Goal: Transaction & Acquisition: Book appointment/travel/reservation

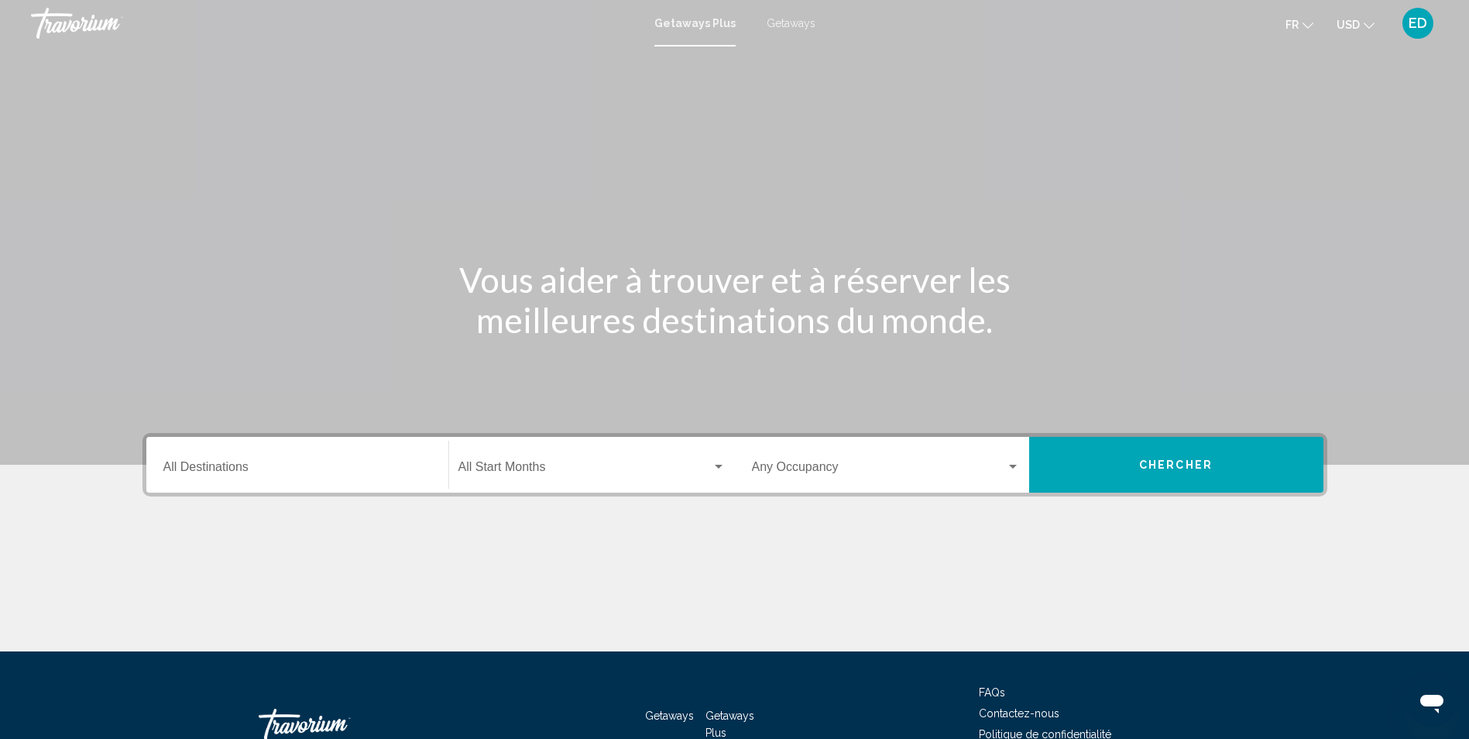
click at [238, 475] on input "Destination All Destinations" at bounding box center [297, 470] width 268 height 14
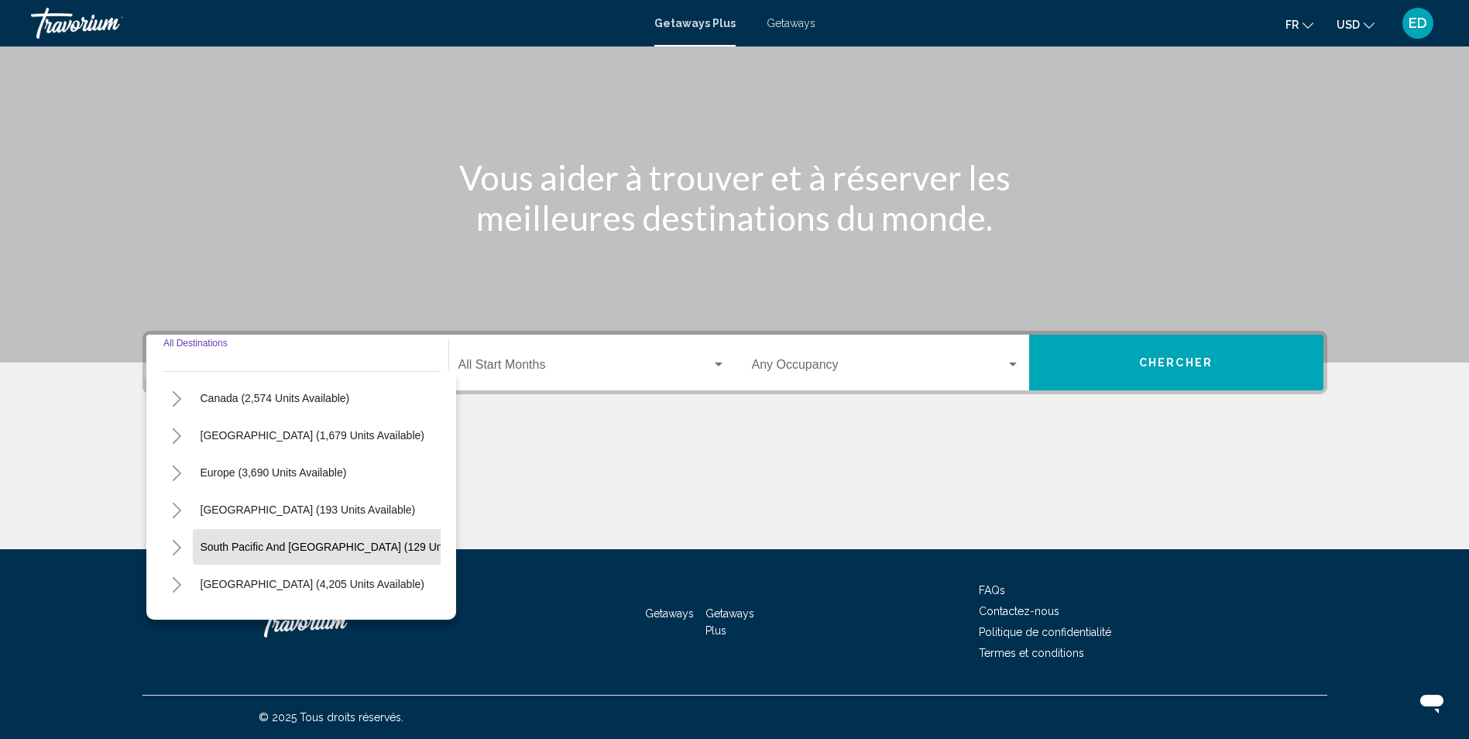
scroll to position [155, 0]
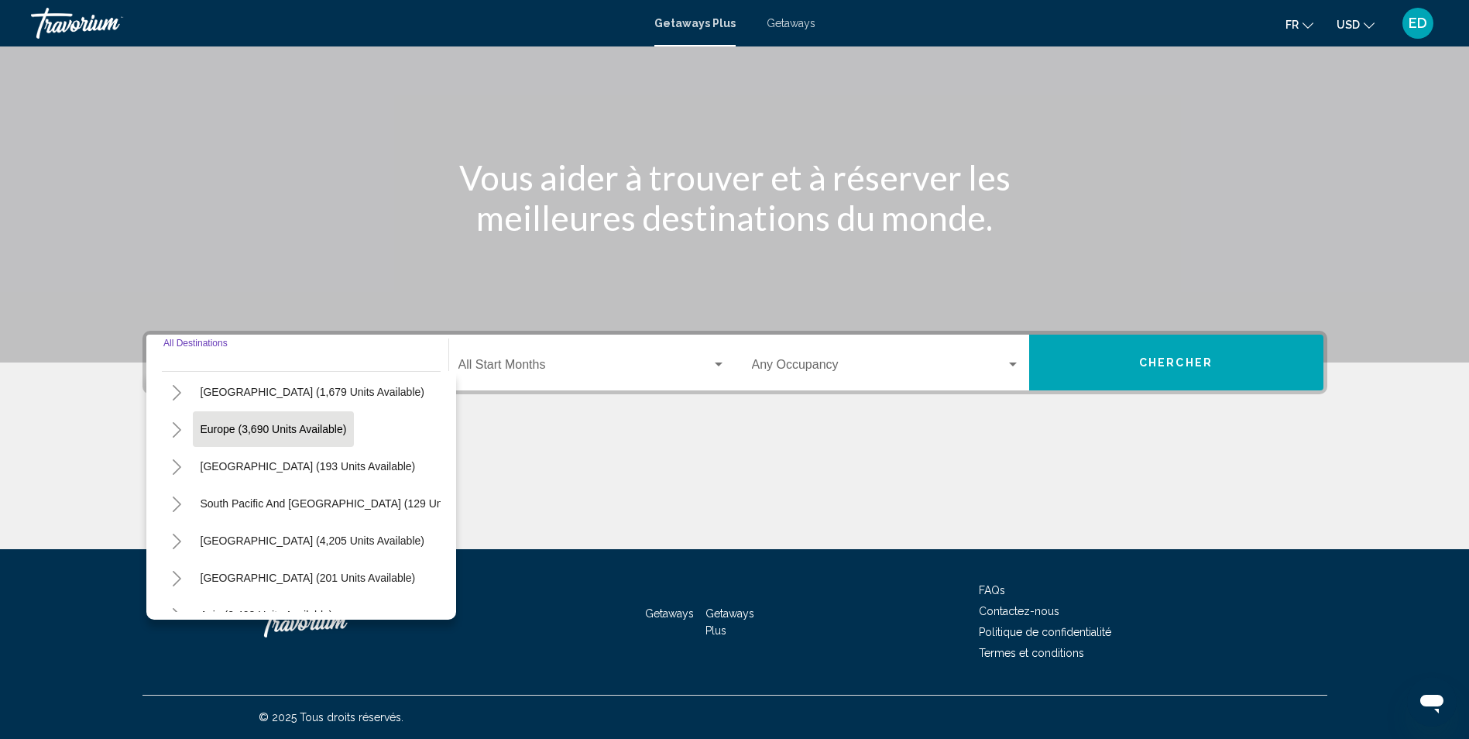
click at [263, 436] on button "Europe (3,690 units available)" at bounding box center [274, 429] width 162 height 36
type input "**********"
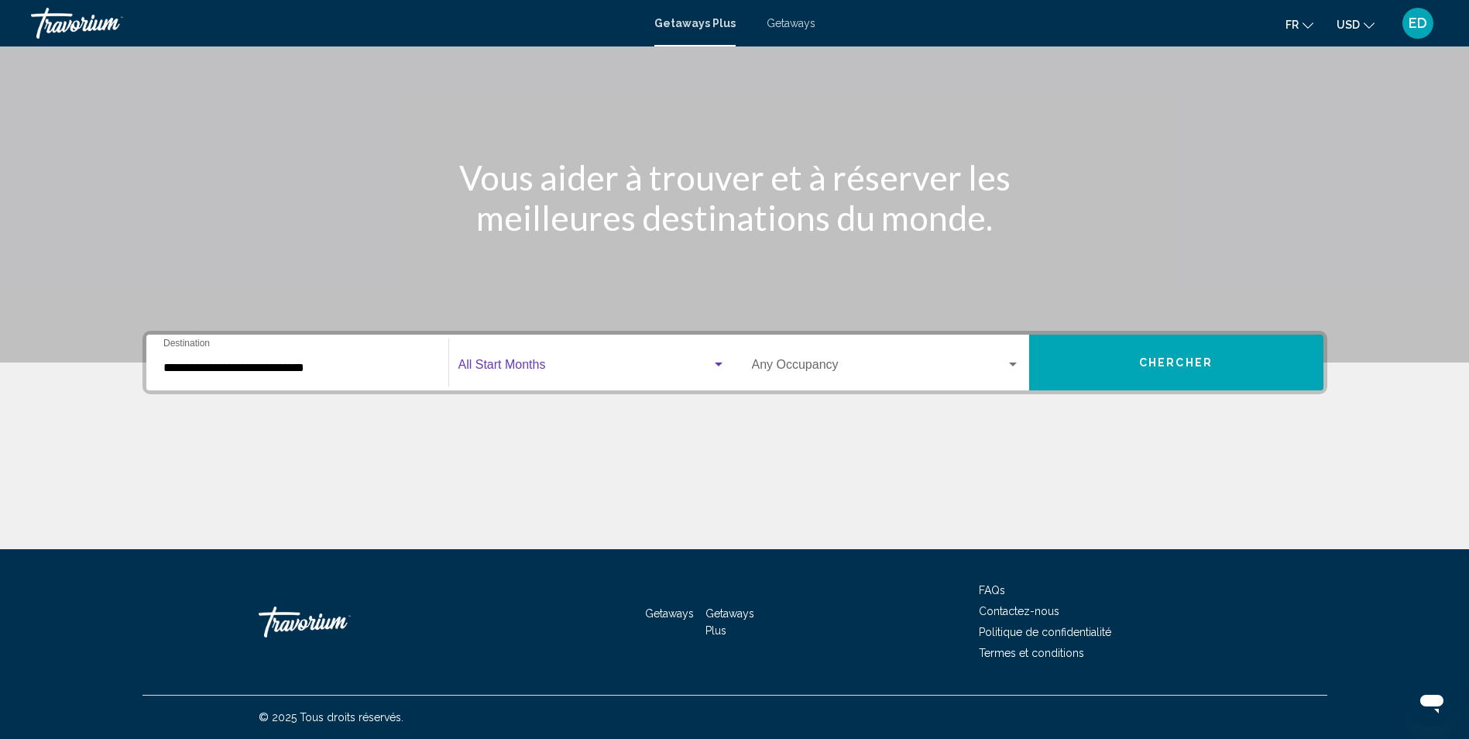
click at [603, 364] on span "Search widget" at bounding box center [584, 368] width 253 height 14
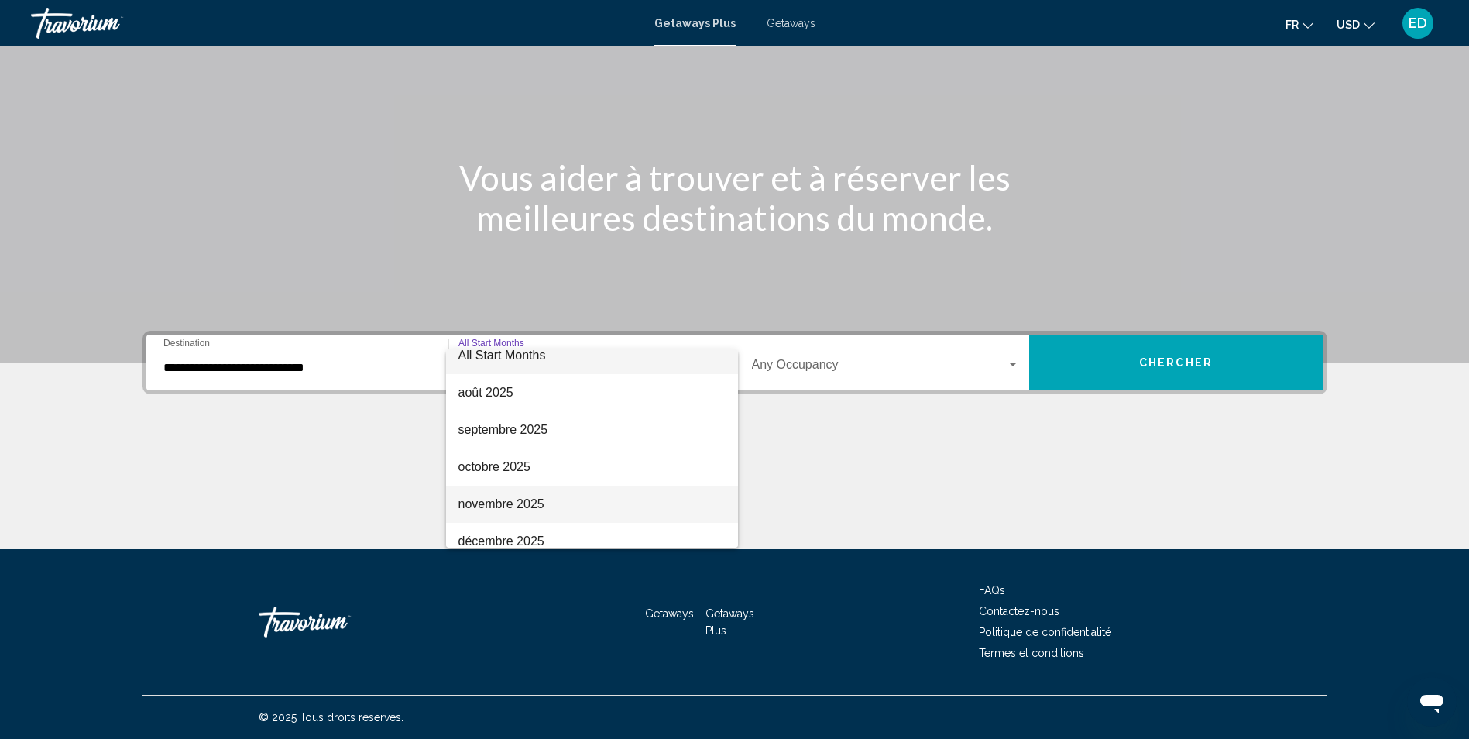
scroll to position [90, 0]
drag, startPoint x: 509, startPoint y: 519, endPoint x: 509, endPoint y: 505, distance: 13.9
click at [509, 505] on div "All Start Months août 2025 septembre 2025 octobre 2025 novembre 2025 décembre 2…" at bounding box center [592, 448] width 292 height 198
drag, startPoint x: 509, startPoint y: 505, endPoint x: 500, endPoint y: 506, distance: 8.7
click at [500, 506] on span "janvier 2026" at bounding box center [591, 500] width 267 height 37
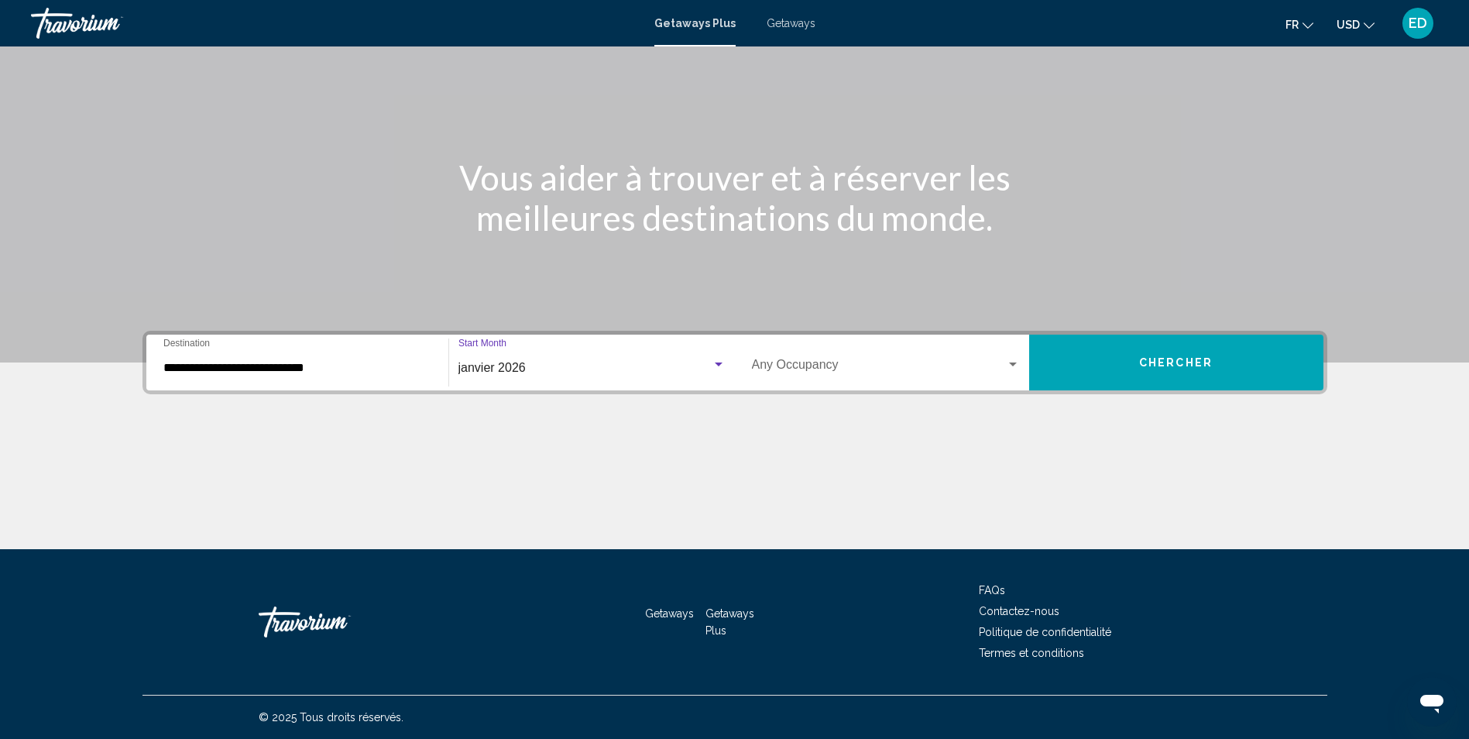
click at [722, 369] on div "Search widget" at bounding box center [718, 364] width 14 height 12
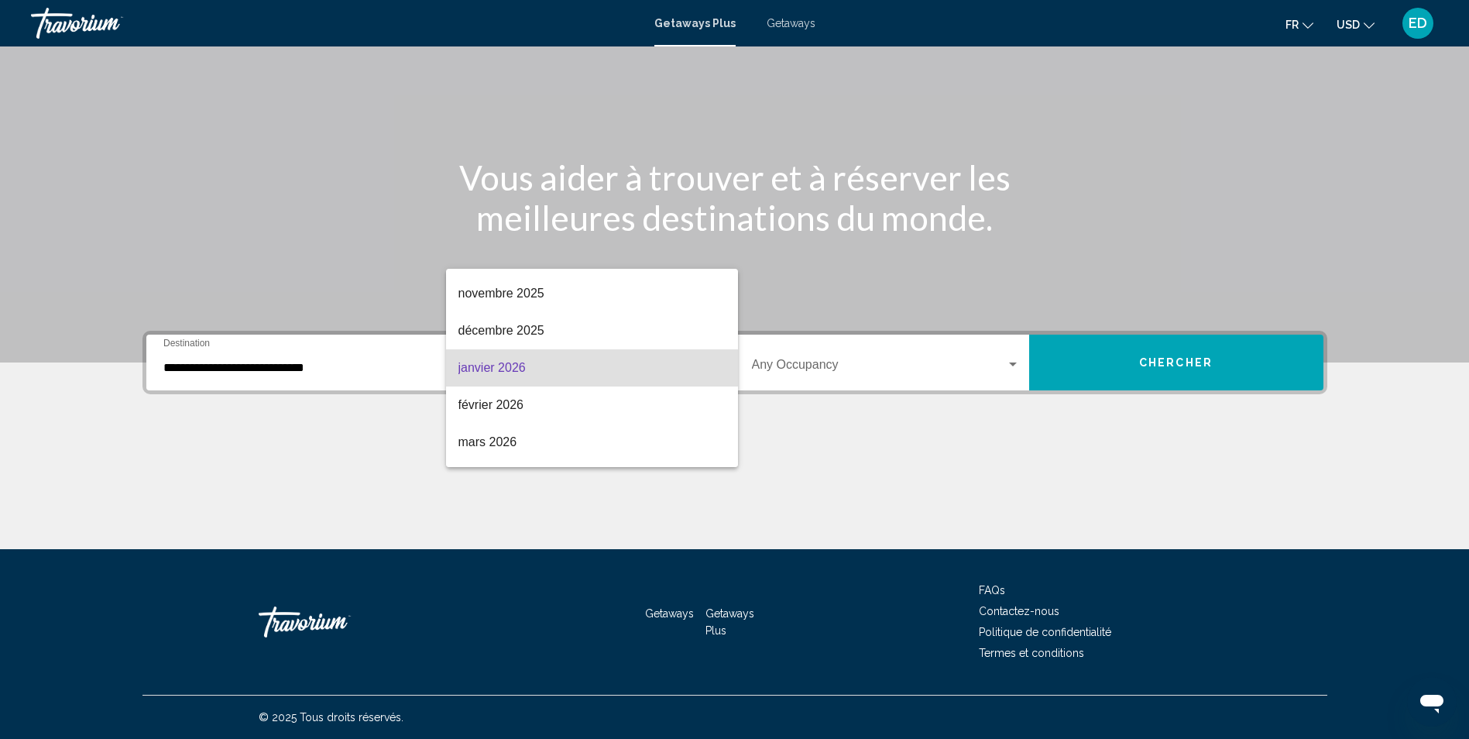
scroll to position [220, 0]
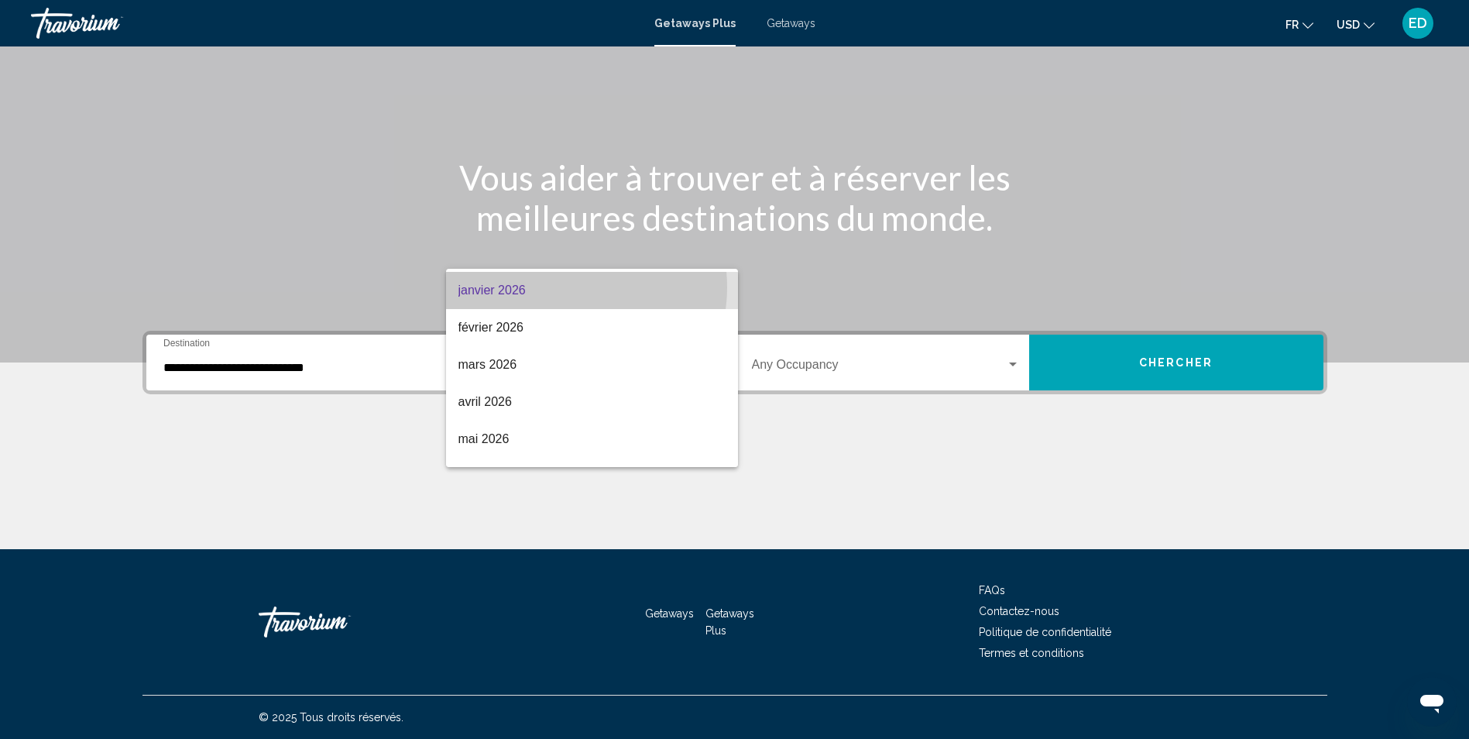
click at [566, 287] on span "janvier 2026" at bounding box center [591, 290] width 267 height 37
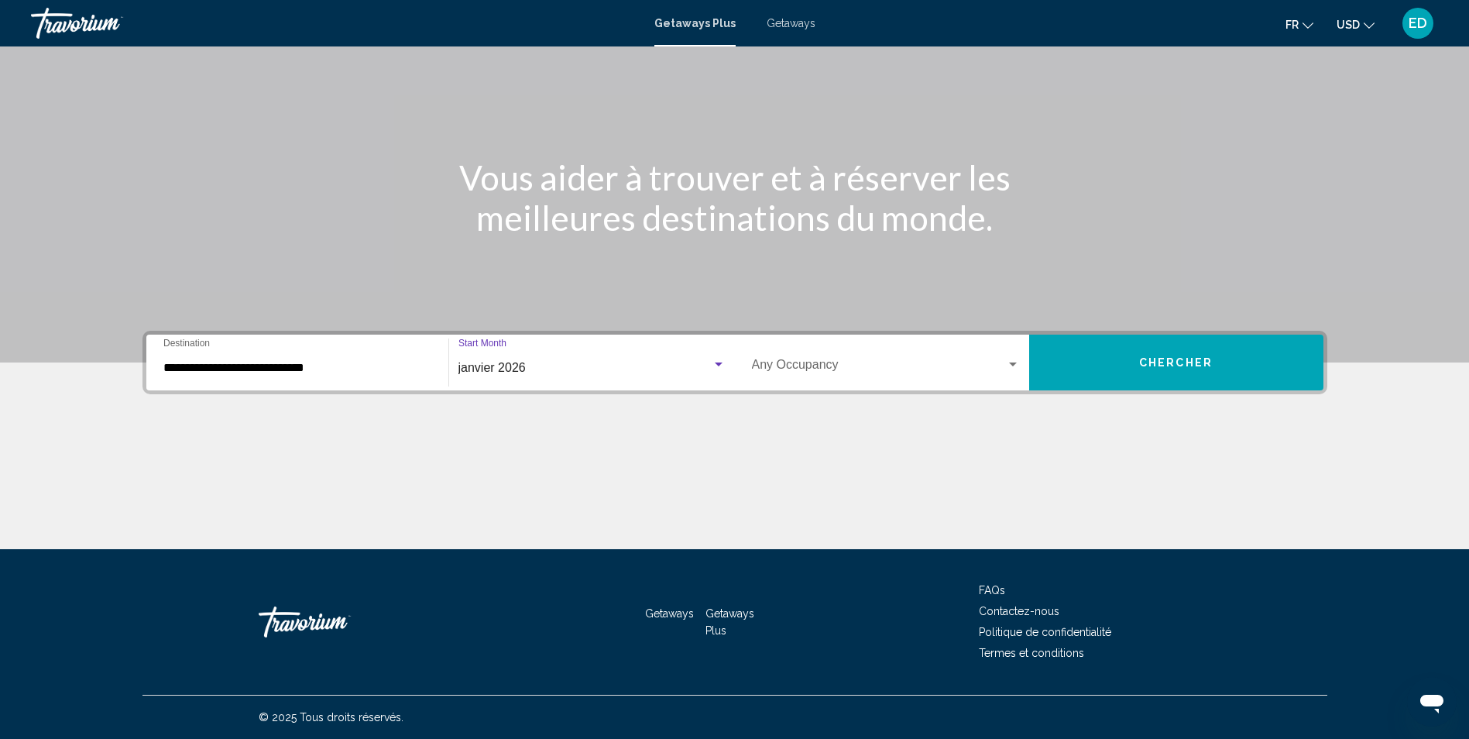
click at [878, 362] on span "Search widget" at bounding box center [879, 368] width 254 height 14
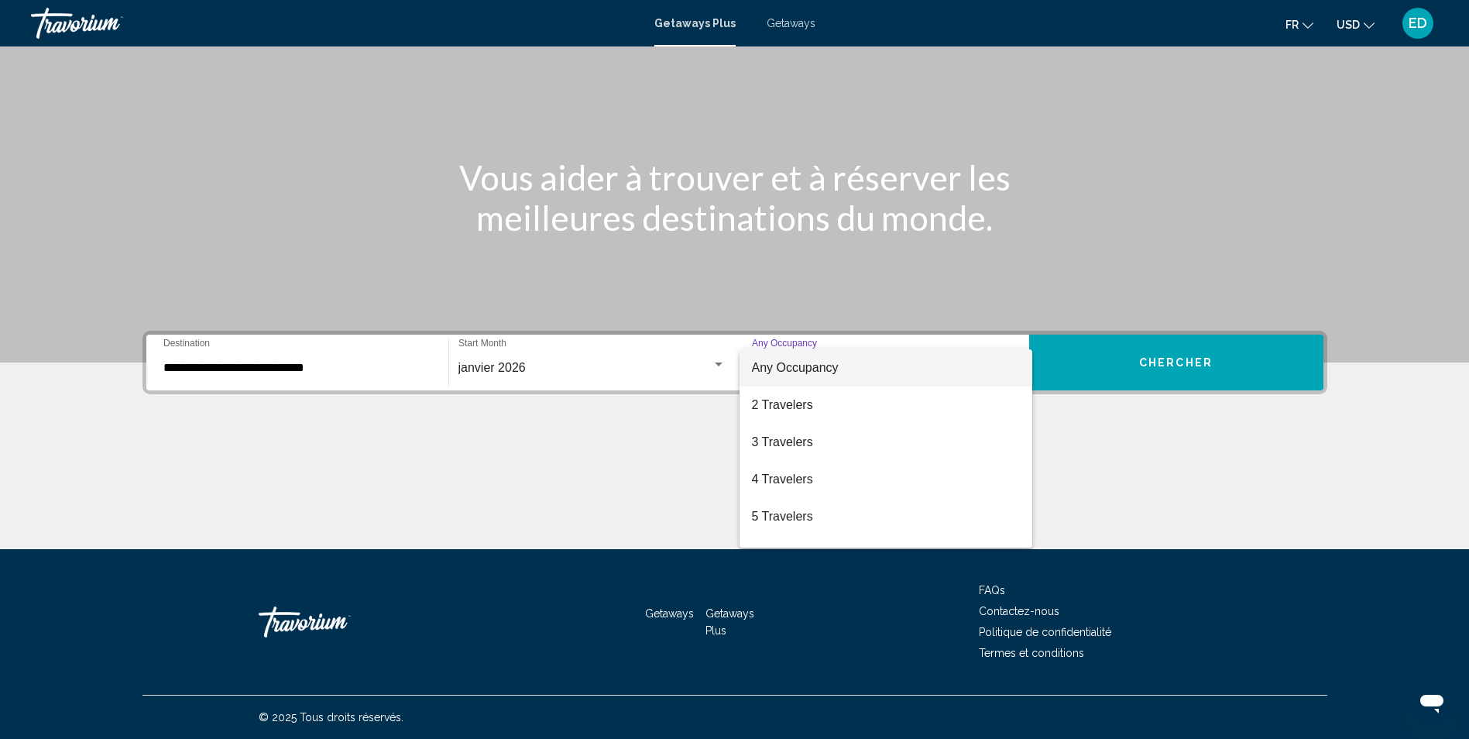
click at [520, 383] on div at bounding box center [734, 369] width 1469 height 739
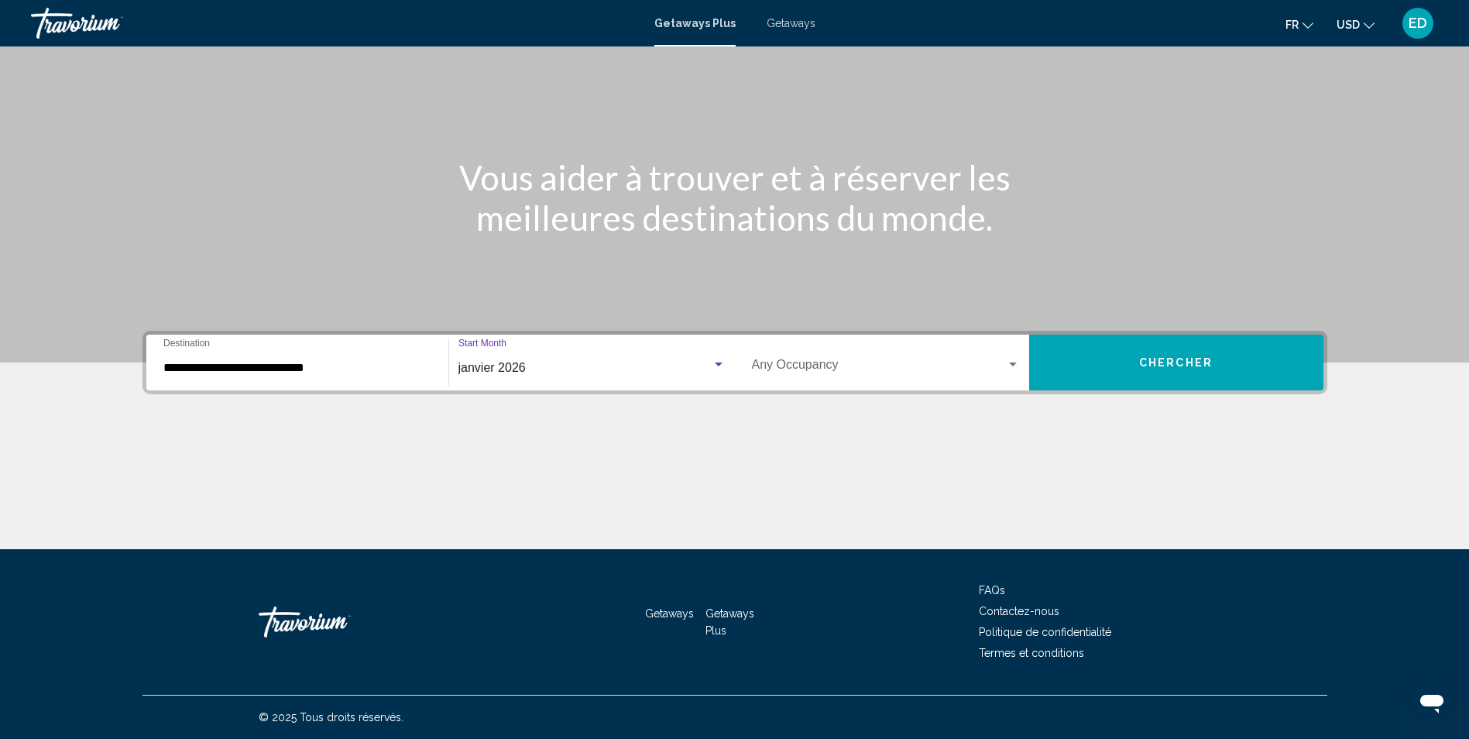
click at [710, 367] on div "janvier 2026" at bounding box center [584, 368] width 253 height 14
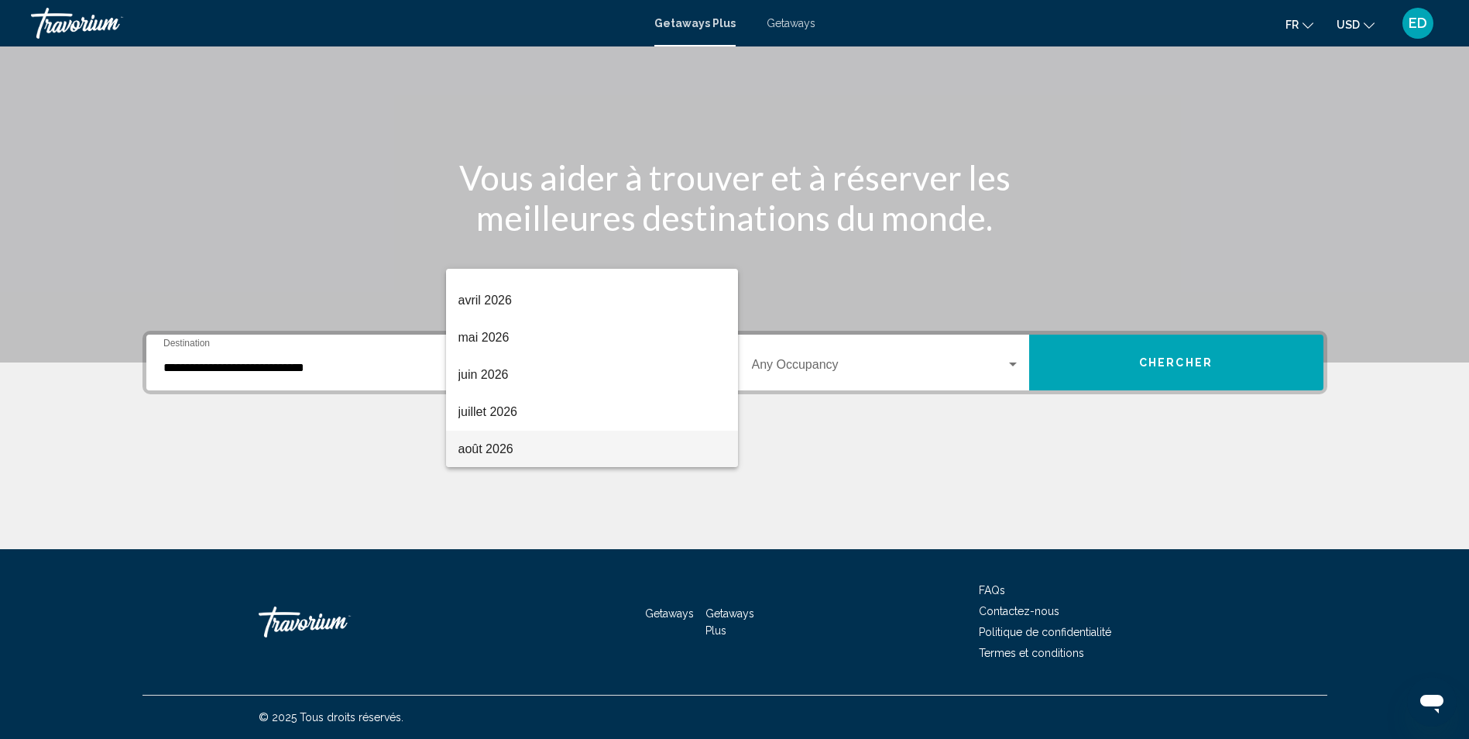
scroll to position [322, 0]
click at [502, 432] on span "août 2026" at bounding box center [591, 448] width 267 height 37
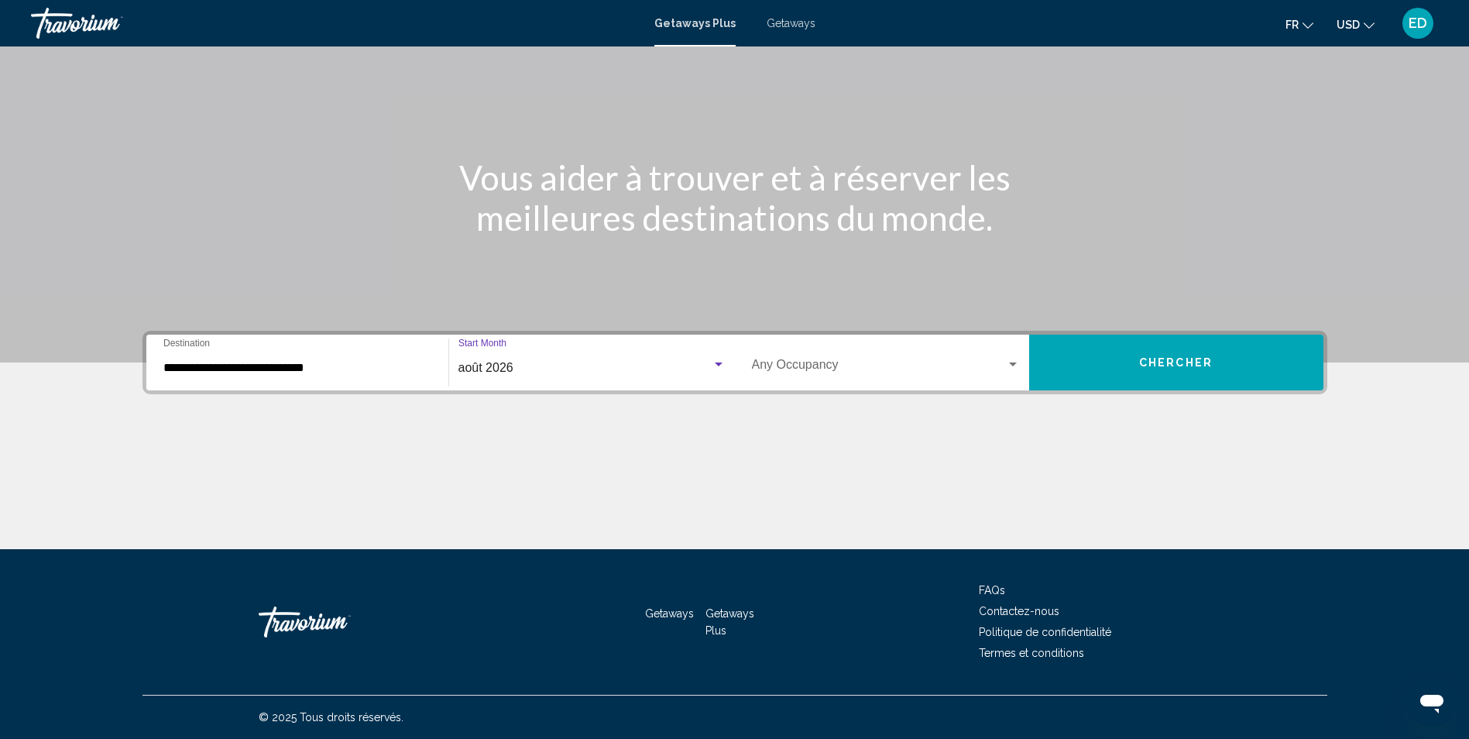
click at [975, 372] on span "Search widget" at bounding box center [879, 368] width 254 height 14
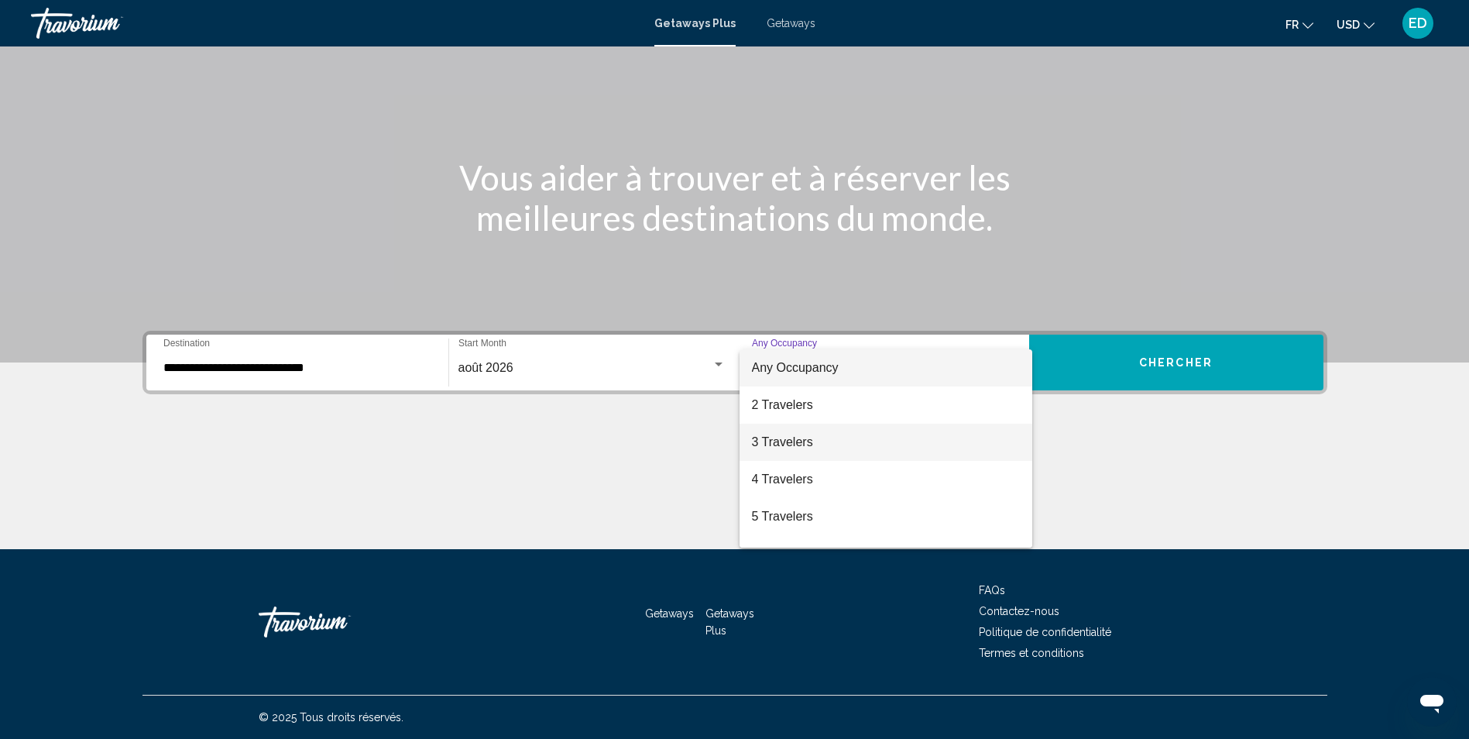
click at [806, 440] on span "3 Travelers" at bounding box center [886, 441] width 268 height 37
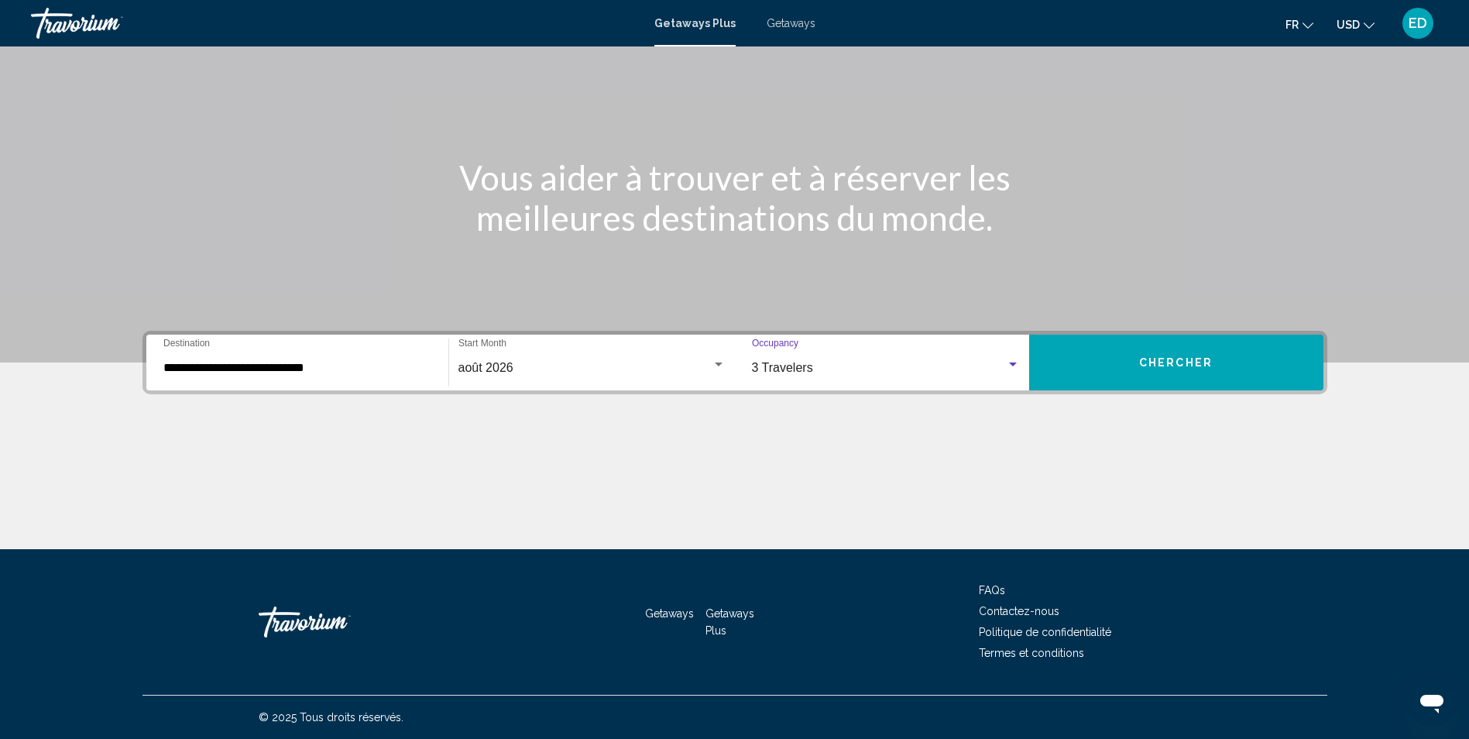
click at [1176, 361] on span "Chercher" at bounding box center [1176, 363] width 74 height 12
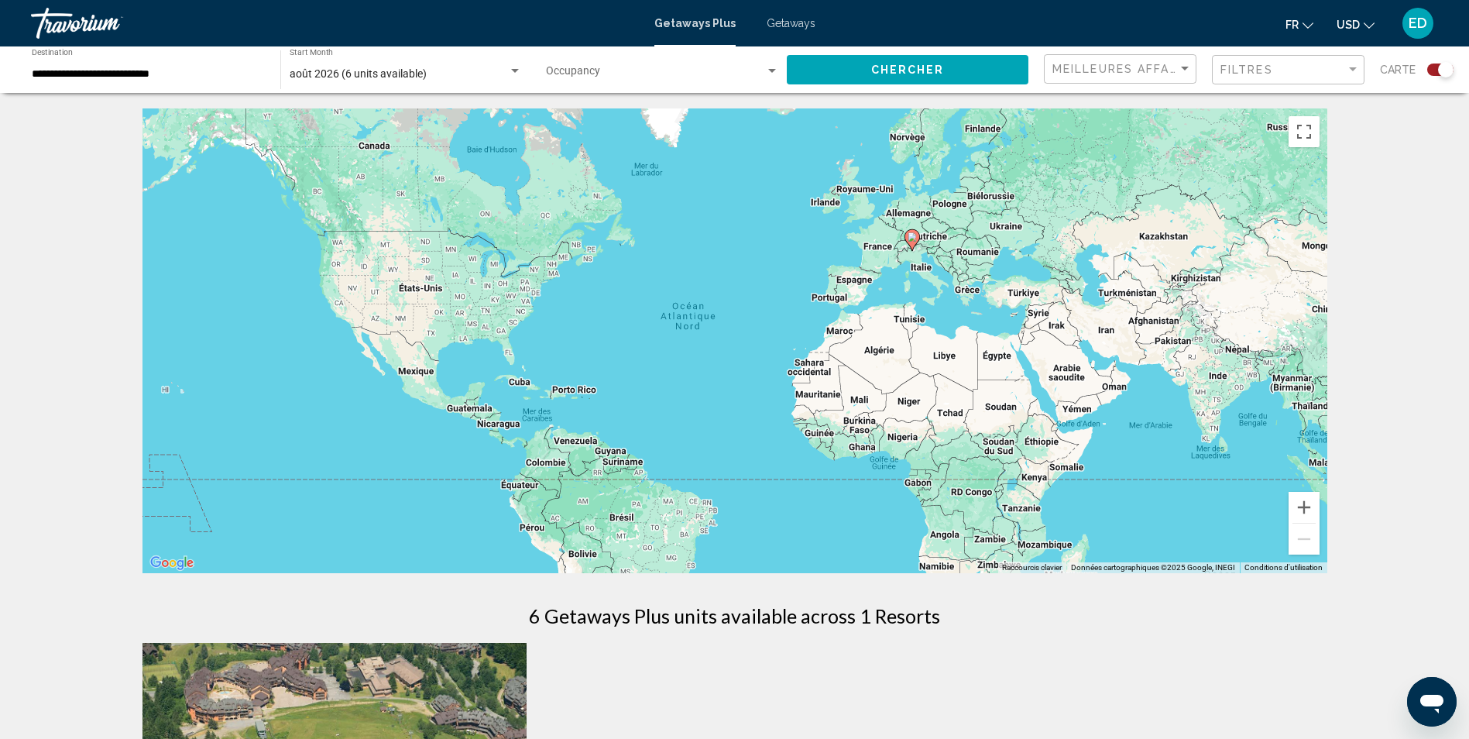
click at [915, 241] on image "Main content" at bounding box center [911, 236] width 9 height 9
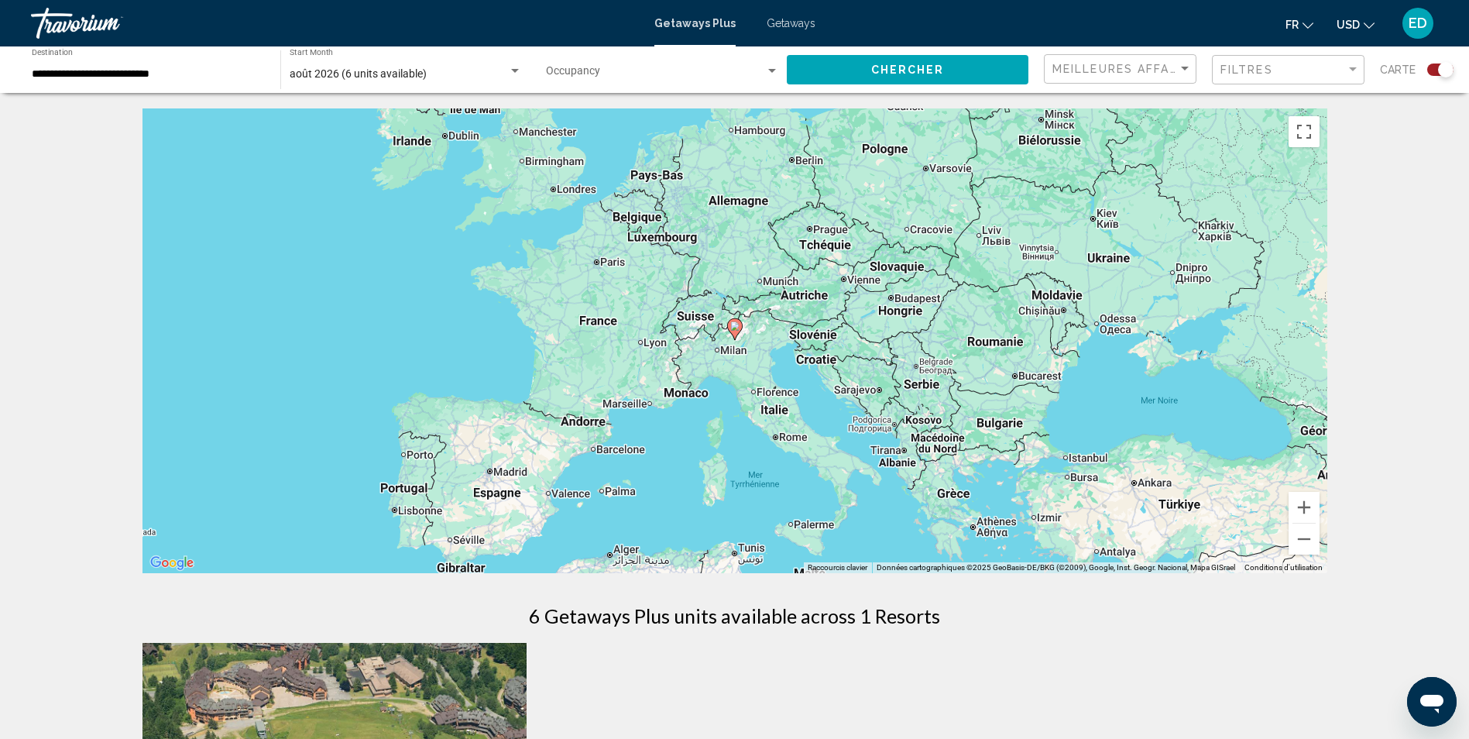
click at [734, 329] on image "Main content" at bounding box center [734, 325] width 9 height 9
type input "**********"
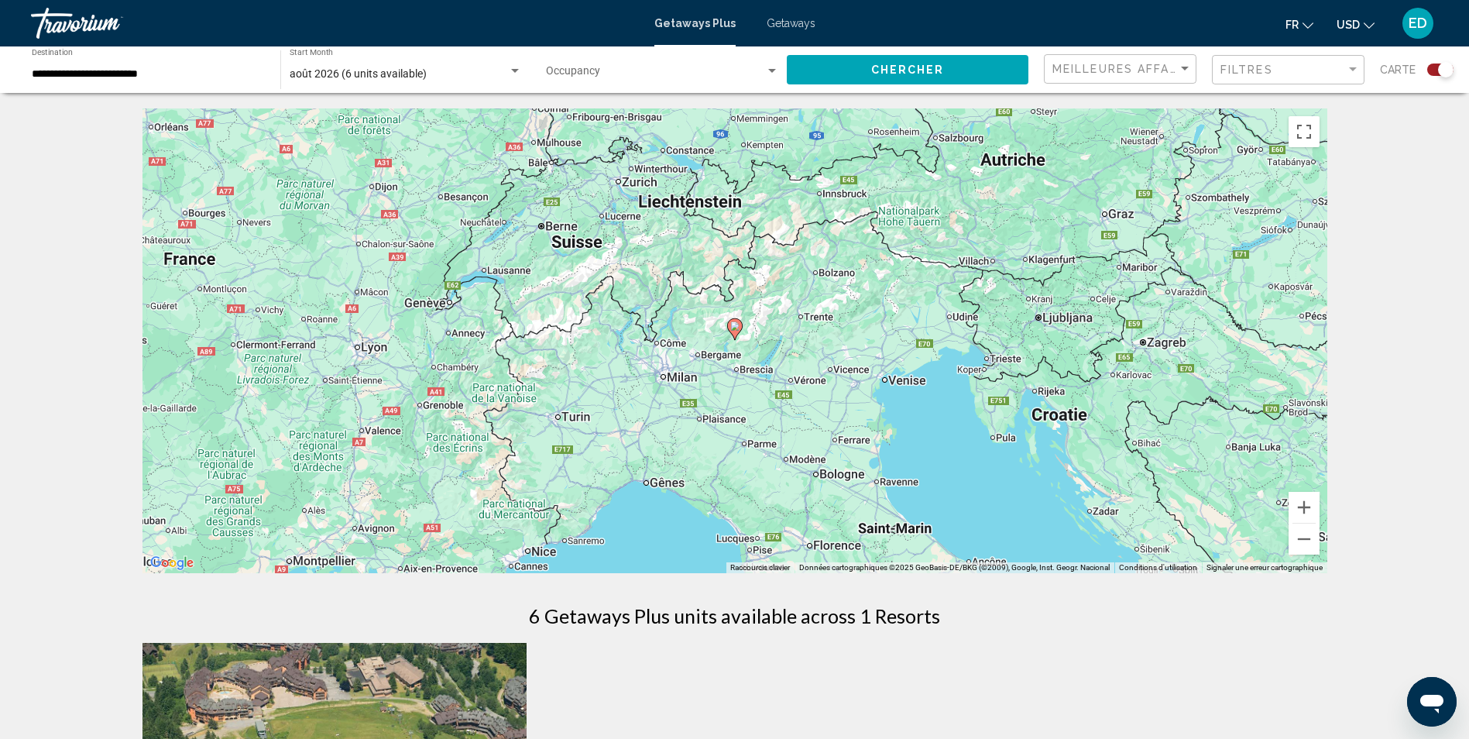
click at [734, 329] on image "Main content" at bounding box center [734, 325] width 9 height 9
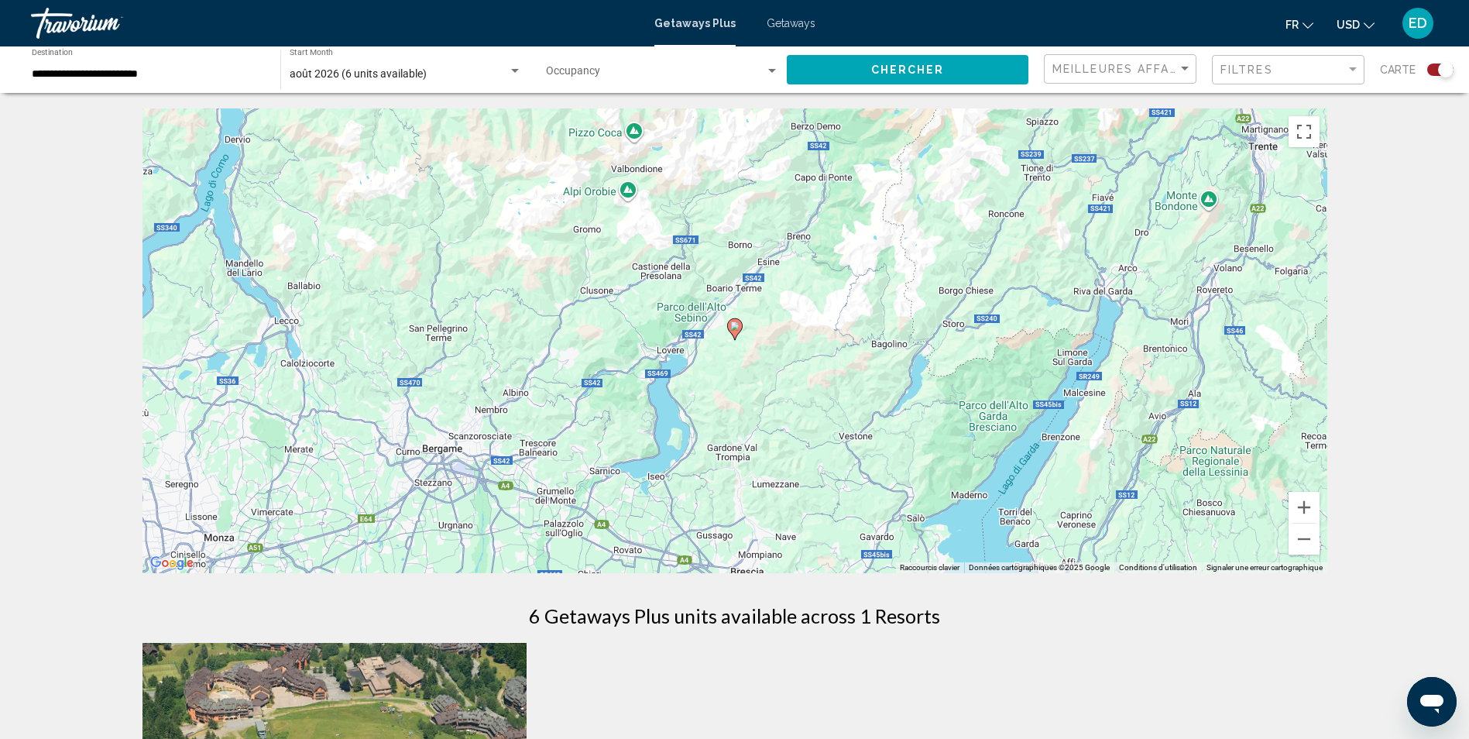
click at [734, 332] on icon "Main content" at bounding box center [734, 329] width 14 height 20
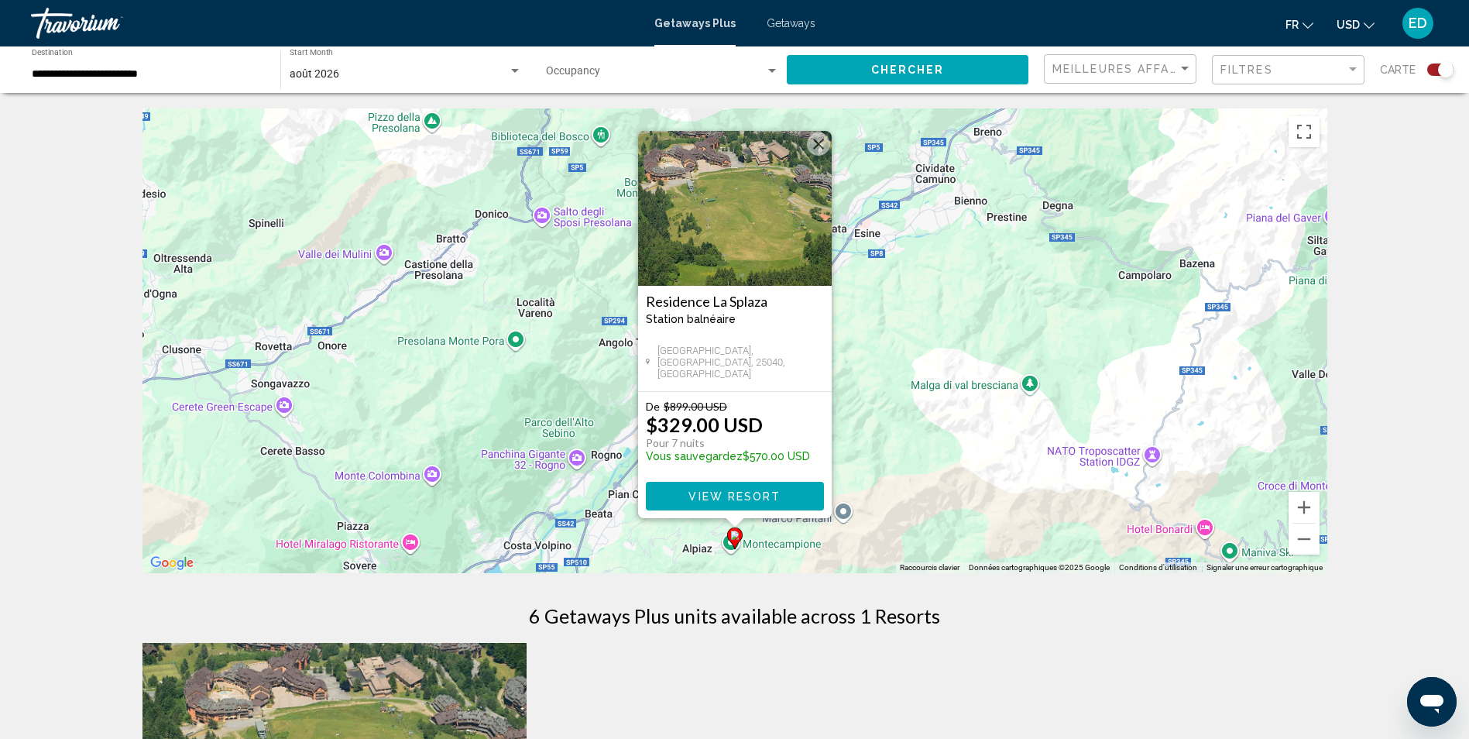
click at [761, 495] on span "View Resort" at bounding box center [734, 496] width 92 height 12
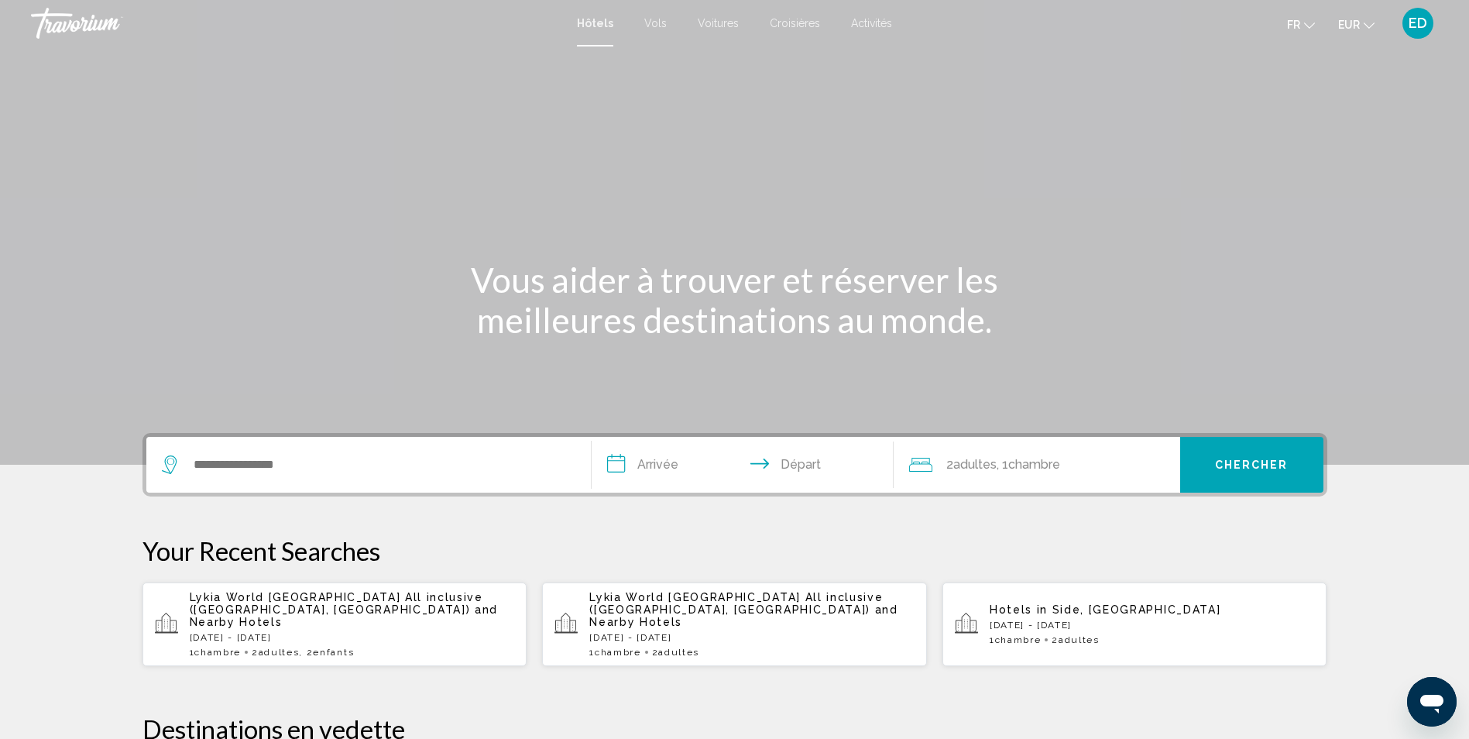
click at [317, 446] on div "Search widget" at bounding box center [368, 465] width 413 height 56
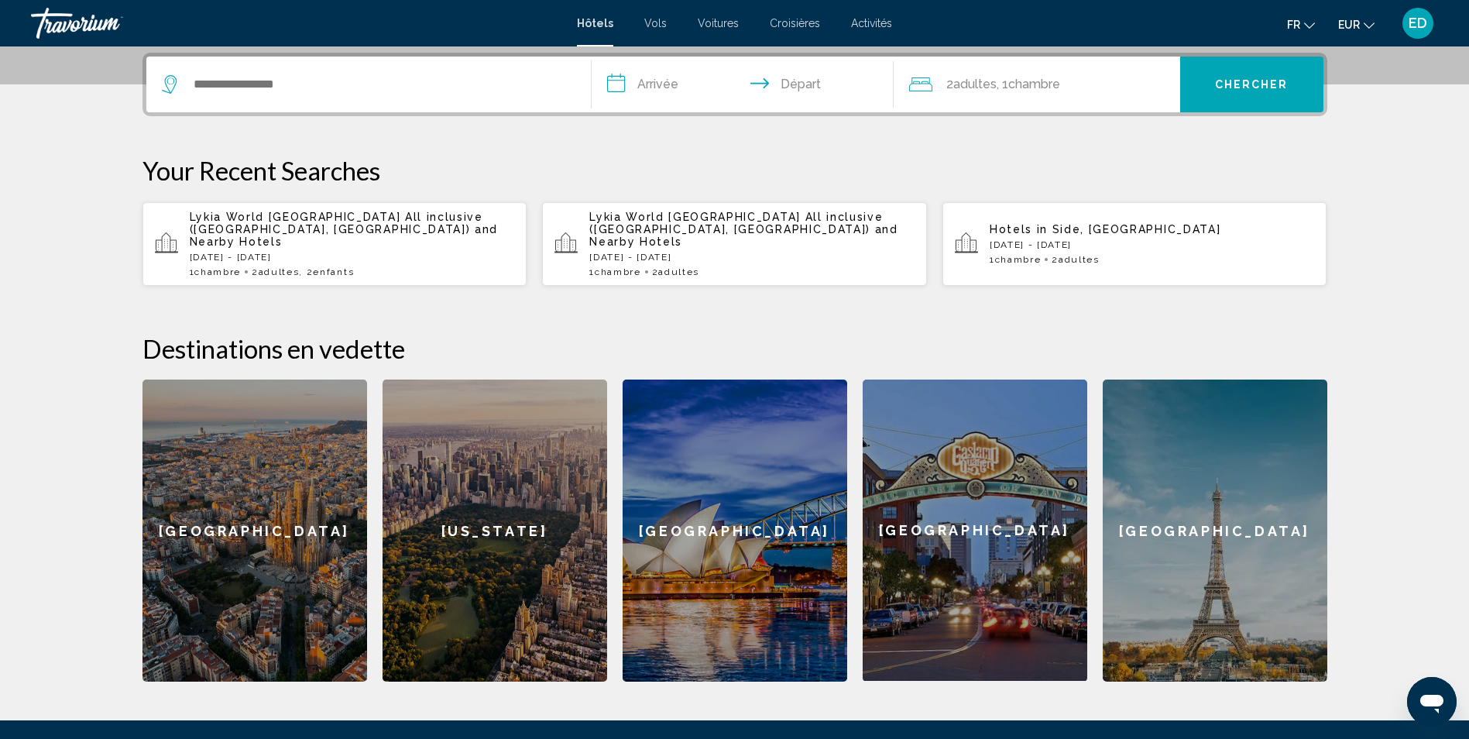
scroll to position [382, 0]
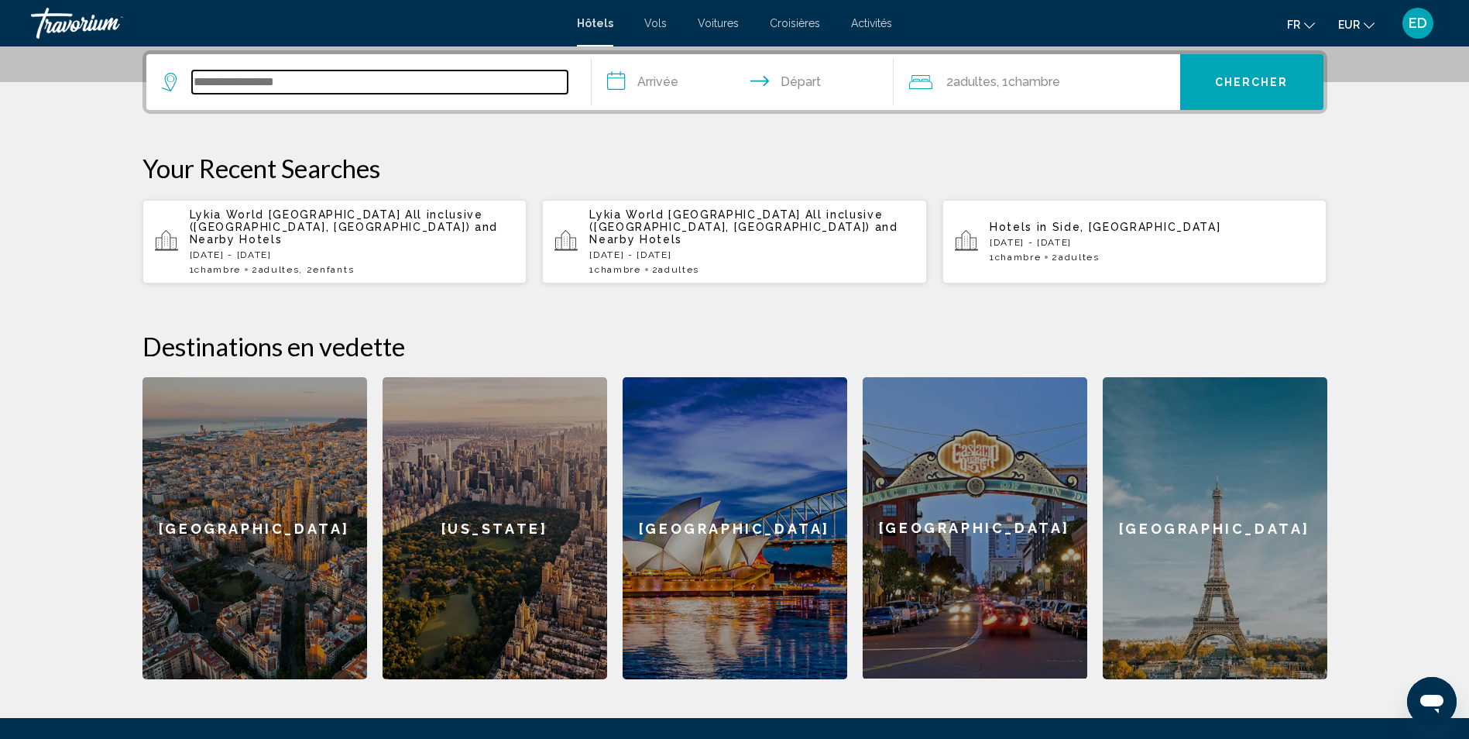
click at [262, 76] on input "Search widget" at bounding box center [379, 81] width 375 height 23
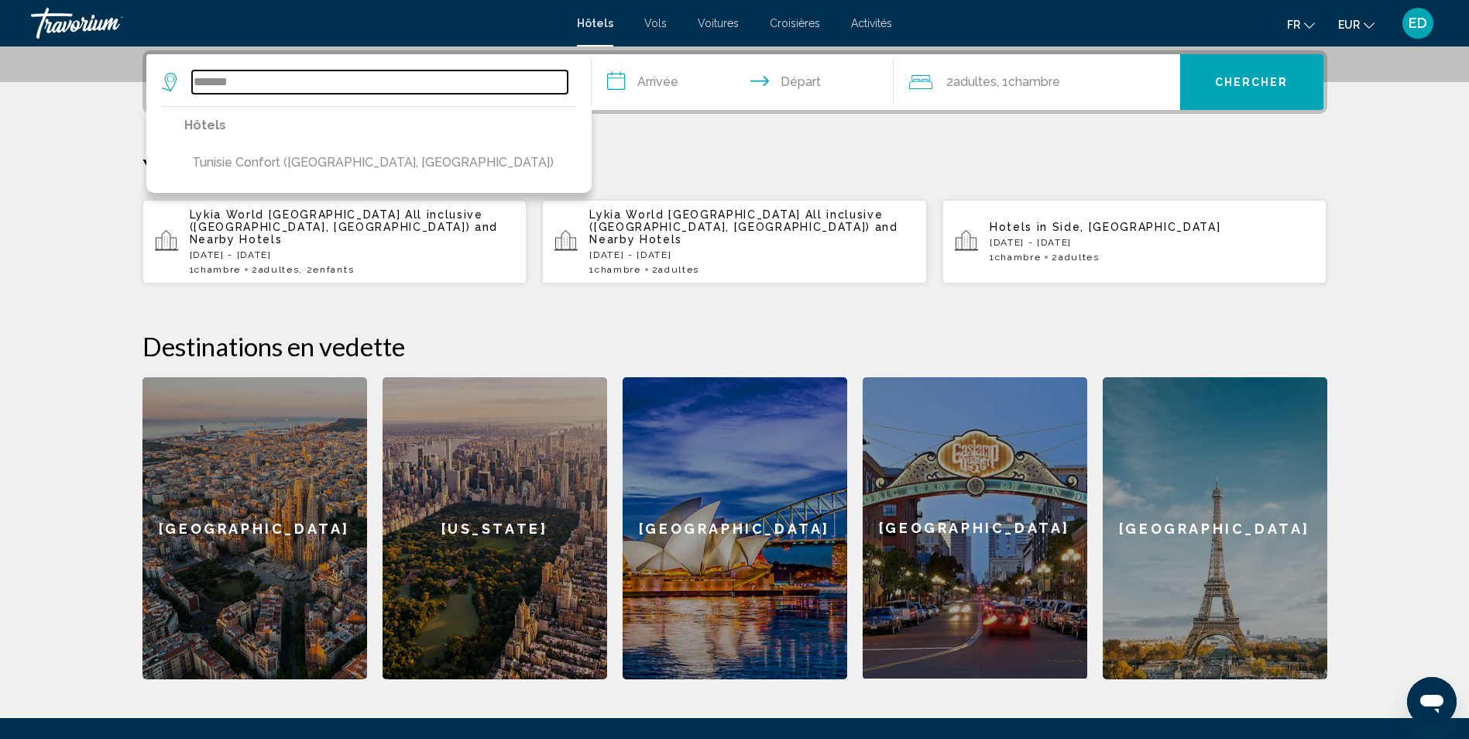
type input "*******"
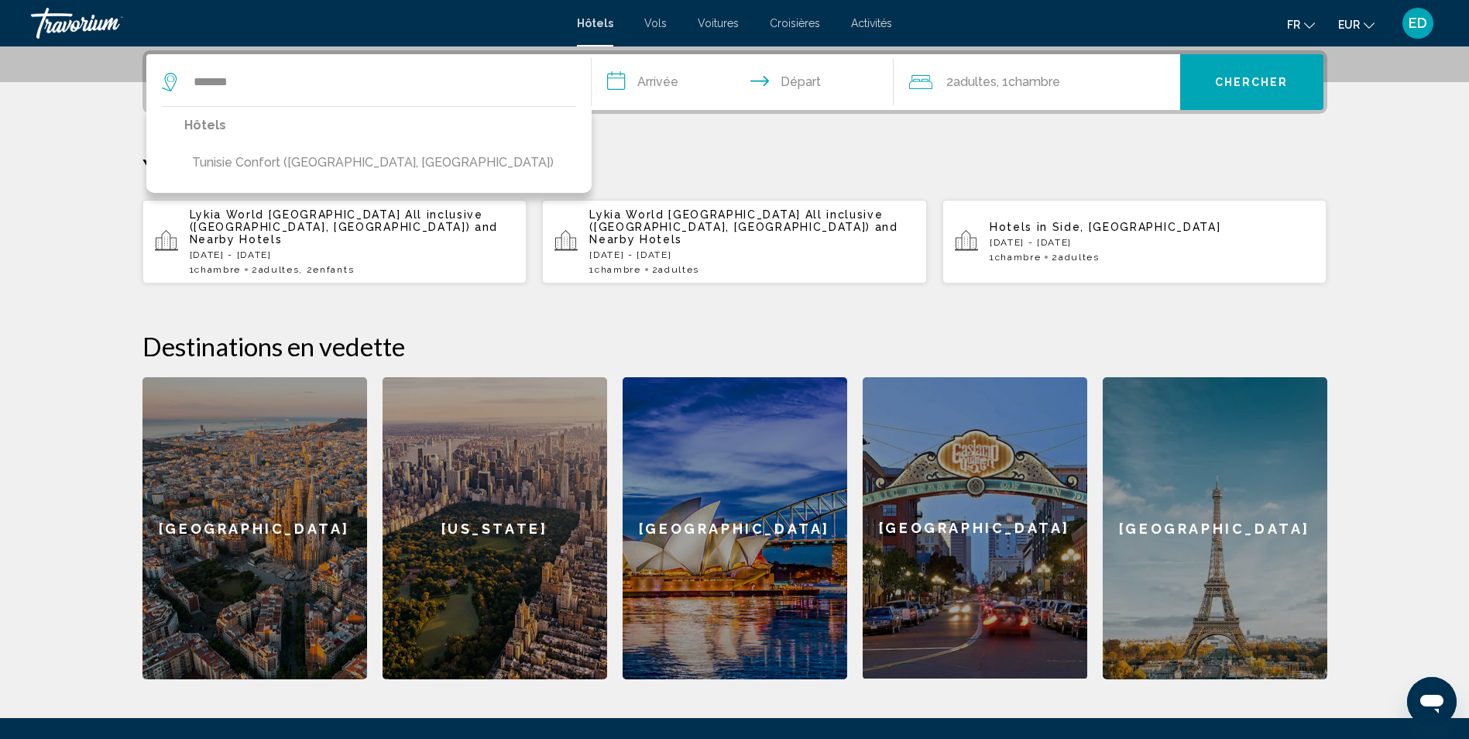
click at [653, 92] on input "**********" at bounding box center [745, 84] width 308 height 60
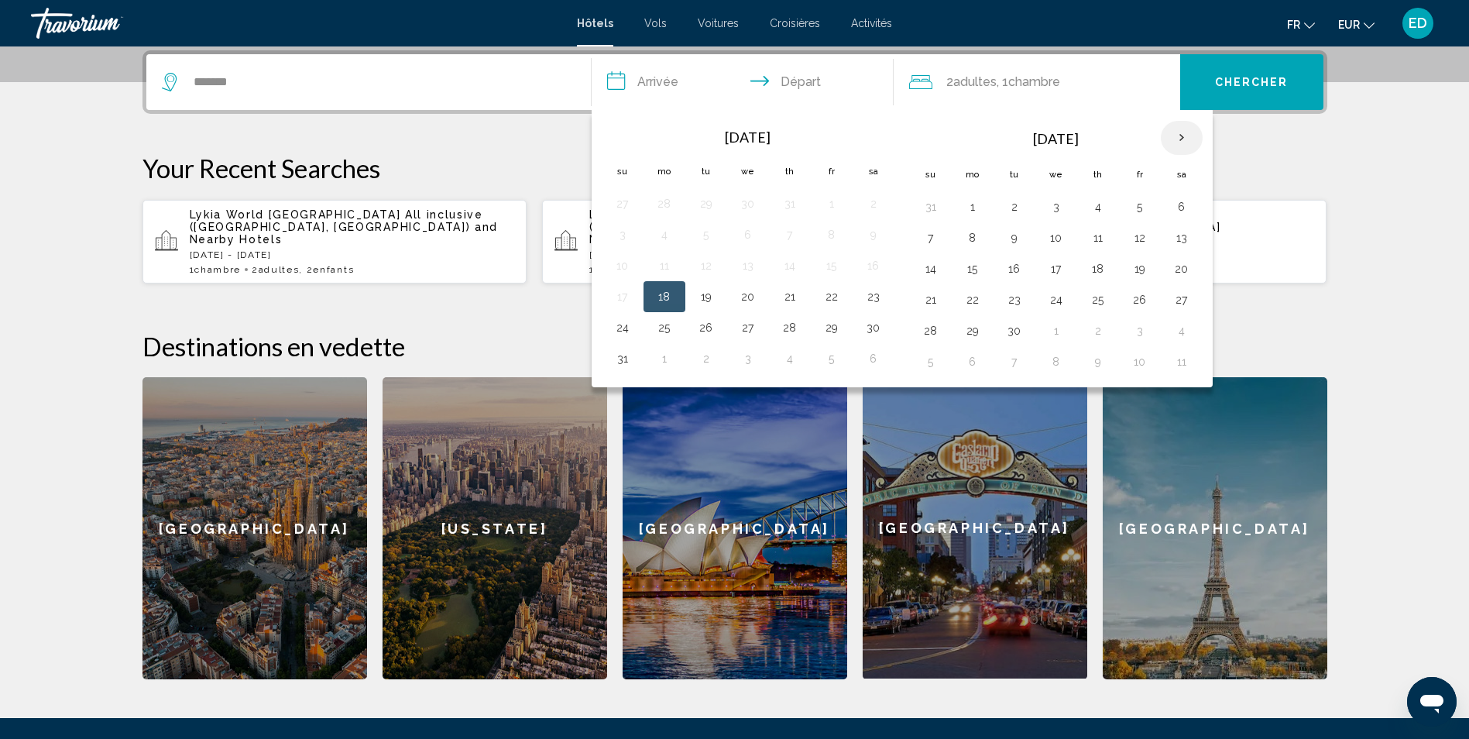
click at [1172, 140] on th "Next month" at bounding box center [1181, 138] width 42 height 34
click at [1175, 140] on th "Next month" at bounding box center [1181, 138] width 42 height 34
click at [1176, 140] on th "Next month" at bounding box center [1181, 138] width 42 height 34
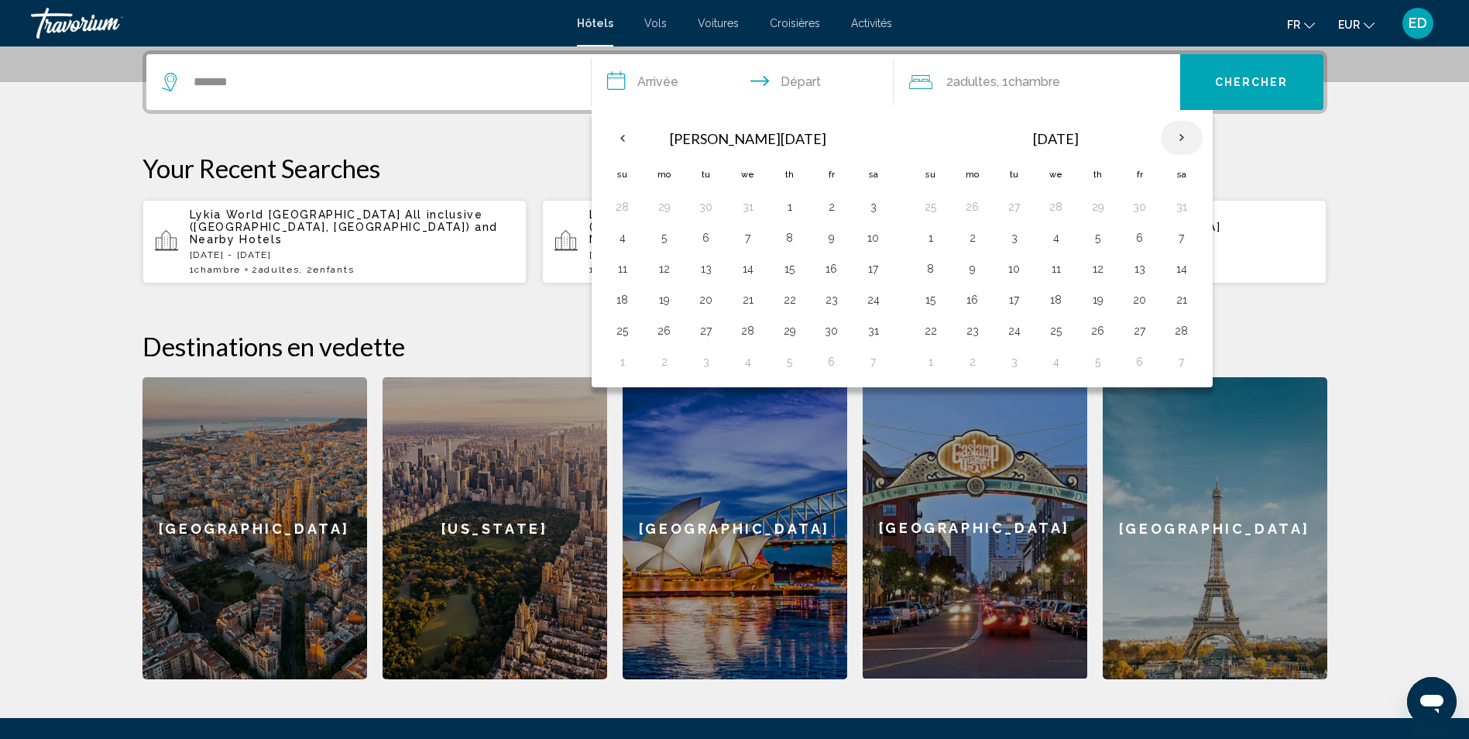
click at [1176, 140] on th "Next month" at bounding box center [1181, 138] width 42 height 34
click at [1177, 140] on th "Next month" at bounding box center [1181, 138] width 42 height 34
click at [1179, 142] on th "Next month" at bounding box center [1181, 138] width 42 height 34
click at [1180, 142] on th "Next month" at bounding box center [1181, 138] width 42 height 34
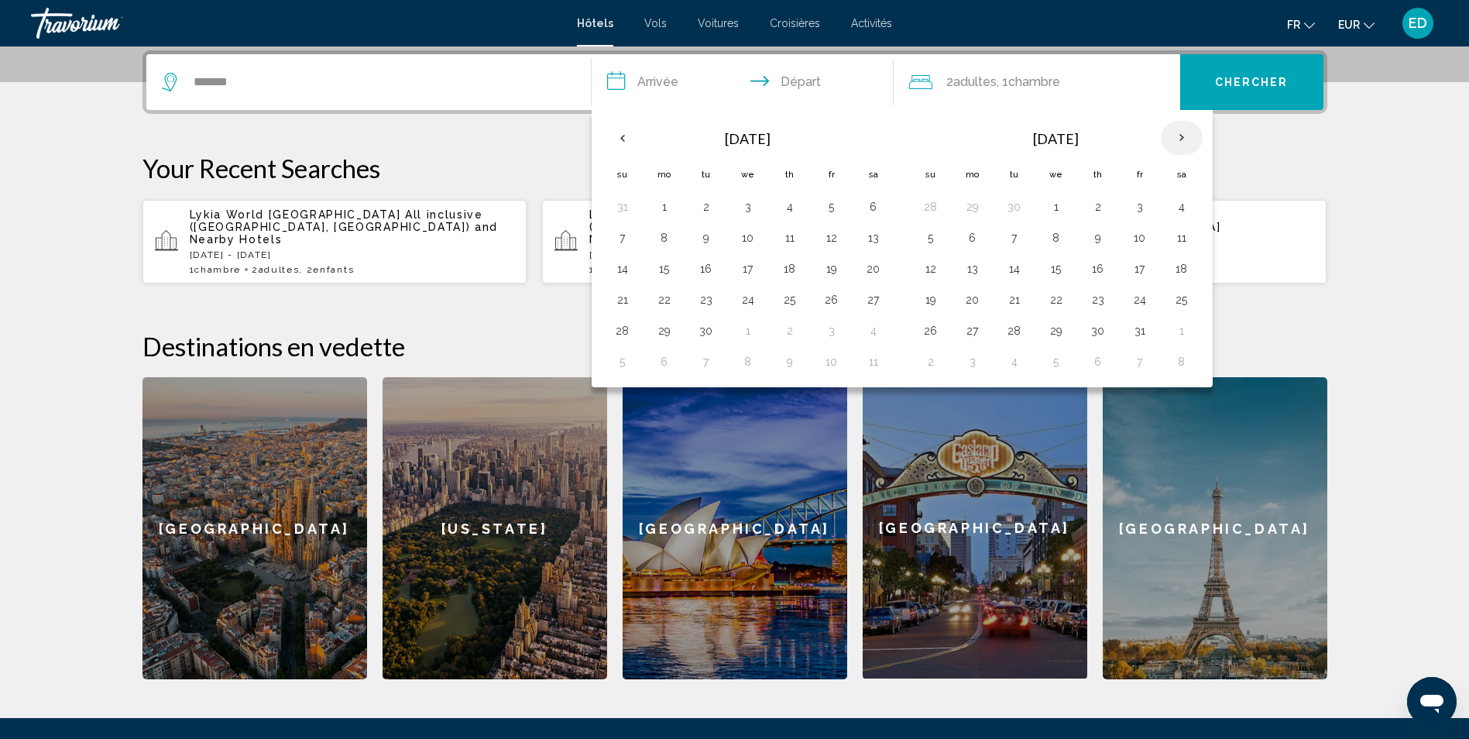
click at [1184, 146] on th "Next month" at bounding box center [1181, 138] width 42 height 34
click at [1135, 240] on button "7" at bounding box center [1139, 238] width 25 height 22
click at [1185, 244] on button "8" at bounding box center [1181, 238] width 25 height 22
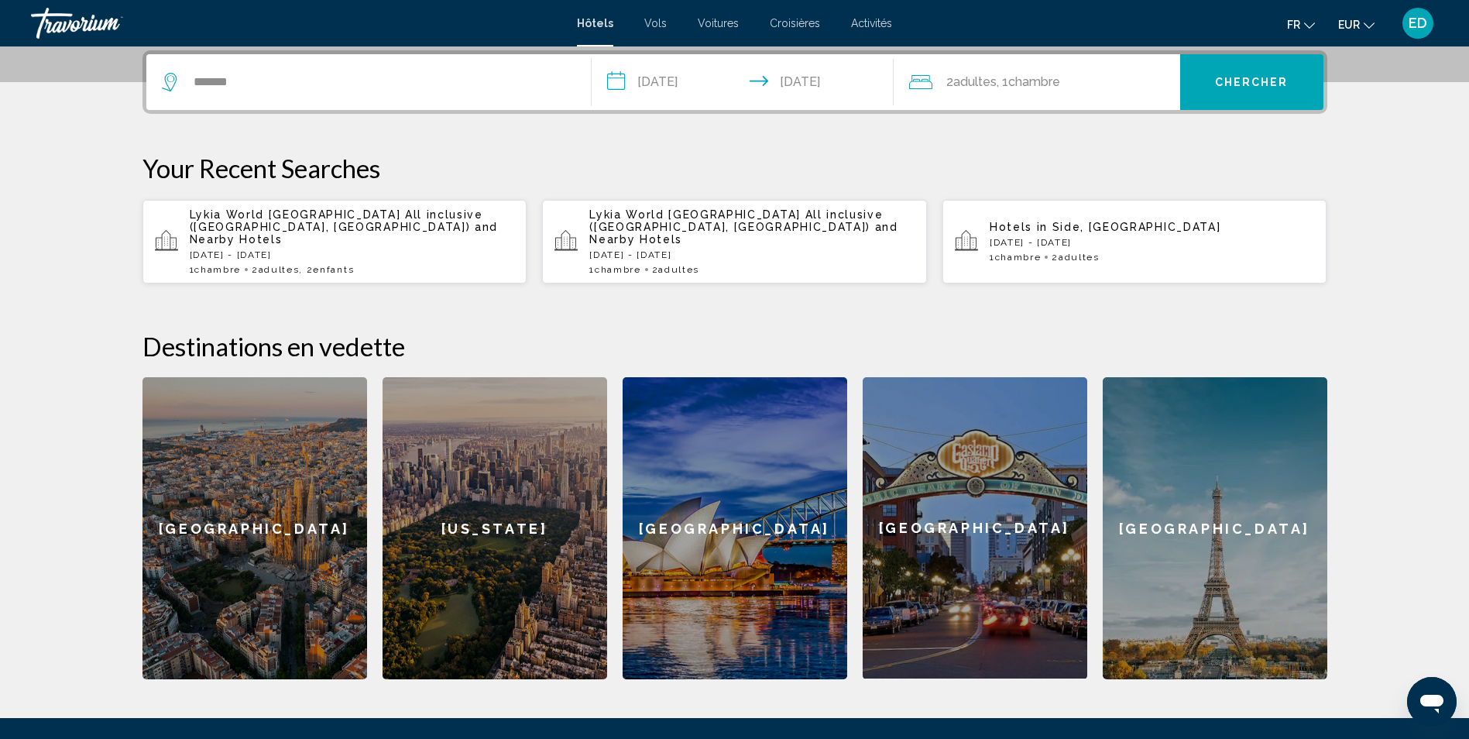
click at [693, 80] on input "**********" at bounding box center [745, 84] width 308 height 60
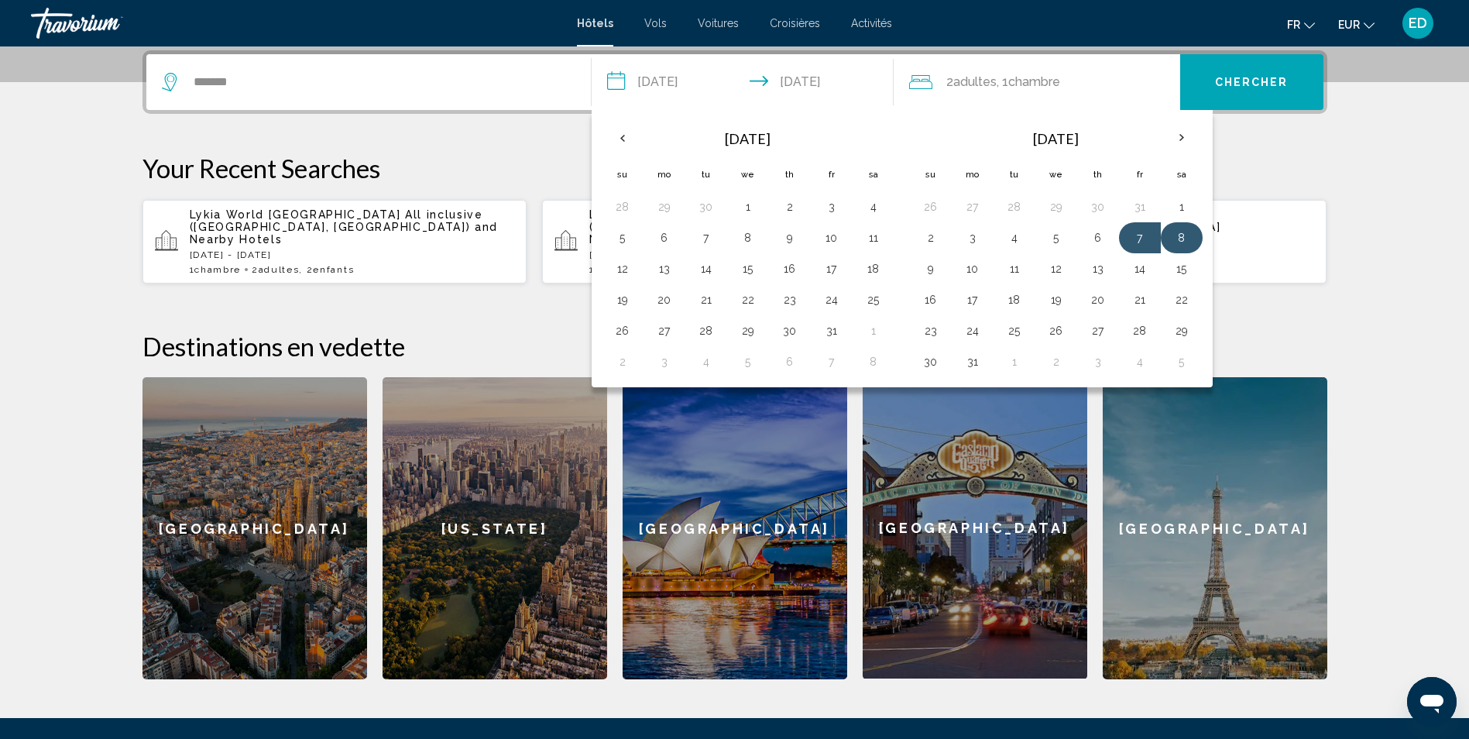
click at [1179, 231] on button "8" at bounding box center [1181, 238] width 25 height 22
click at [1179, 264] on button "15" at bounding box center [1181, 269] width 25 height 22
type input "**********"
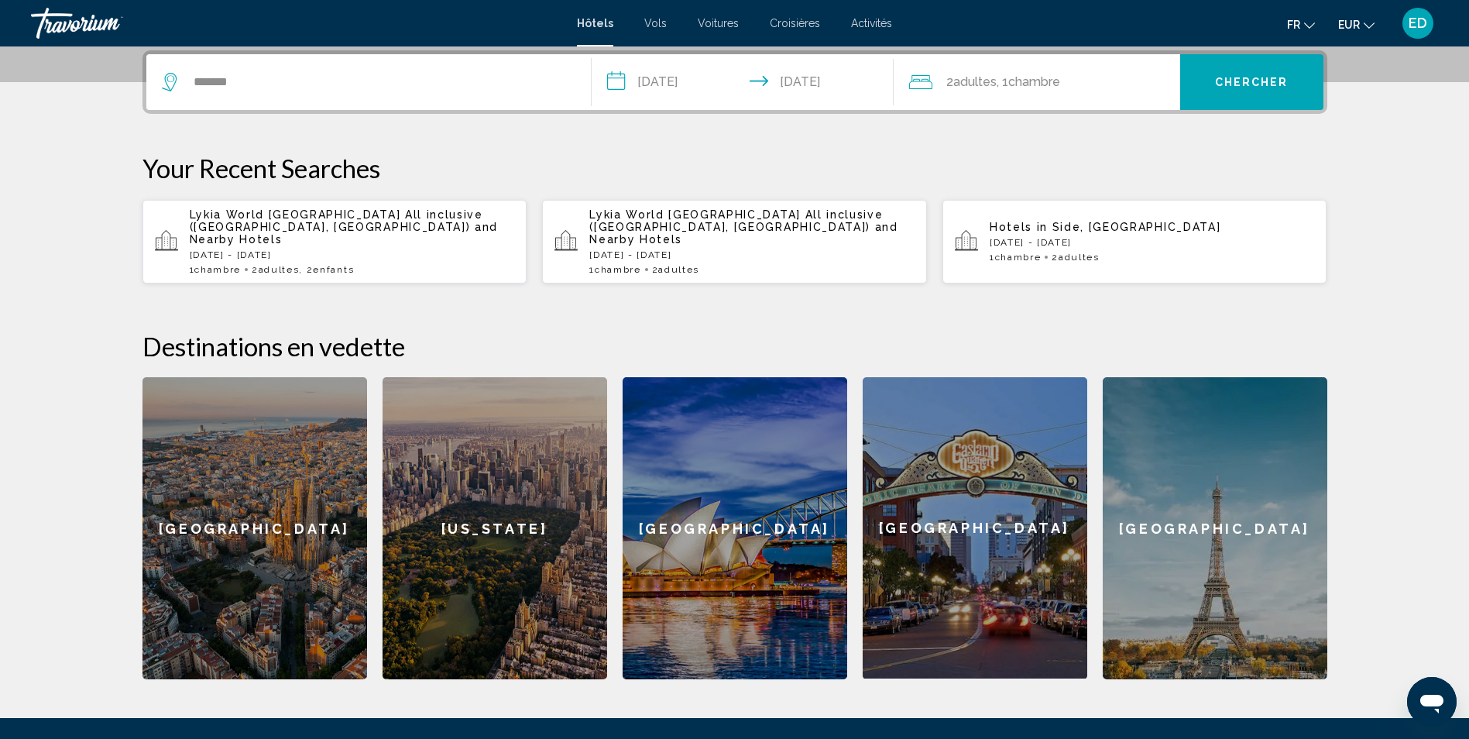
click at [1229, 94] on button "Chercher" at bounding box center [1251, 82] width 143 height 56
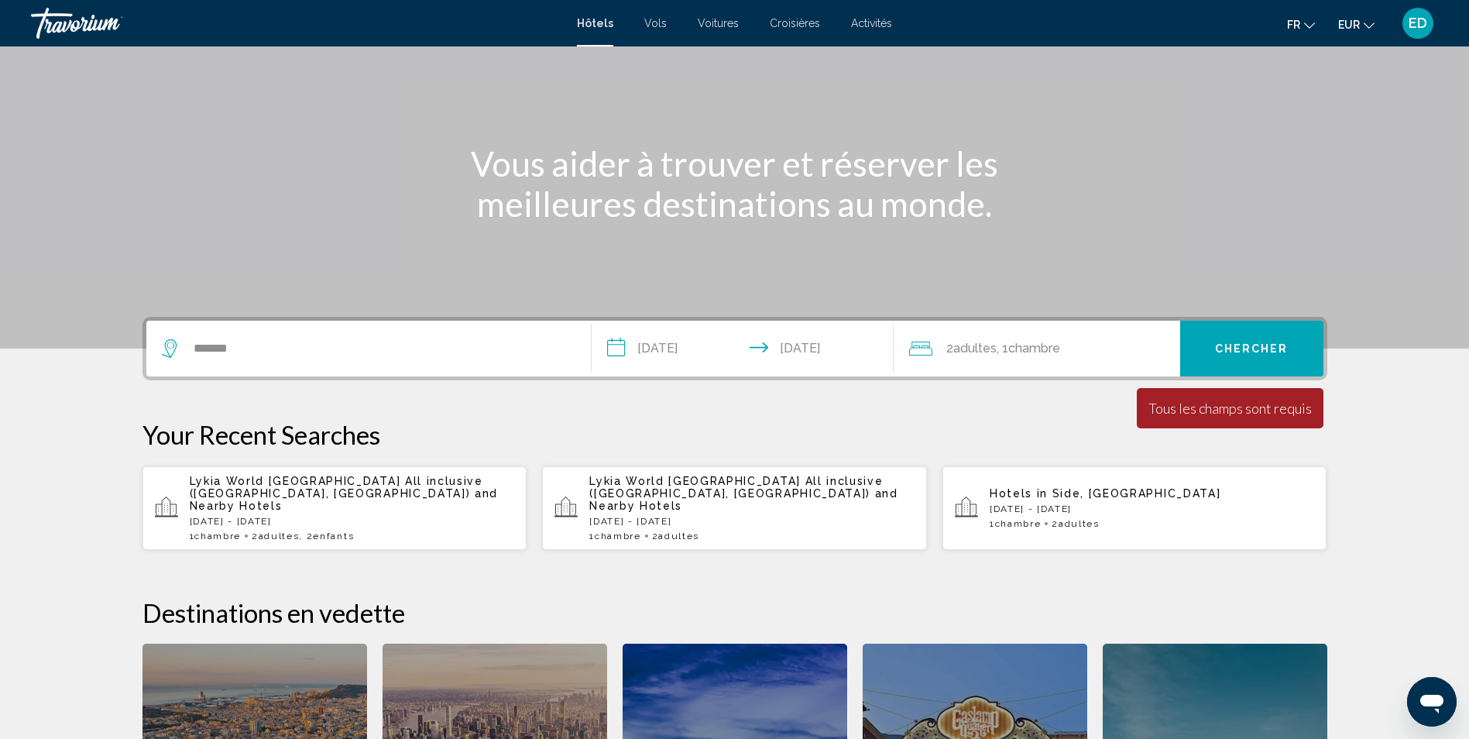
scroll to position [74, 0]
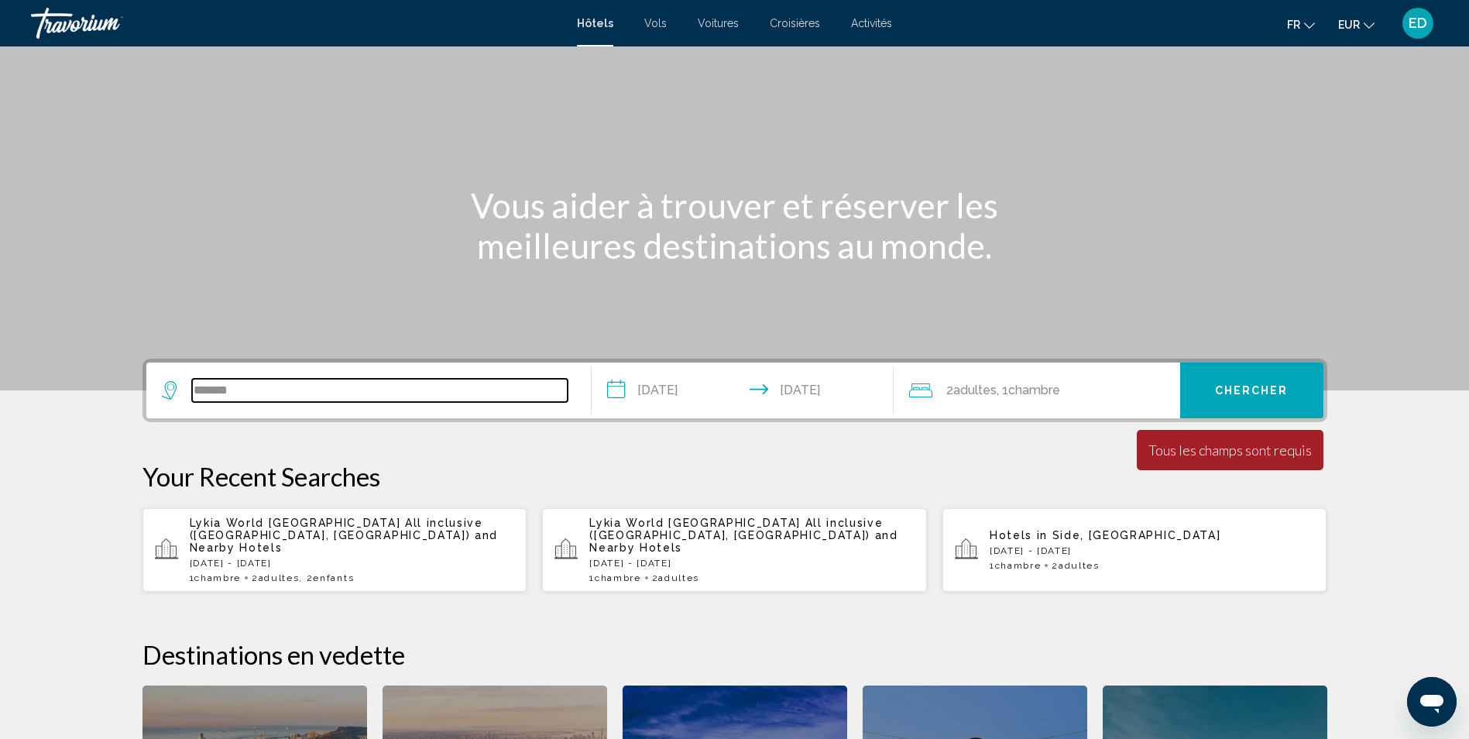
click at [263, 396] on input "*******" at bounding box center [379, 390] width 375 height 23
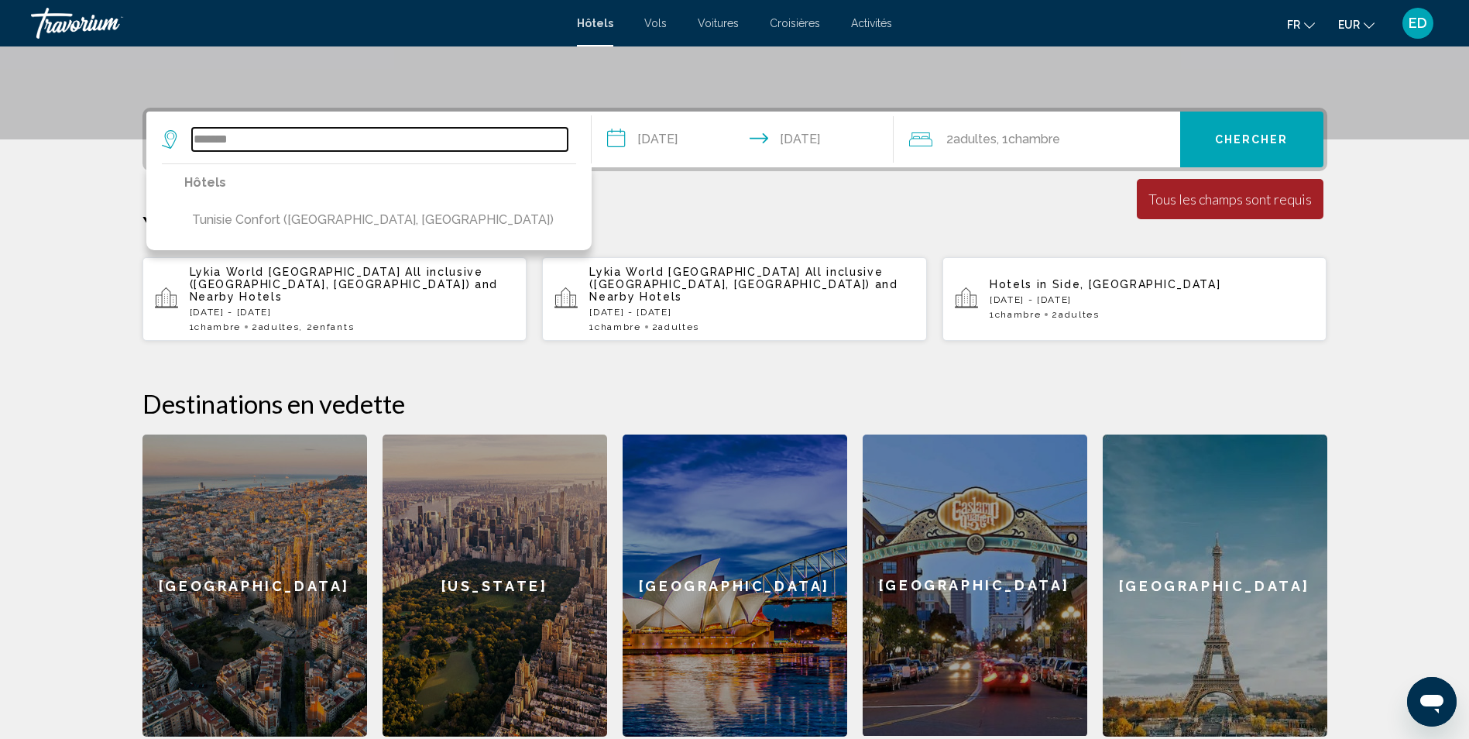
scroll to position [382, 0]
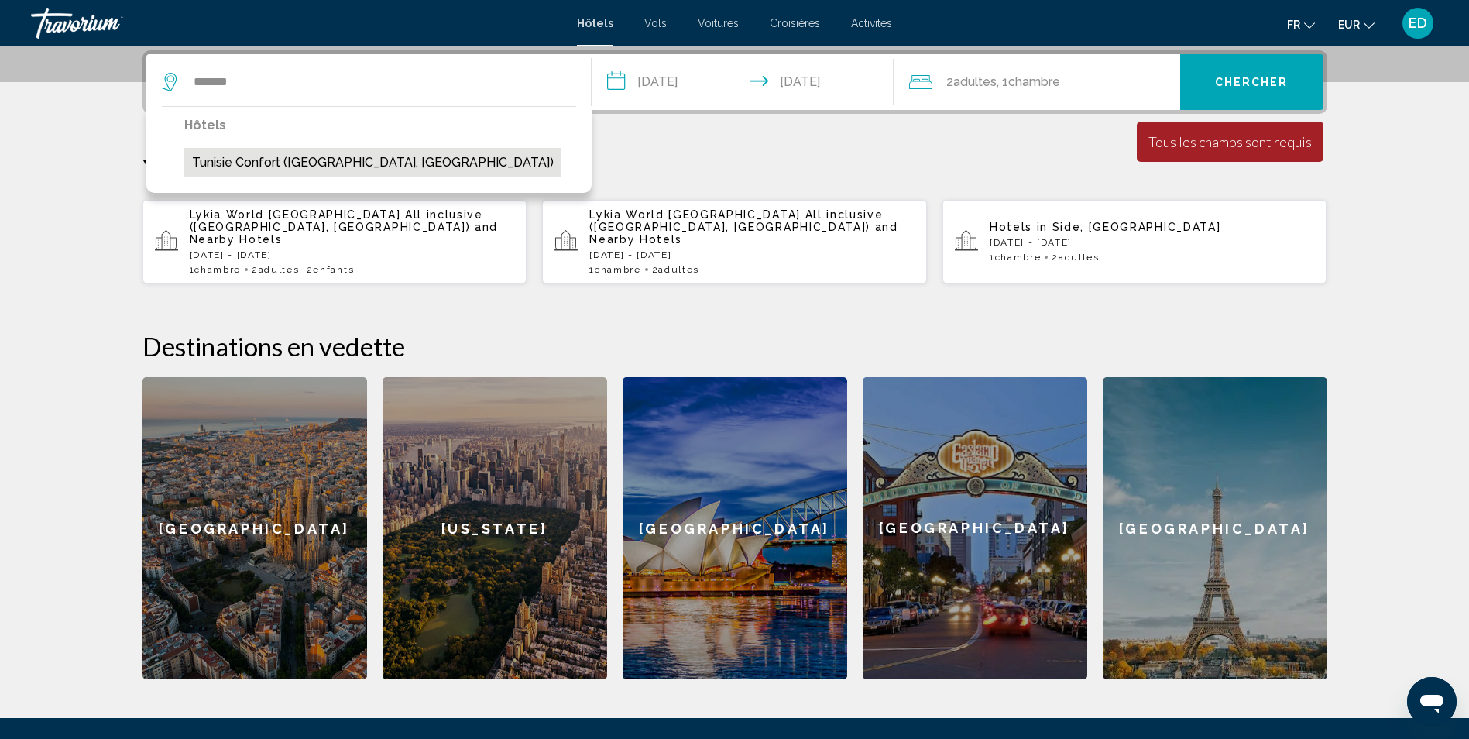
click at [223, 169] on button "Tunisie Confort (Tunis, TN)" at bounding box center [372, 162] width 377 height 29
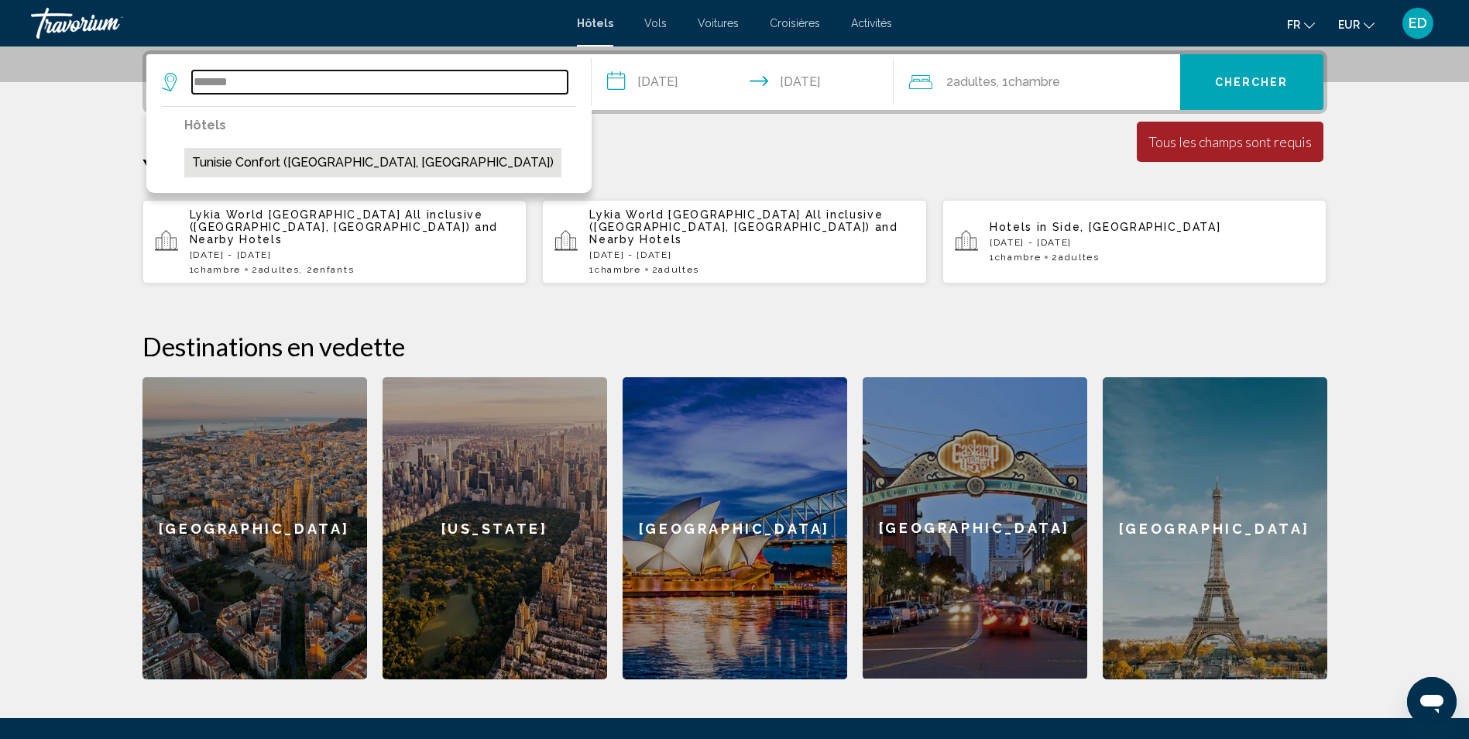
type input "**********"
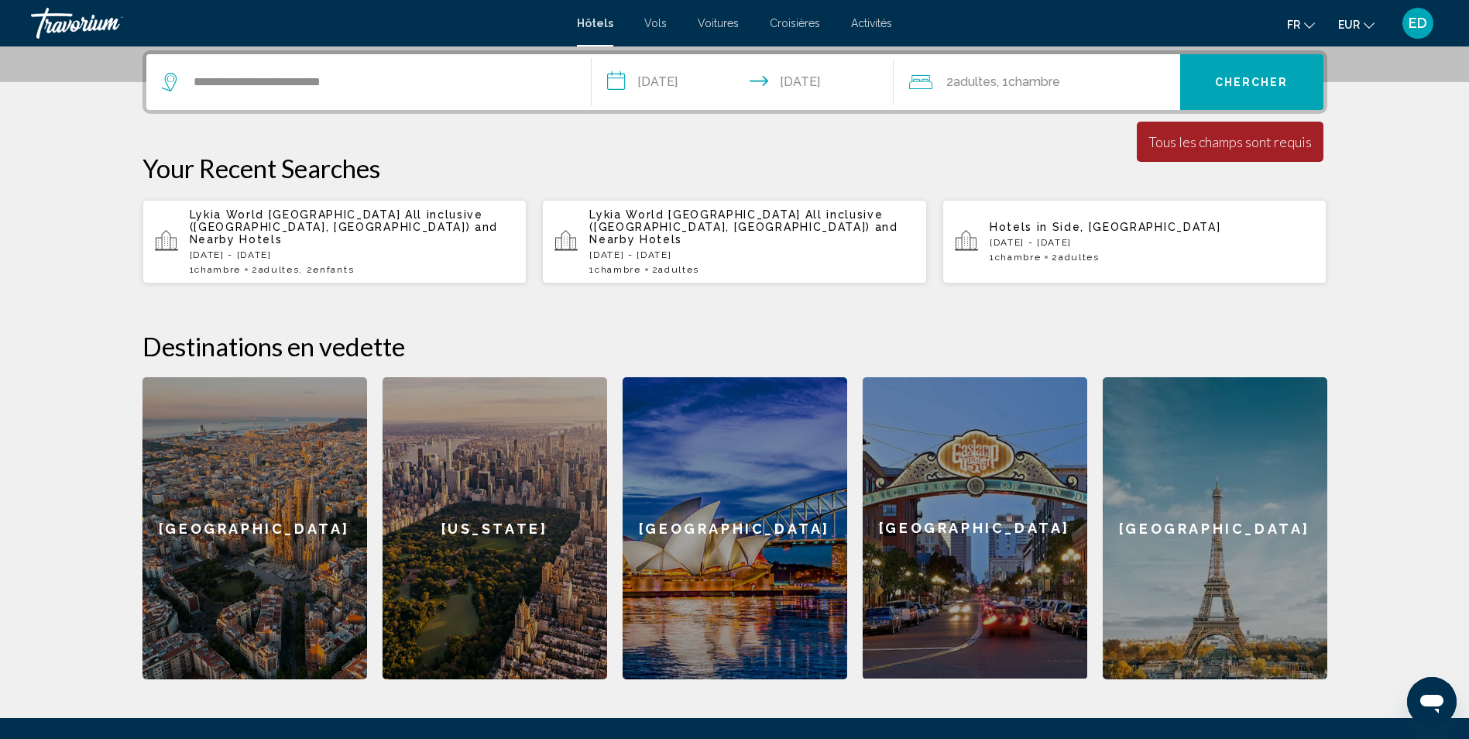
click at [1276, 77] on span "Chercher" at bounding box center [1252, 83] width 74 height 12
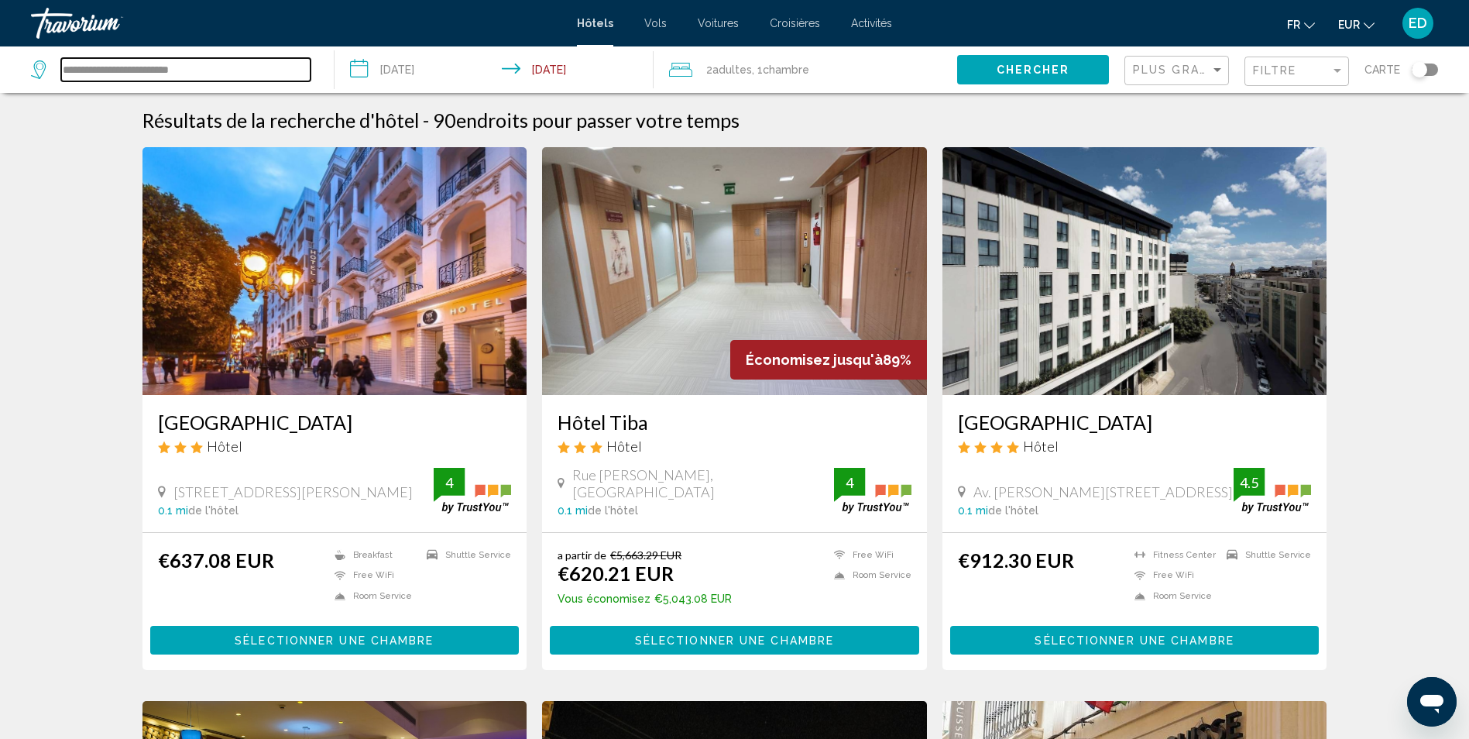
click at [156, 73] on input "**********" at bounding box center [185, 69] width 249 height 23
click at [0, 74] on html "**********" at bounding box center [734, 369] width 1469 height 739
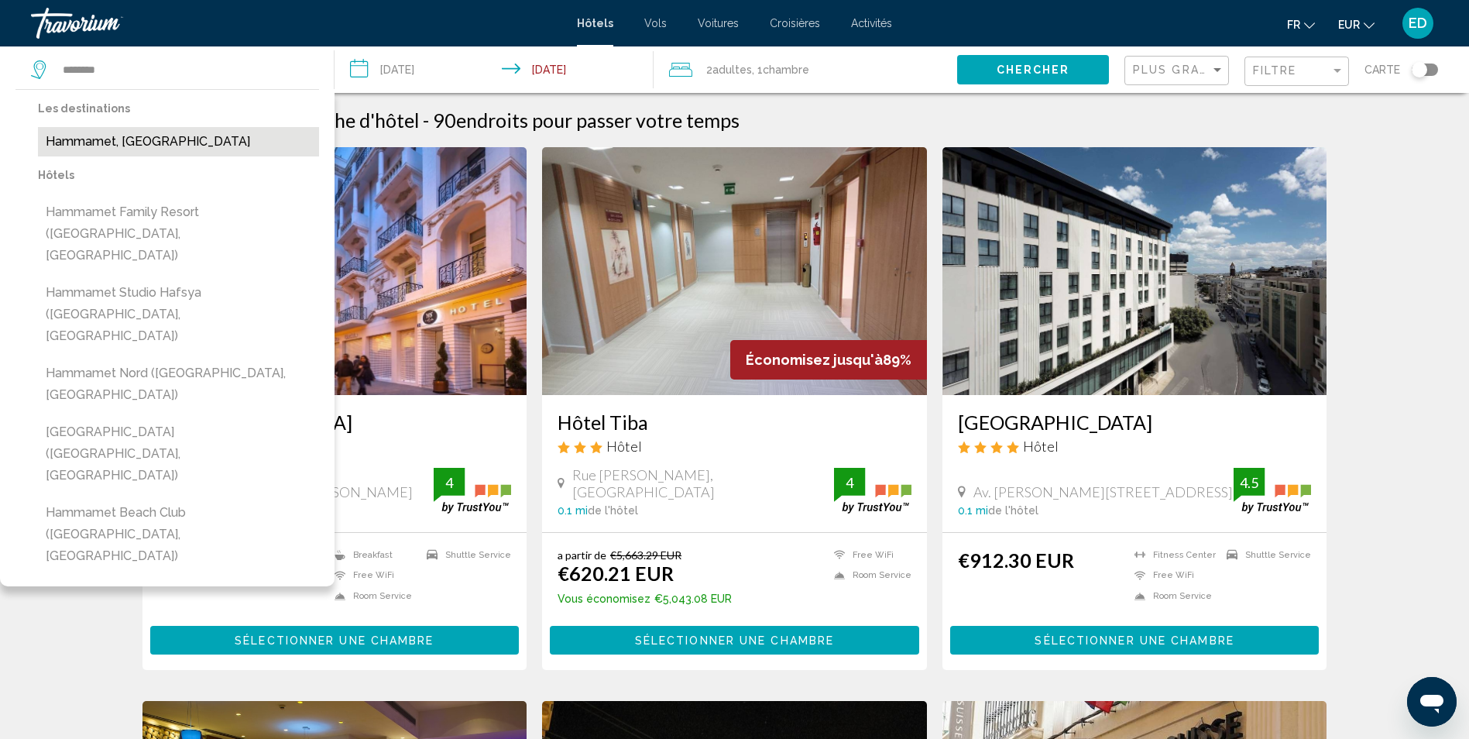
click at [106, 151] on button "Hammamet, Tunisia" at bounding box center [178, 141] width 281 height 29
type input "**********"
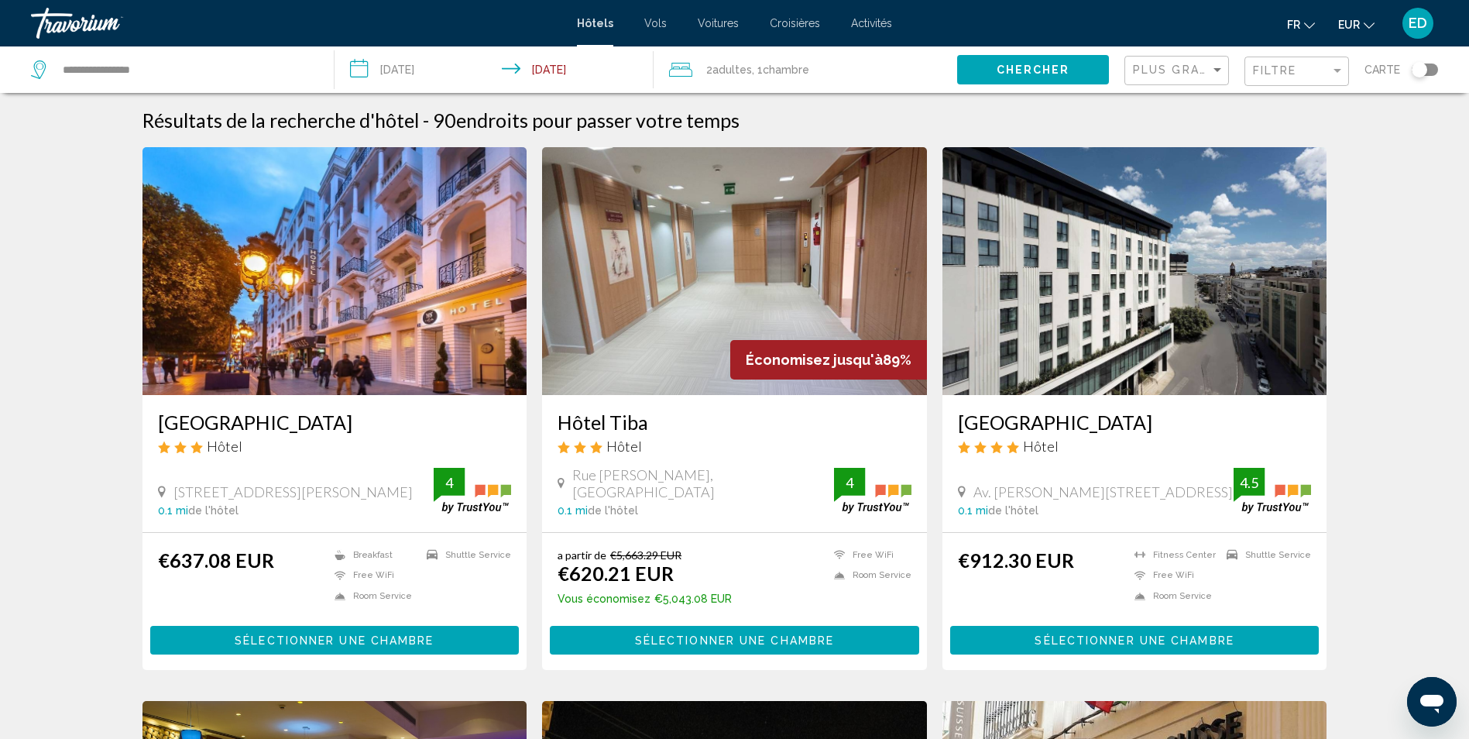
click at [1058, 74] on span "Chercher" at bounding box center [1033, 70] width 74 height 12
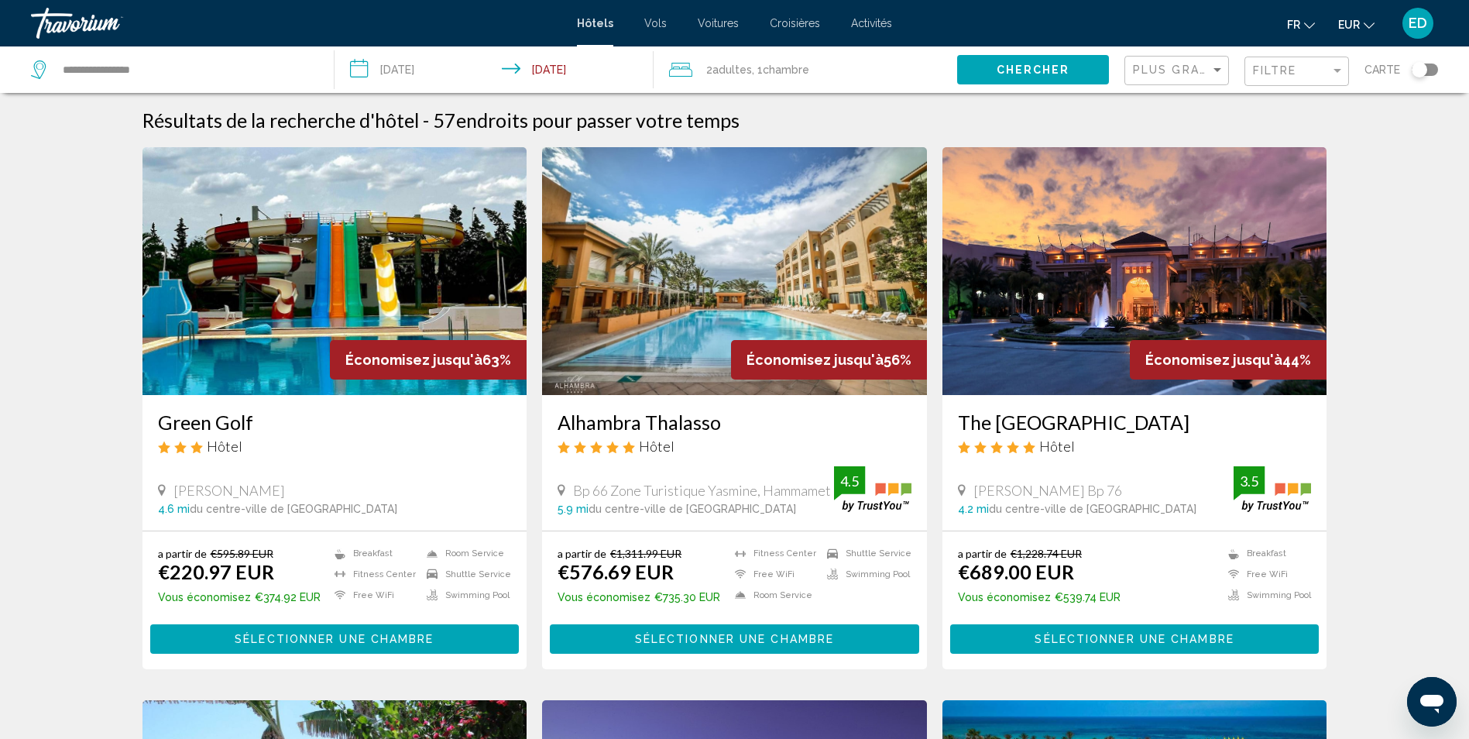
drag, startPoint x: 775, startPoint y: 70, endPoint x: 772, endPoint y: 79, distance: 9.1
click at [775, 70] on span "Chambre" at bounding box center [786, 69] width 46 height 12
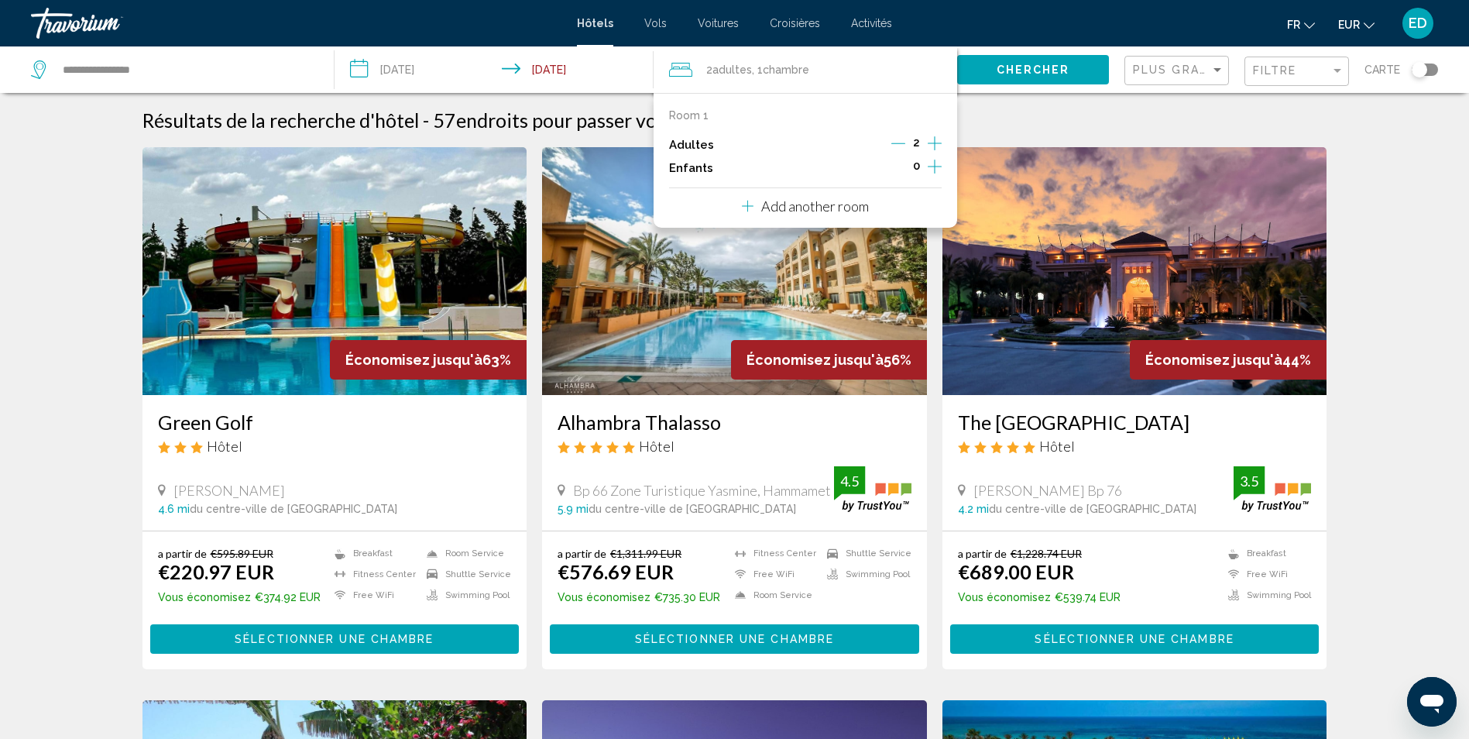
click at [944, 144] on div "Room 1 Adultes 2 Enfants 0 Add another room" at bounding box center [804, 160] width 303 height 135
click at [931, 147] on icon "Increment adults" at bounding box center [934, 143] width 14 height 19
click at [1037, 78] on button "Chercher" at bounding box center [1033, 69] width 152 height 29
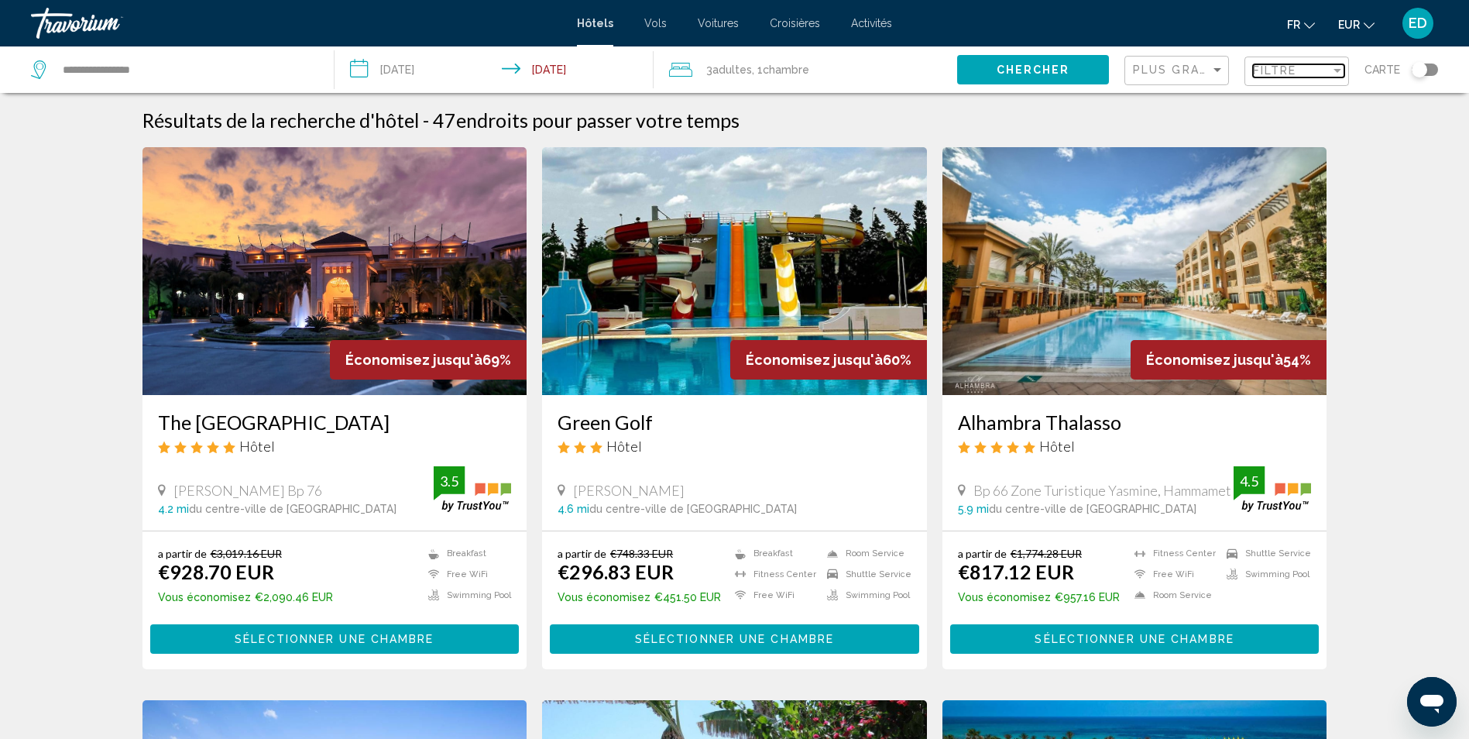
click at [1340, 71] on div "Filter" at bounding box center [1337, 71] width 8 height 4
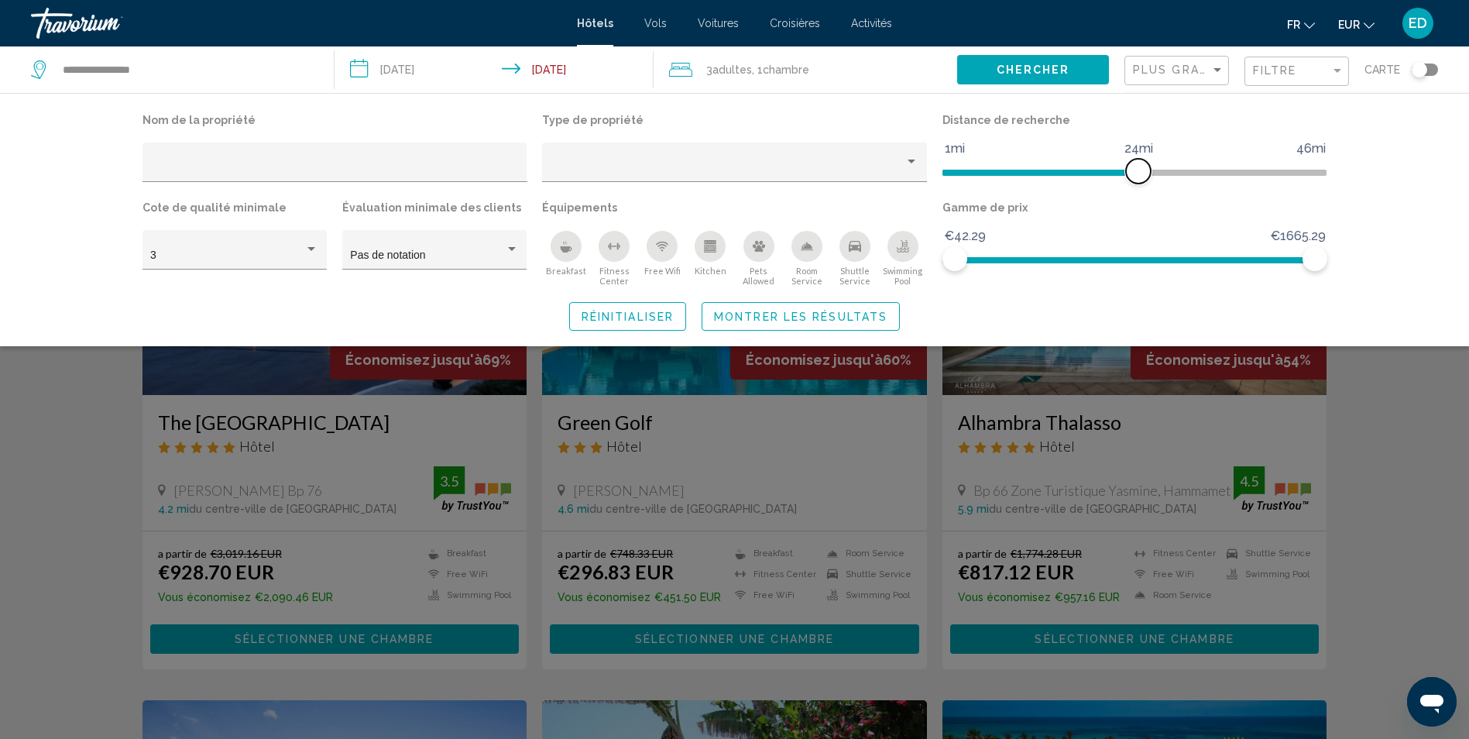
drag, startPoint x: 1188, startPoint y: 175, endPoint x: 1141, endPoint y: 169, distance: 47.6
click at [1141, 169] on span "Hotel Filters" at bounding box center [1138, 171] width 25 height 25
click at [564, 252] on icon "Breakfast" at bounding box center [566, 249] width 12 height 6
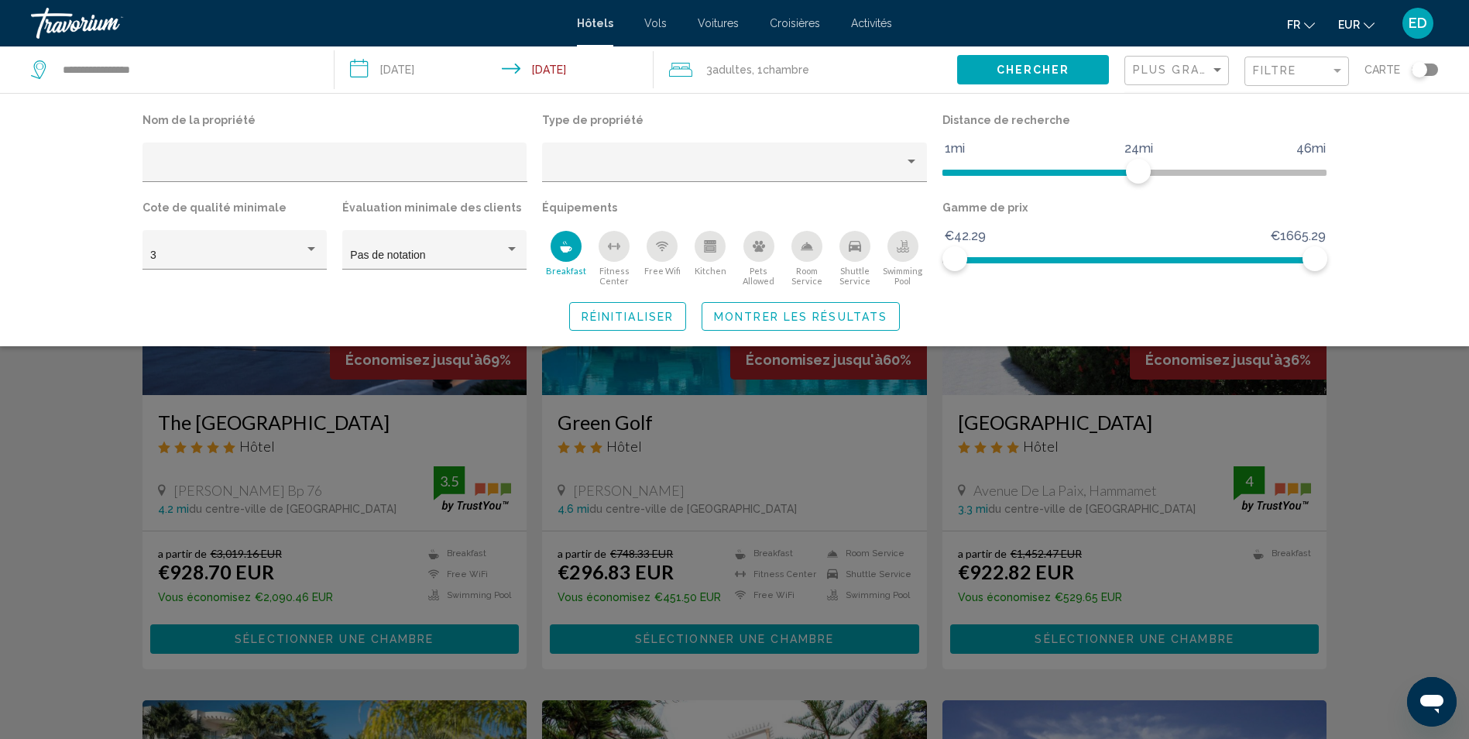
click at [904, 243] on icon "Swimming Pool" at bounding box center [903, 244] width 6 height 8
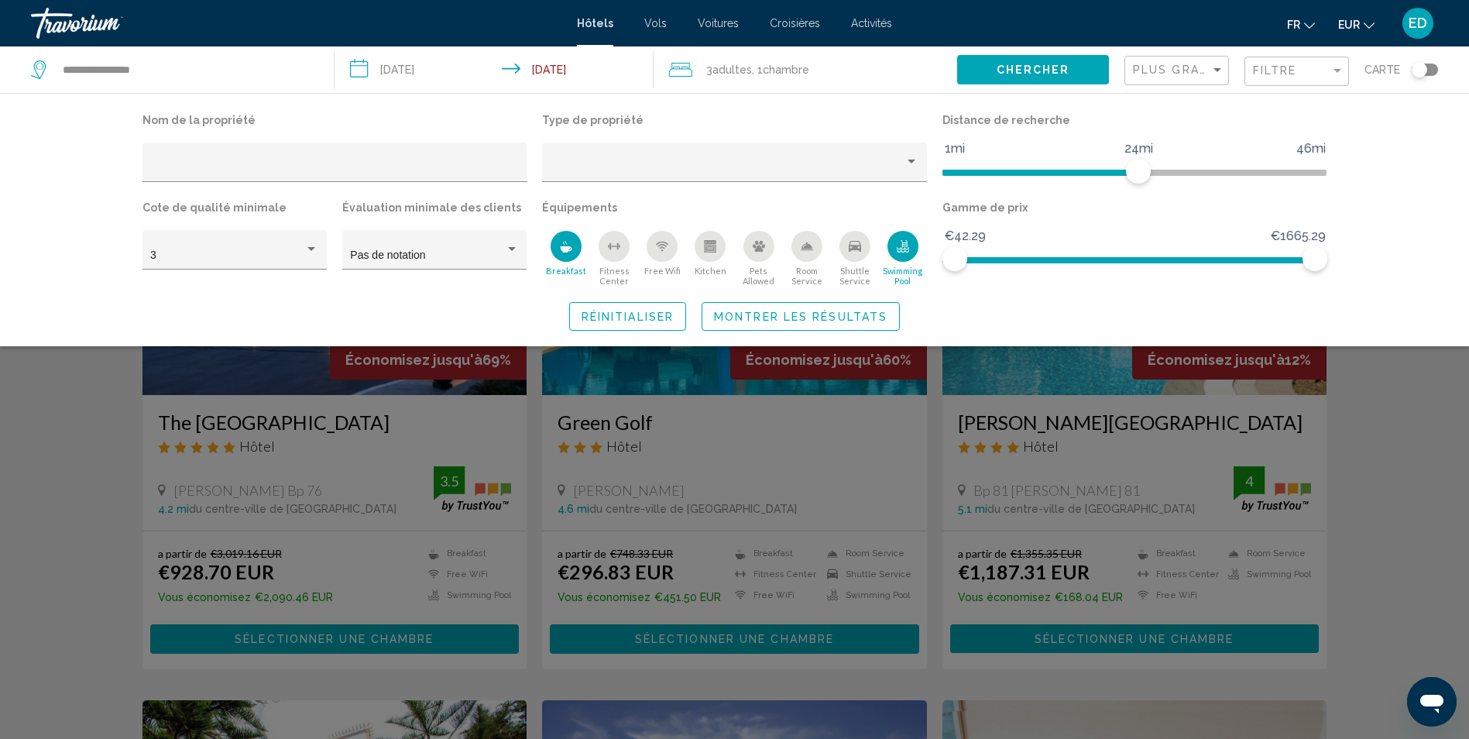
click at [855, 255] on div "Shuttle Service" at bounding box center [854, 246] width 31 height 31
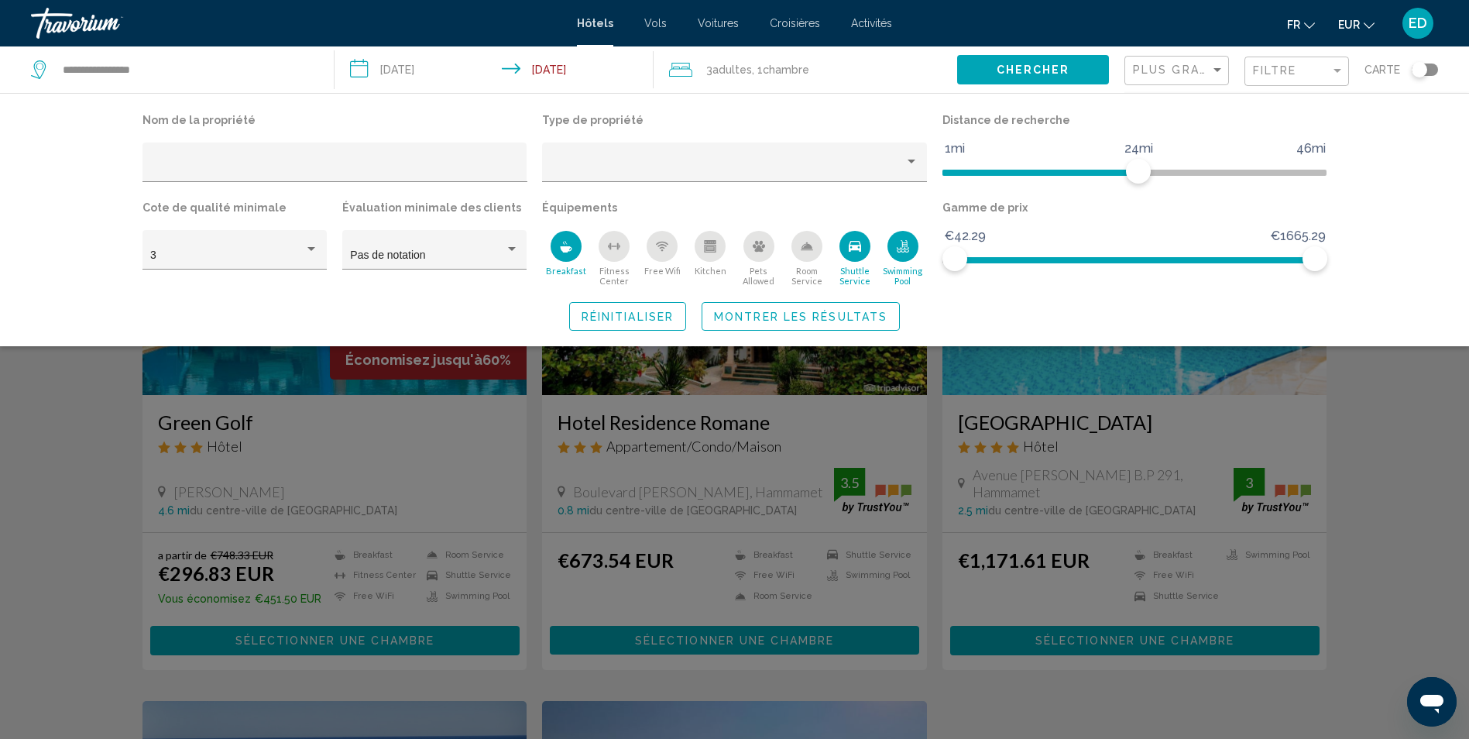
click at [842, 318] on span "Montrer les résultats" at bounding box center [800, 316] width 173 height 12
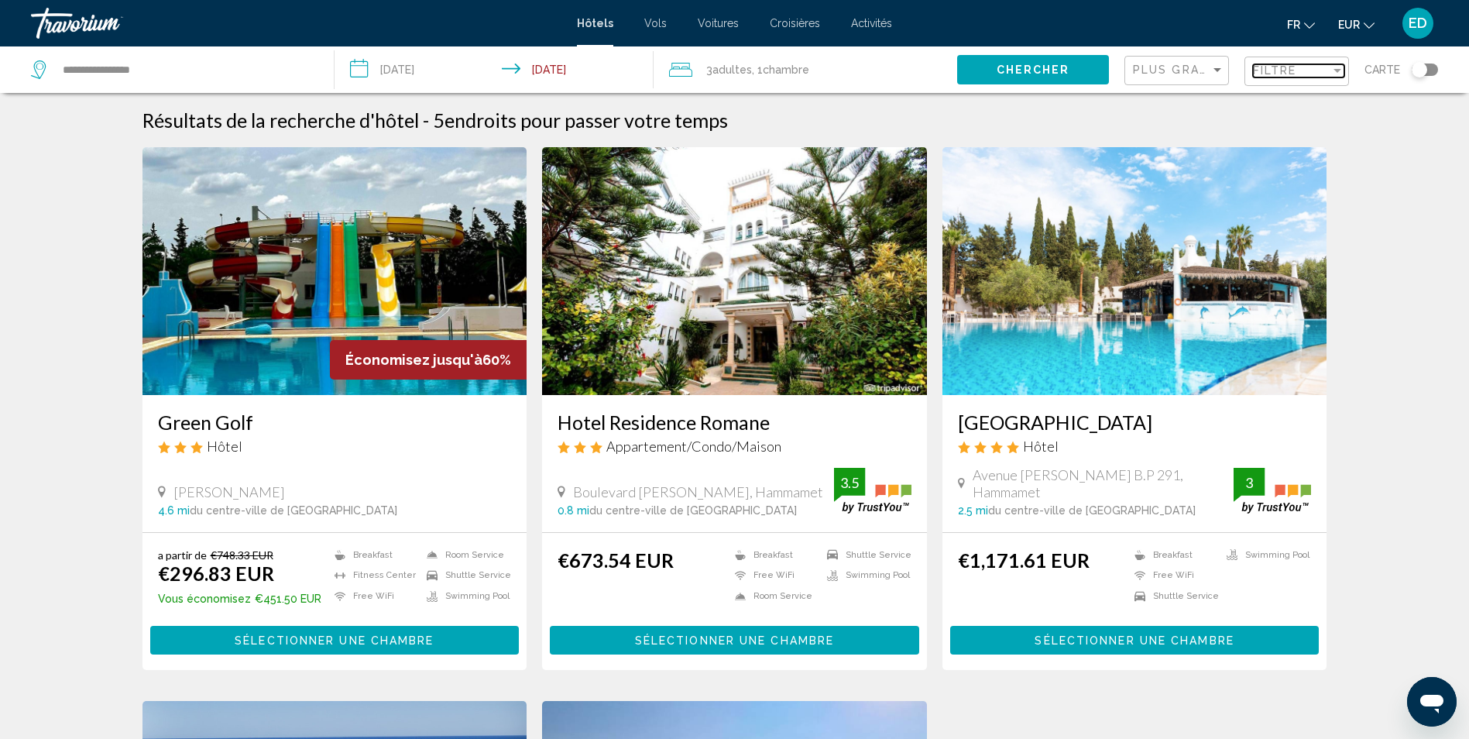
click at [1341, 69] on div "Filter" at bounding box center [1337, 71] width 8 height 4
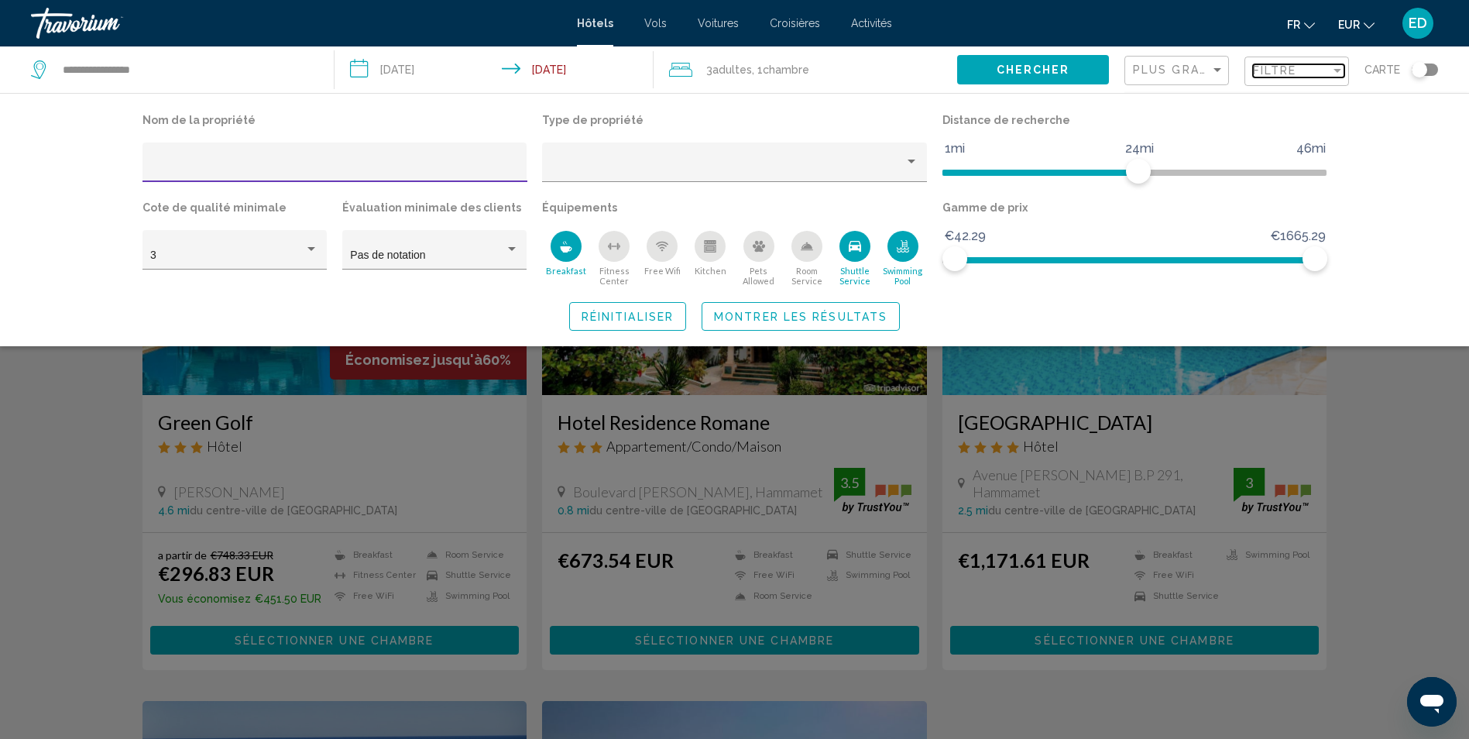
click at [1340, 69] on div "Filter" at bounding box center [1337, 71] width 8 height 4
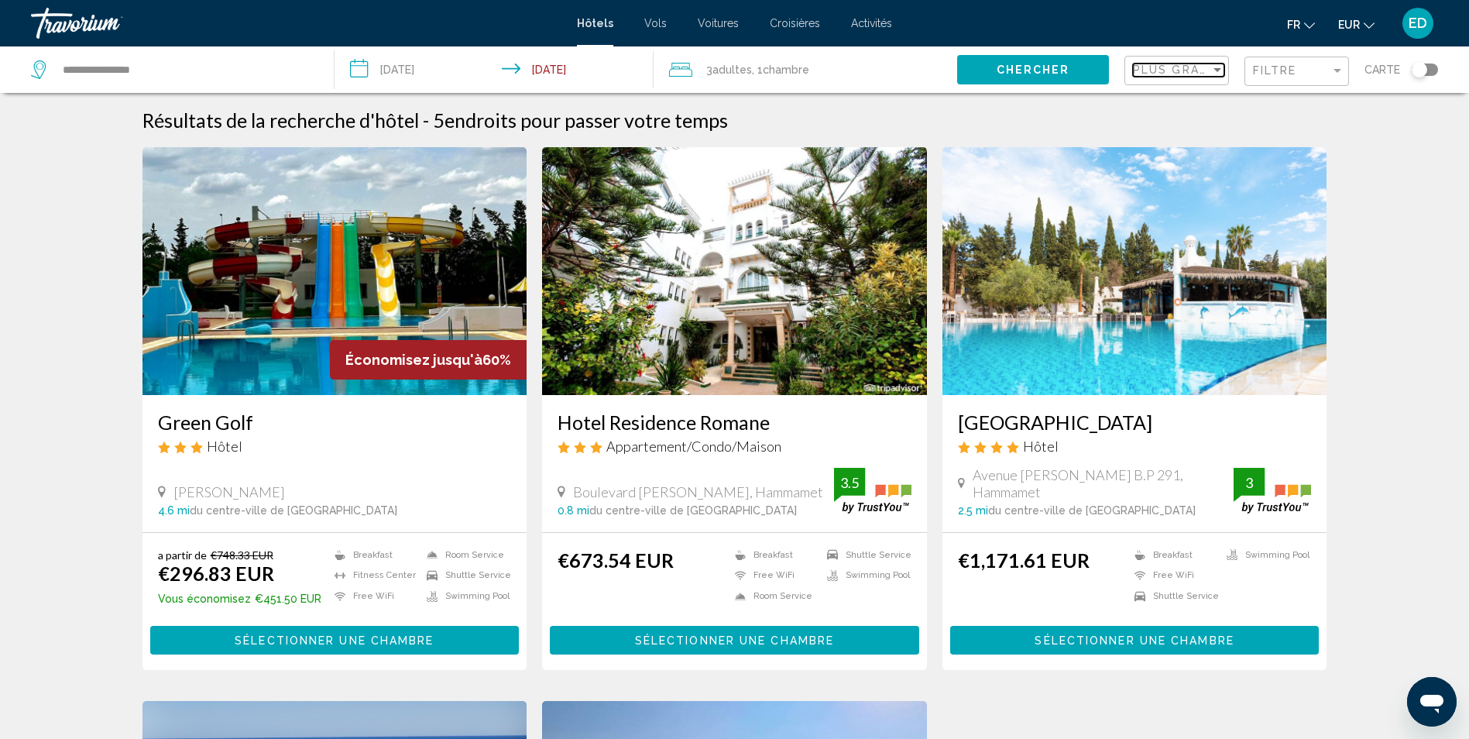
click at [1211, 70] on div "Sort by" at bounding box center [1217, 69] width 14 height 12
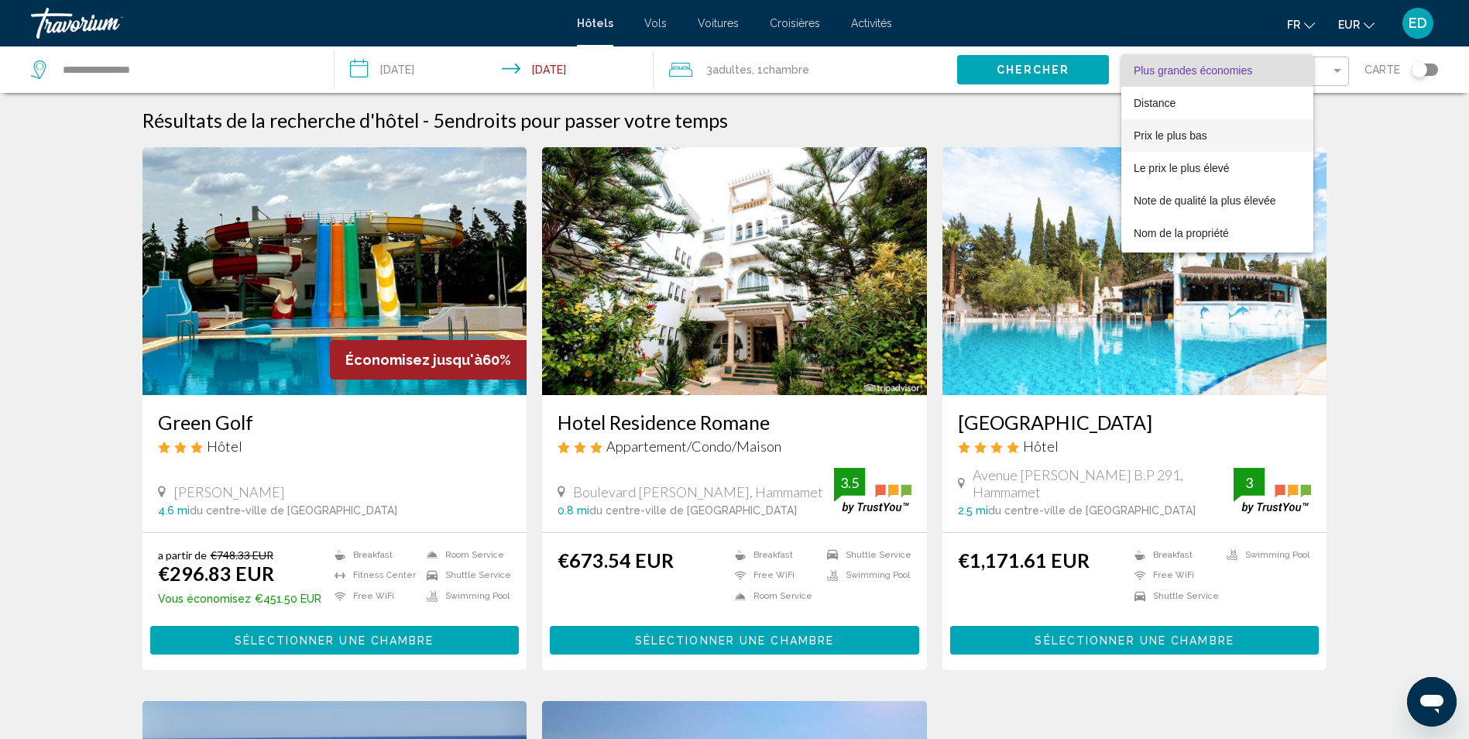
click at [1171, 134] on span "Prix le plus bas" at bounding box center [1170, 135] width 74 height 12
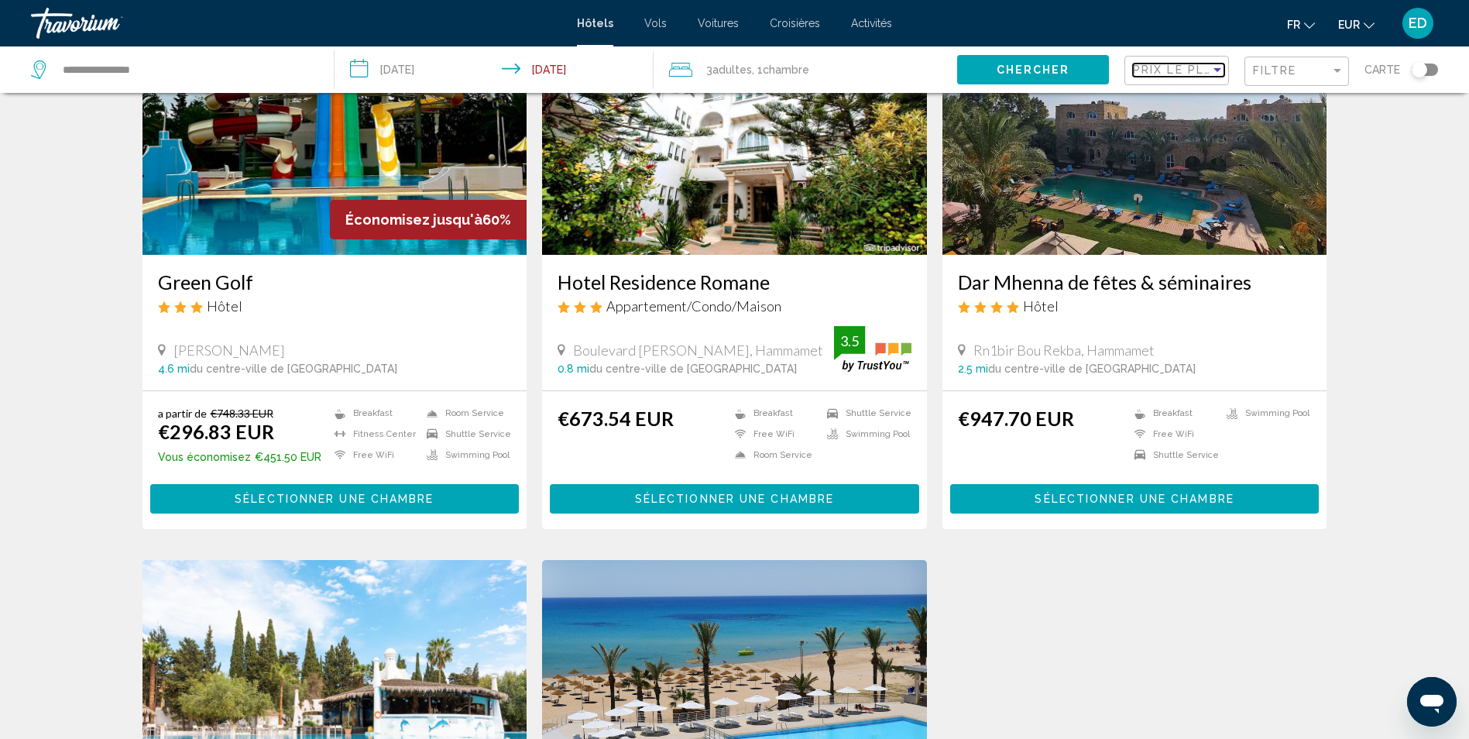
scroll to position [232, 0]
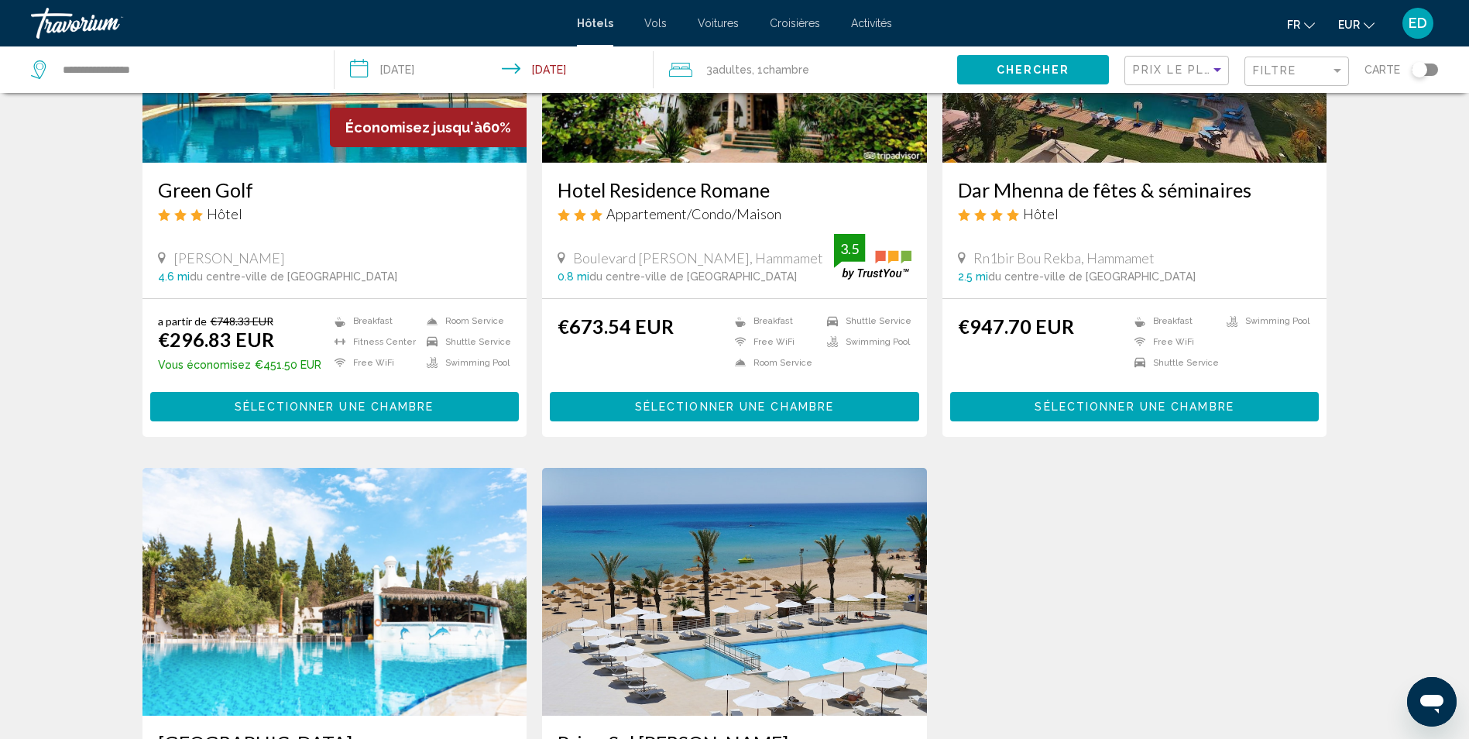
click at [399, 407] on span "Sélectionner une chambre" at bounding box center [334, 407] width 199 height 12
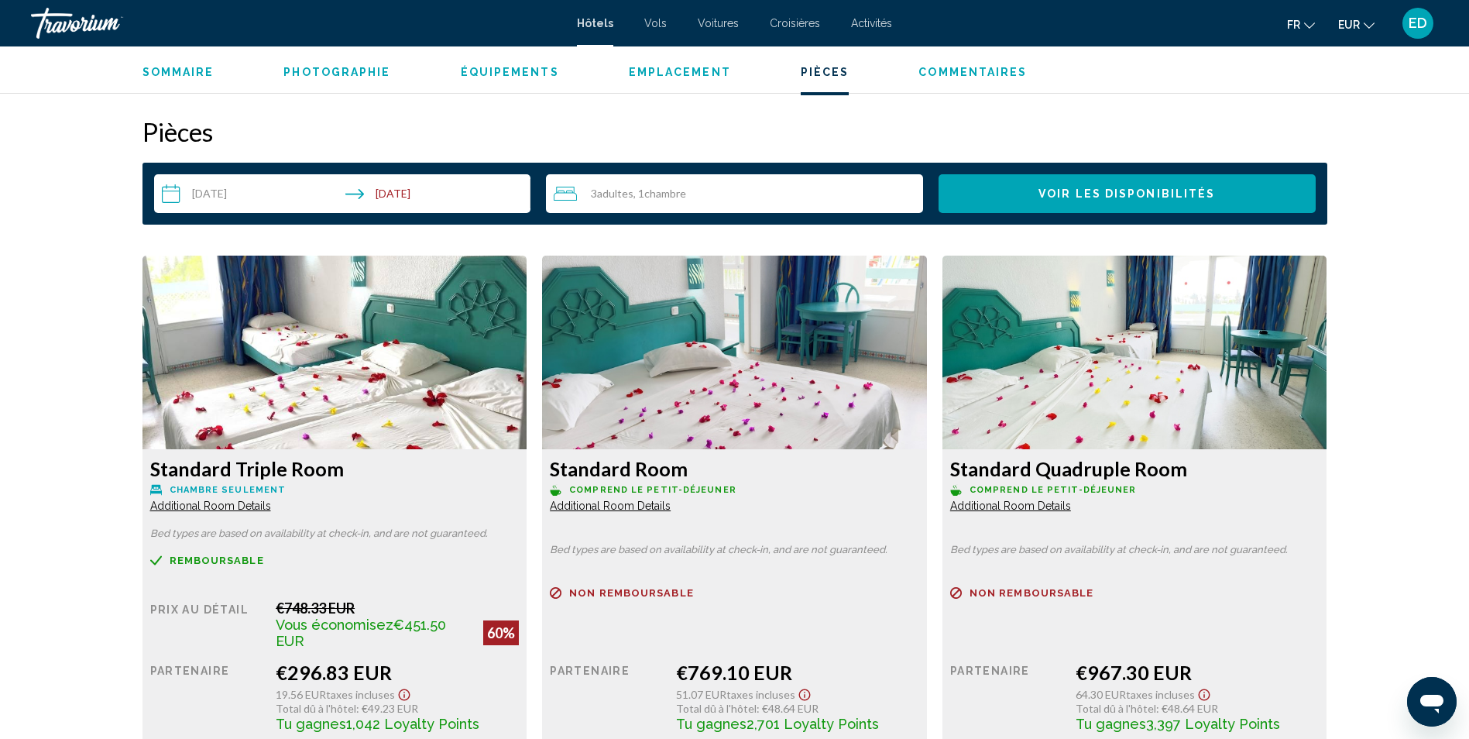
scroll to position [1935, 0]
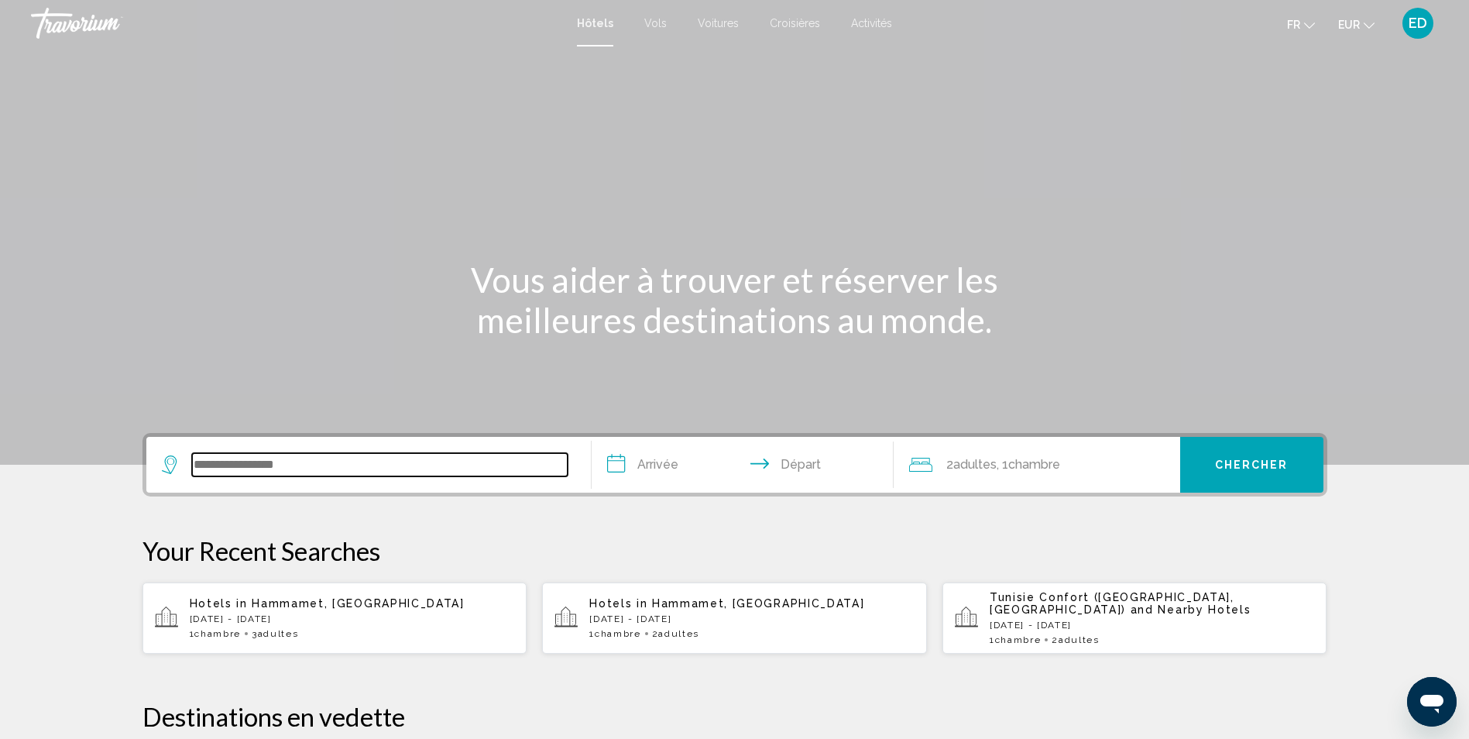
paste input "**********"
type input "**********"
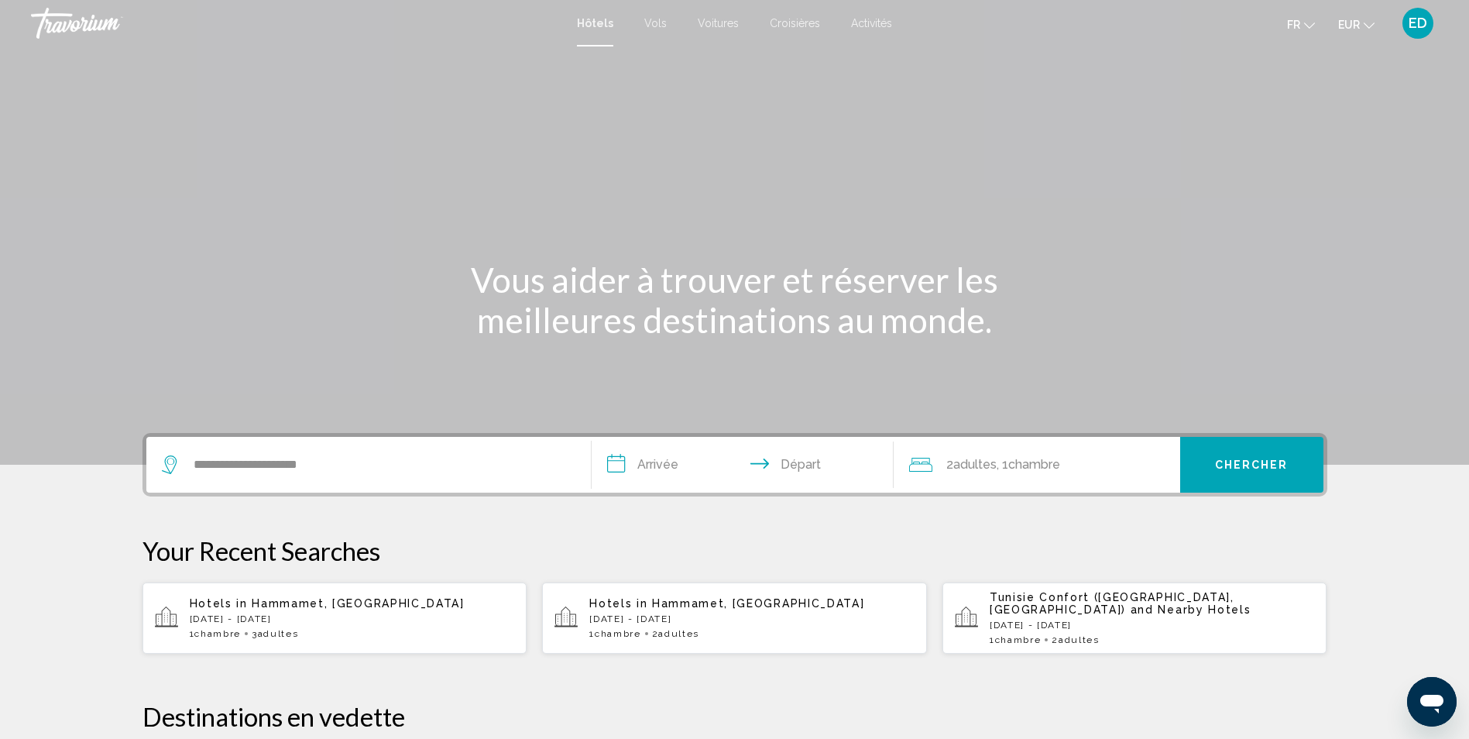
click at [668, 458] on input "**********" at bounding box center [745, 467] width 308 height 60
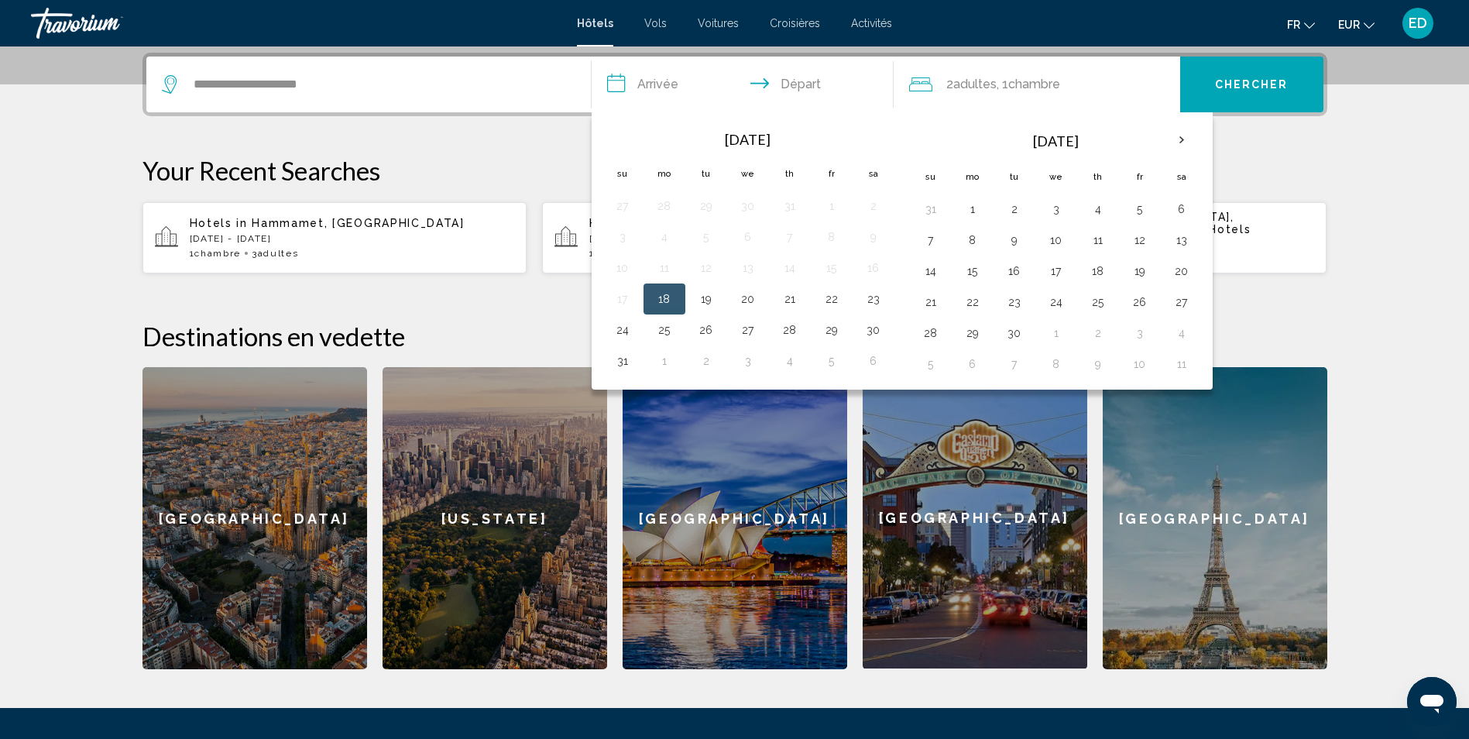
scroll to position [382, 0]
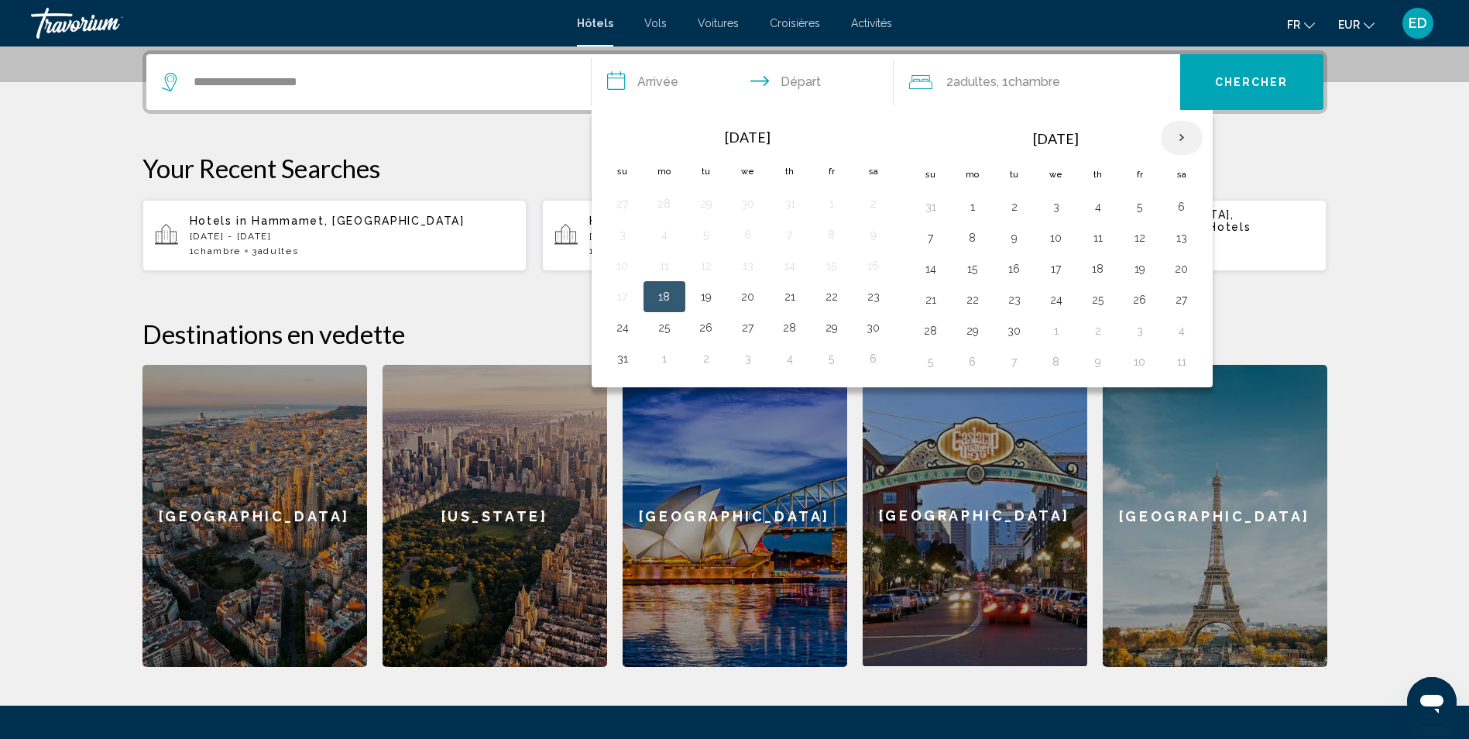
click at [1188, 129] on th "Next month" at bounding box center [1181, 138] width 42 height 34
click at [1049, 301] on button "22" at bounding box center [1056, 300] width 25 height 22
click at [929, 331] on button "26" at bounding box center [930, 331] width 25 height 22
type input "**********"
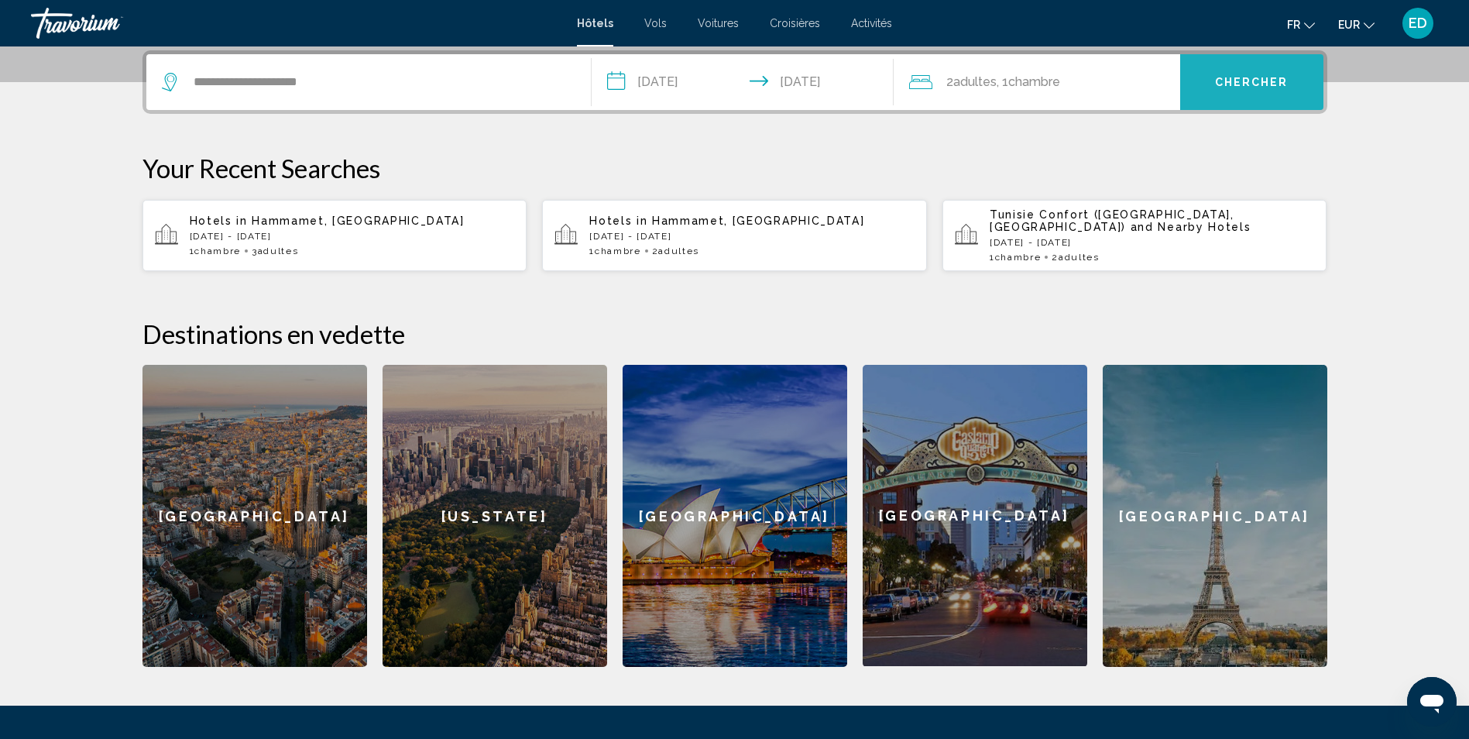
click at [1233, 91] on button "Chercher" at bounding box center [1251, 82] width 143 height 56
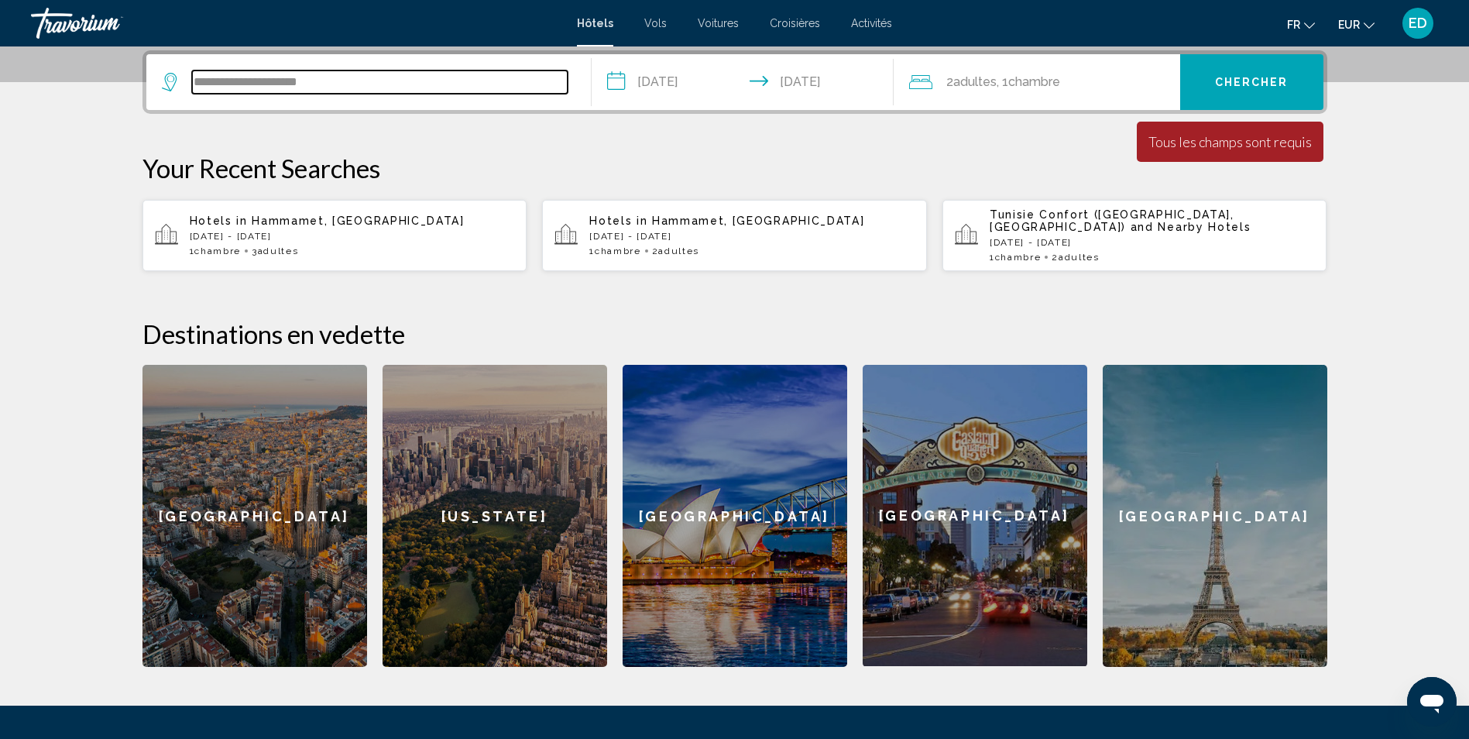
click at [375, 81] on input "**********" at bounding box center [379, 81] width 375 height 23
drag, startPoint x: 348, startPoint y: 84, endPoint x: 260, endPoint y: 81, distance: 87.5
click at [260, 81] on input "**********" at bounding box center [379, 81] width 375 height 23
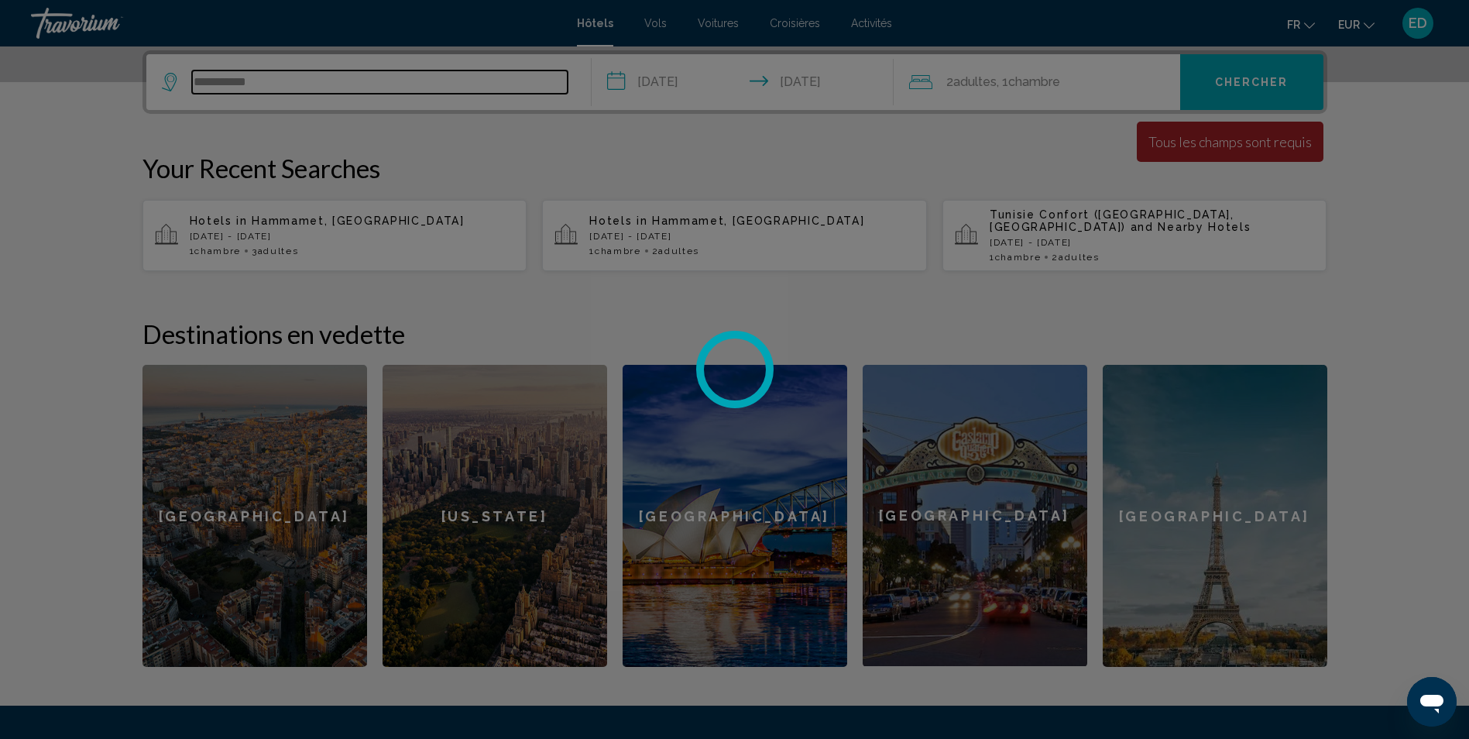
type input "**********"
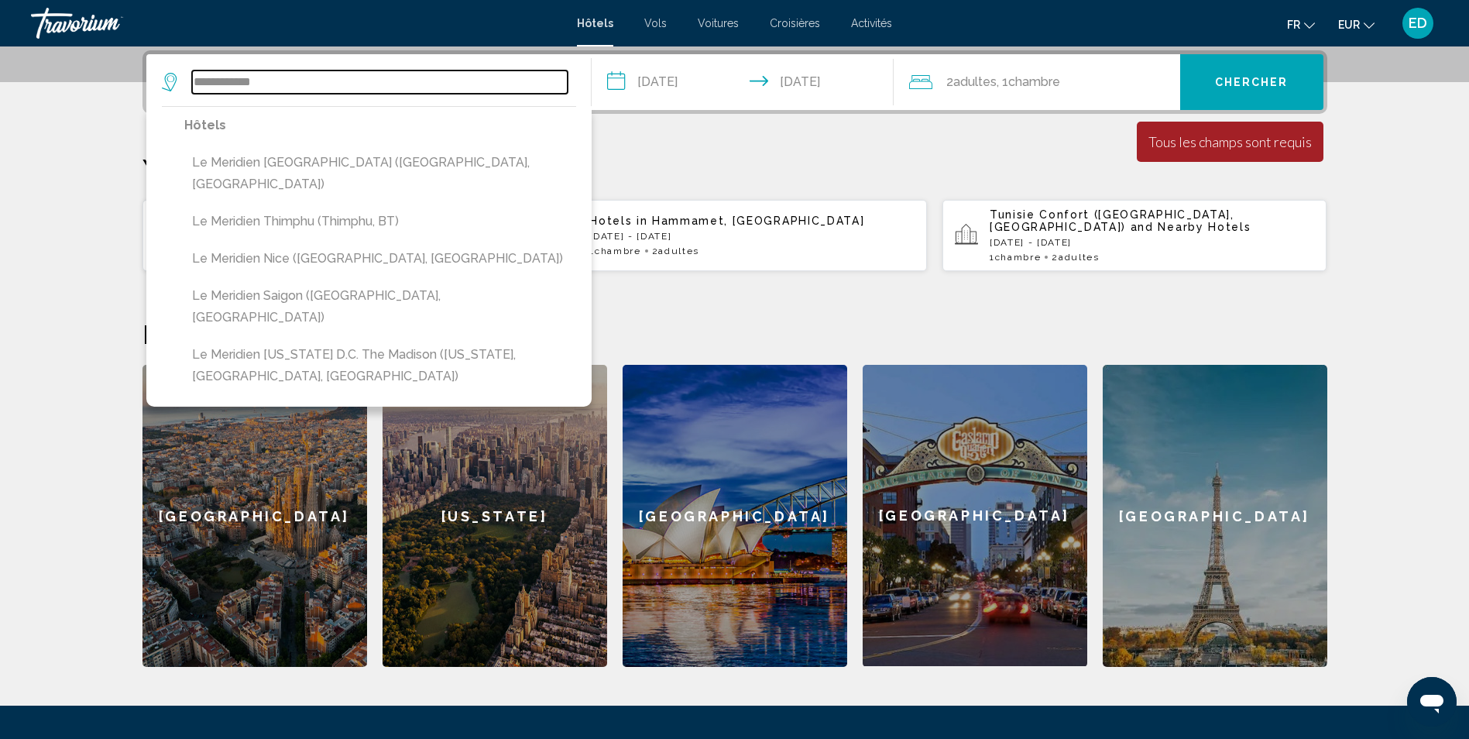
drag, startPoint x: 293, startPoint y: 81, endPoint x: 9, endPoint y: 82, distance: 284.1
click at [9, 82] on section "**********" at bounding box center [734, 142] width 1469 height 1049
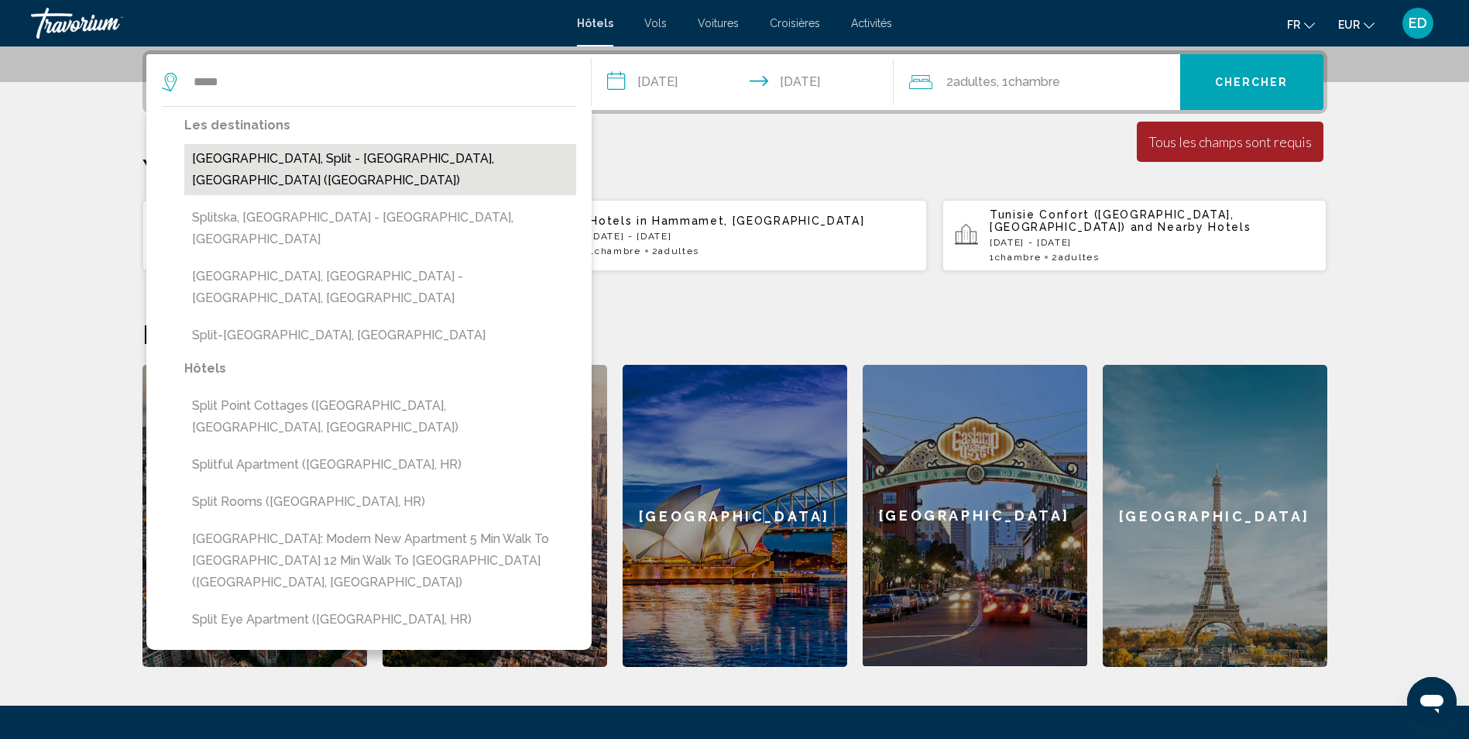
click at [224, 161] on button "Split, Split - Middle Dalmatia, Croatia (SPU)" at bounding box center [380, 169] width 392 height 51
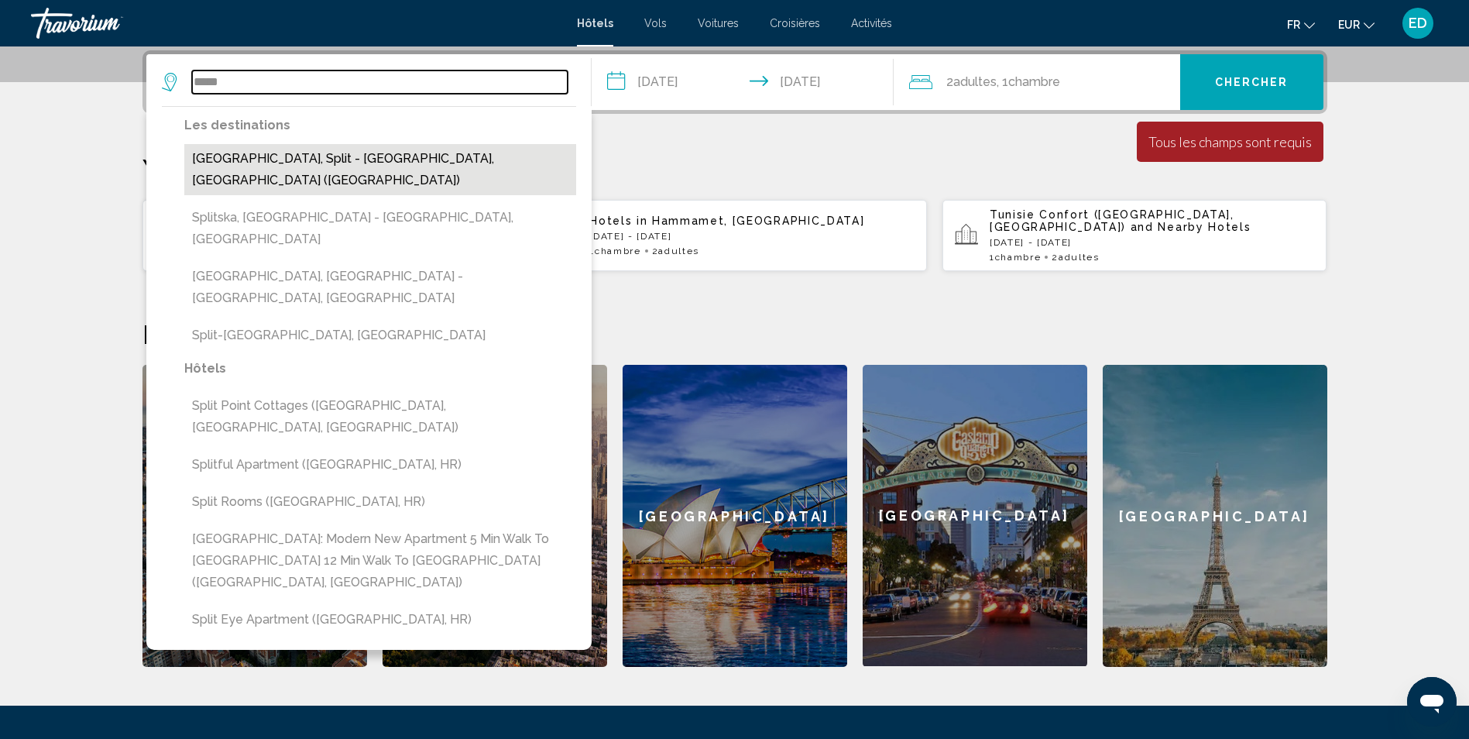
type input "**********"
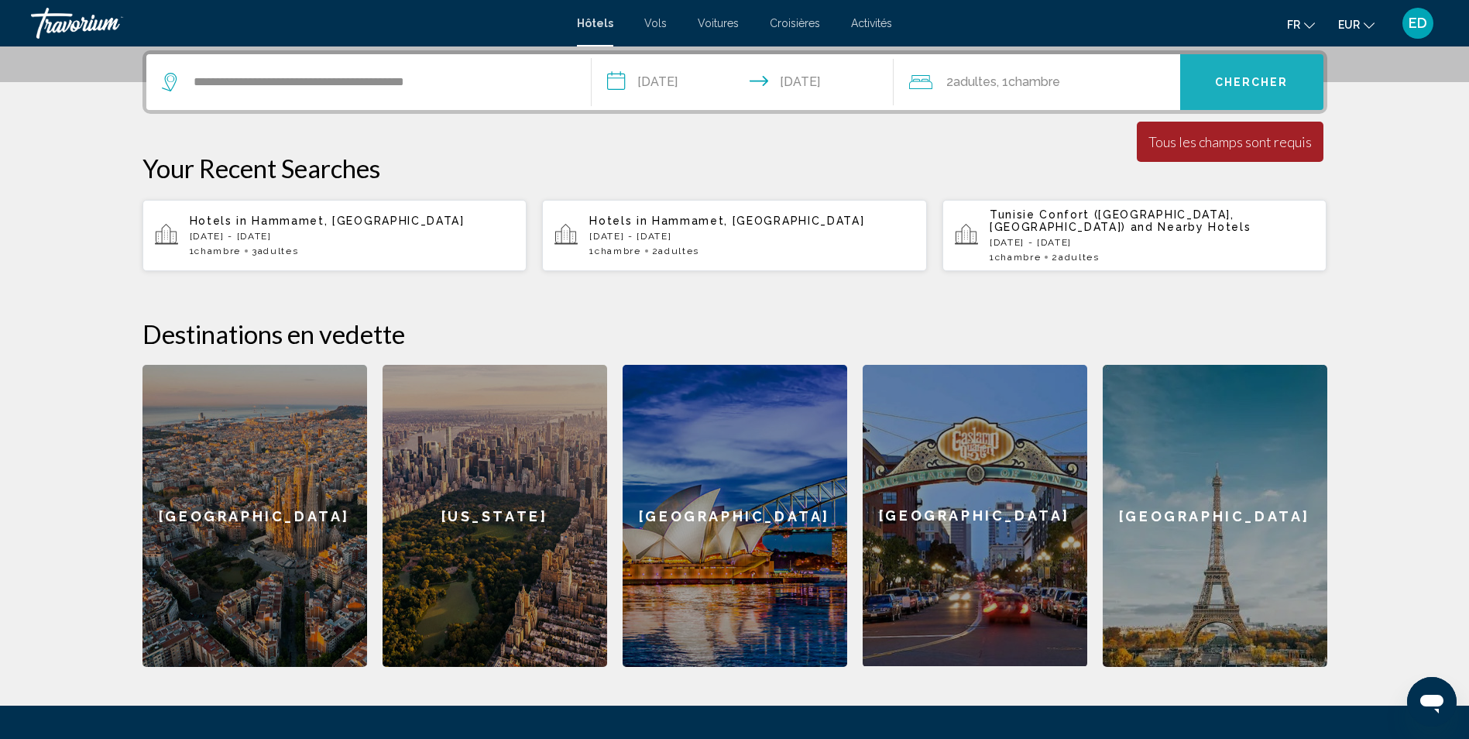
click at [1236, 81] on span "Chercher" at bounding box center [1252, 83] width 74 height 12
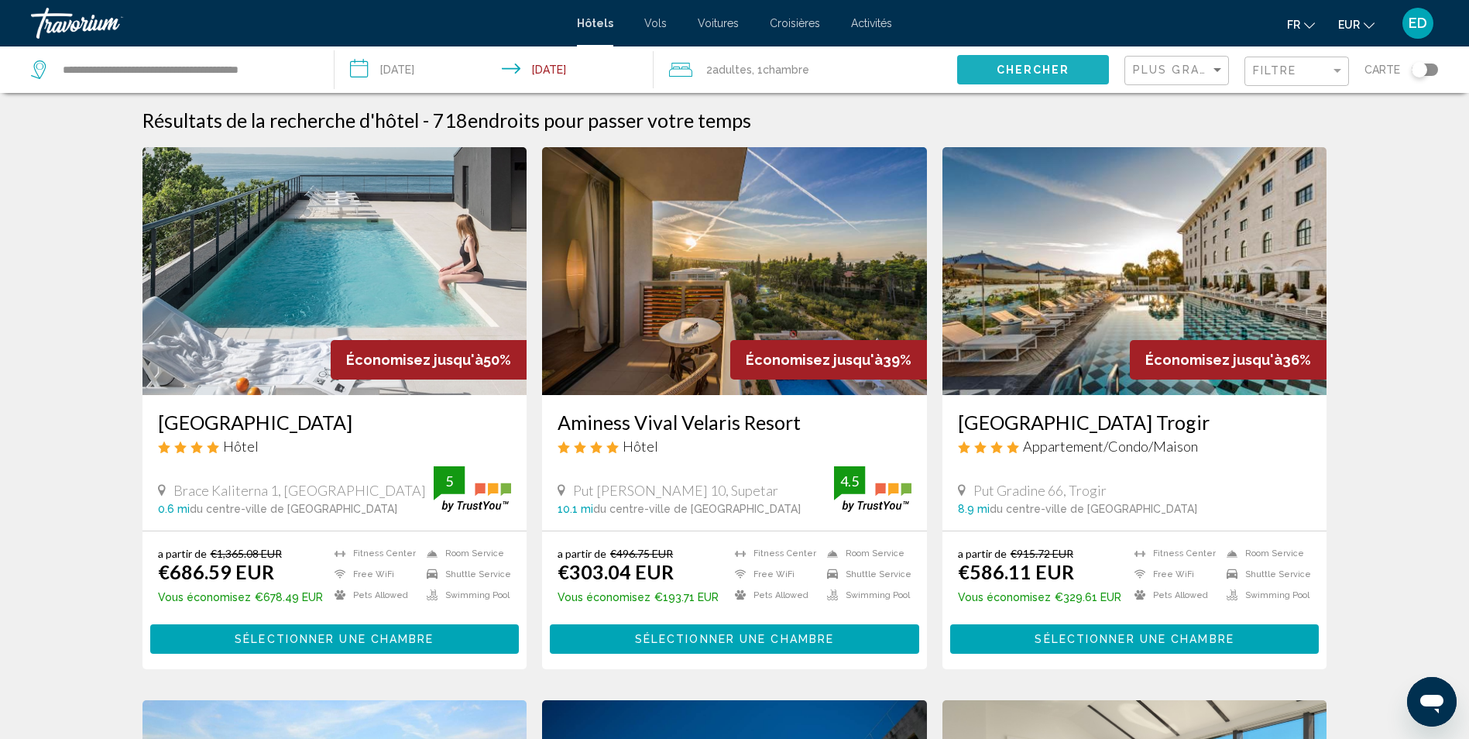
click at [1040, 75] on span "Chercher" at bounding box center [1033, 70] width 74 height 12
click at [1081, 76] on button "Chercher" at bounding box center [1033, 69] width 152 height 29
click at [1208, 75] on span "Plus grandes économies" at bounding box center [1225, 69] width 184 height 12
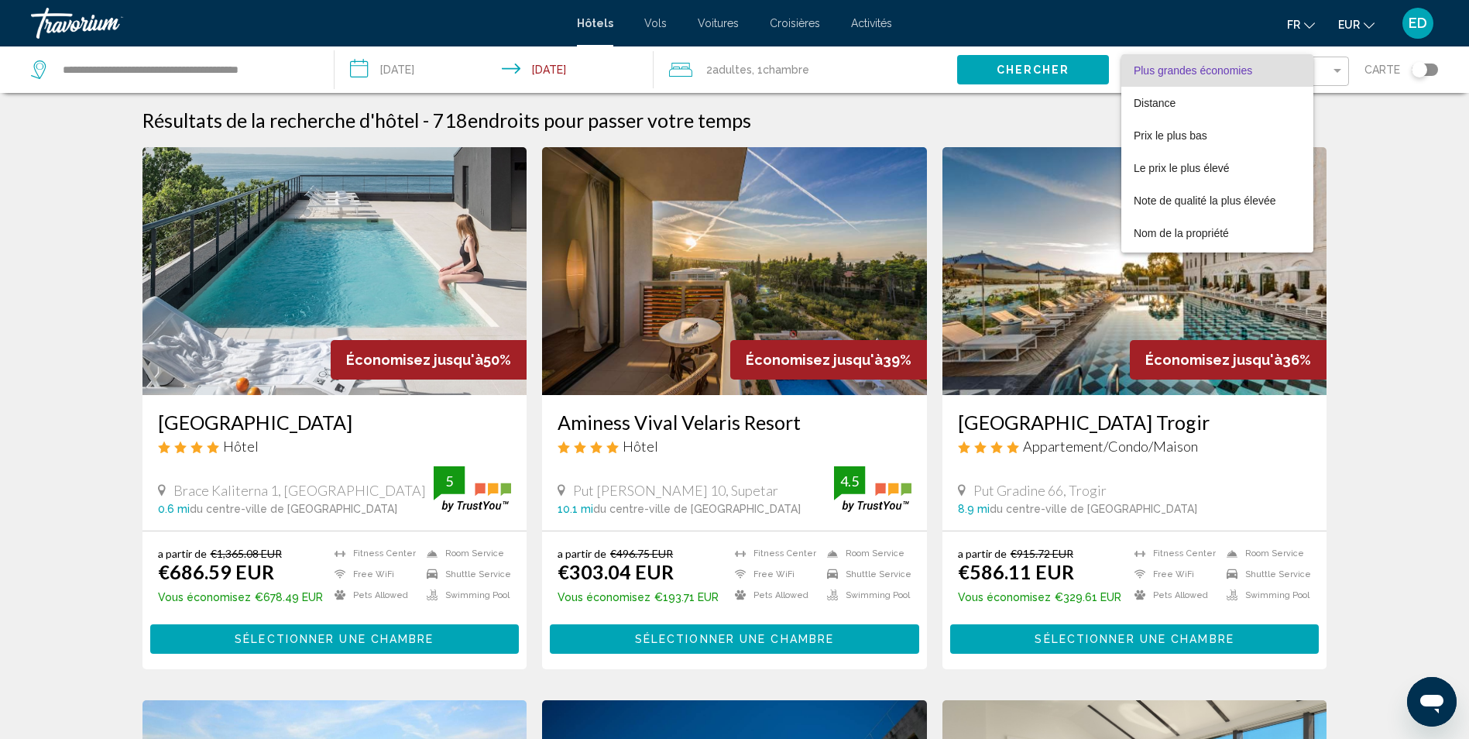
click at [1032, 63] on div at bounding box center [734, 369] width 1469 height 739
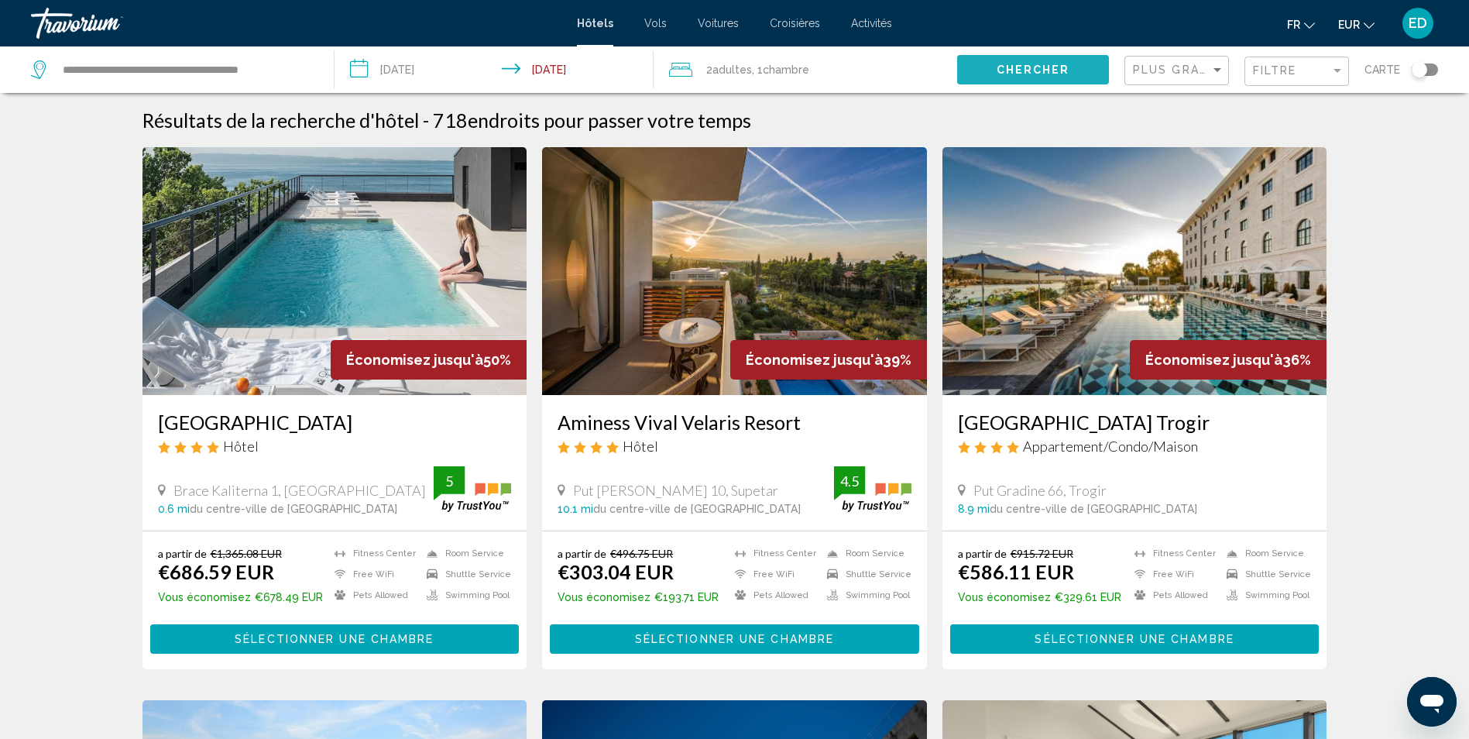
click at [1047, 61] on button "Chercher" at bounding box center [1033, 69] width 152 height 29
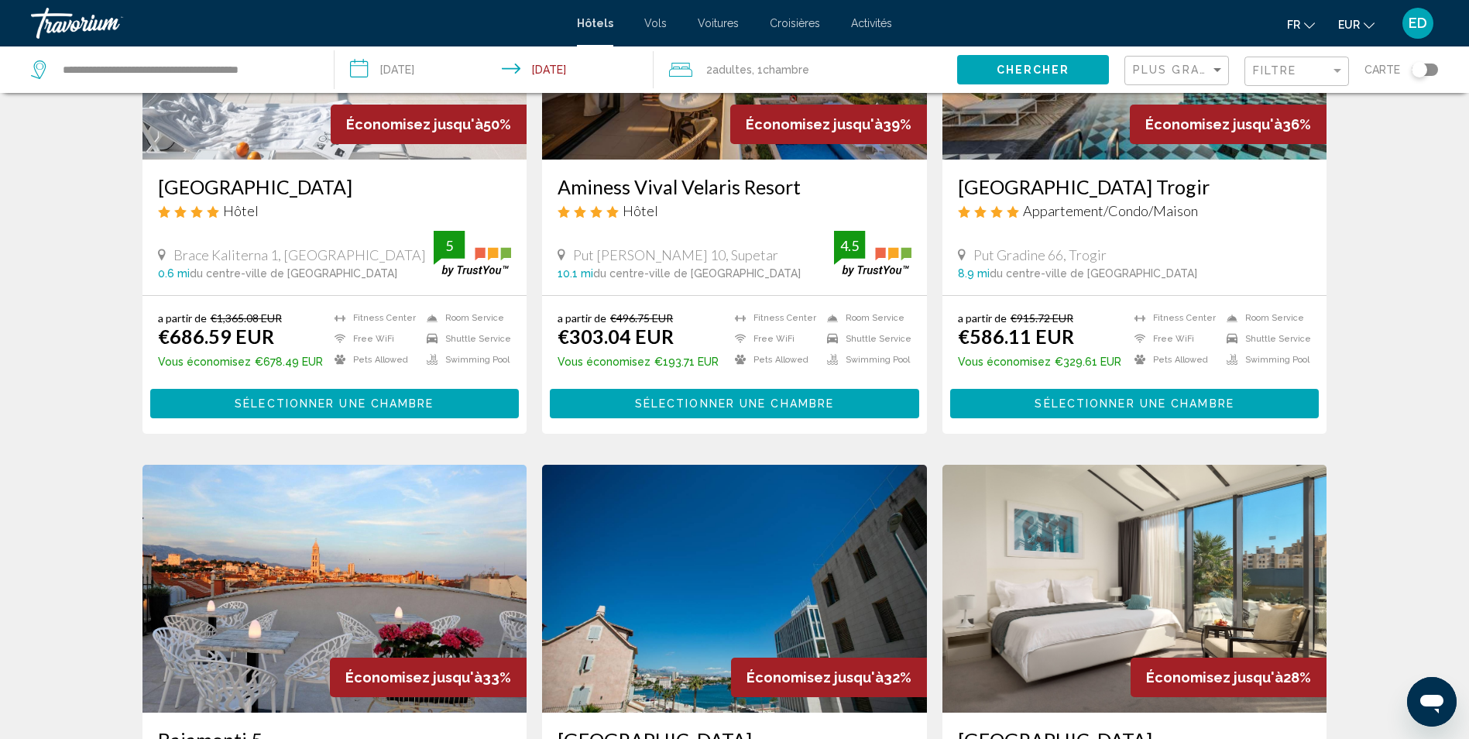
scroll to position [136, 0]
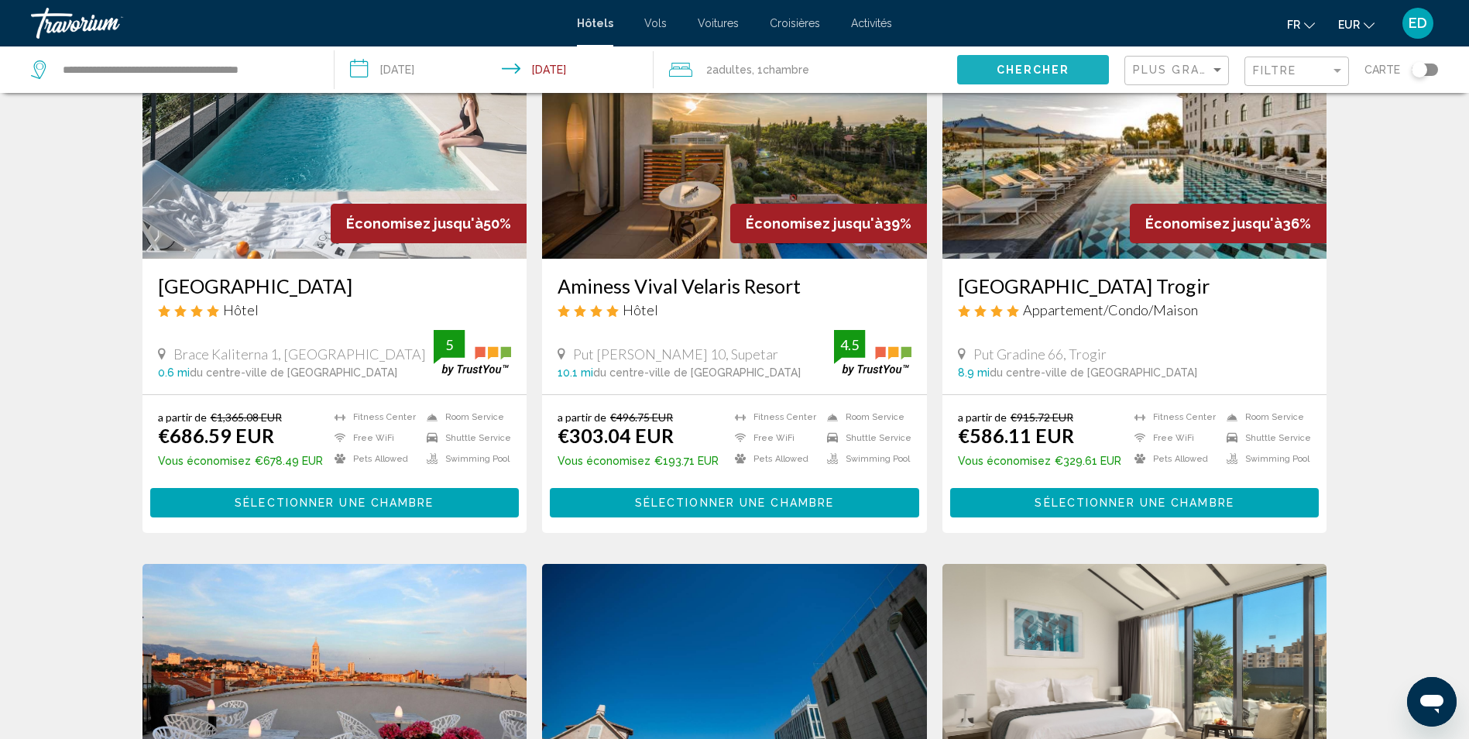
click at [1059, 77] on button "Chercher" at bounding box center [1033, 69] width 152 height 29
click at [1257, 84] on div "Filtre" at bounding box center [1298, 71] width 91 height 29
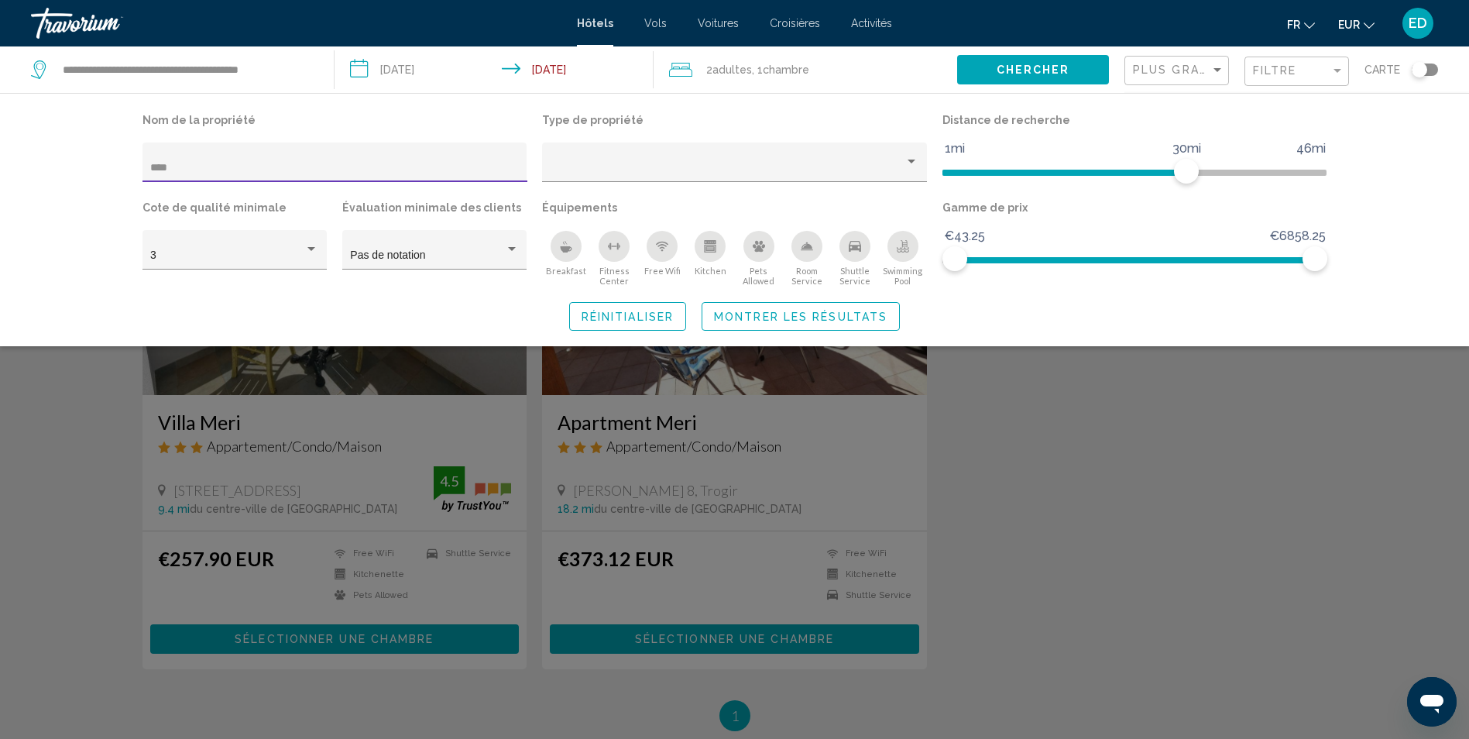
type input "****"
click at [26, 560] on div "Search widget" at bounding box center [734, 485] width 1469 height 506
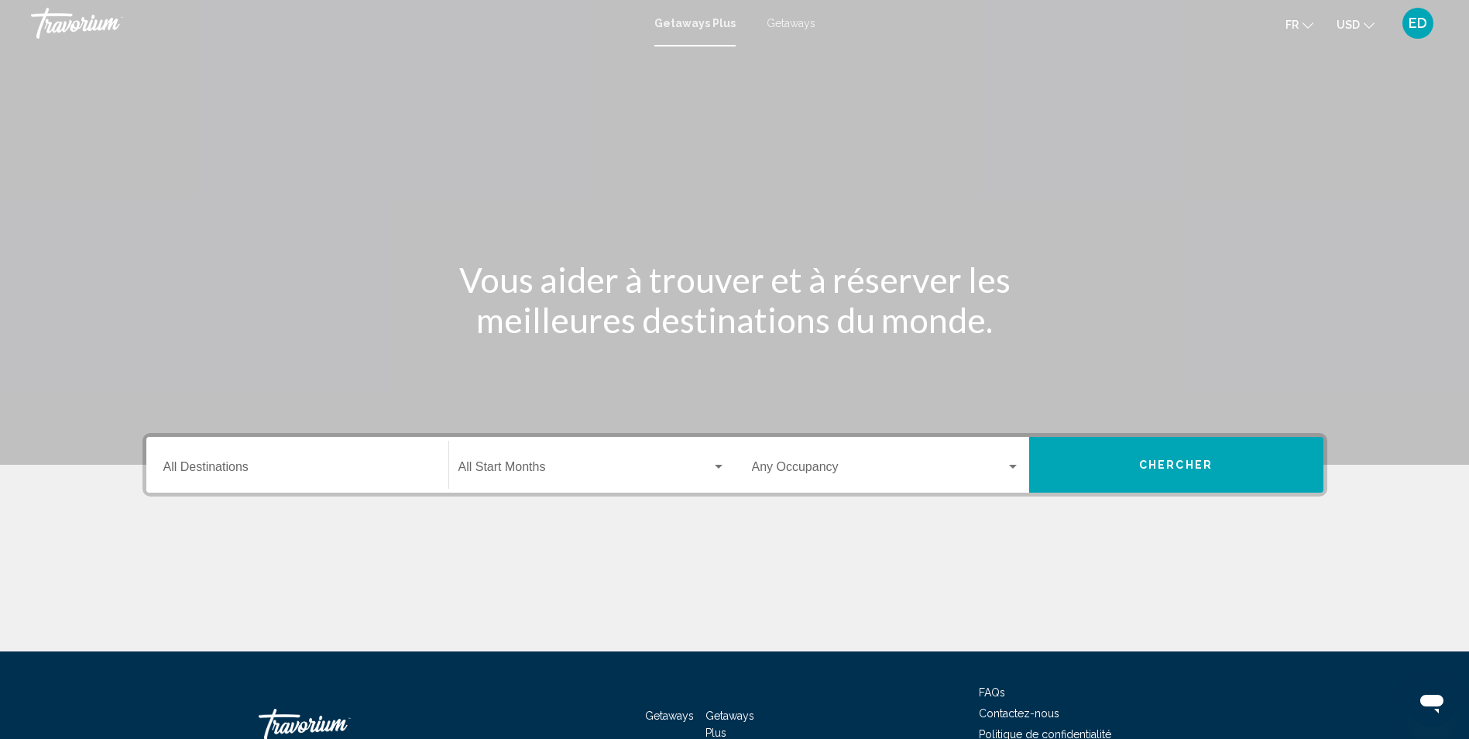
click at [245, 476] on input "Destination All Destinations" at bounding box center [297, 470] width 268 height 14
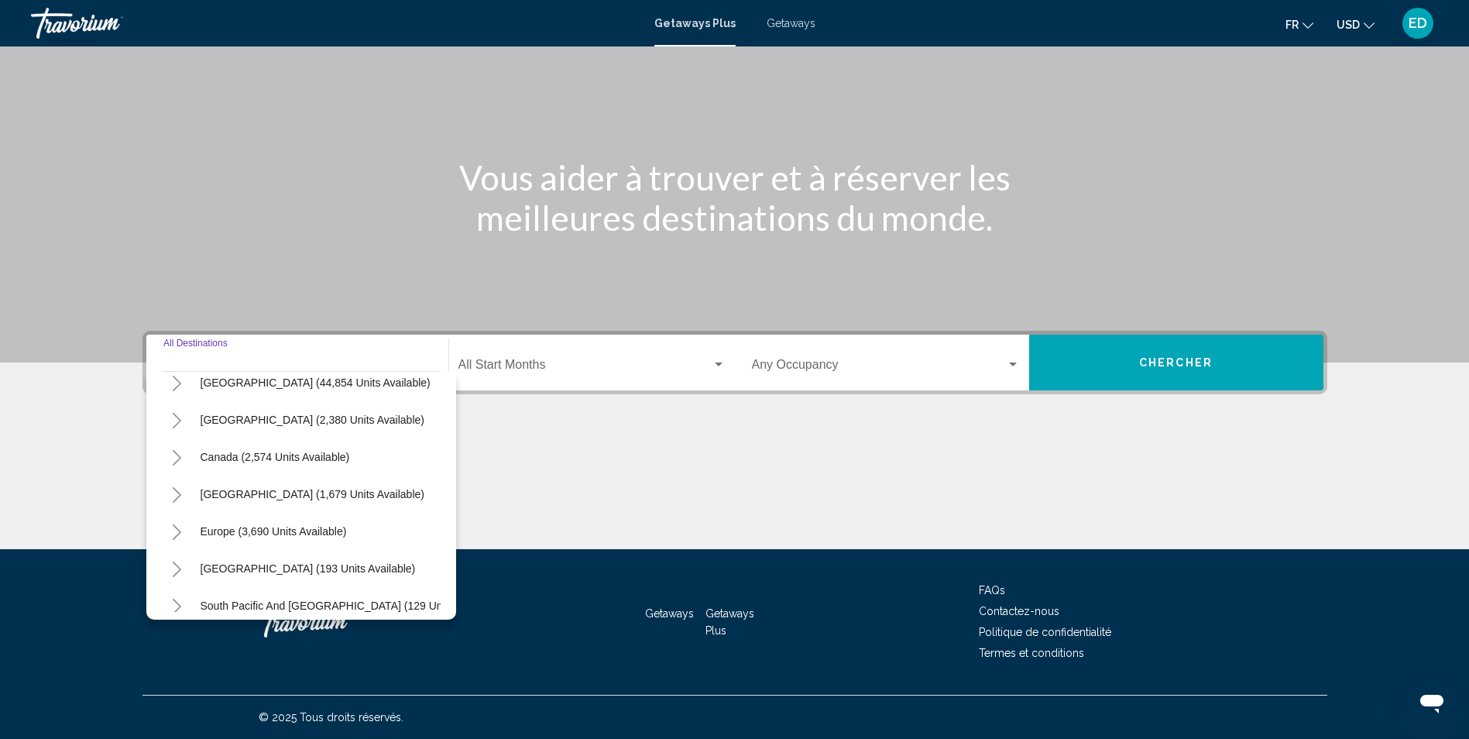
scroll to position [77, 0]
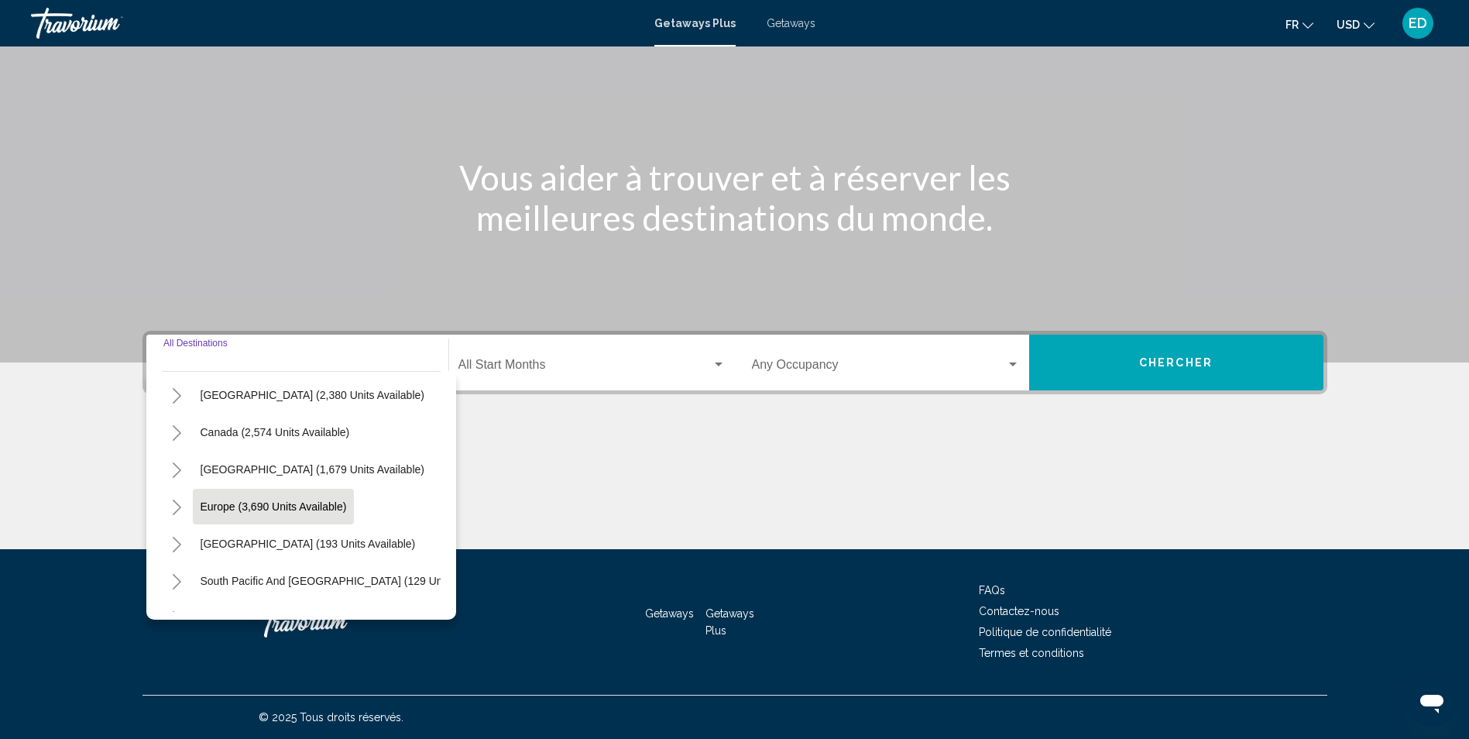
click at [246, 495] on button "Europe (3,690 units available)" at bounding box center [274, 506] width 162 height 36
type input "**********"
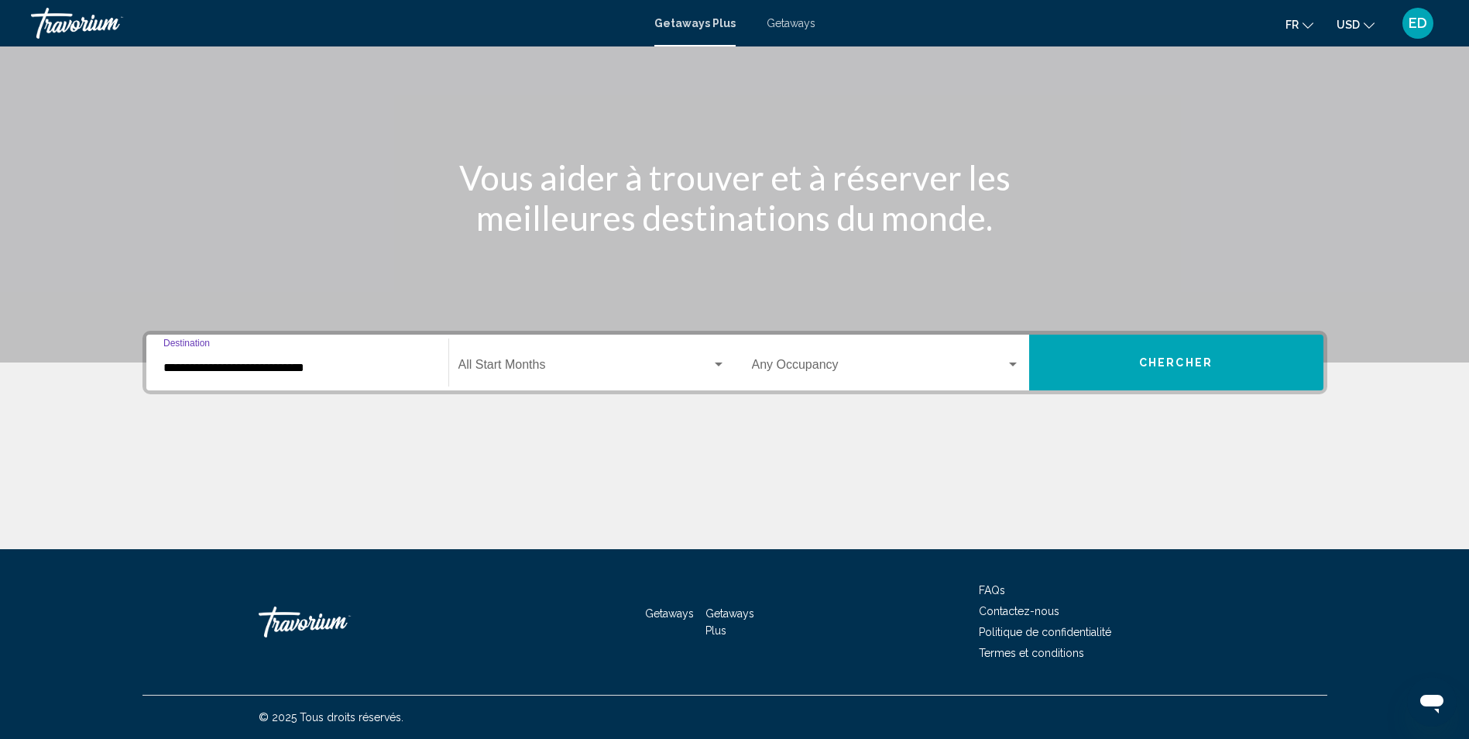
click at [578, 351] on div "Start Month All Start Months" at bounding box center [591, 362] width 267 height 49
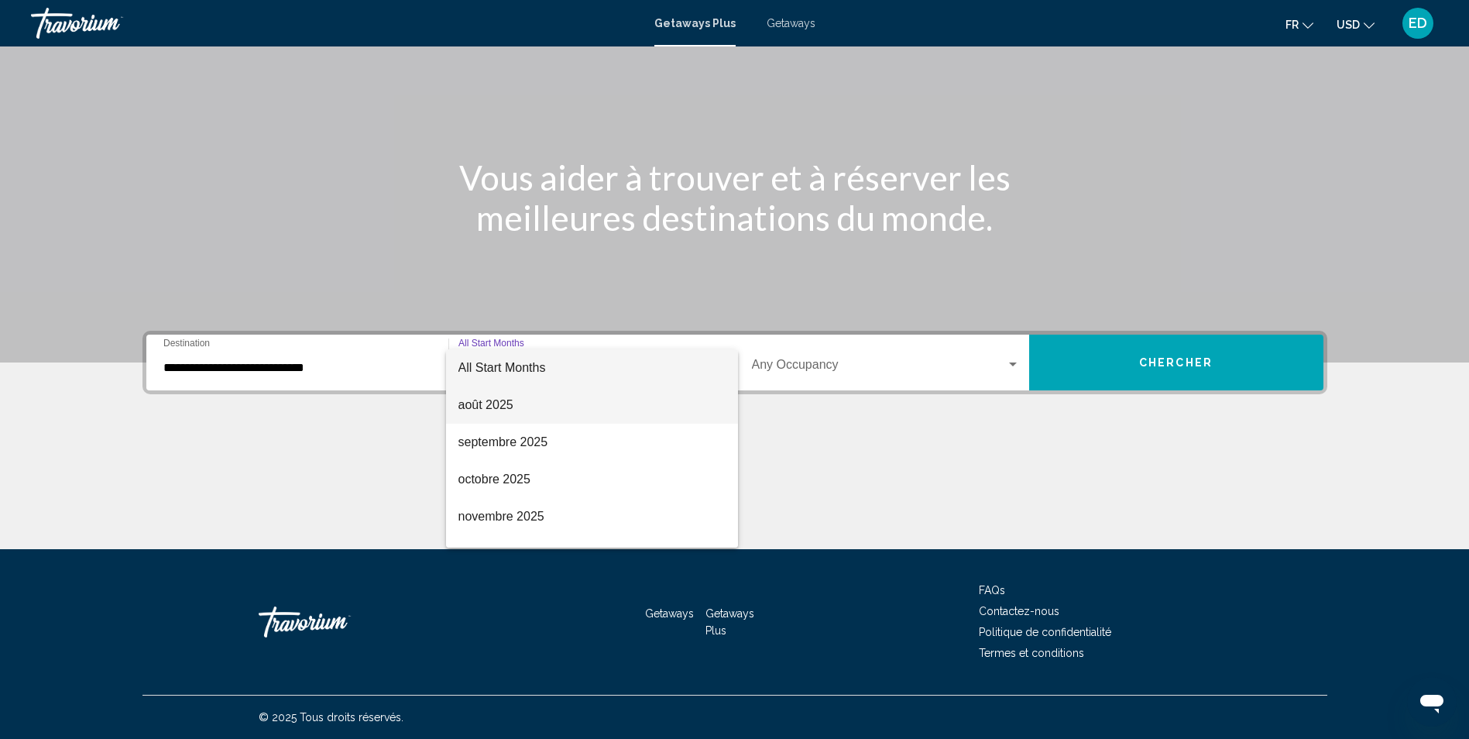
click at [485, 401] on span "août 2025" at bounding box center [591, 404] width 267 height 37
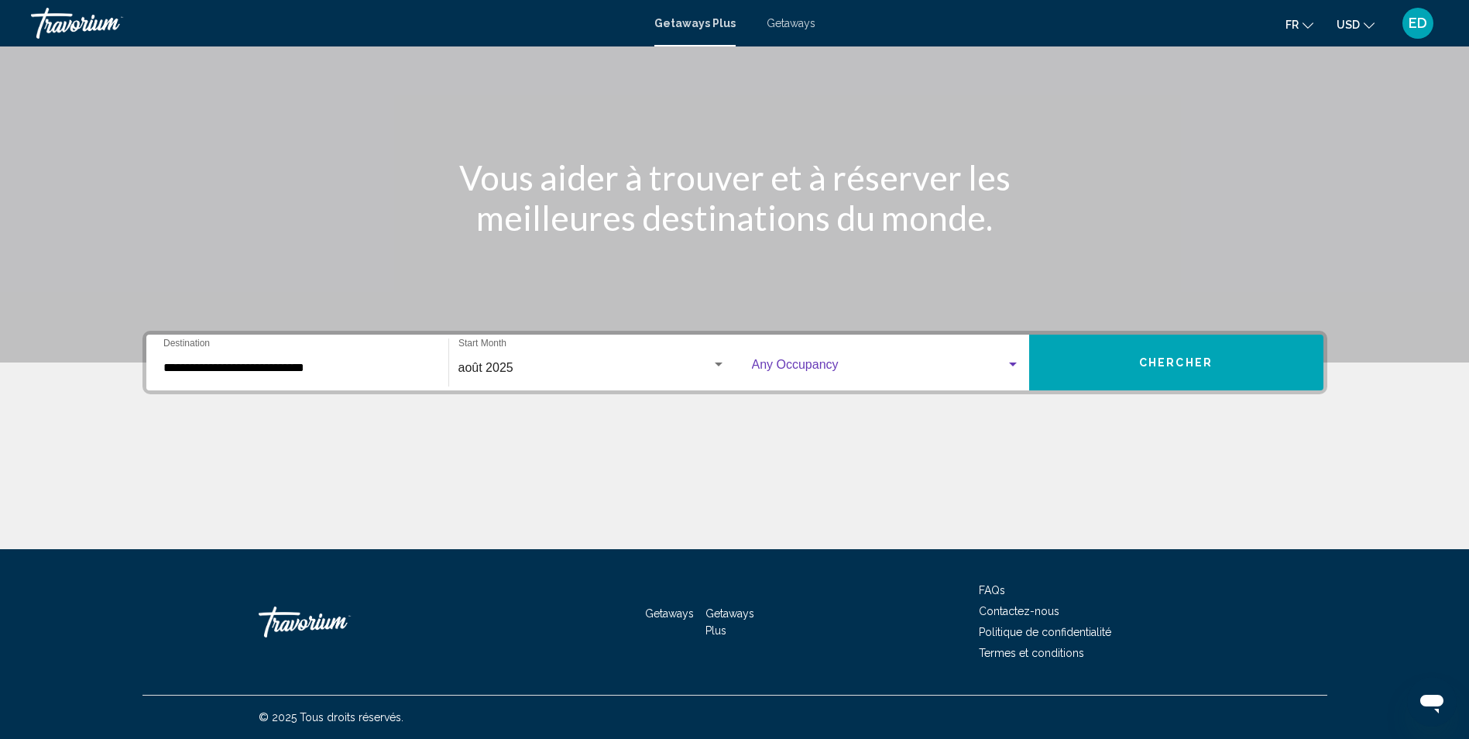
click at [815, 362] on span "Search widget" at bounding box center [879, 368] width 254 height 14
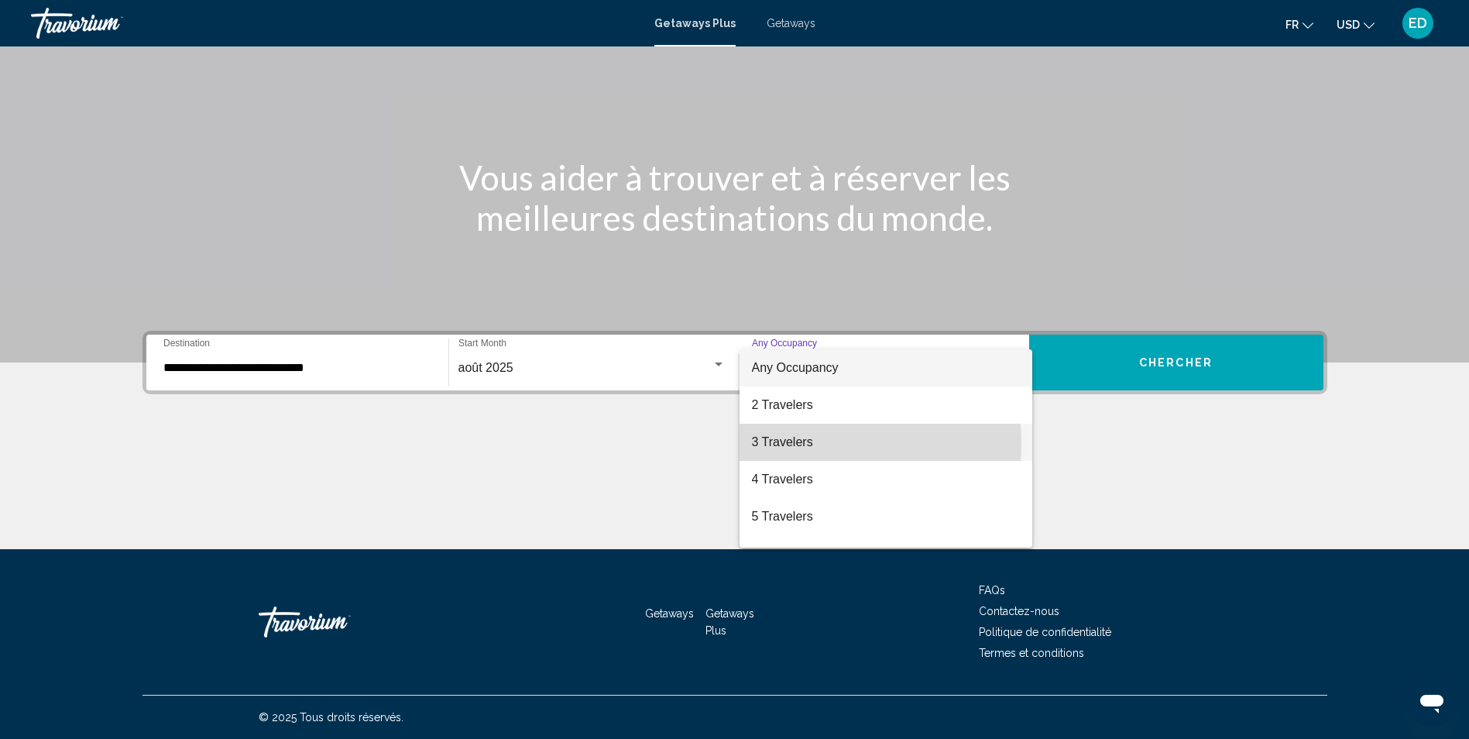
click at [775, 444] on span "3 Travelers" at bounding box center [886, 441] width 268 height 37
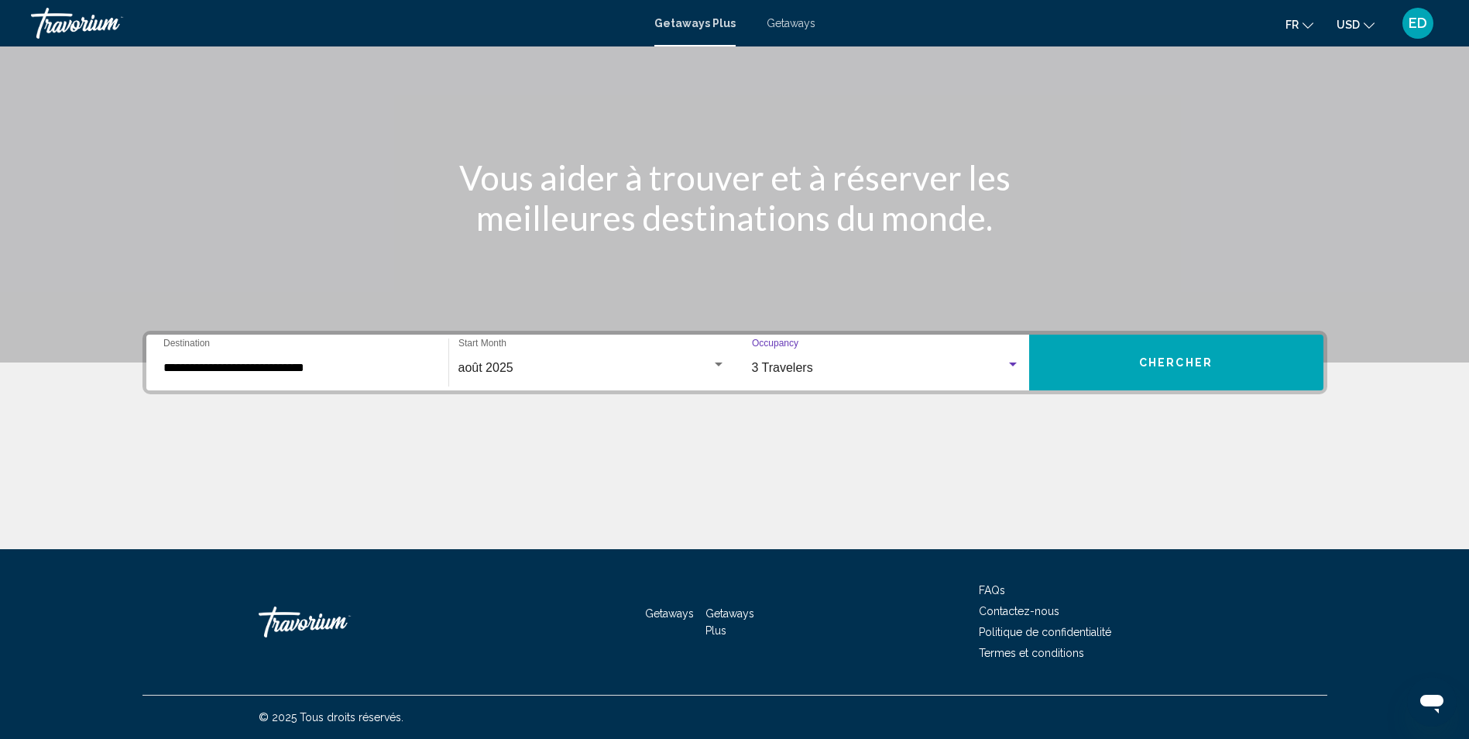
click at [1178, 379] on button "Chercher" at bounding box center [1176, 362] width 294 height 56
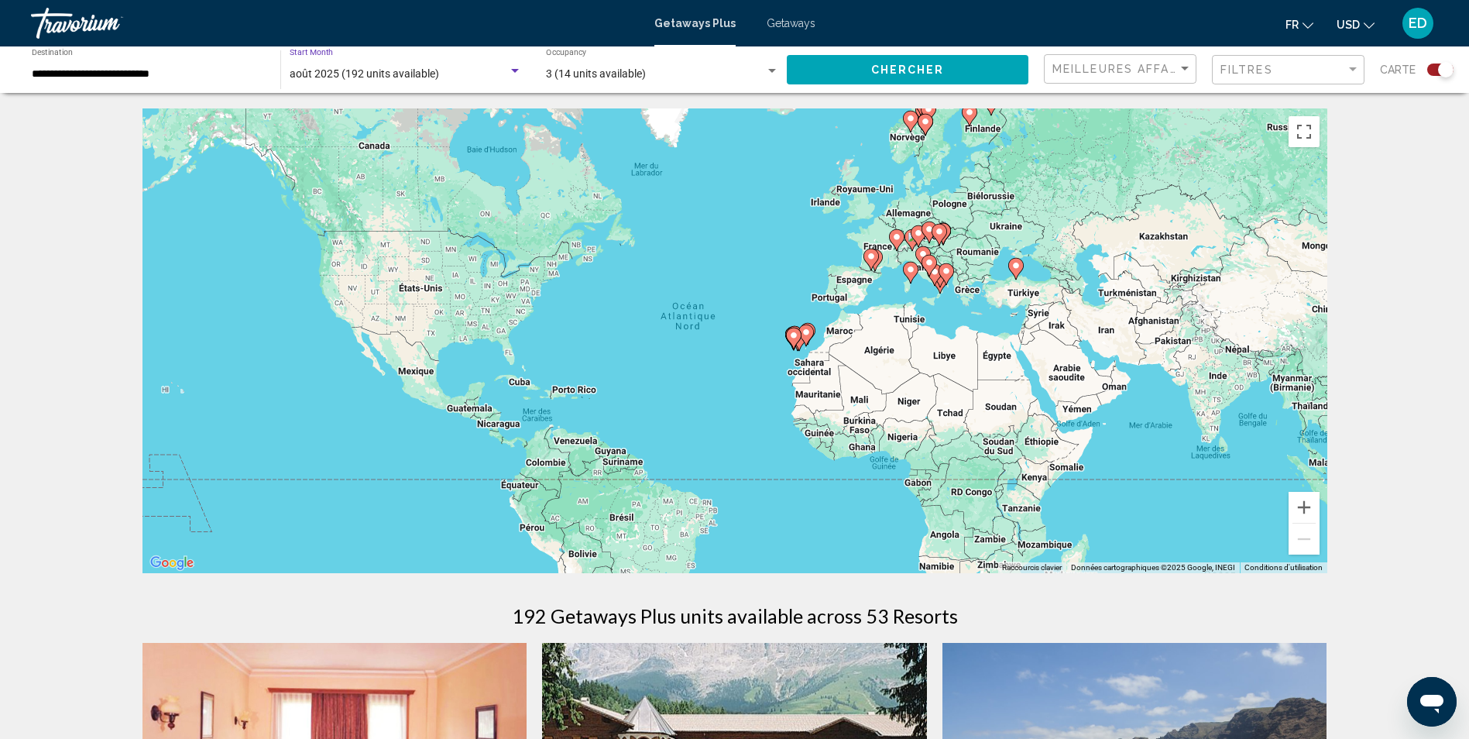
click at [515, 77] on div "août 2025 (192 units available)" at bounding box center [406, 74] width 232 height 12
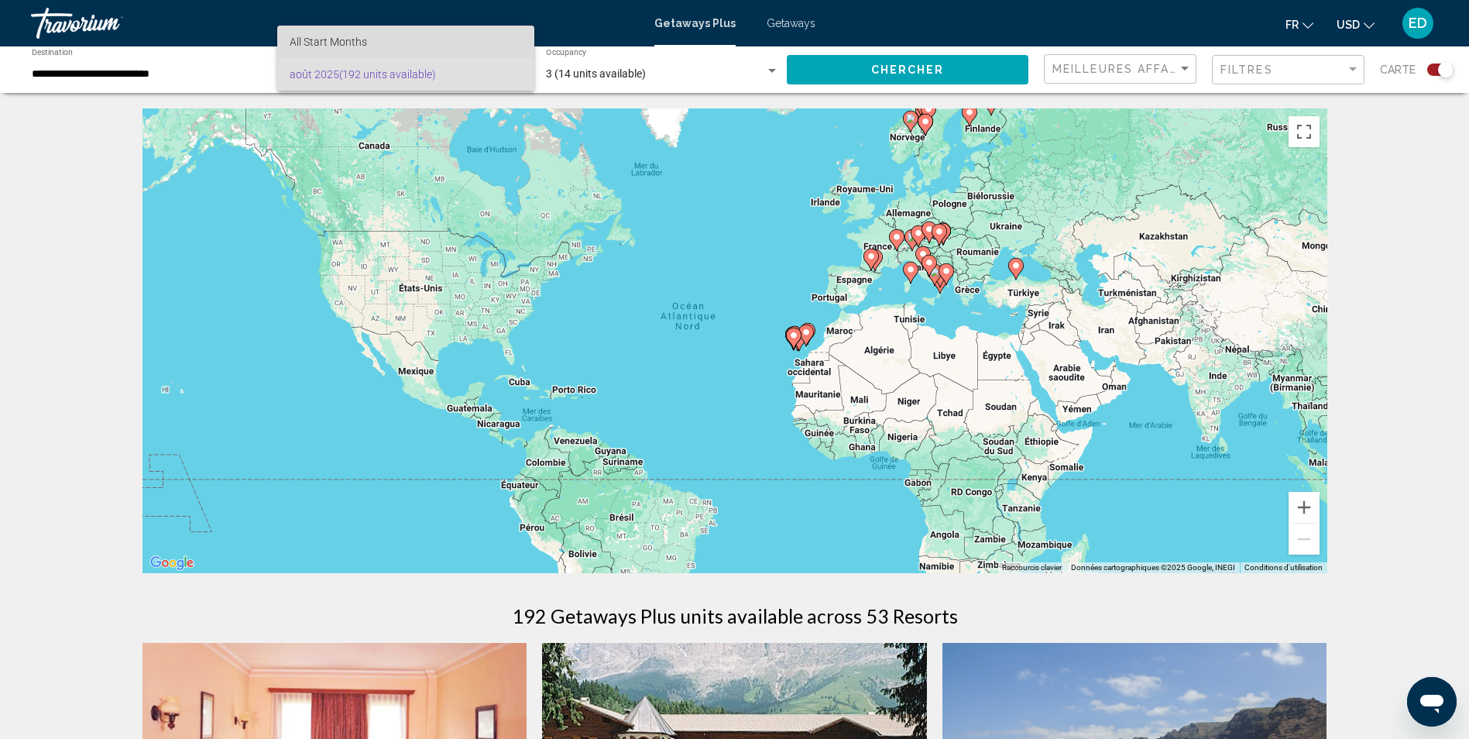
click at [456, 37] on span "All Start Months" at bounding box center [406, 42] width 232 height 33
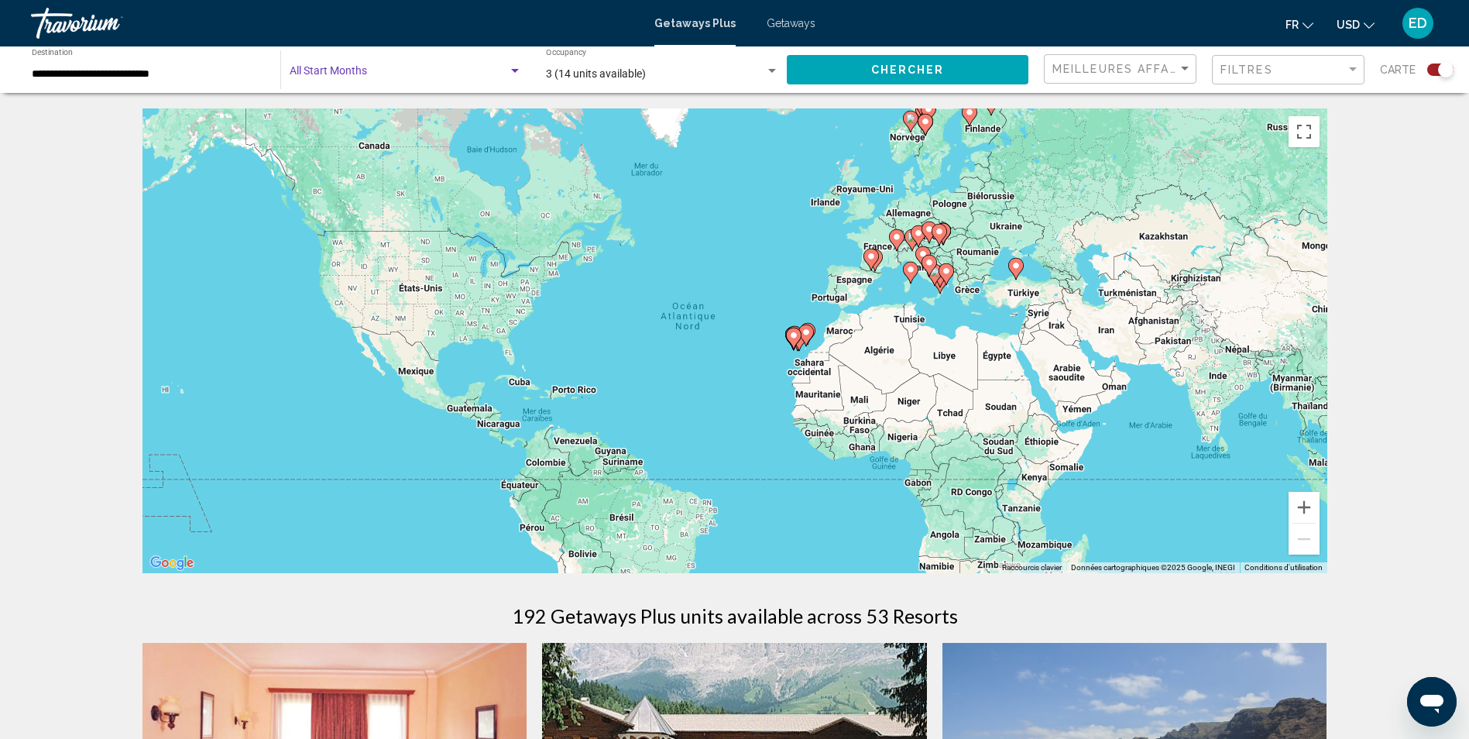
click at [443, 76] on span "Search widget" at bounding box center [399, 74] width 218 height 12
click at [387, 66] on span "All Start Months" at bounding box center [406, 74] width 232 height 33
click at [968, 57] on button "Chercher" at bounding box center [908, 69] width 242 height 29
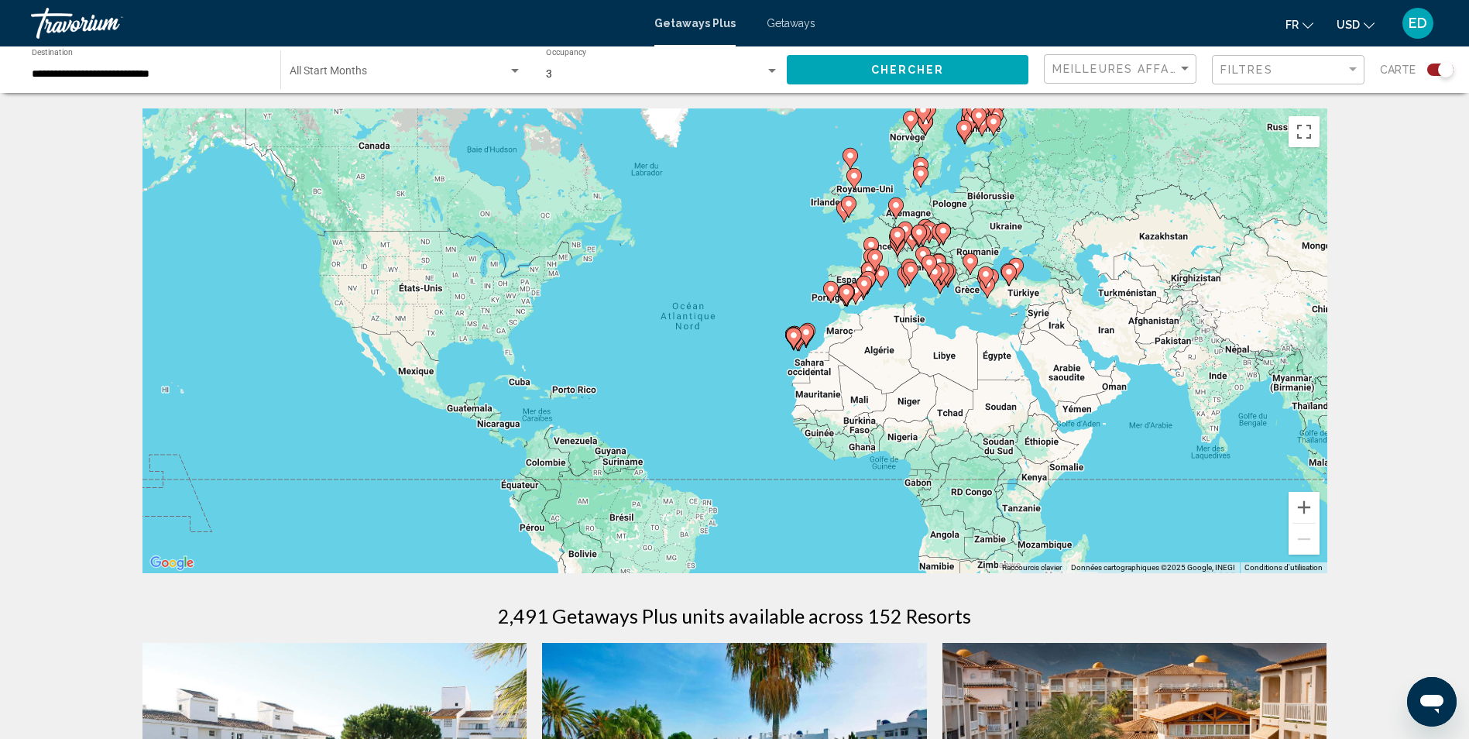
click at [449, 73] on span "Search widget" at bounding box center [399, 74] width 218 height 12
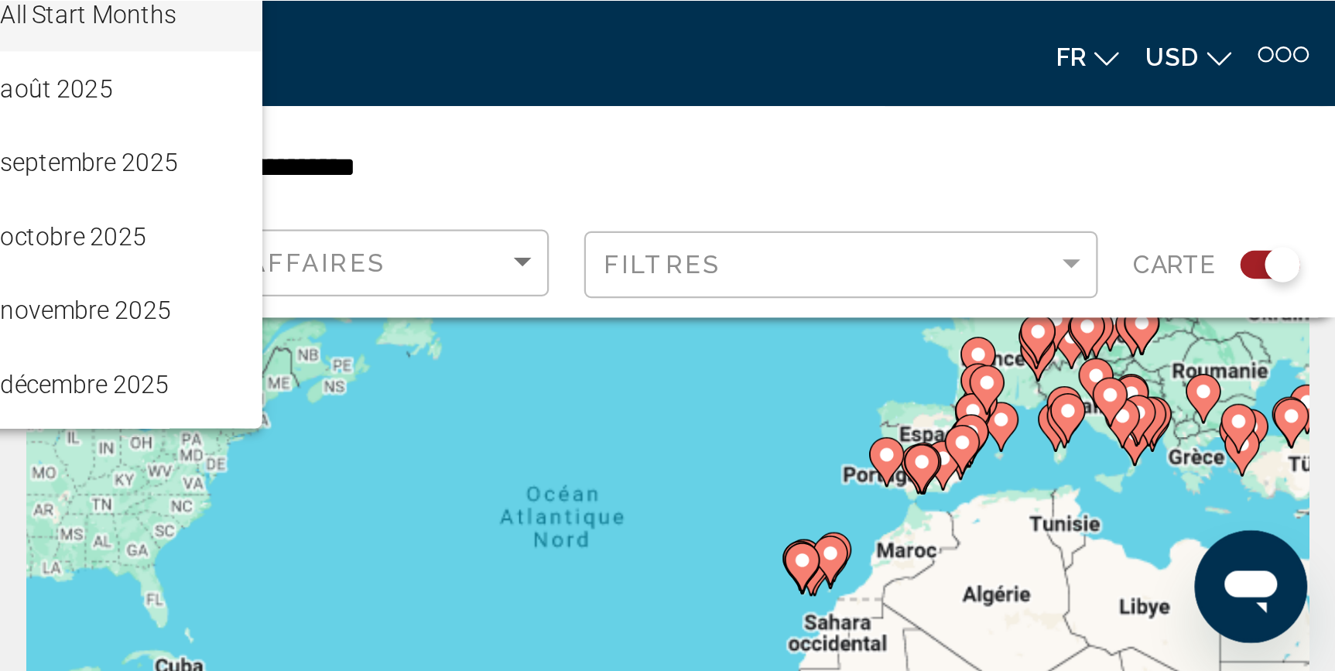
scroll to position [93, 0]
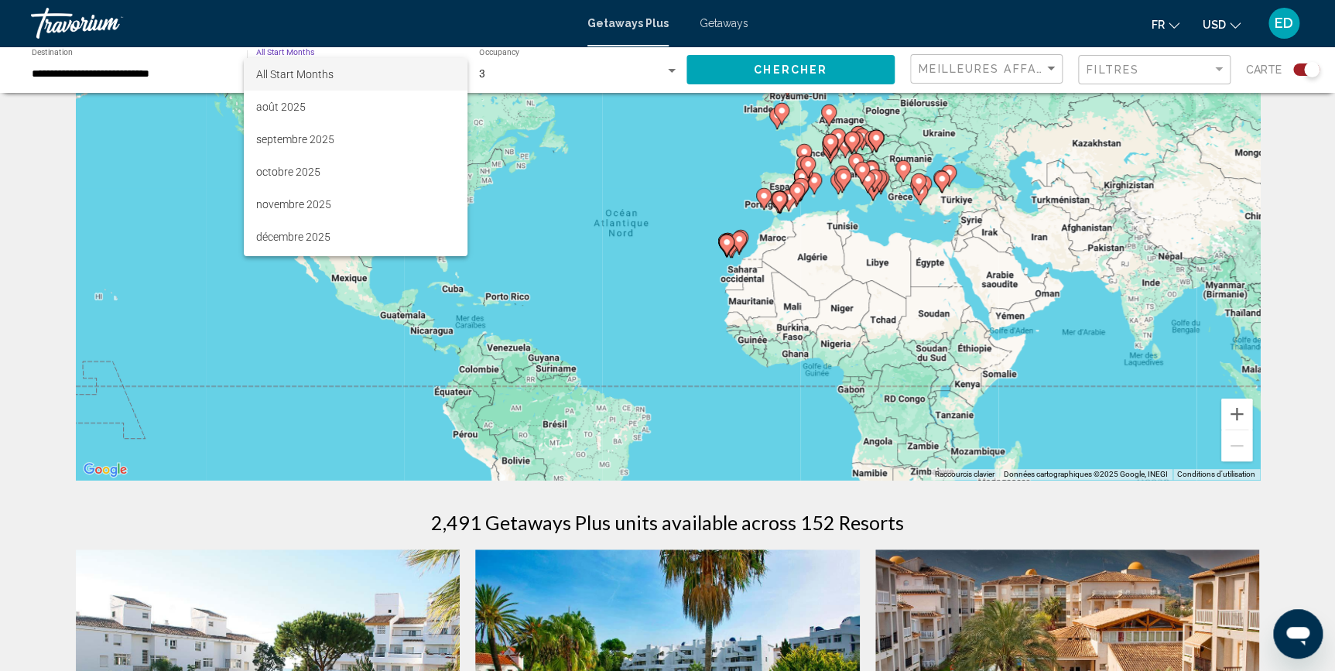
click at [1232, 414] on div at bounding box center [667, 335] width 1335 height 671
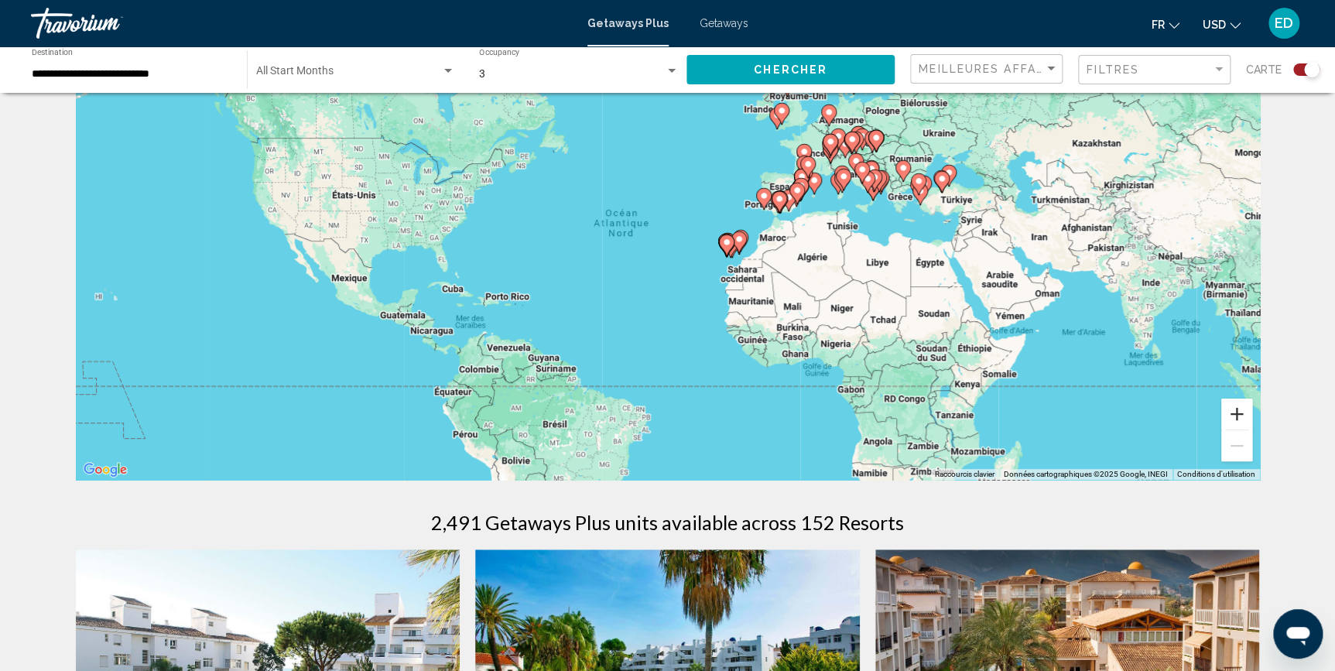
click at [1234, 414] on button "Zoom avant" at bounding box center [1237, 414] width 31 height 31
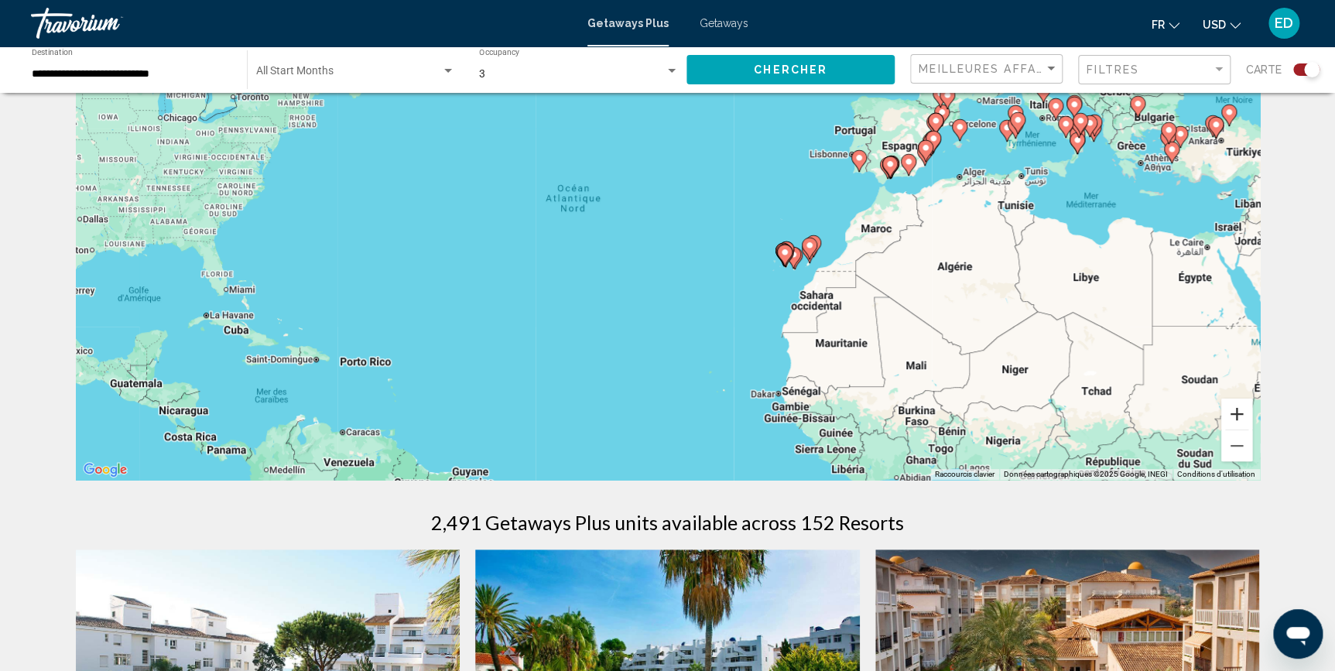
click at [1239, 418] on button "Zoom avant" at bounding box center [1237, 414] width 31 height 31
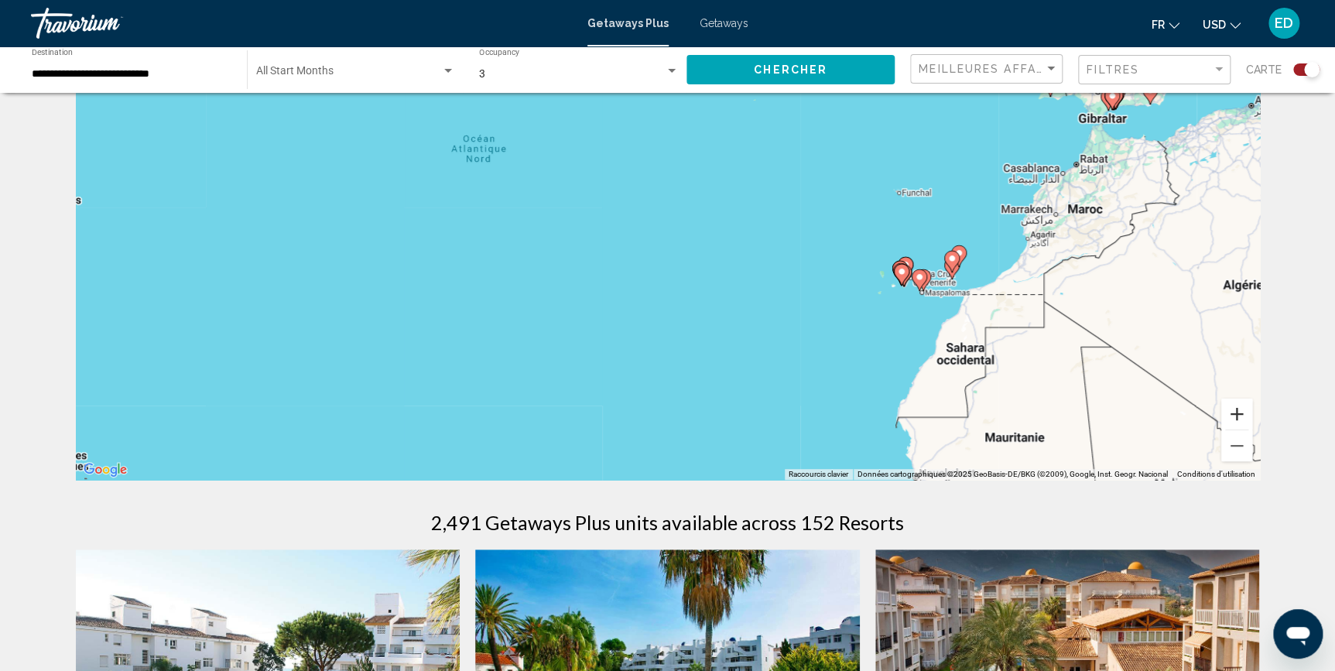
click at [1242, 417] on button "Zoom avant" at bounding box center [1237, 414] width 31 height 31
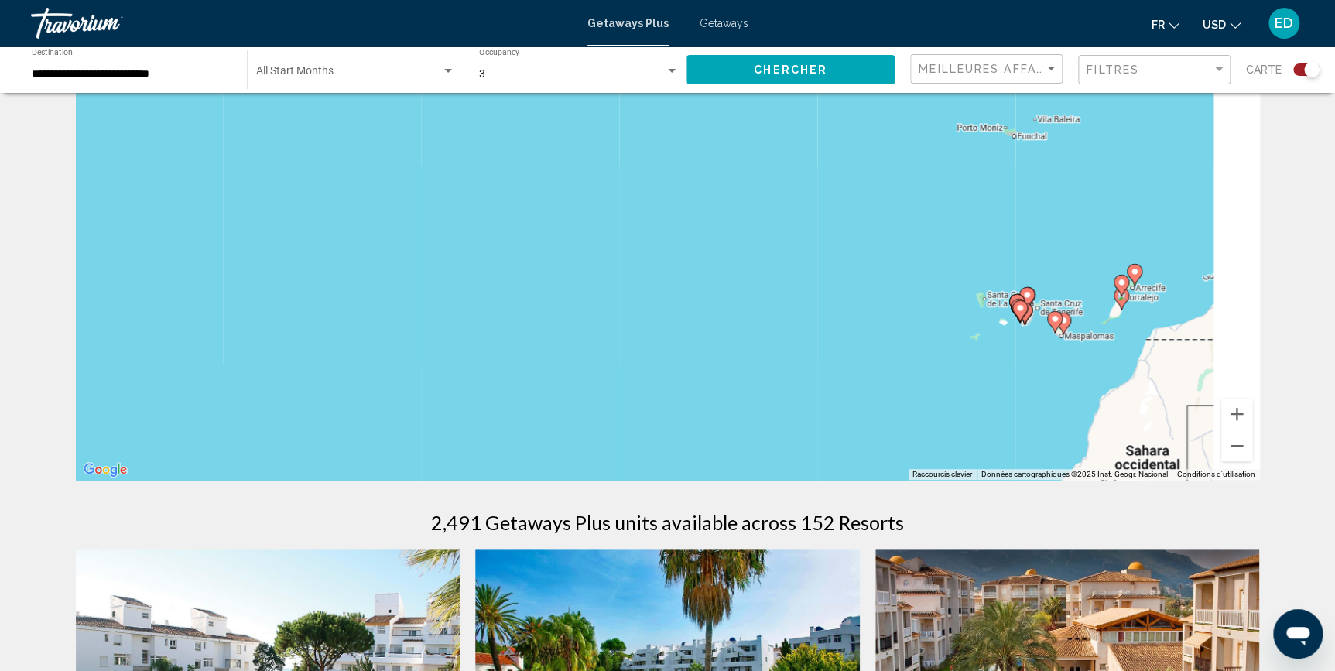
drag, startPoint x: 1131, startPoint y: 372, endPoint x: 841, endPoint y: 365, distance: 290.4
click at [841, 365] on div "Pour activer le glissement avec le clavier, appuyez sur Alt+Entrée. Une fois ce…" at bounding box center [668, 247] width 1184 height 464
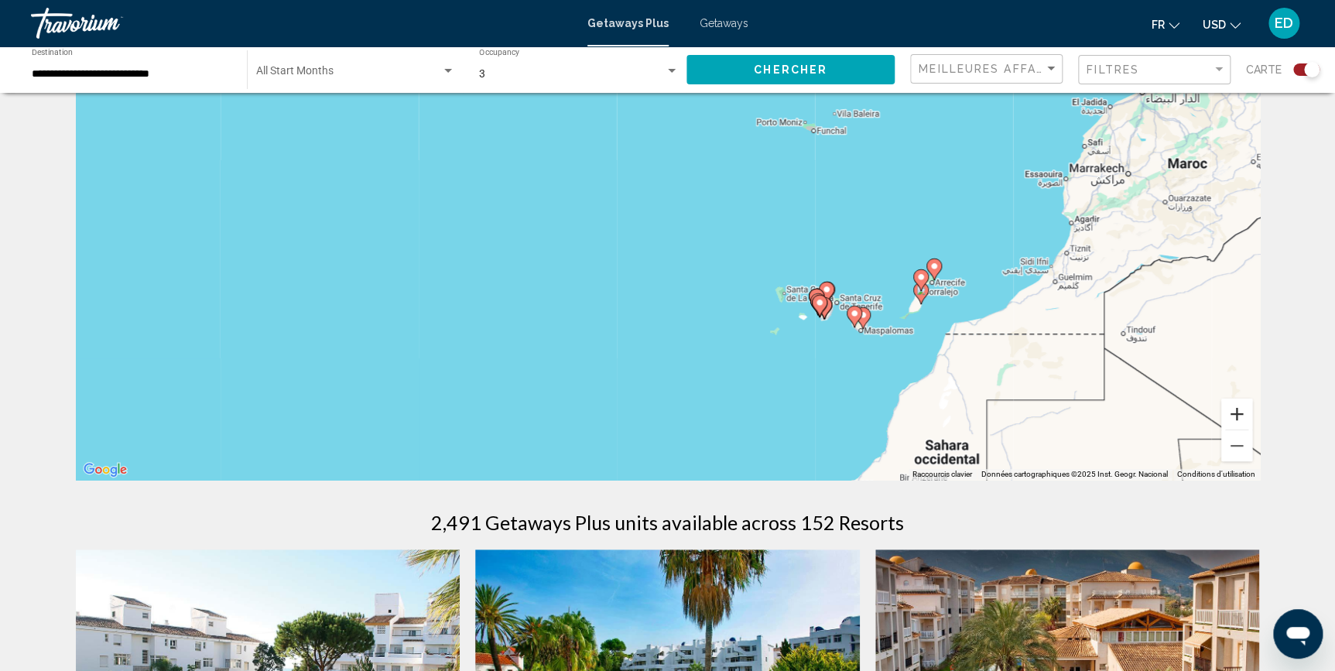
click at [1243, 413] on button "Zoom avant" at bounding box center [1237, 414] width 31 height 31
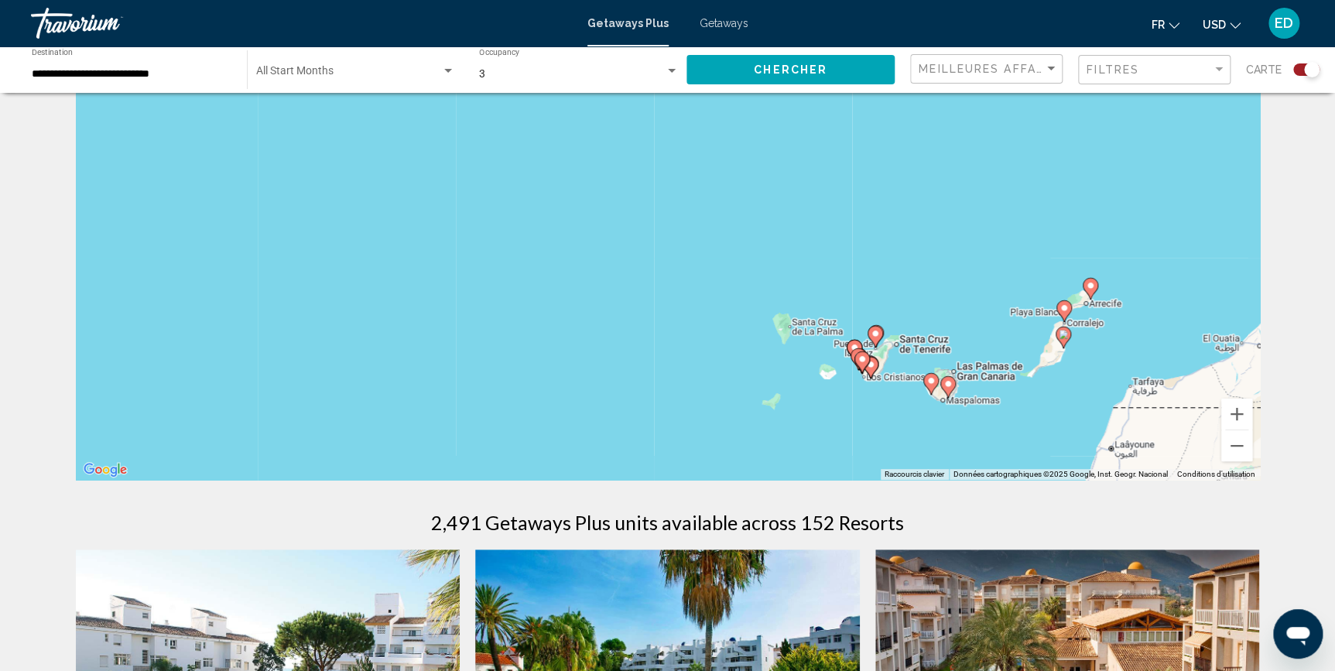
drag, startPoint x: 1063, startPoint y: 420, endPoint x: 950, endPoint y: 406, distance: 113.9
click at [950, 406] on div "Pour activer le glissement avec le clavier, appuyez sur Alt+Entrée. Une fois ce…" at bounding box center [668, 247] width 1184 height 464
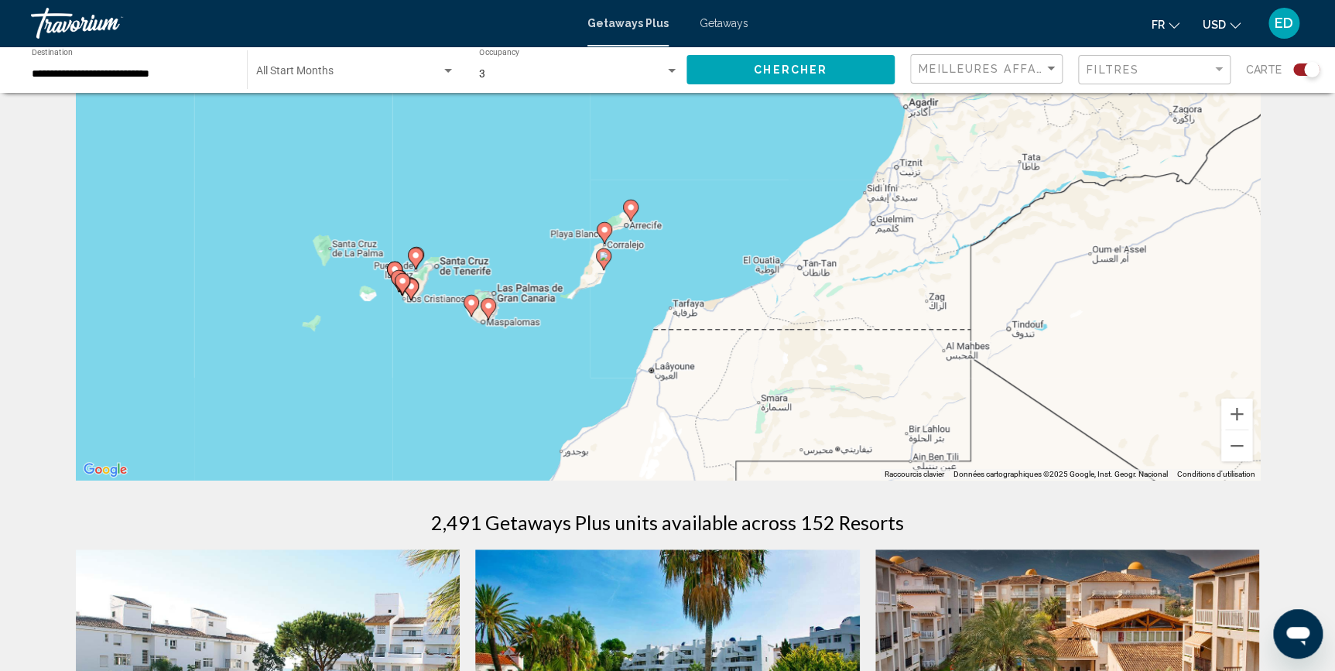
drag, startPoint x: 1153, startPoint y: 426, endPoint x: 690, endPoint y: 348, distance: 469.5
click at [690, 348] on div "Pour activer le glissement avec le clavier, appuyez sur Alt+Entrée. Une fois ce…" at bounding box center [668, 247] width 1184 height 464
click at [420, 258] on icon "Main content" at bounding box center [415, 259] width 14 height 20
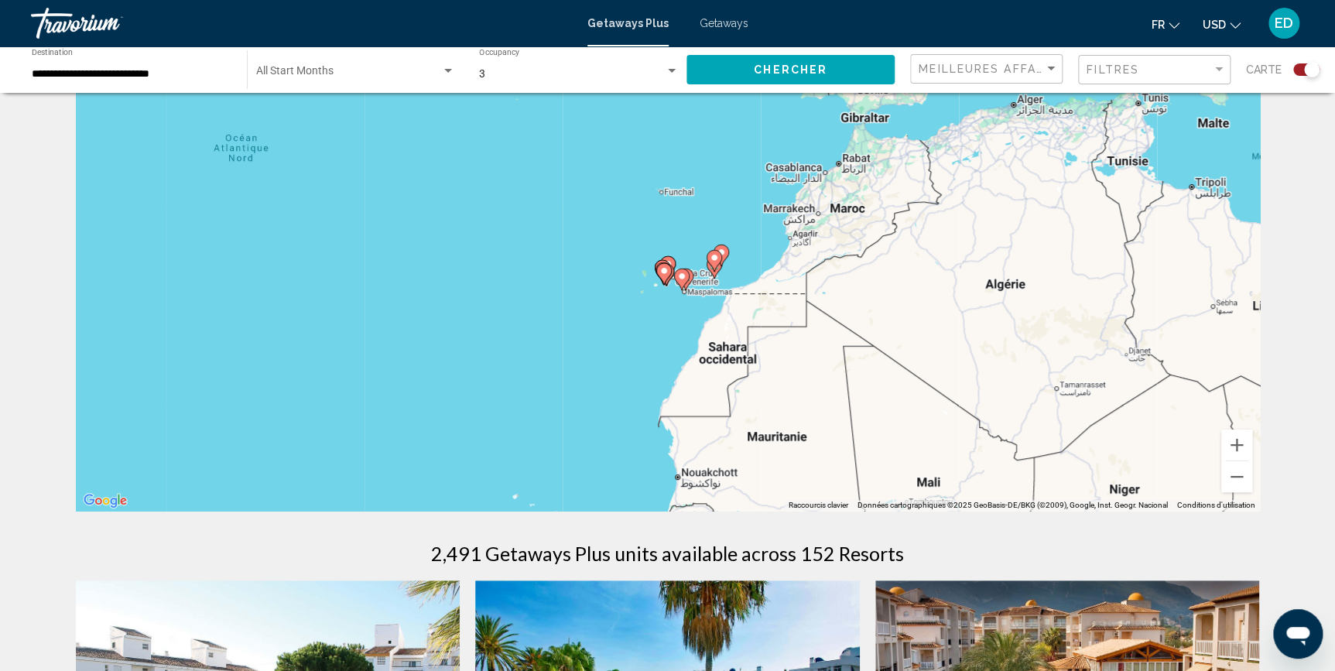
scroll to position [140, 0]
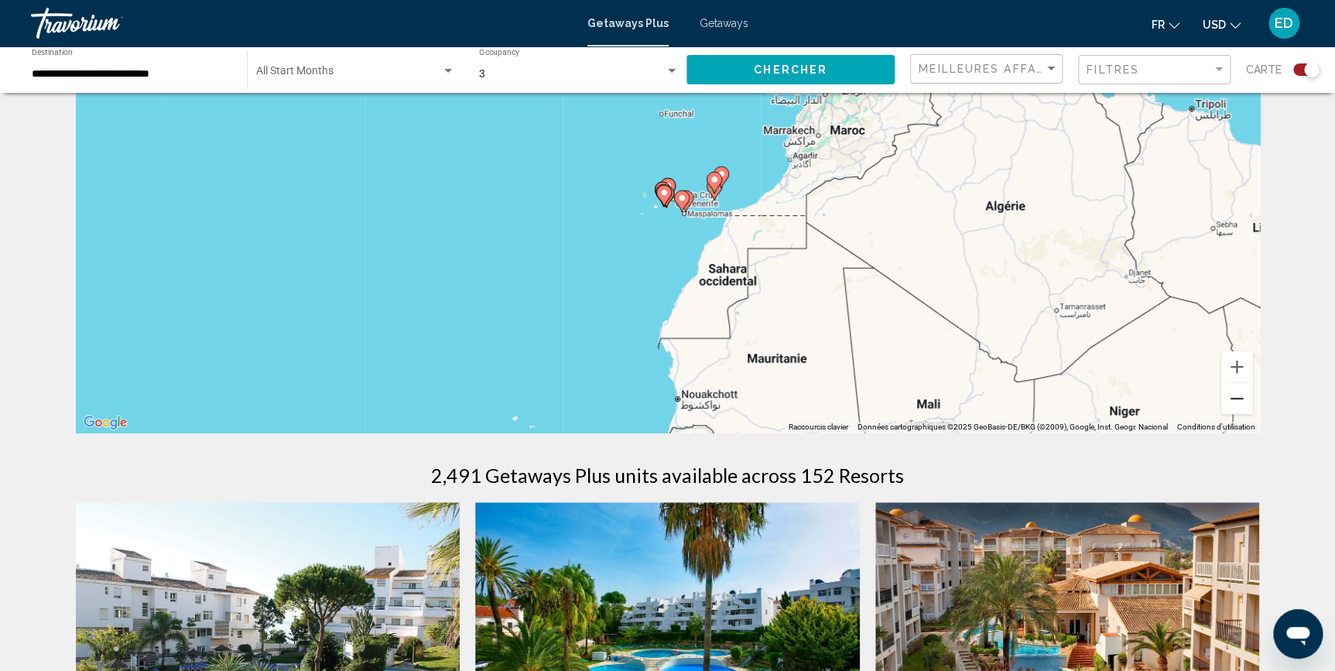
click at [1246, 406] on button "Zoom arrière" at bounding box center [1237, 398] width 31 height 31
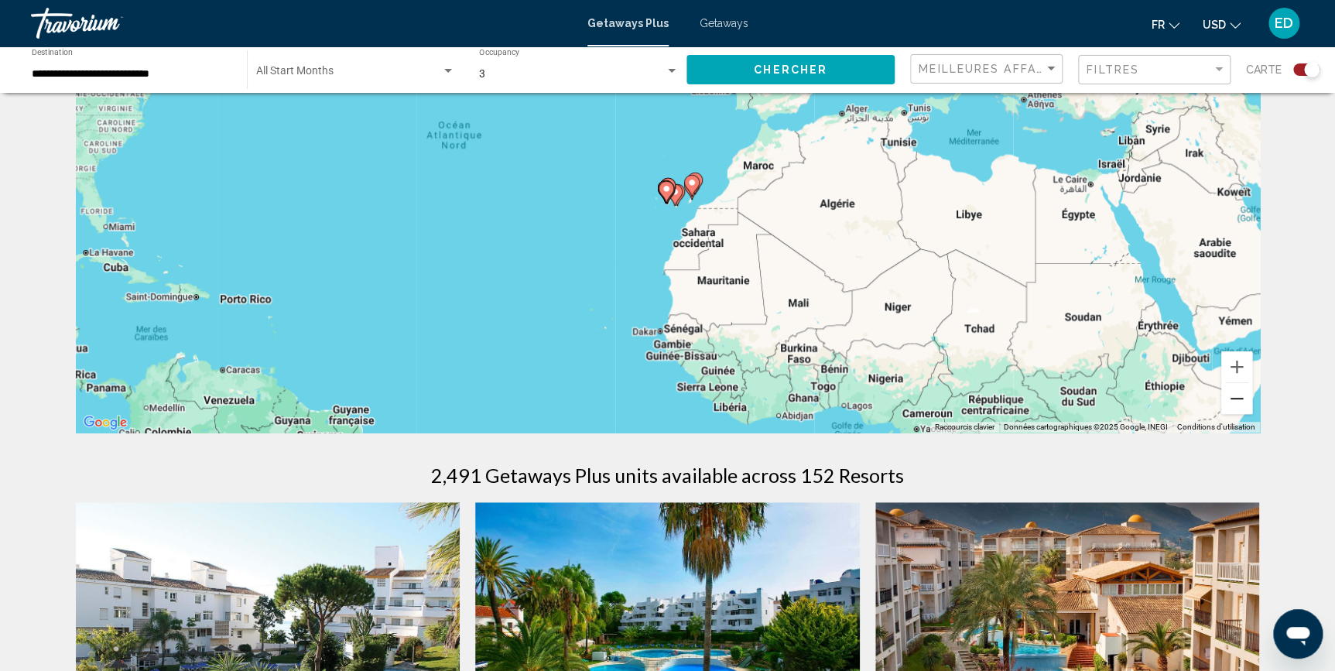
click at [1246, 406] on button "Zoom arrière" at bounding box center [1237, 398] width 31 height 31
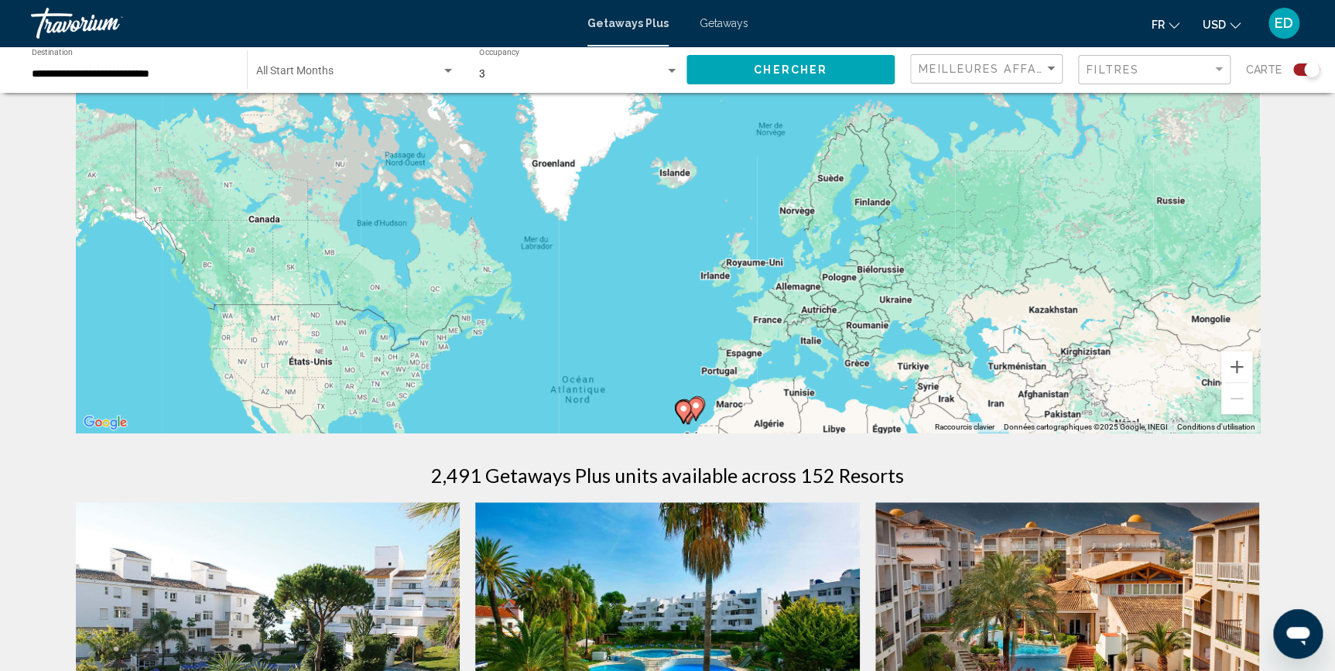
drag, startPoint x: 1035, startPoint y: 250, endPoint x: 1051, endPoint y: 475, distance: 225.1
click at [765, 64] on span "Chercher" at bounding box center [791, 70] width 74 height 12
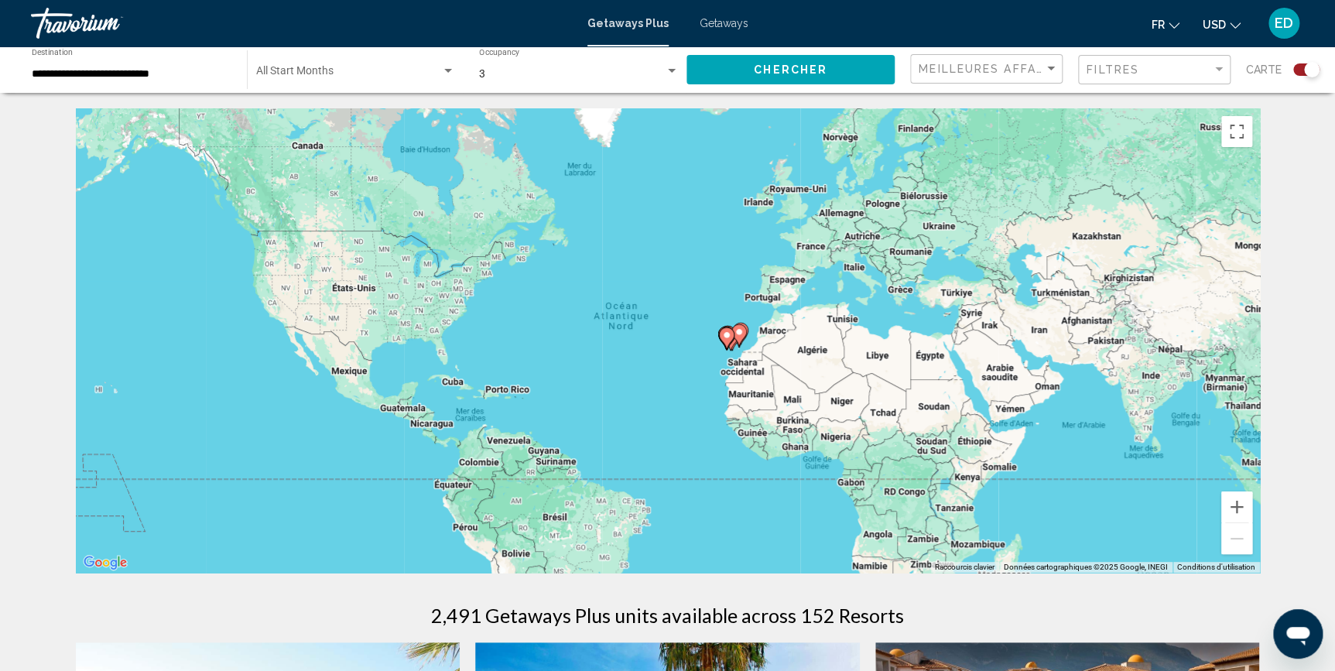
click at [1294, 71] on div "Search widget" at bounding box center [1307, 69] width 26 height 12
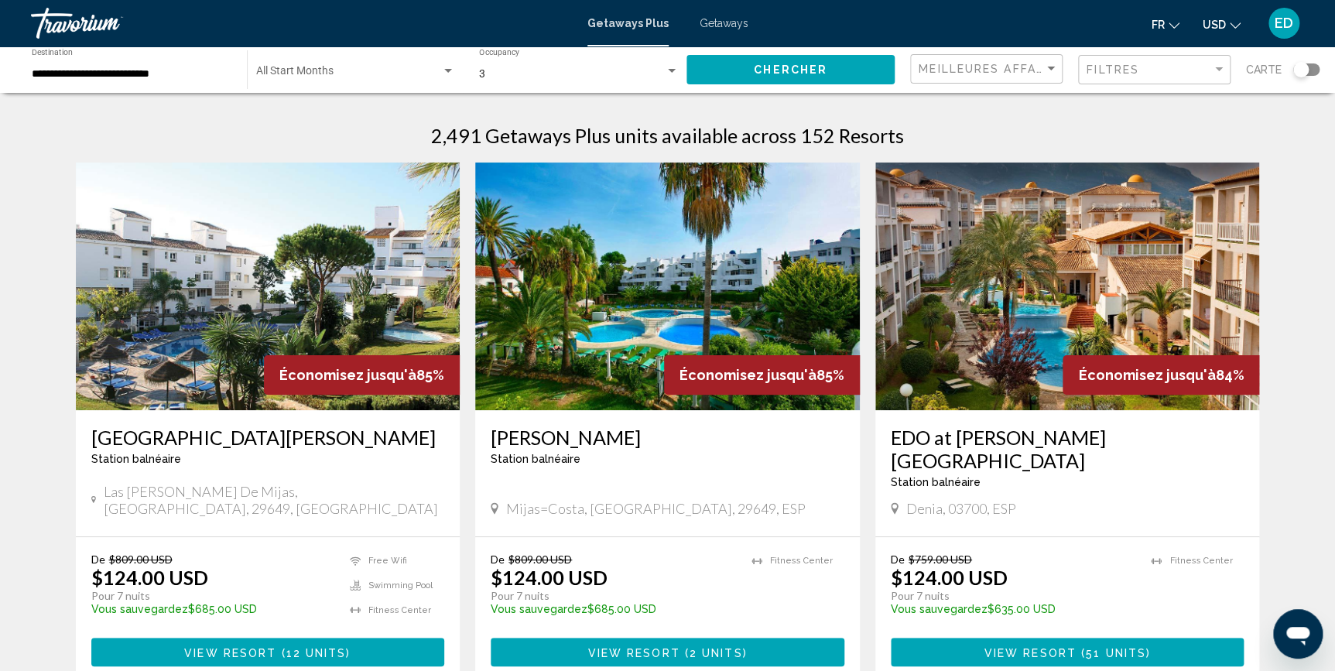
click at [290, 77] on span "Search widget" at bounding box center [348, 74] width 185 height 12
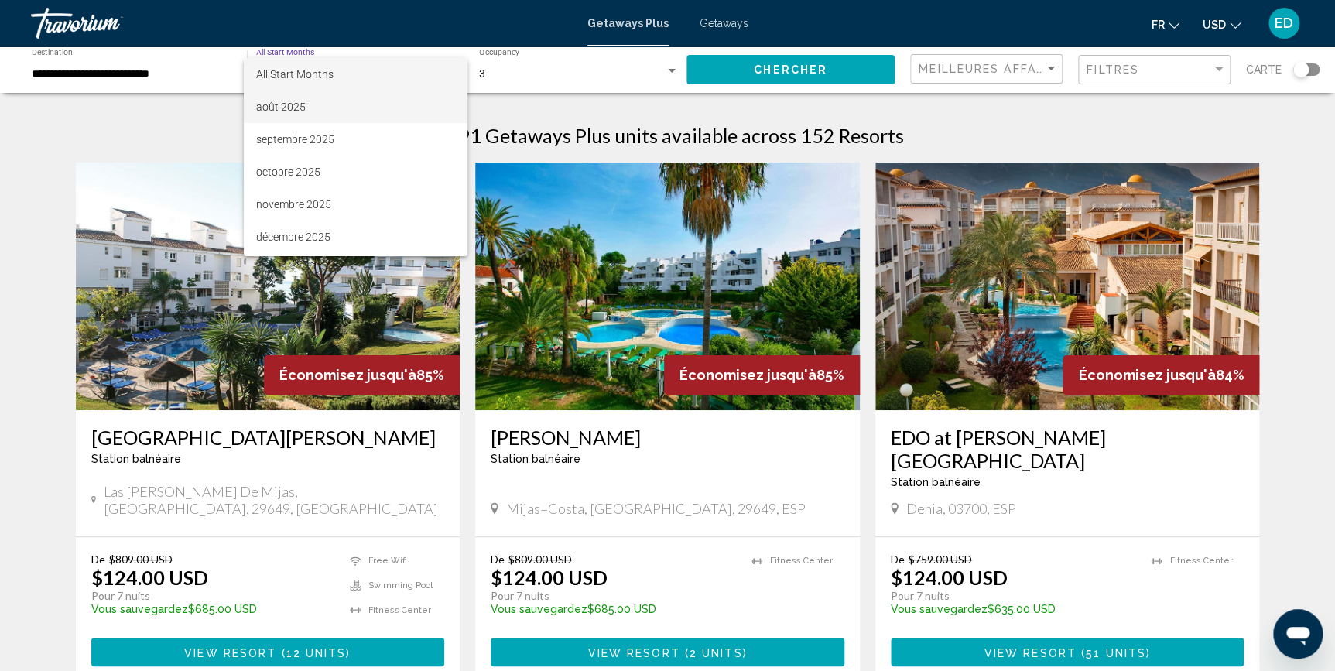
click at [286, 109] on span "août 2025" at bounding box center [355, 107] width 199 height 33
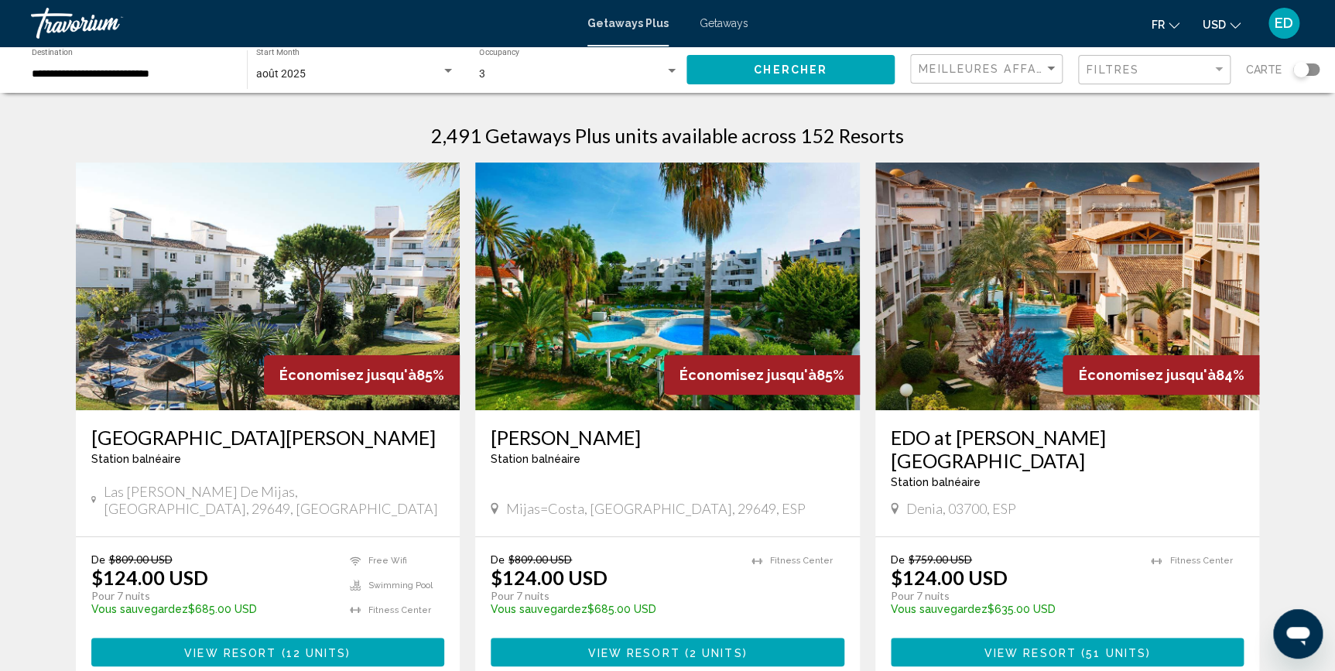
click at [896, 63] on div "Chercher" at bounding box center [799, 69] width 224 height 46
click at [859, 69] on button "Chercher" at bounding box center [791, 69] width 208 height 29
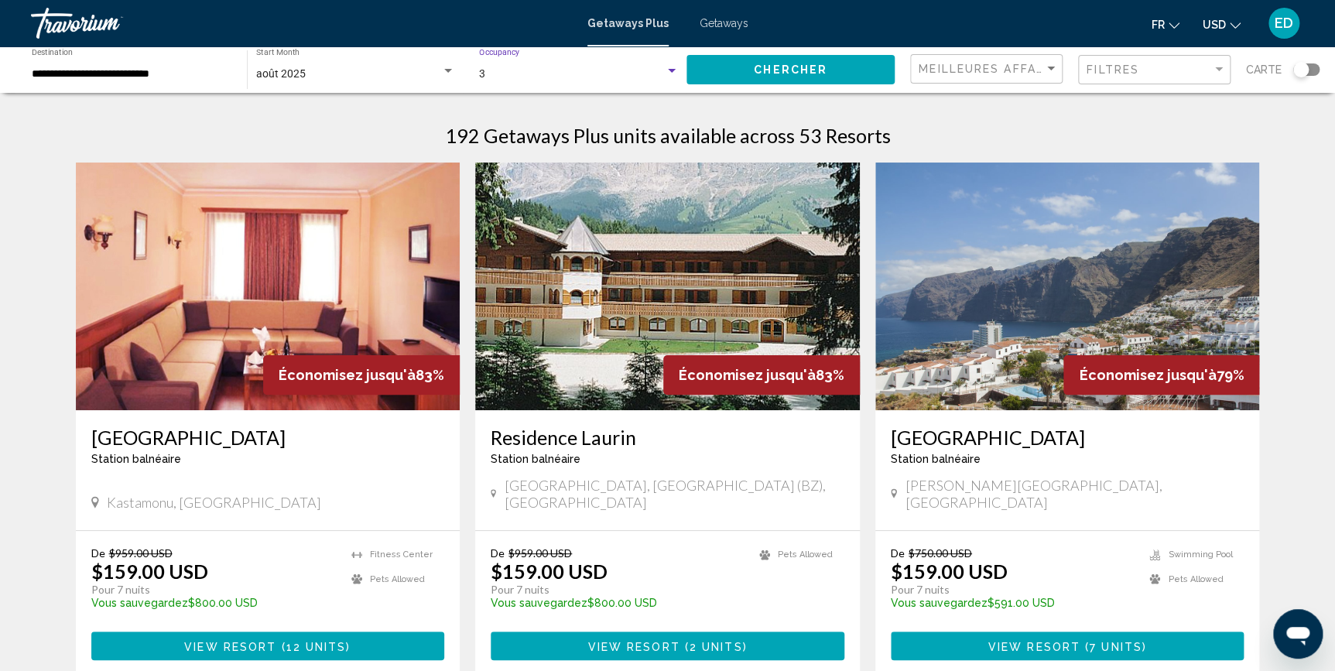
click at [667, 70] on div "Search widget" at bounding box center [672, 71] width 14 height 12
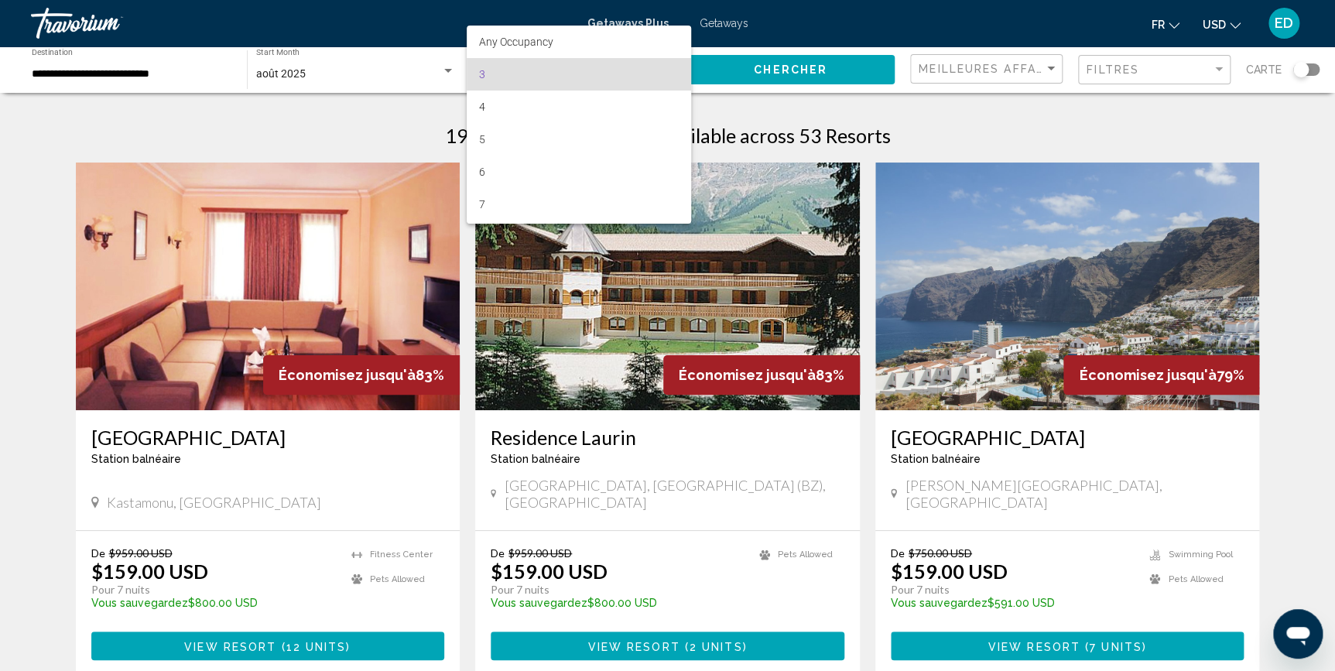
click at [437, 84] on div at bounding box center [667, 335] width 1335 height 671
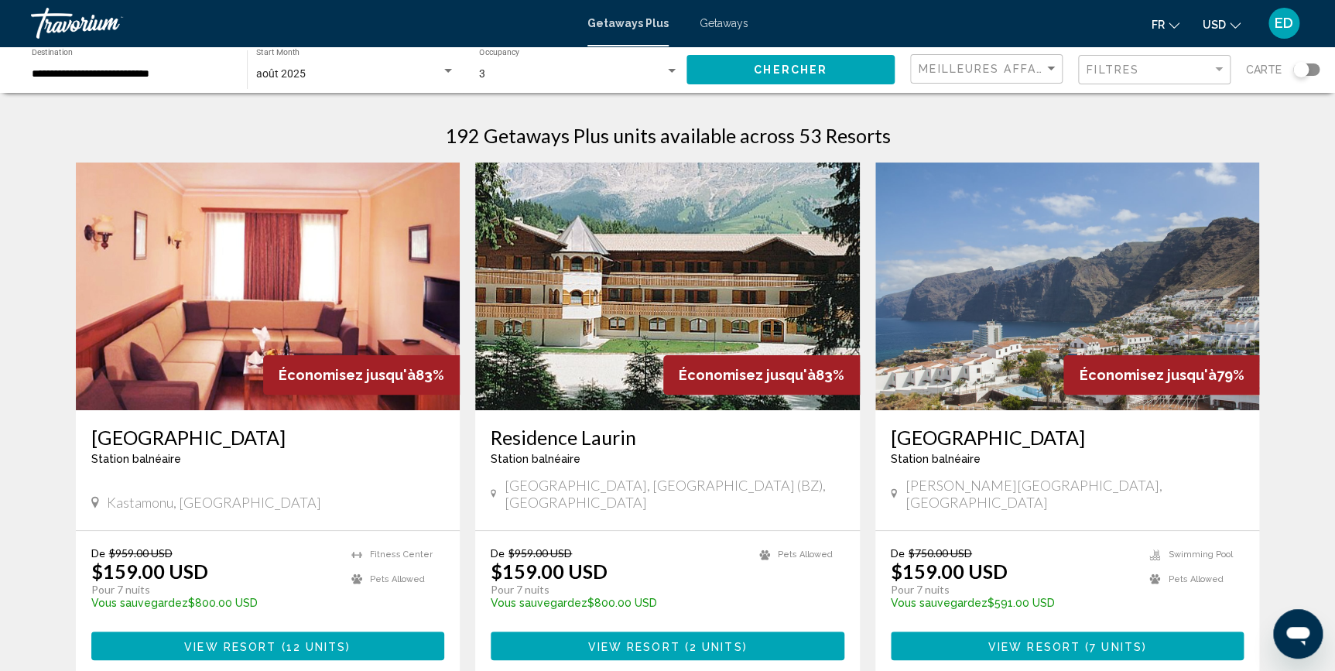
click at [441, 70] on div "août 2025" at bounding box center [355, 74] width 199 height 12
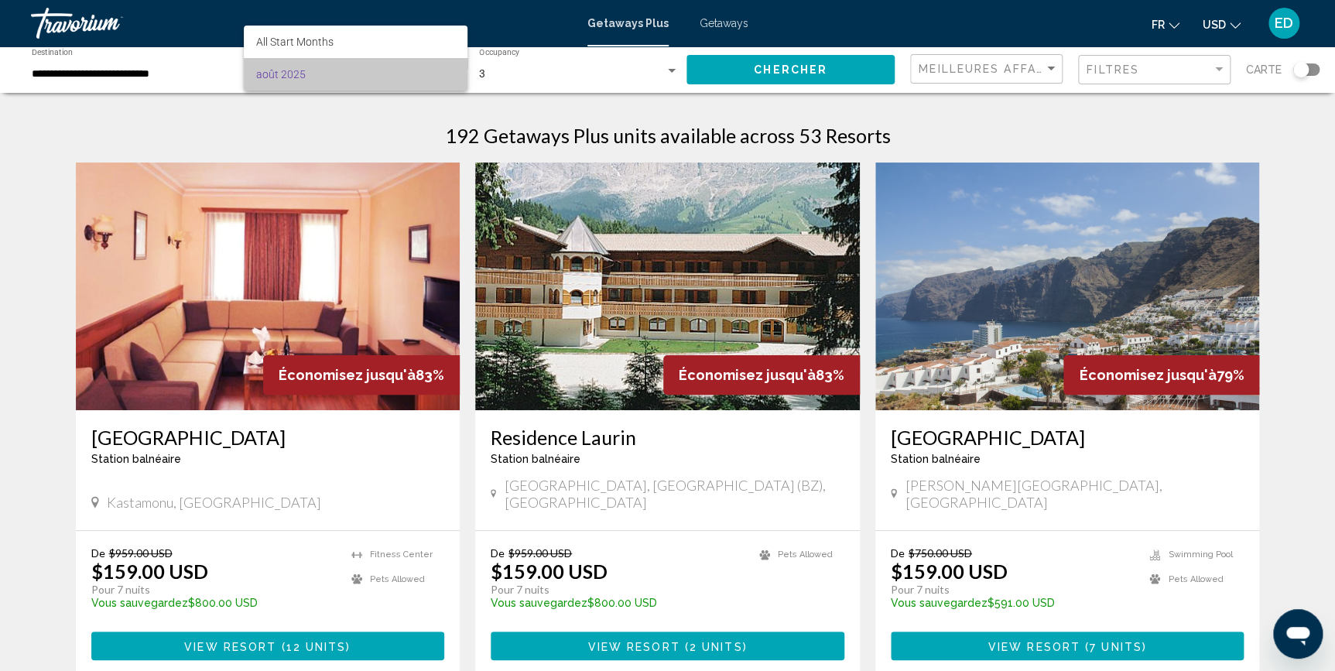
click at [441, 70] on span "août 2025" at bounding box center [355, 74] width 199 height 33
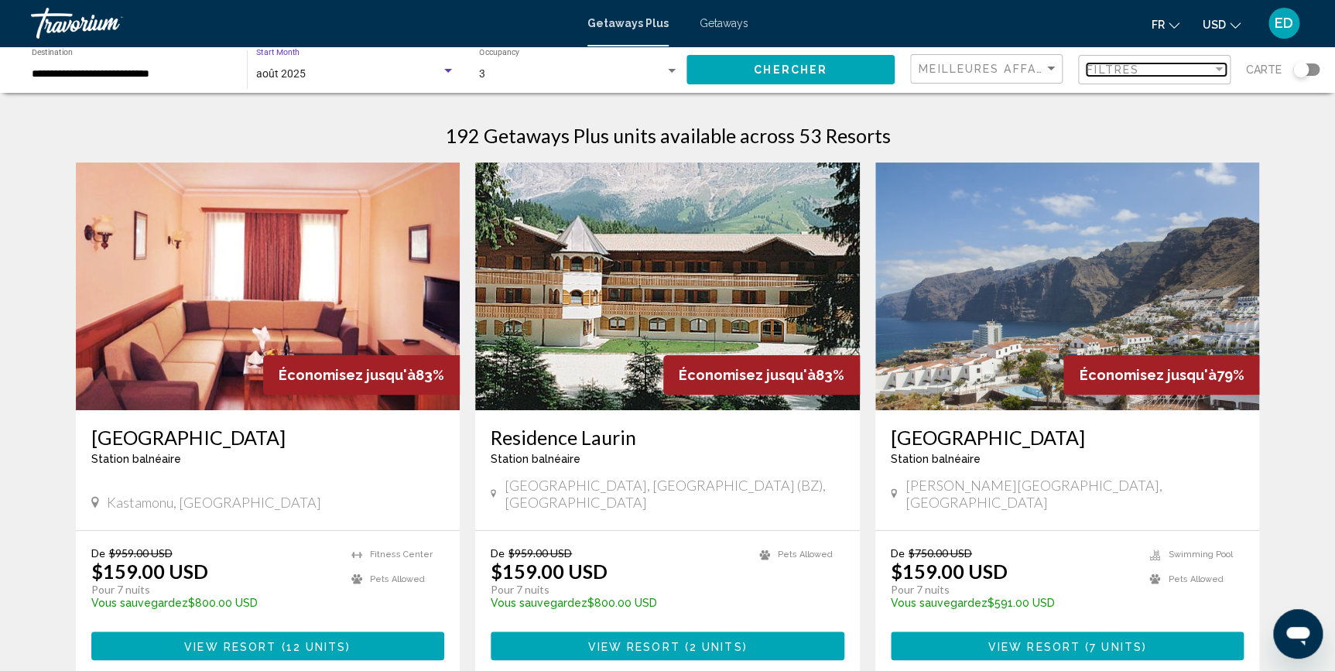
click at [1157, 70] on div "Filtres" at bounding box center [1149, 69] width 125 height 12
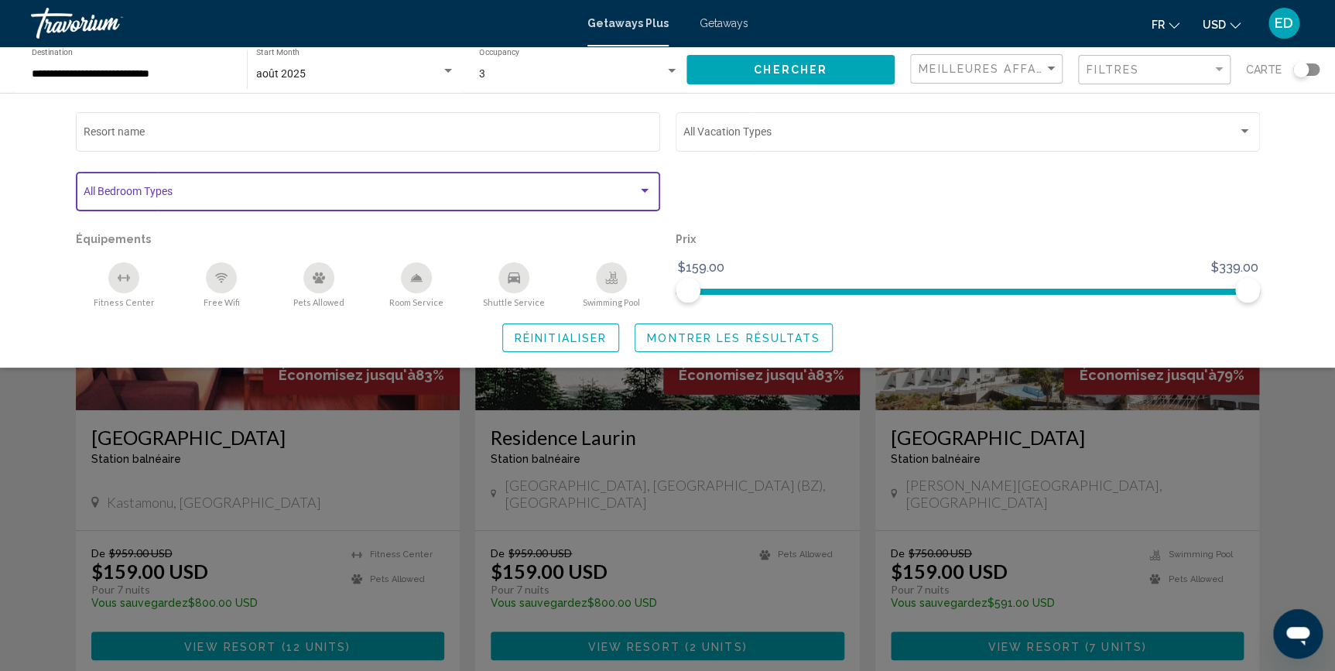
click at [643, 191] on div "Search widget" at bounding box center [645, 191] width 8 height 4
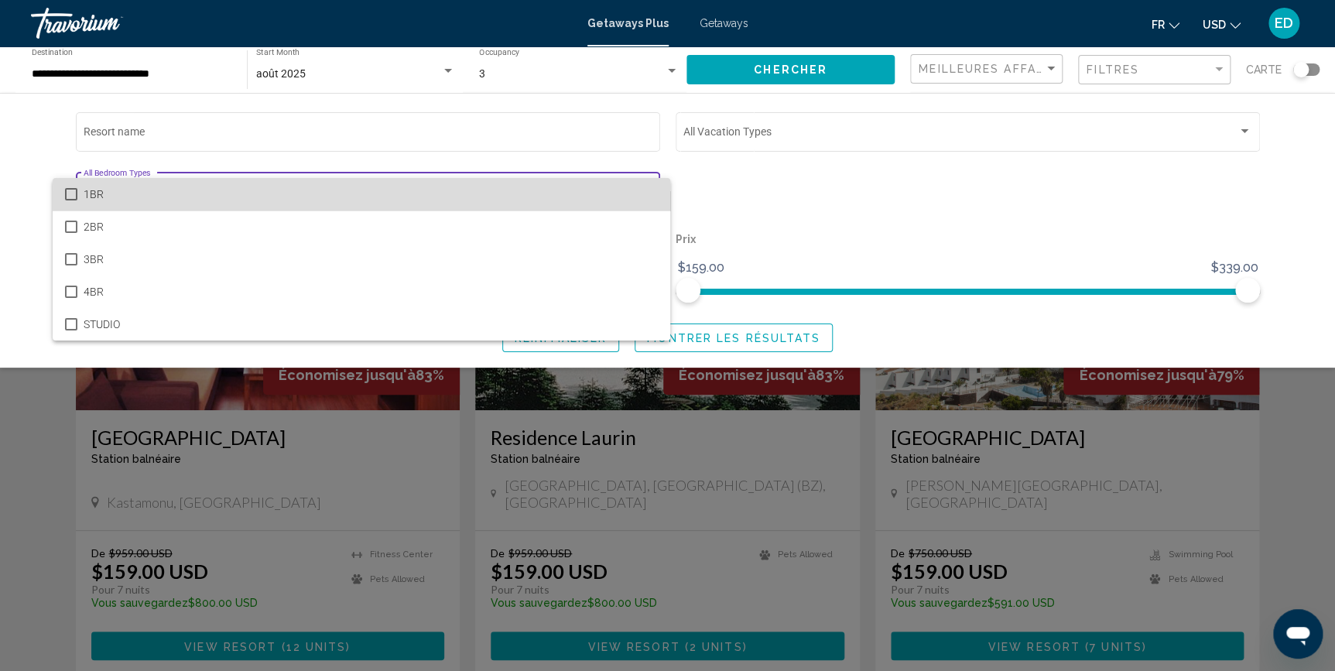
click at [643, 191] on span "1BR" at bounding box center [371, 194] width 574 height 33
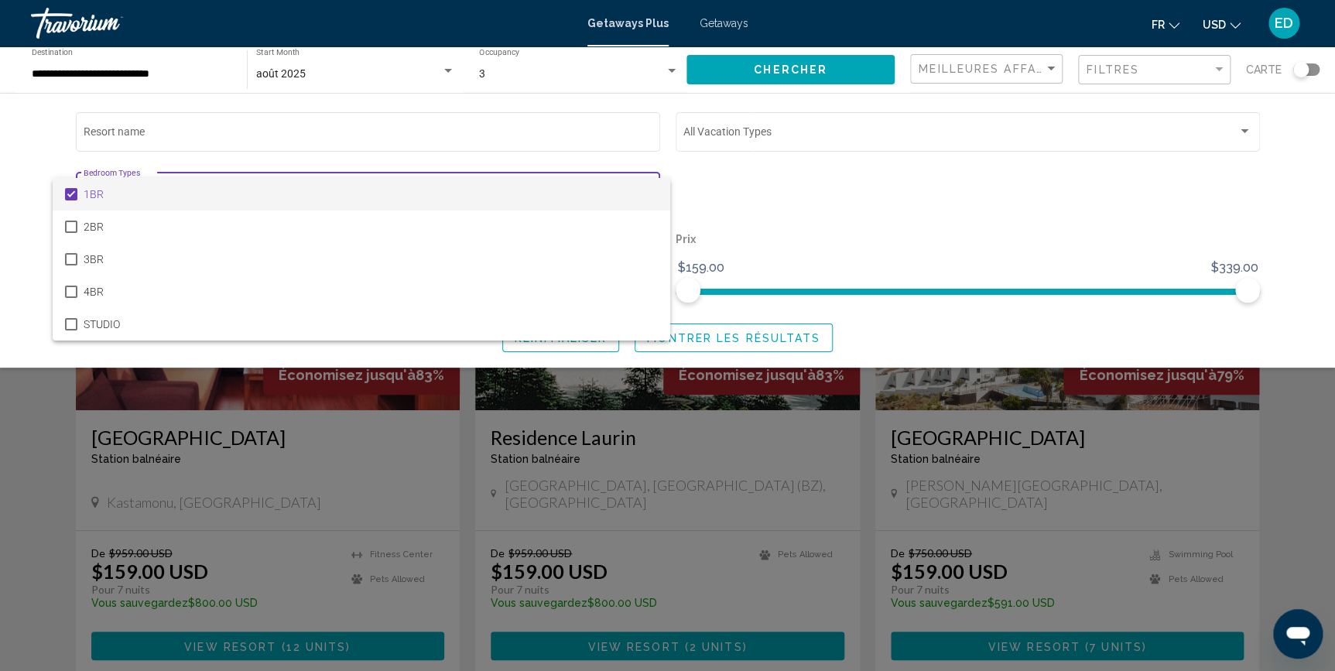
click at [463, 125] on div at bounding box center [667, 335] width 1335 height 671
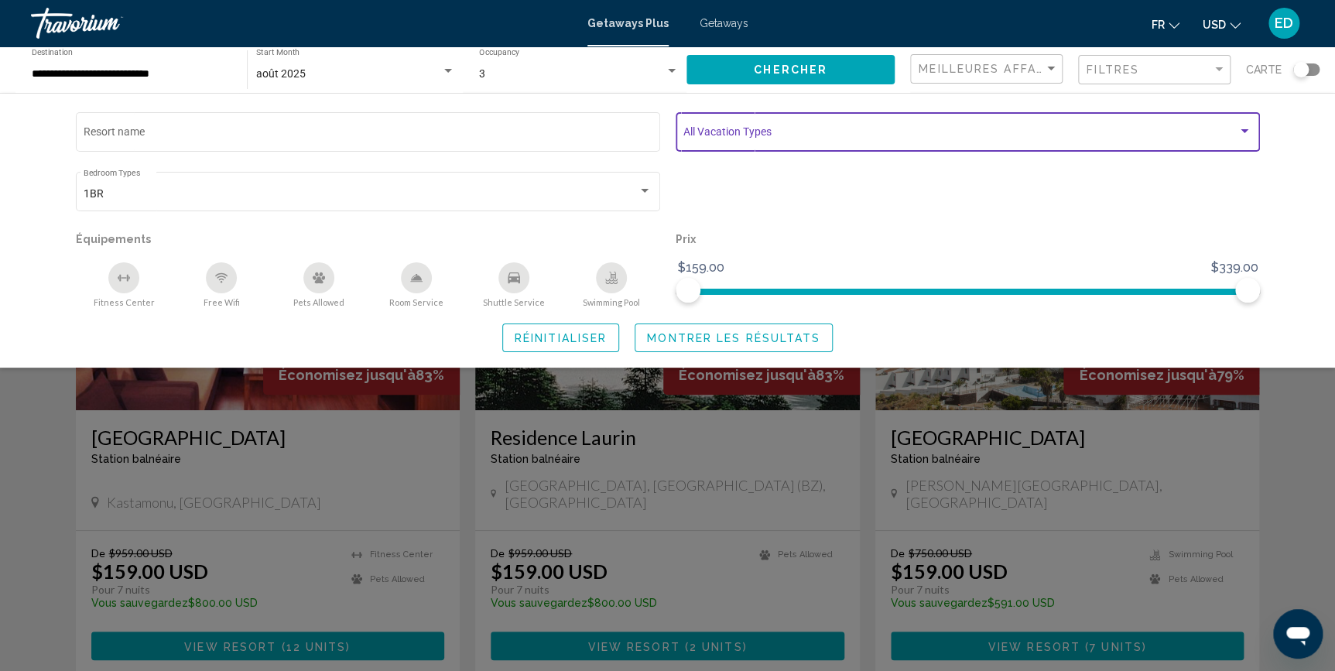
click at [1249, 131] on div "Search widget" at bounding box center [1245, 131] width 14 height 12
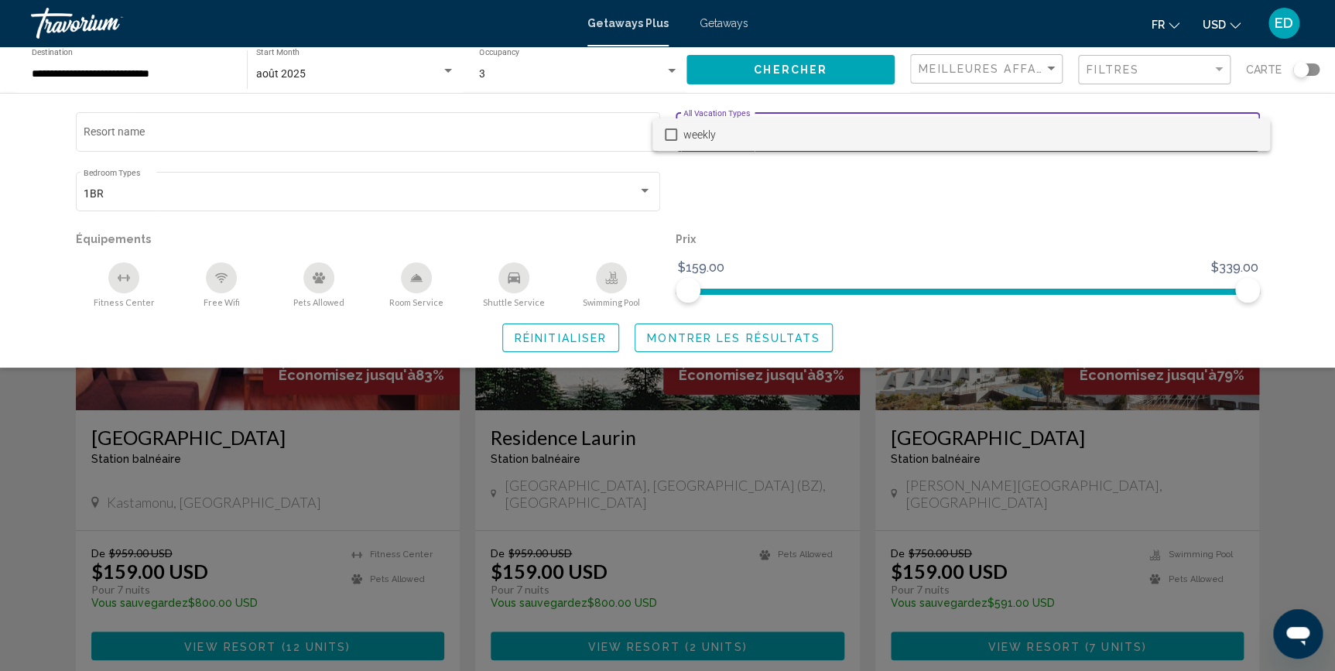
click at [1249, 131] on span "weekly" at bounding box center [971, 134] width 574 height 33
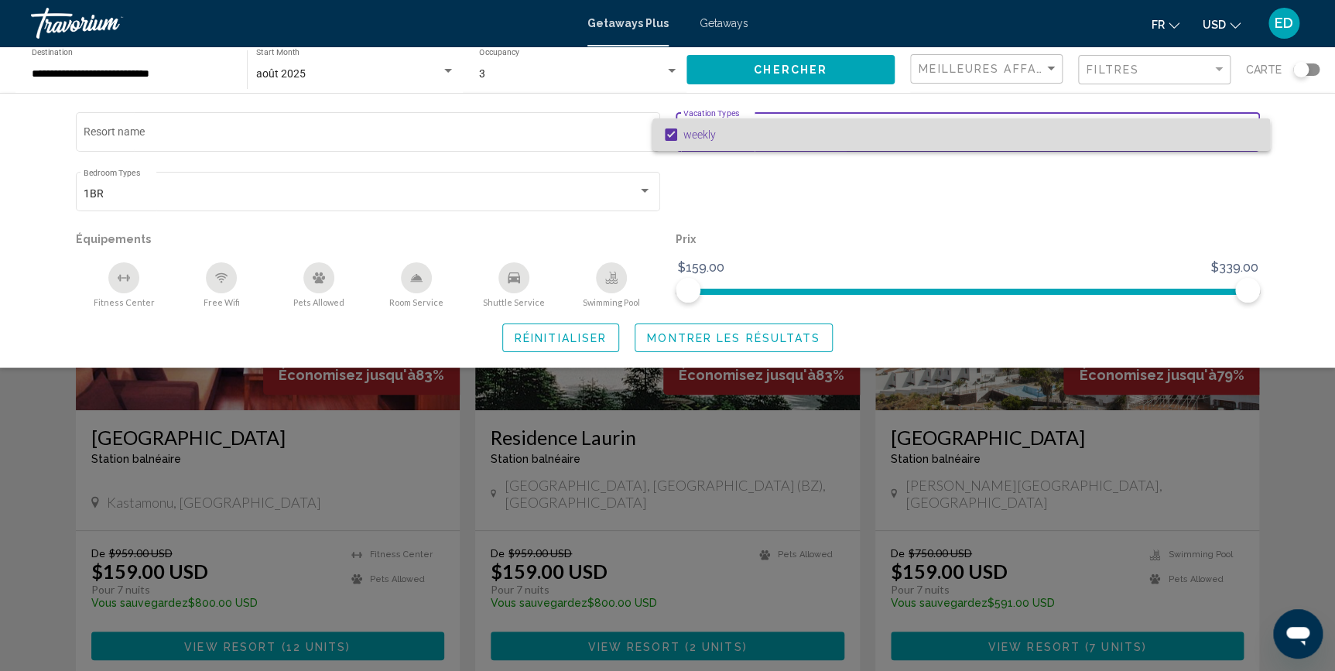
click at [665, 137] on mat-pseudo-checkbox at bounding box center [671, 135] width 12 height 12
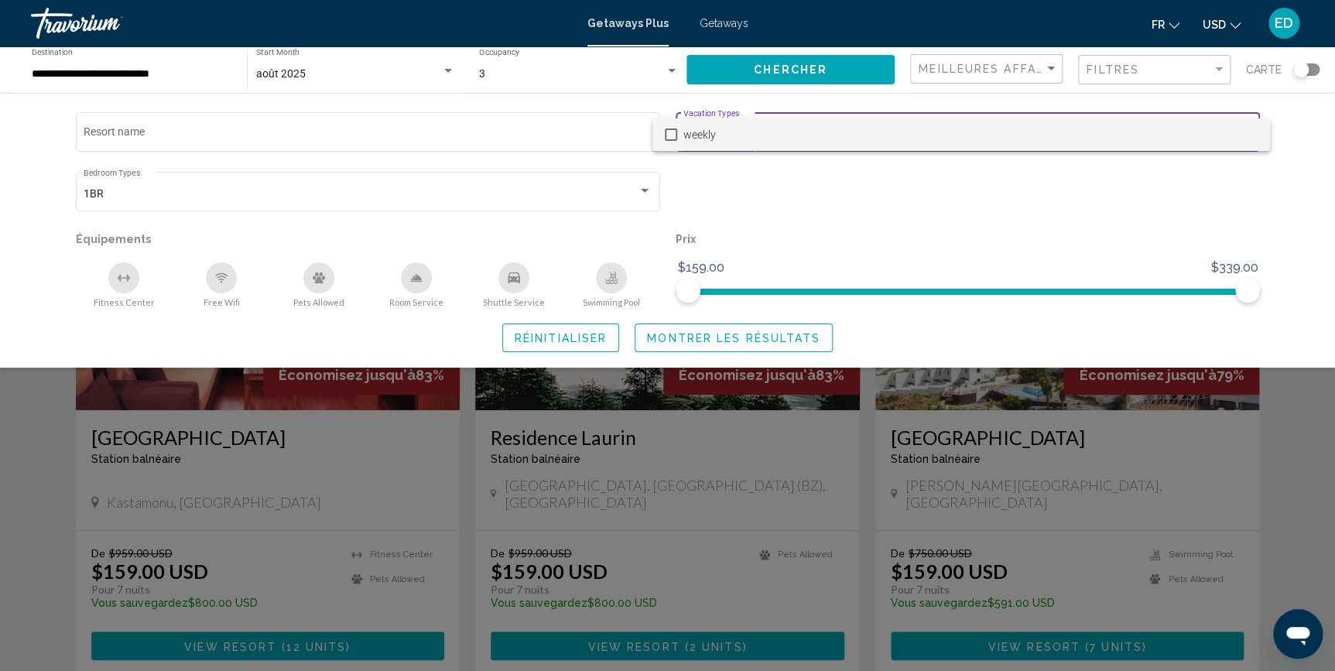
click at [820, 70] on div at bounding box center [667, 335] width 1335 height 671
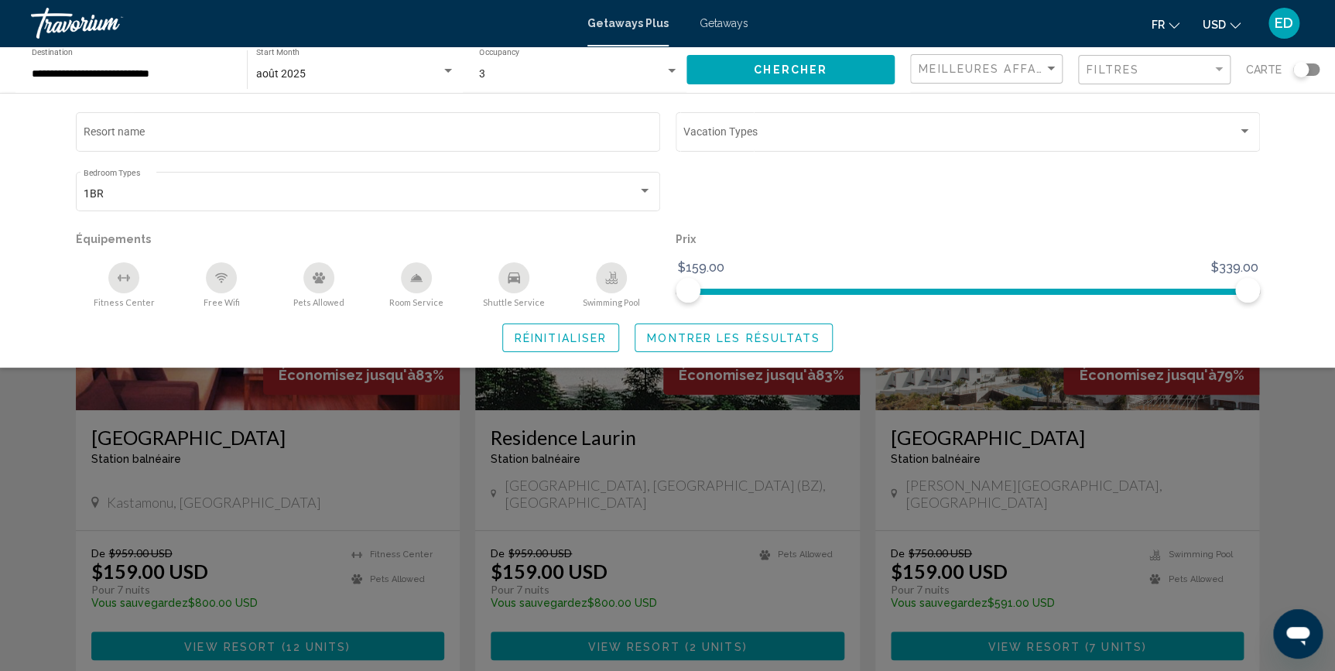
click at [589, 334] on span "Réinitialiser" at bounding box center [561, 338] width 92 height 12
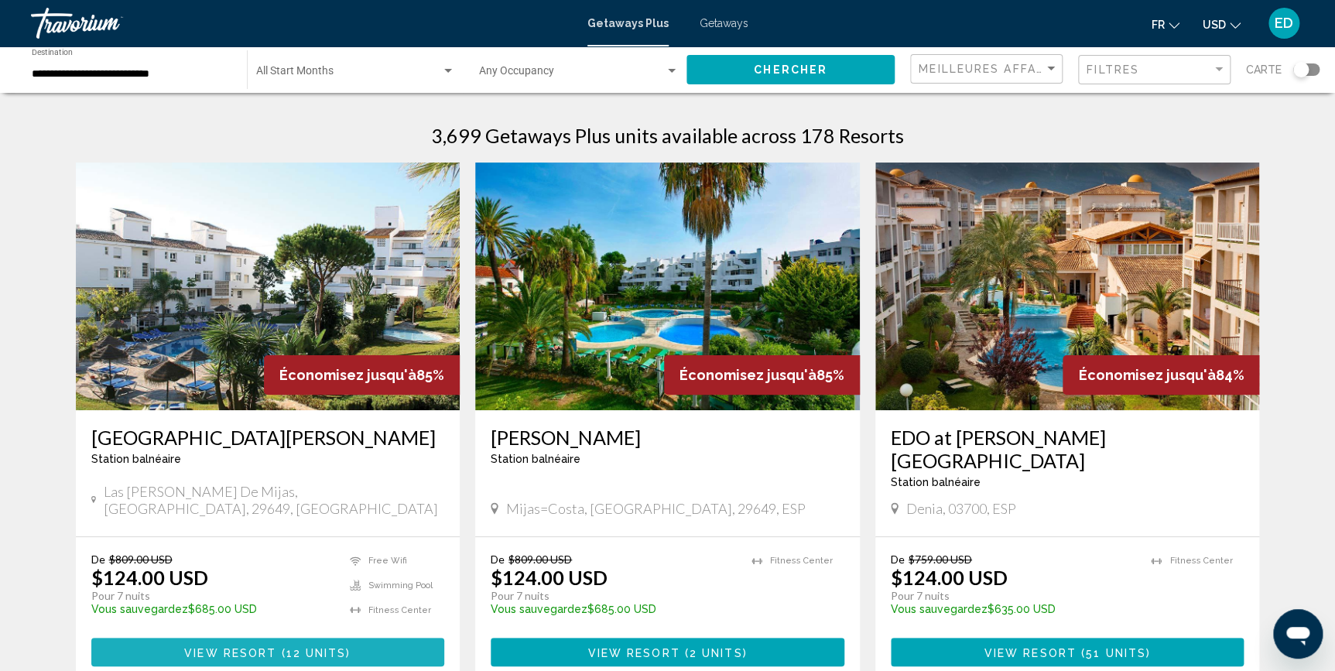
click at [368, 638] on button "View Resort ( 12 units )" at bounding box center [268, 652] width 354 height 29
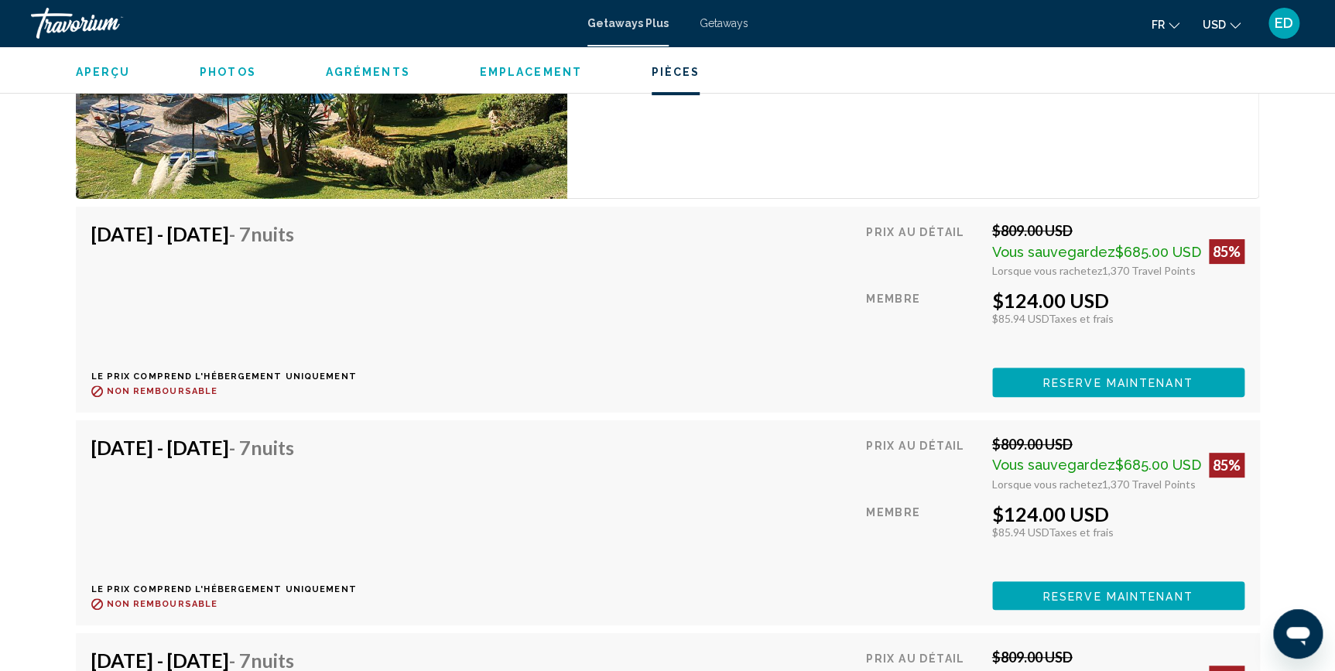
scroll to position [2885, 0]
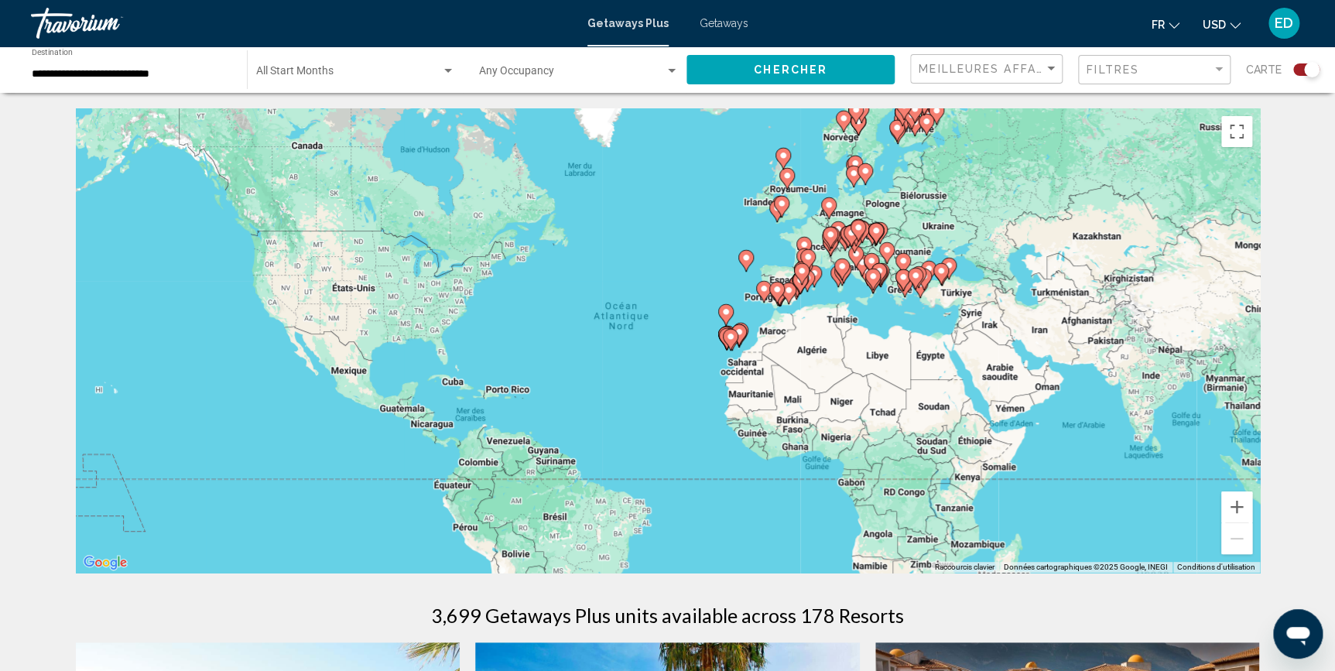
click at [454, 71] on div "Search widget" at bounding box center [448, 71] width 14 height 12
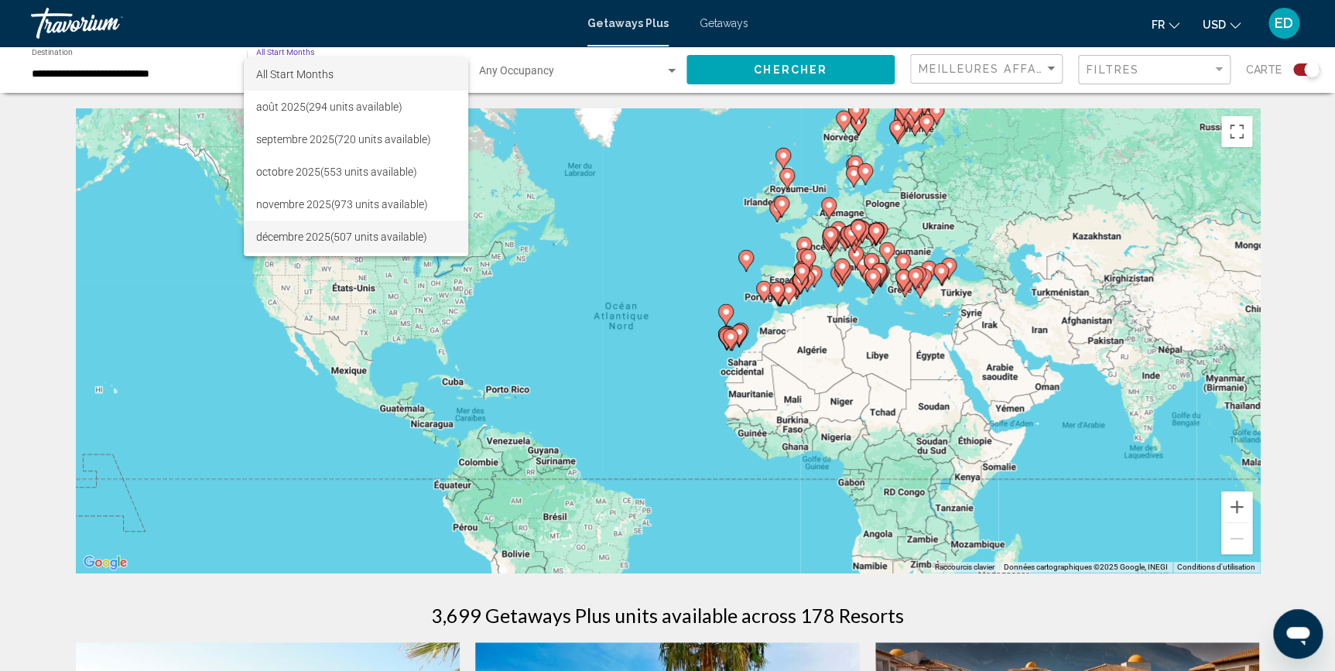
click at [296, 243] on span "décembre 2025 (507 units available)" at bounding box center [356, 237] width 200 height 33
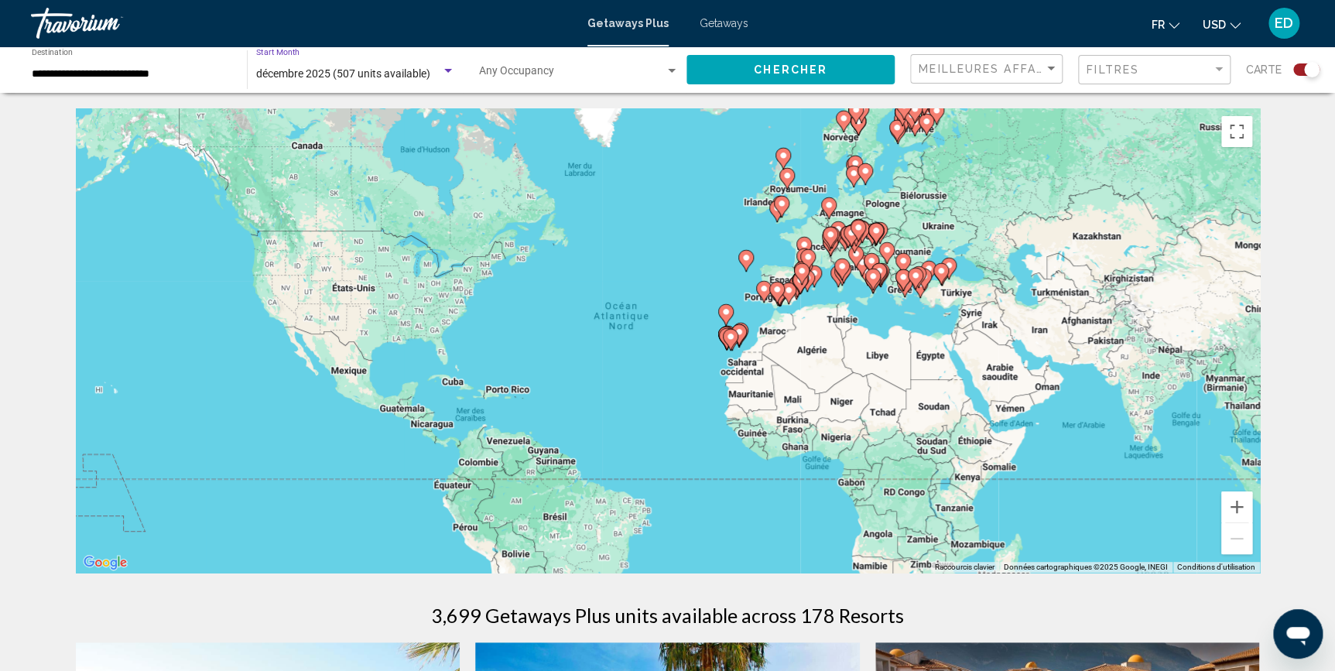
click at [797, 77] on button "Chercher" at bounding box center [791, 69] width 208 height 29
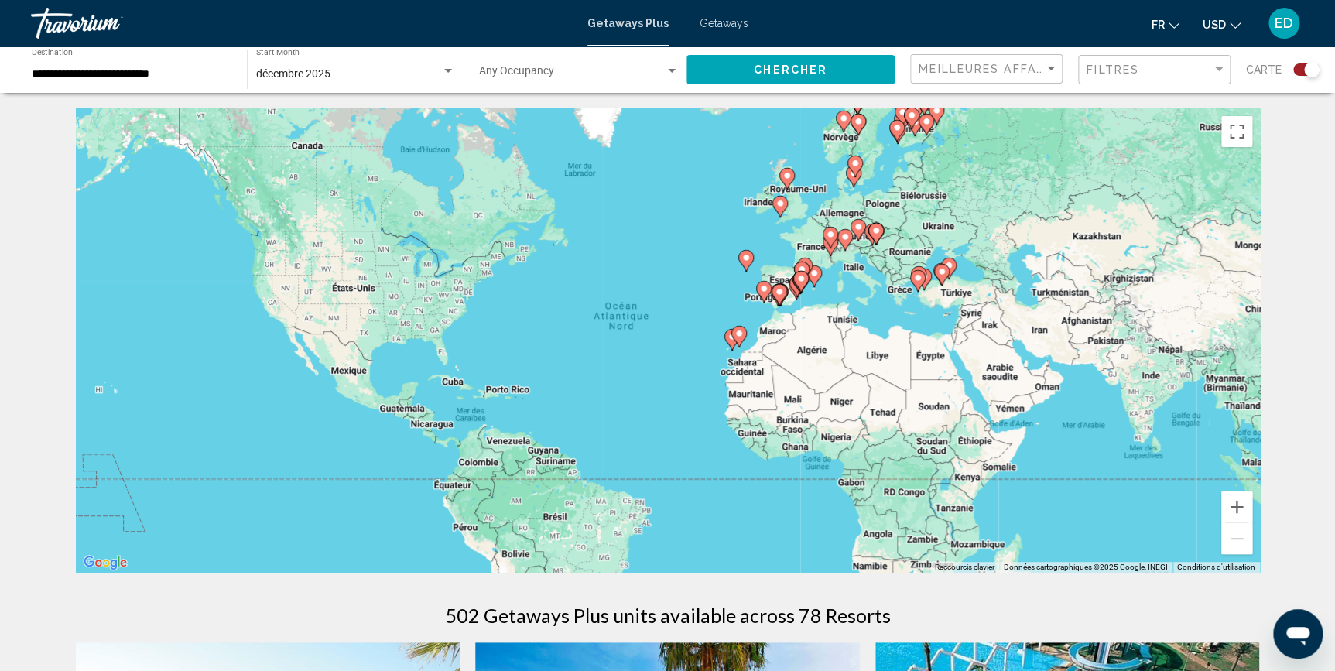
click at [449, 74] on div "Search widget" at bounding box center [448, 71] width 14 height 12
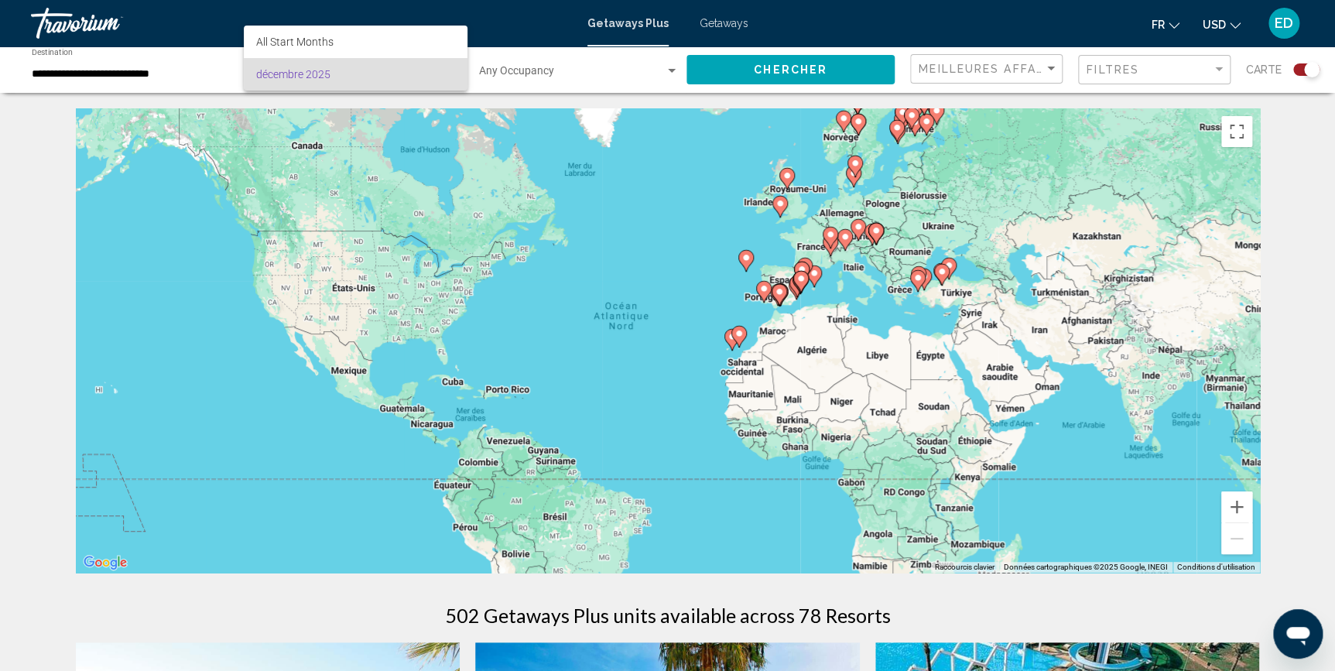
click at [1299, 64] on div at bounding box center [667, 335] width 1335 height 671
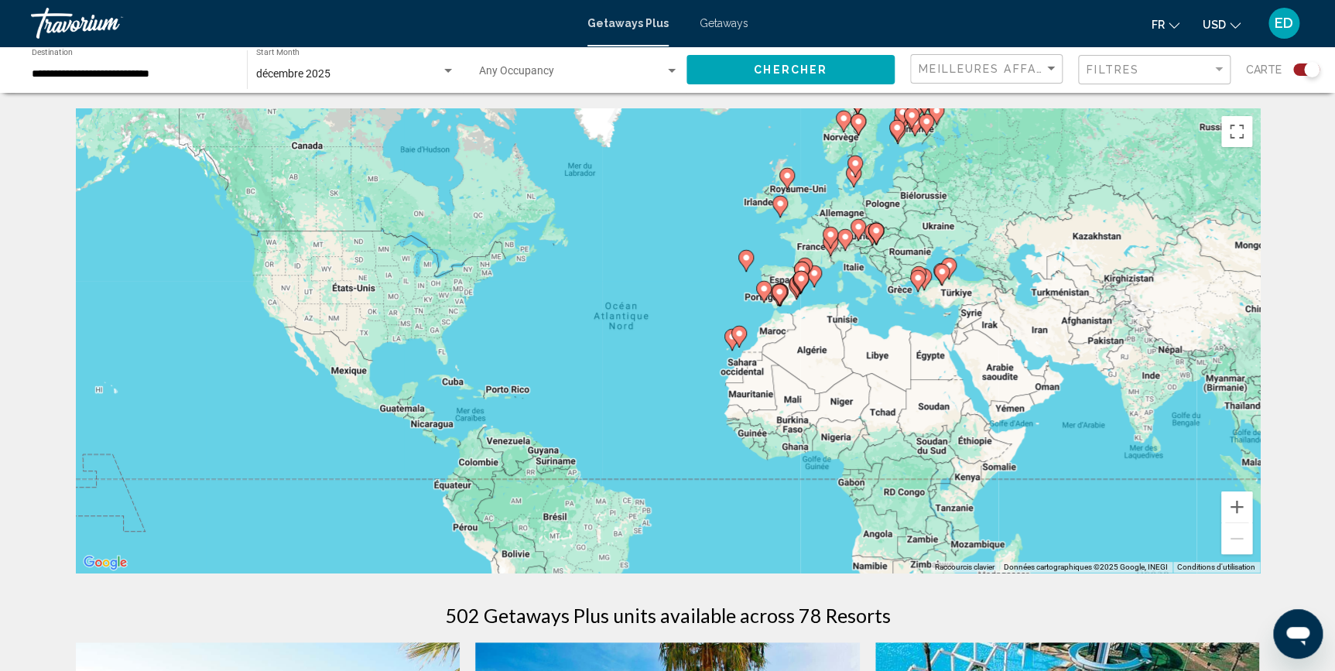
click at [1299, 70] on div "Search widget" at bounding box center [1307, 69] width 26 height 12
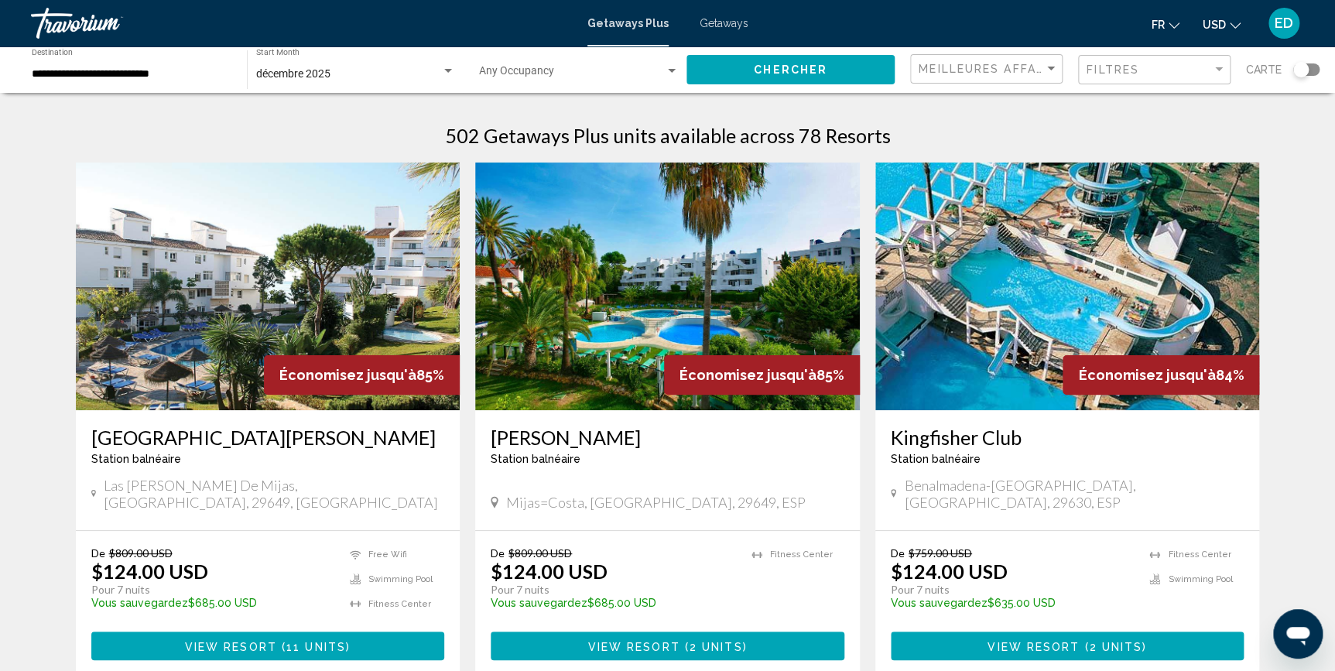
click at [668, 70] on div "Search widget" at bounding box center [672, 71] width 8 height 4
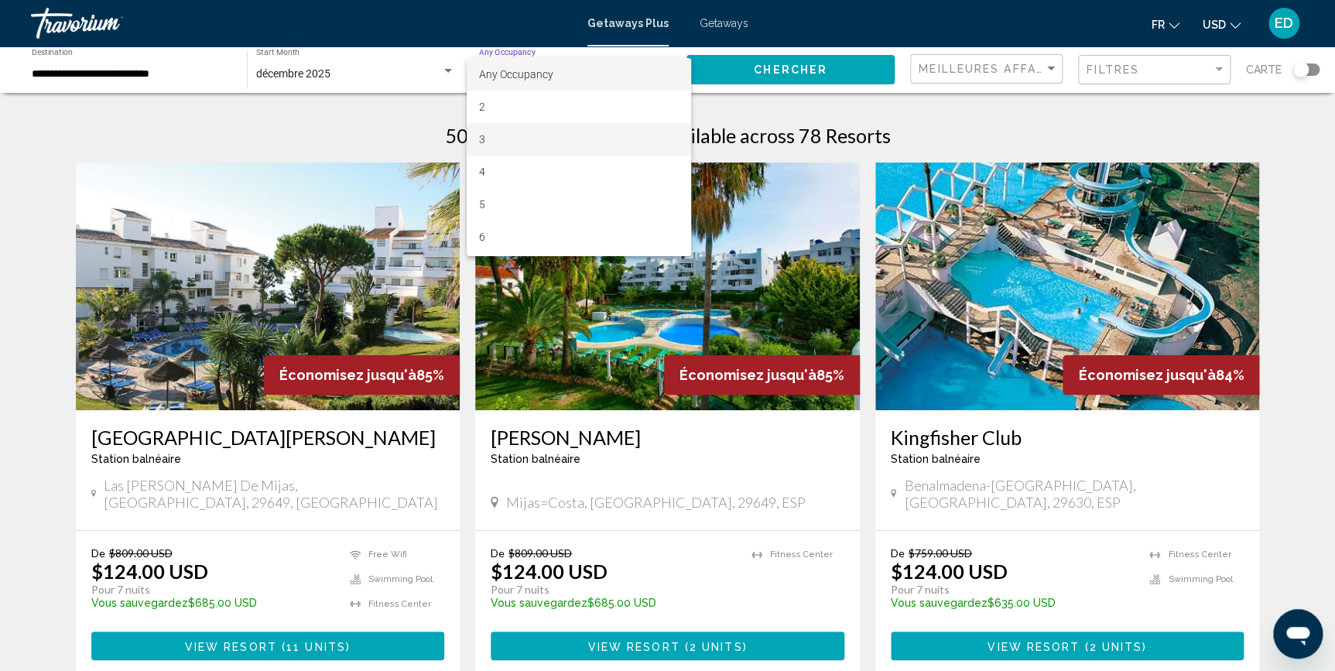
click at [524, 137] on span "3" at bounding box center [579, 139] width 200 height 33
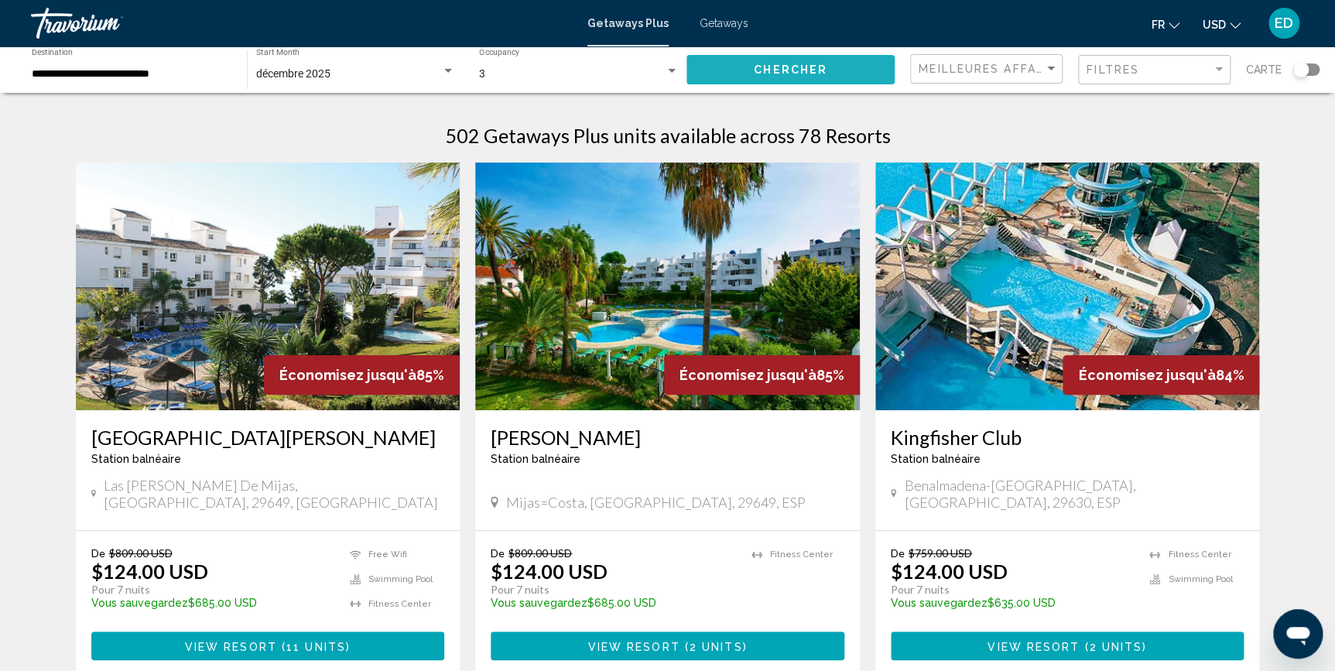
click at [768, 67] on span "Chercher" at bounding box center [791, 70] width 74 height 12
click at [181, 71] on input "**********" at bounding box center [132, 74] width 200 height 12
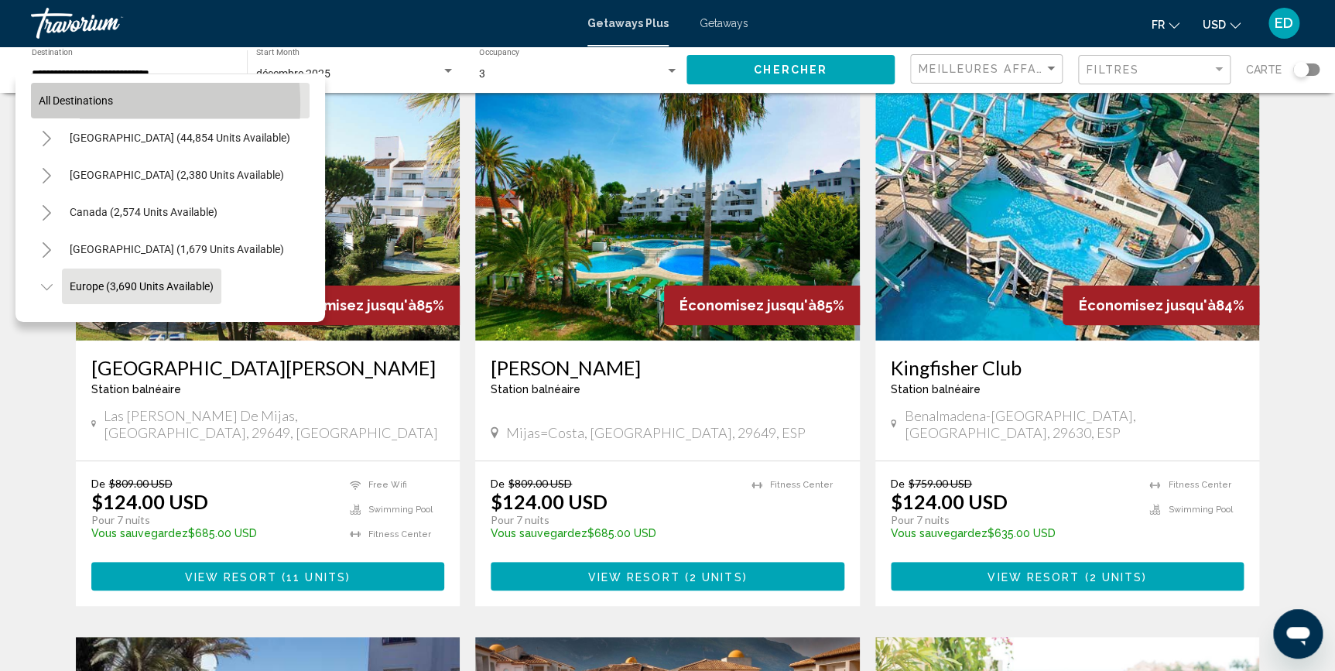
click at [91, 105] on span "All destinations" at bounding box center [76, 100] width 74 height 12
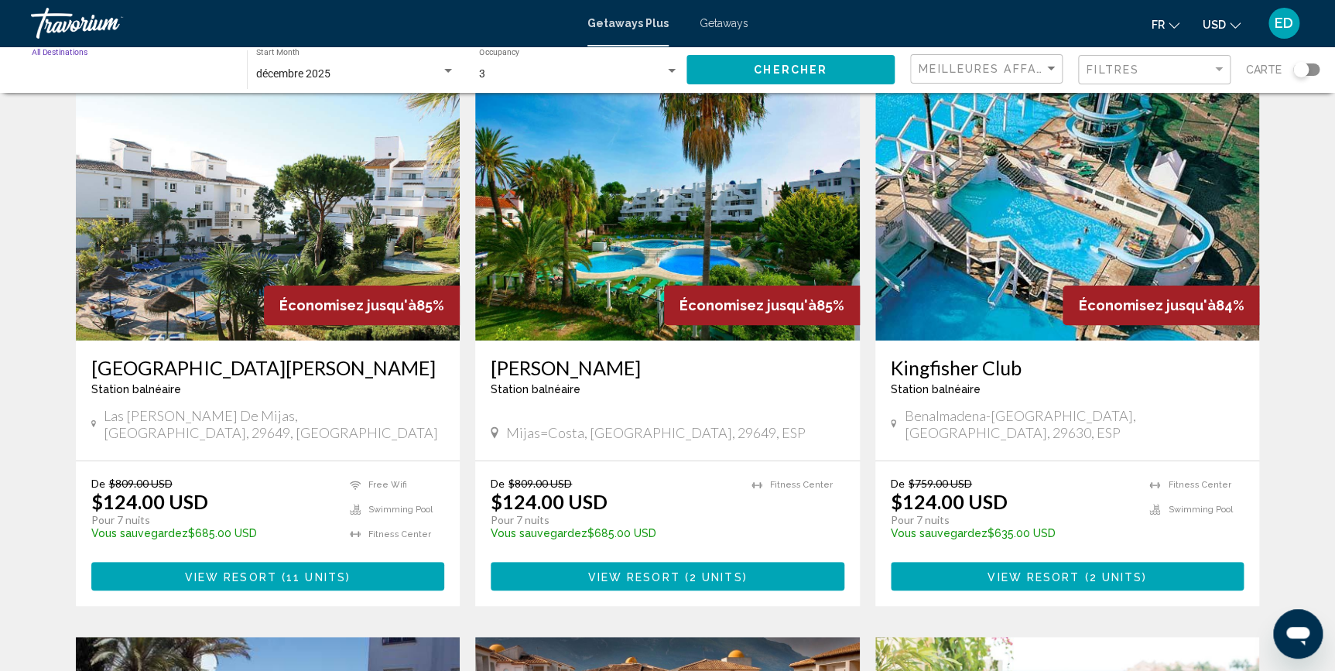
click at [155, 71] on input "Destination All Destinations" at bounding box center [132, 74] width 200 height 12
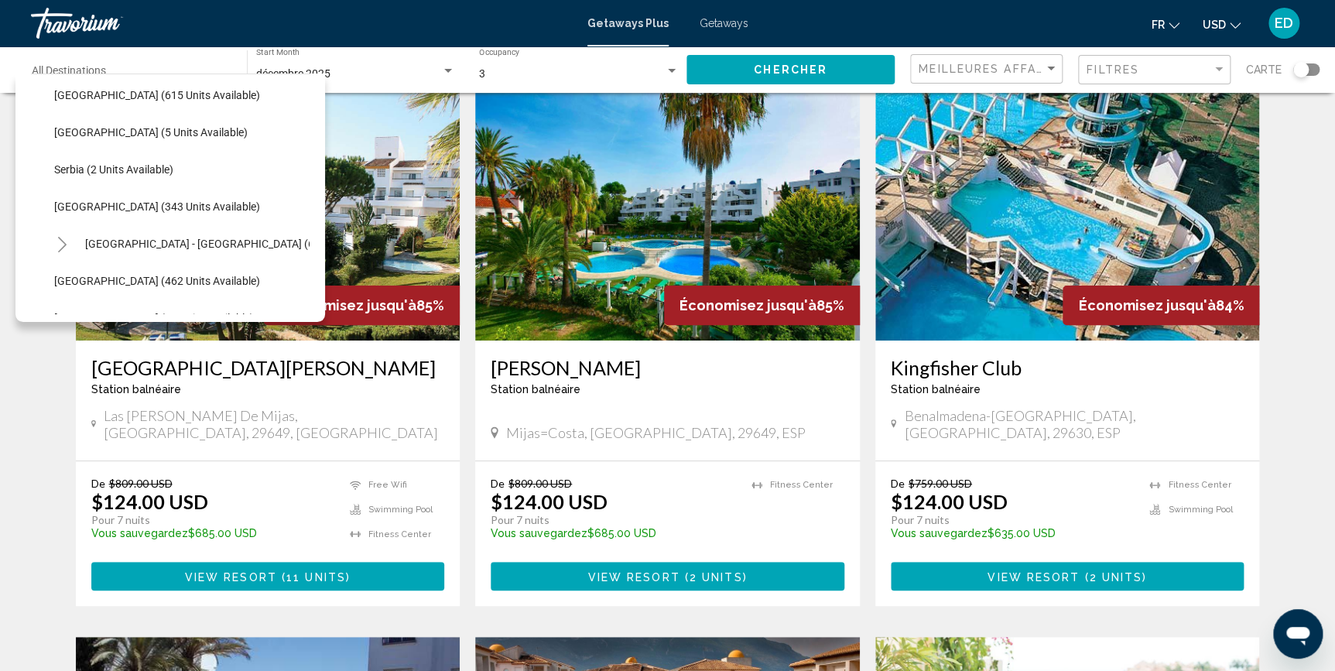
scroll to position [704, 0]
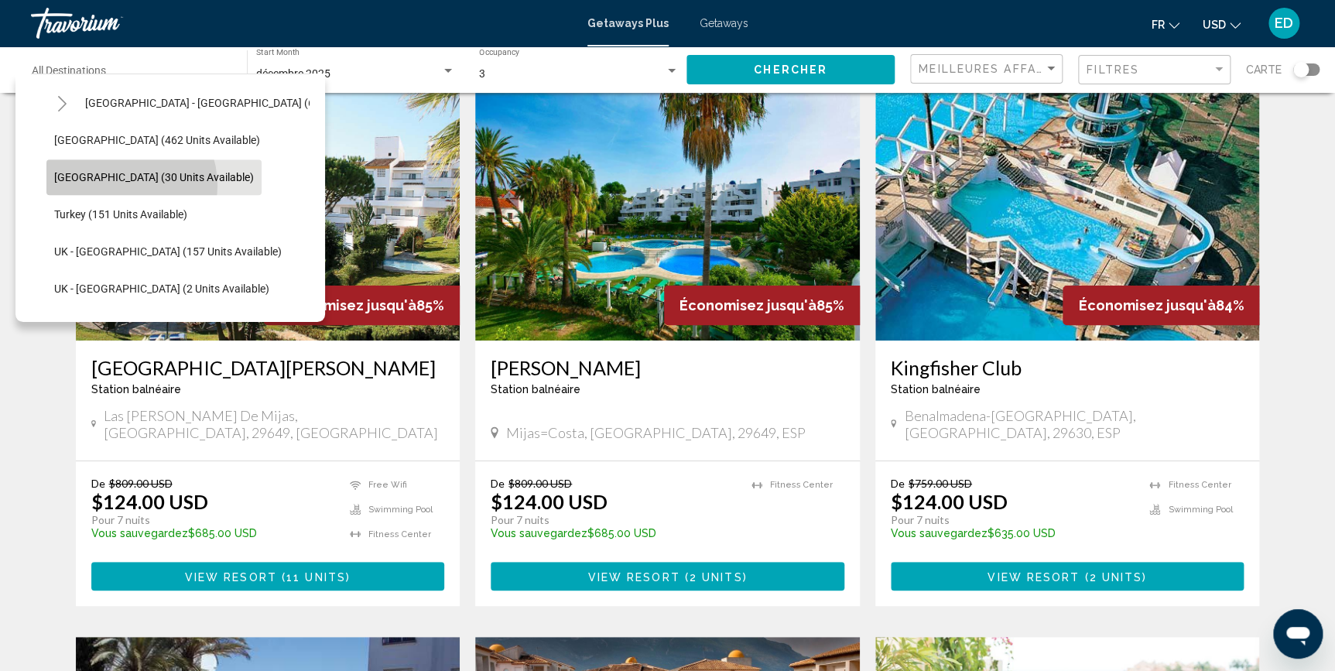
click at [120, 185] on button "Switzerland (30 units available)" at bounding box center [153, 177] width 215 height 36
type input "**********"
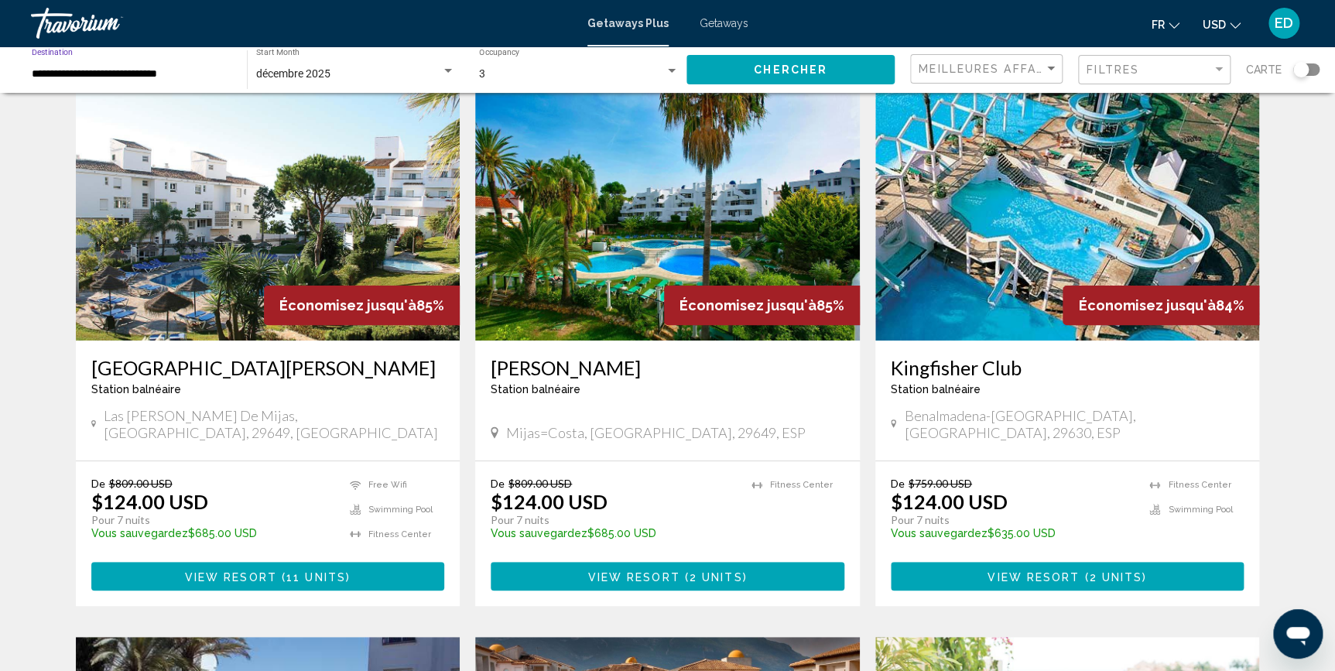
click at [848, 61] on button "Chercher" at bounding box center [791, 69] width 208 height 29
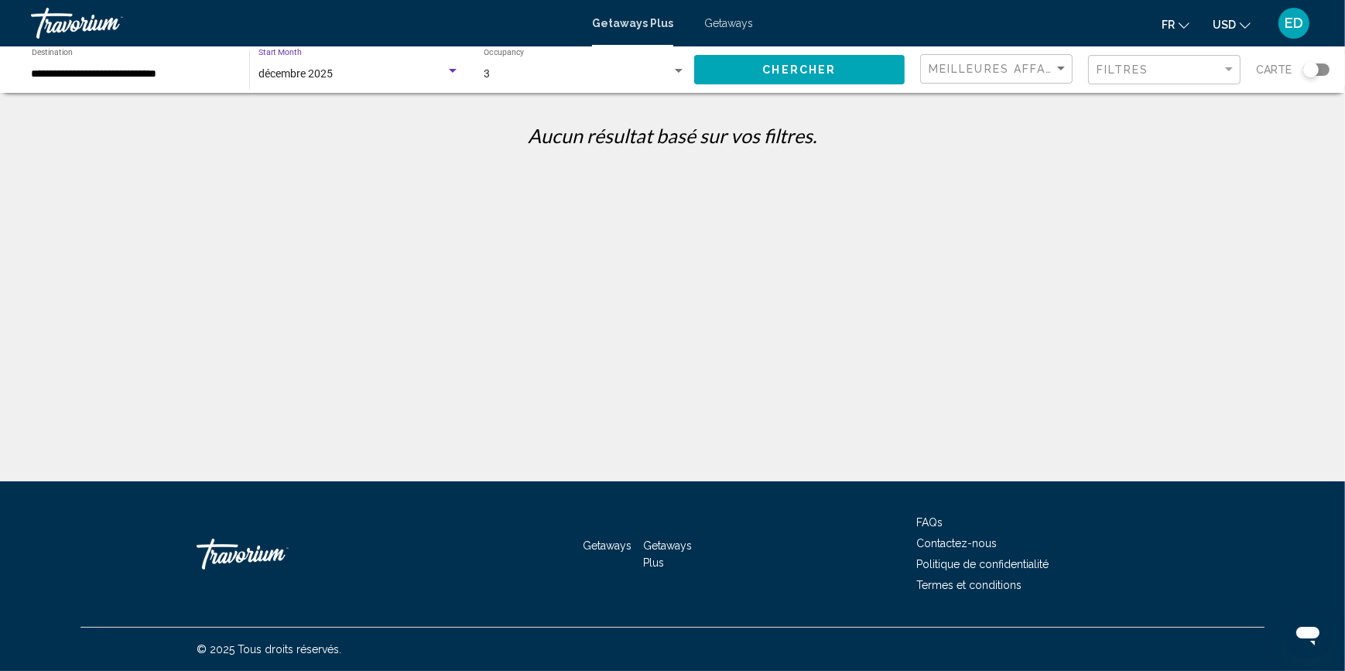
click at [329, 74] on span "décembre 2025" at bounding box center [296, 73] width 74 height 12
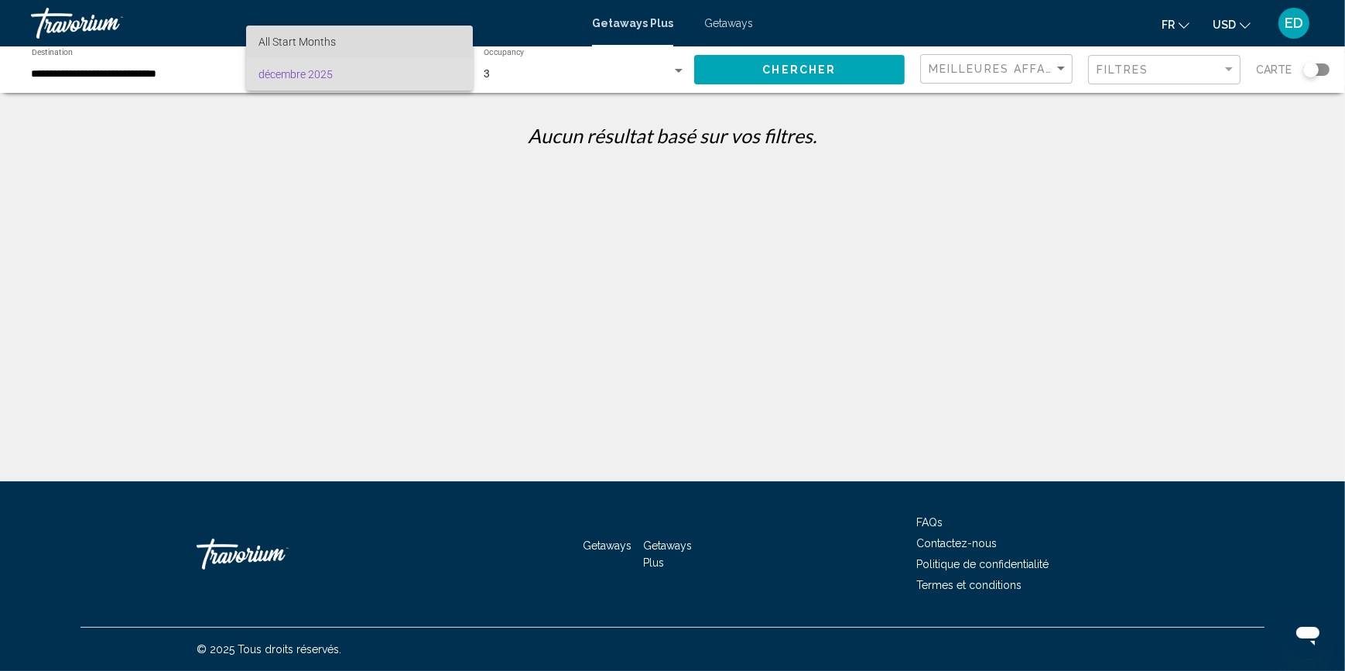
click at [331, 43] on span "All Start Months" at bounding box center [297, 42] width 77 height 12
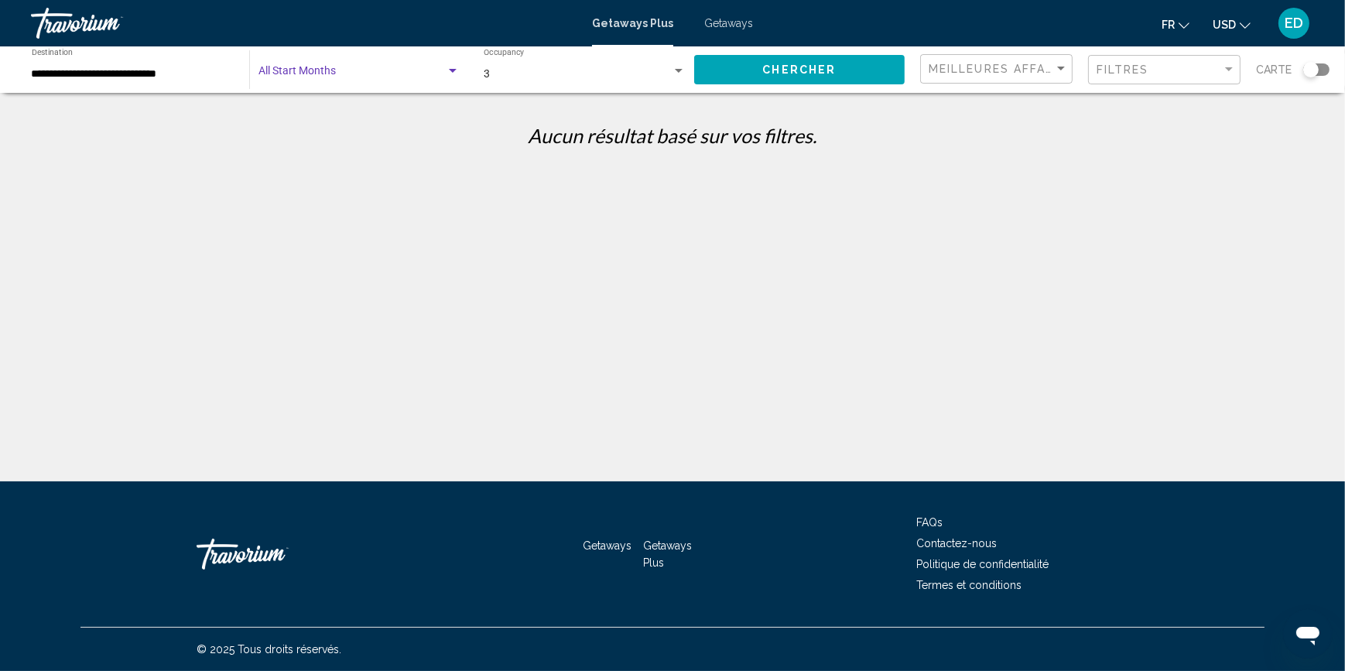
click at [790, 70] on span "Chercher" at bounding box center [800, 70] width 74 height 12
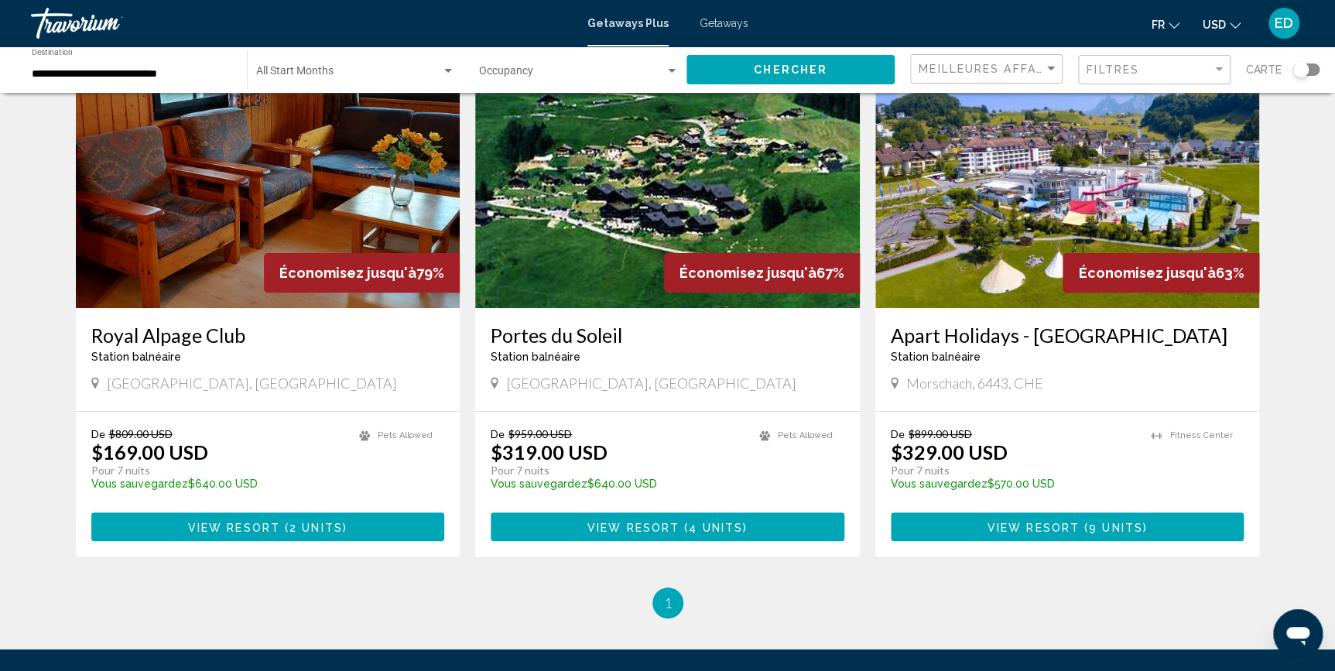
scroll to position [270, 0]
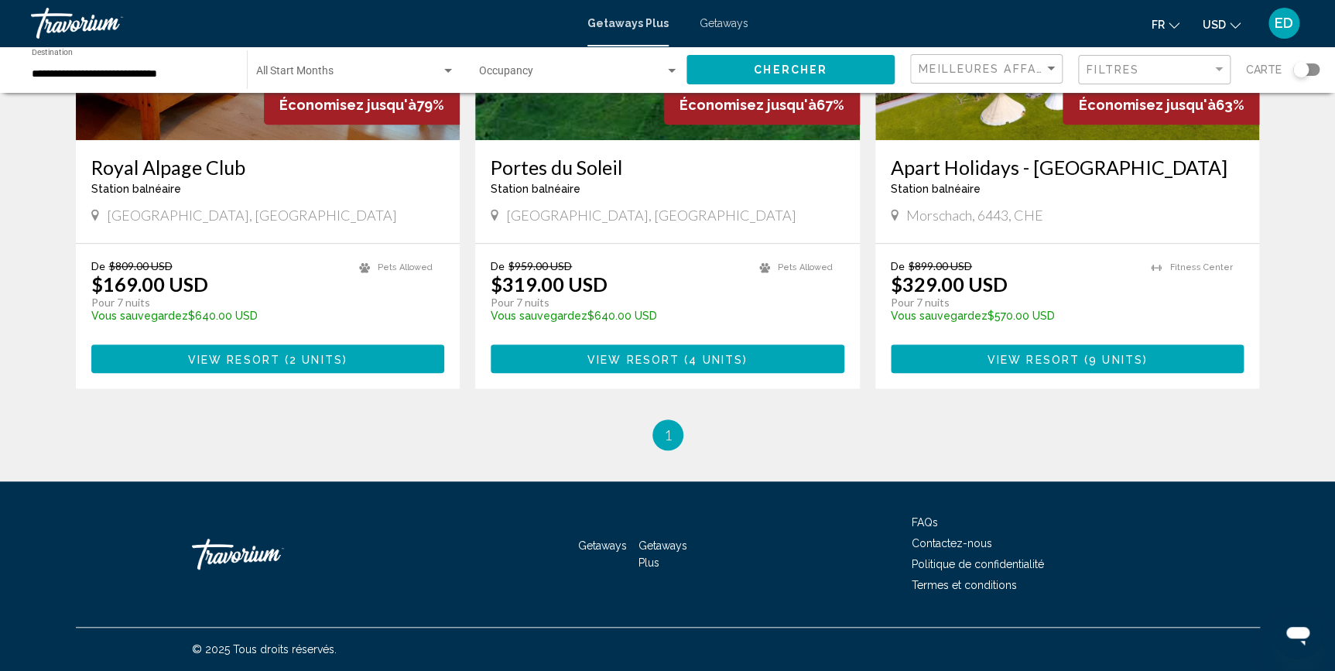
click at [999, 344] on button "View Resort ( 9 units )" at bounding box center [1068, 358] width 354 height 29
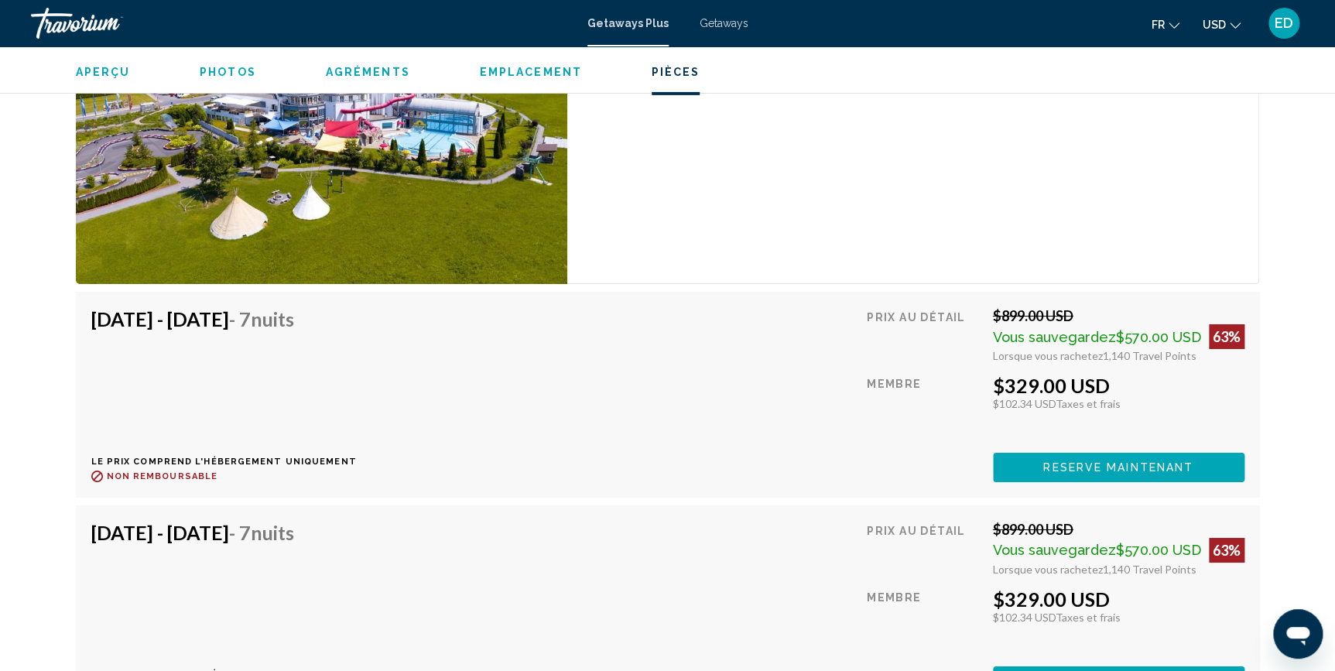
scroll to position [2674, 0]
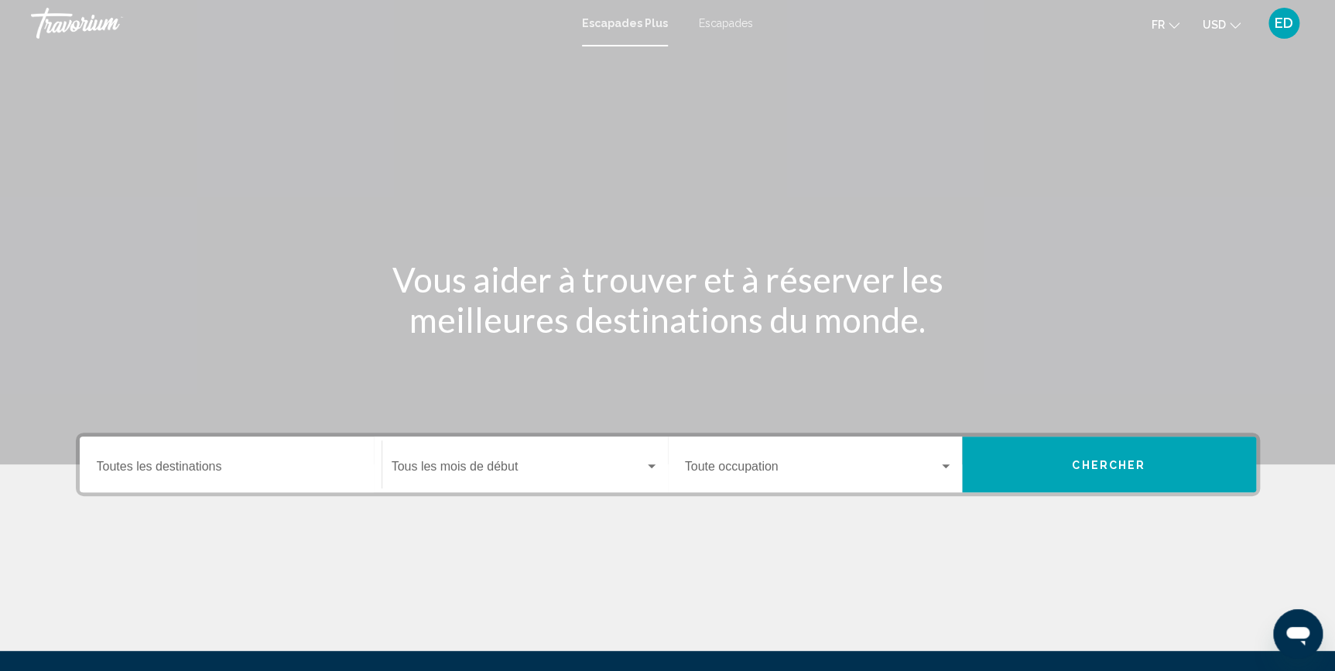
click at [1287, 28] on span "ED" at bounding box center [1284, 22] width 19 height 15
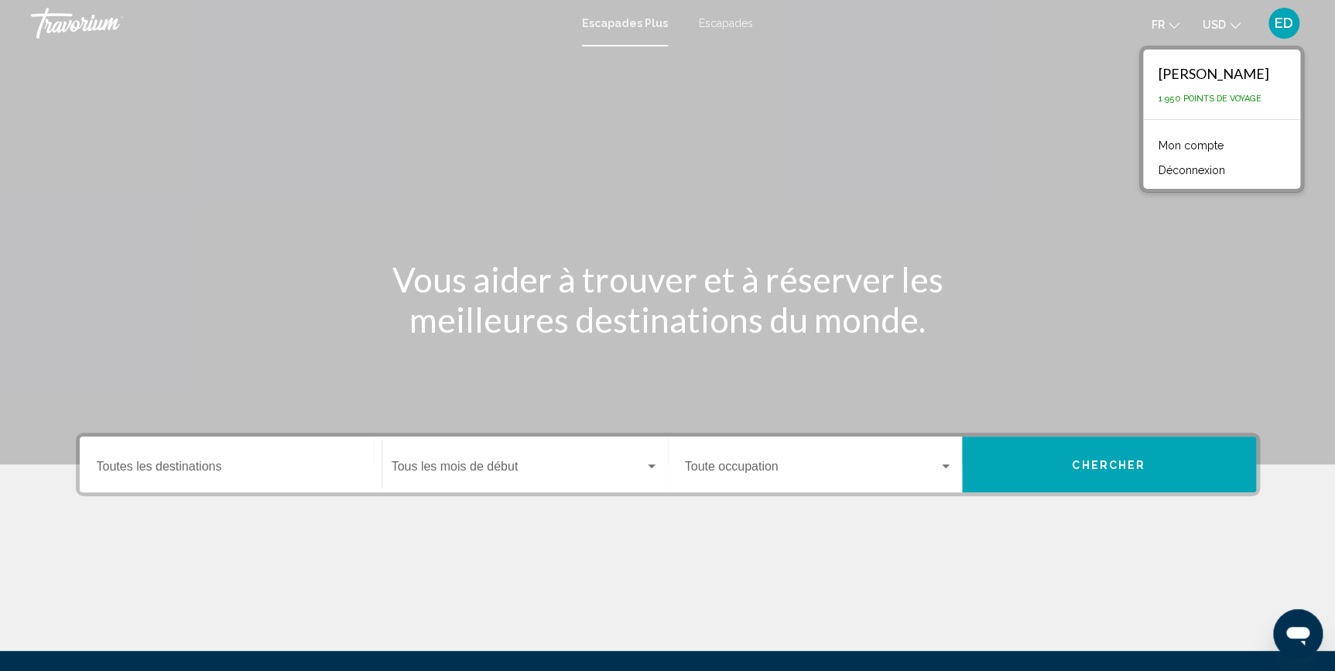
click at [1191, 162] on button "Déconnexion" at bounding box center [1192, 170] width 82 height 20
